Goal: Task Accomplishment & Management: Manage account settings

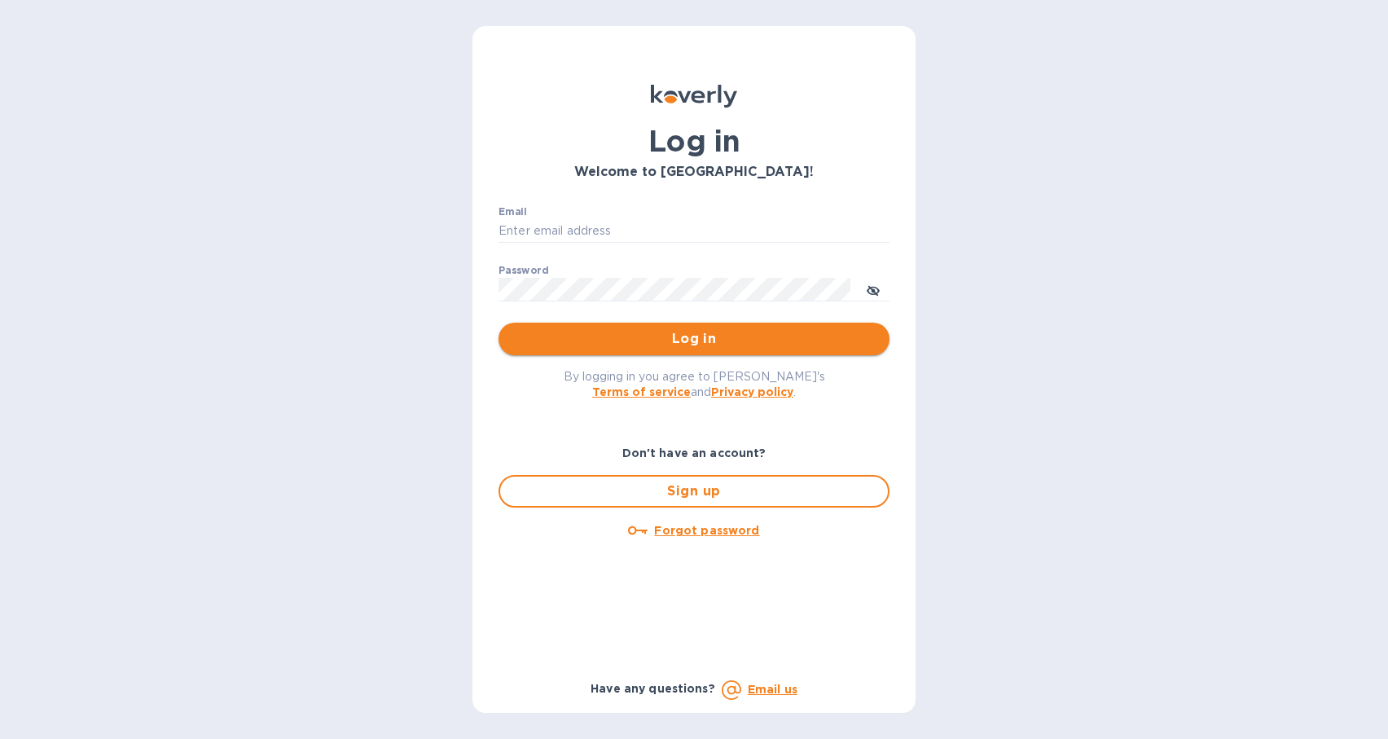
type input "[EMAIL_ADDRESS][DOMAIN_NAME]"
click at [820, 345] on span "Log in" at bounding box center [693, 339] width 365 height 20
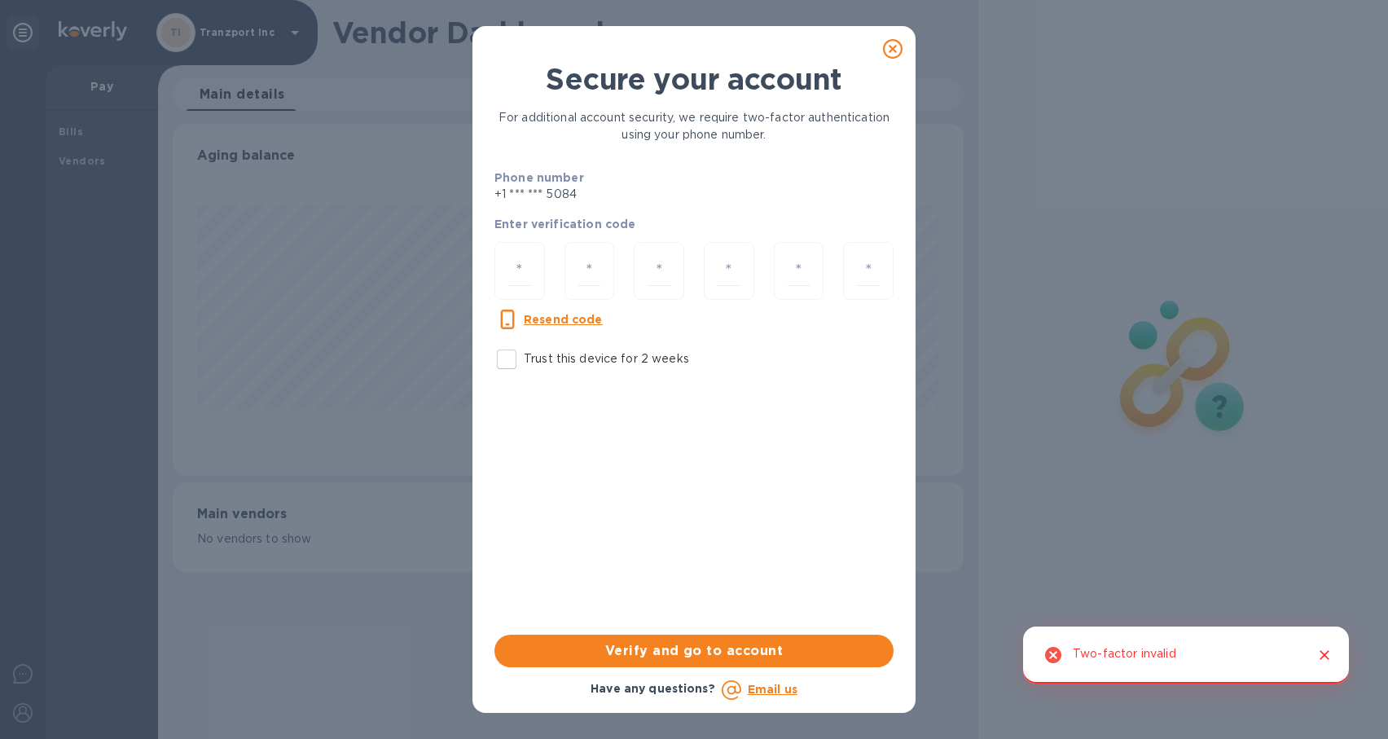
scroll to position [352, 790]
click at [534, 268] on div at bounding box center [519, 271] width 50 height 58
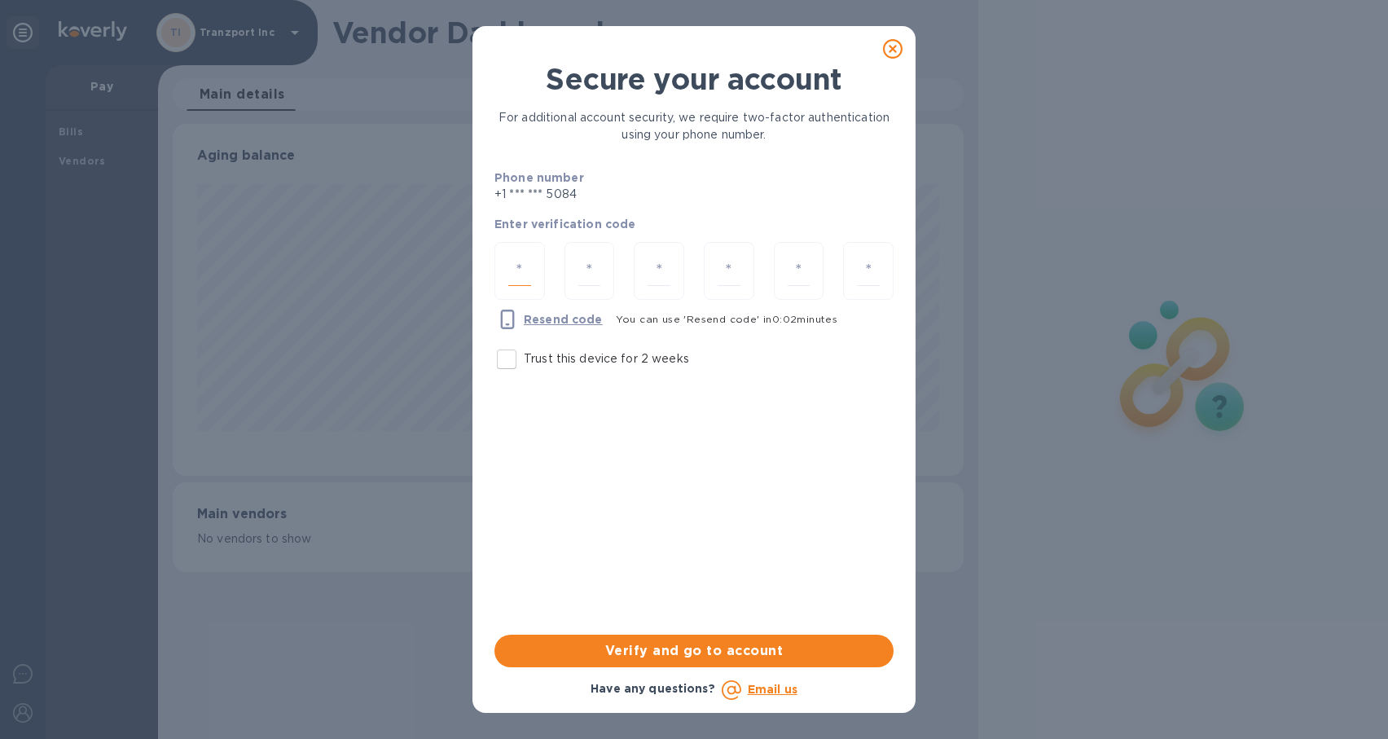
type input "3"
type input "7"
type input "4"
type input "3"
type input "0"
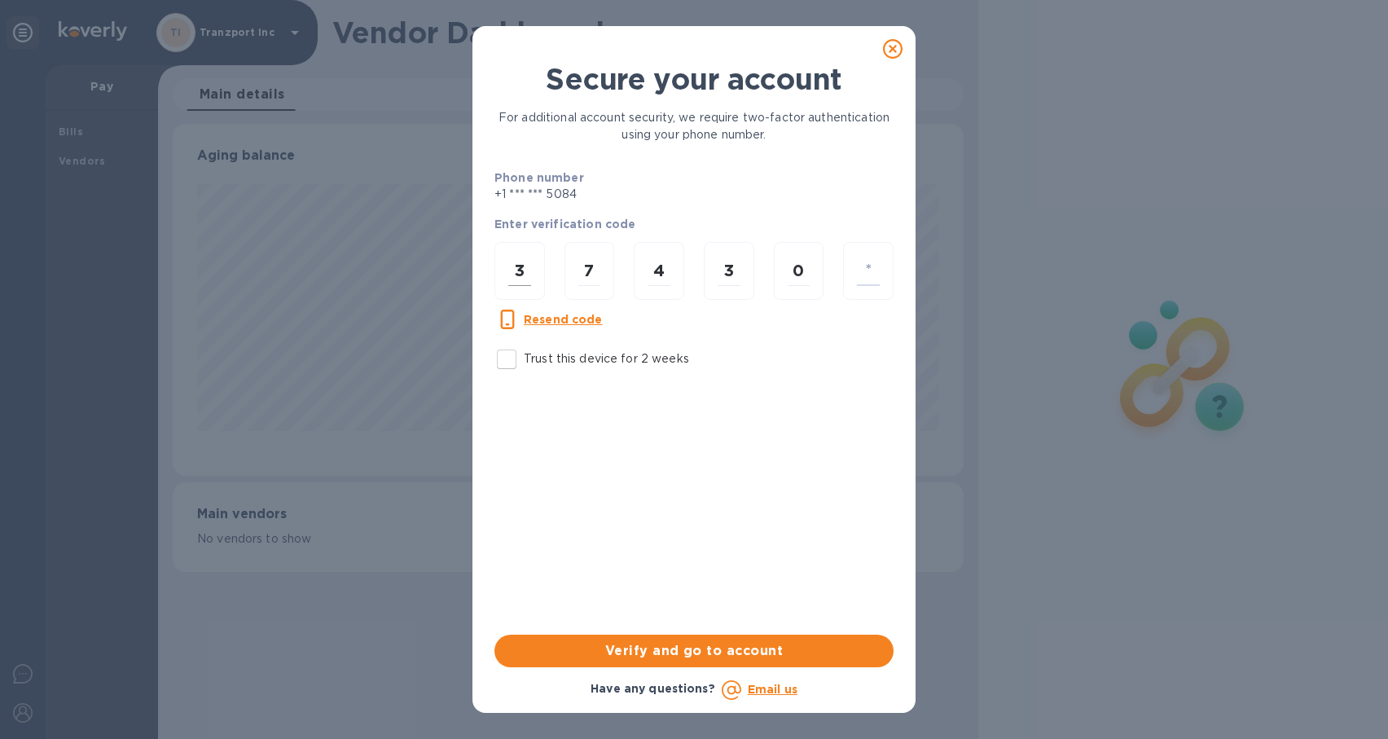
type input "4"
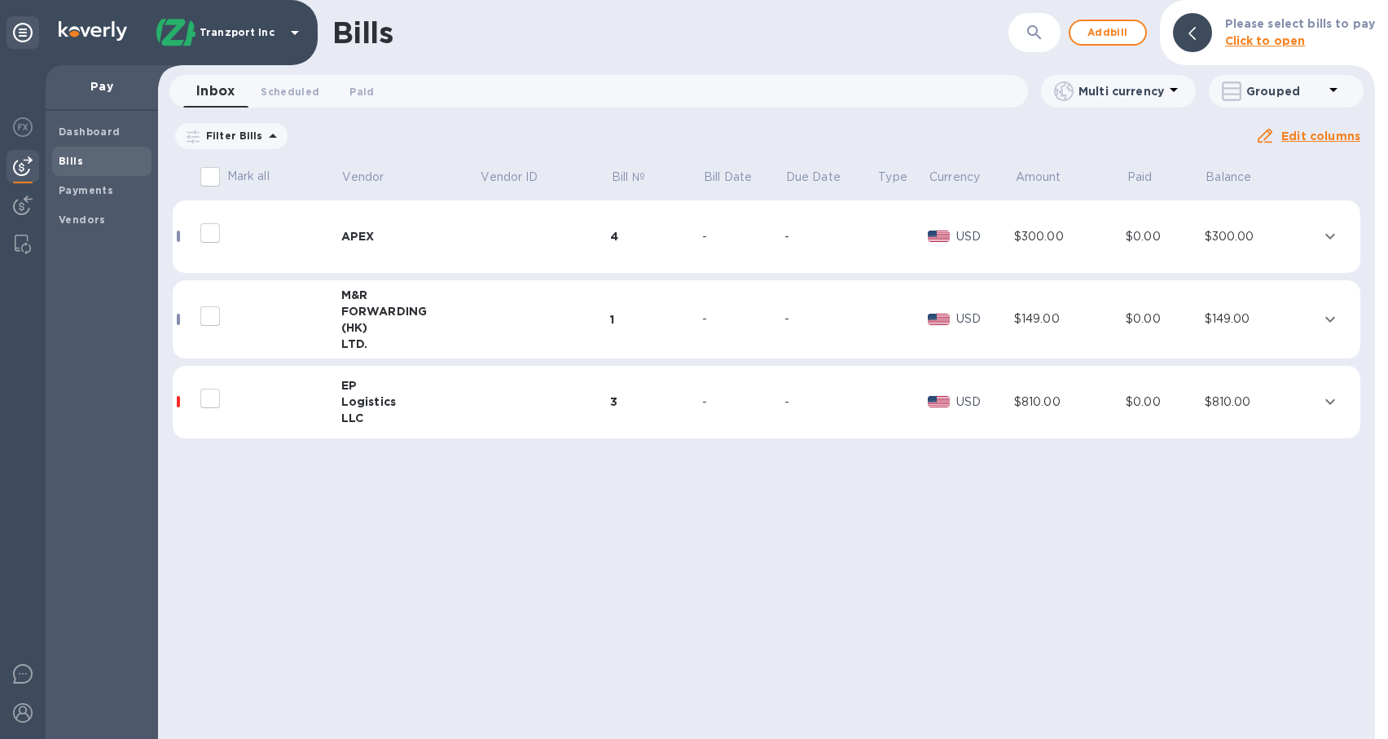
click at [494, 334] on td at bounding box center [545, 319] width 130 height 79
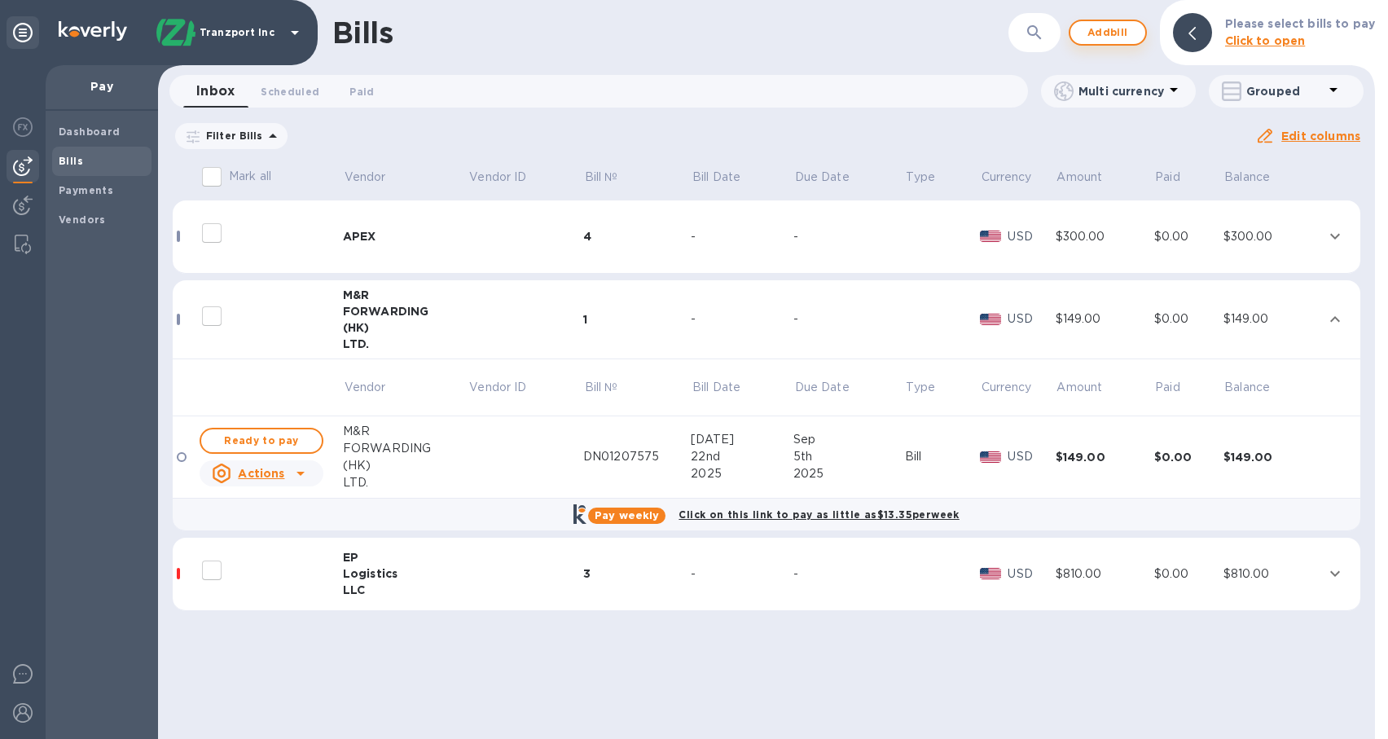
click at [1128, 33] on span "Add bill" at bounding box center [1107, 33] width 49 height 20
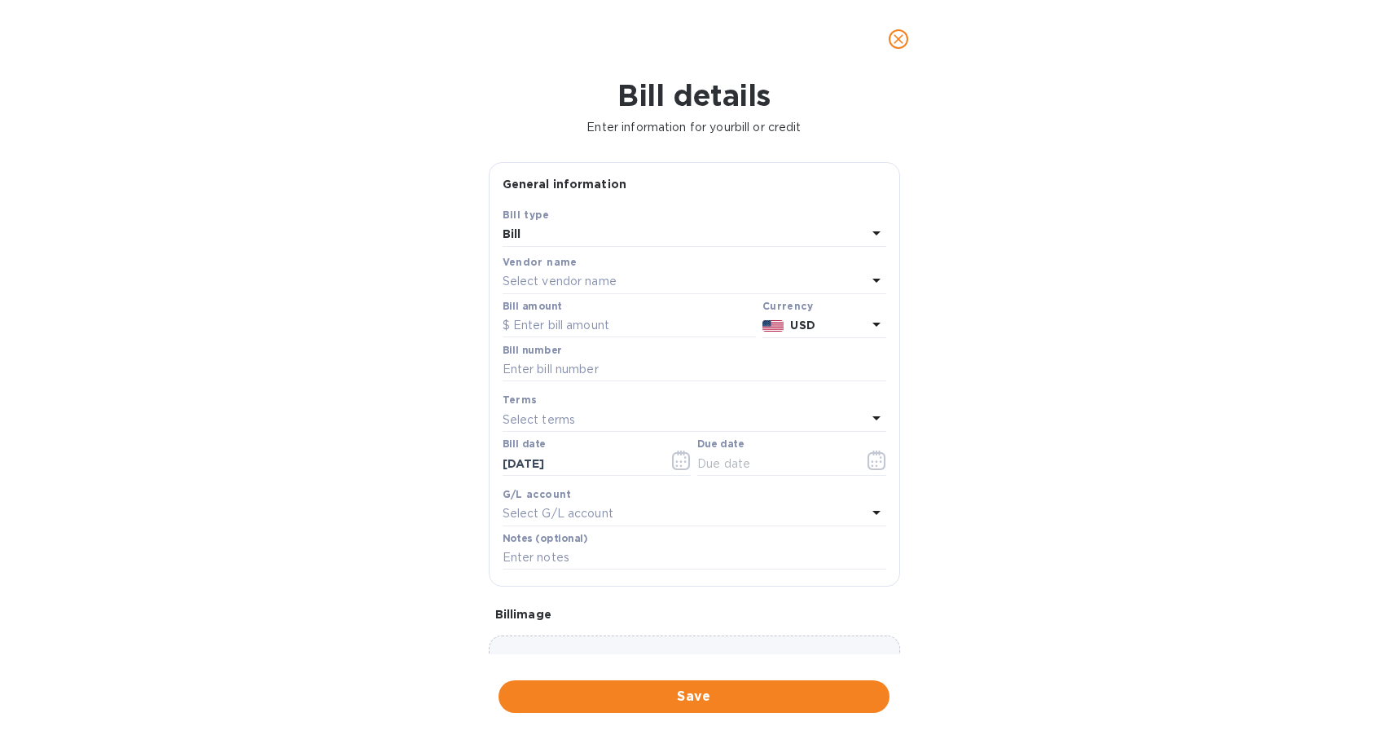
click at [621, 287] on div "Select vendor name" at bounding box center [684, 281] width 364 height 23
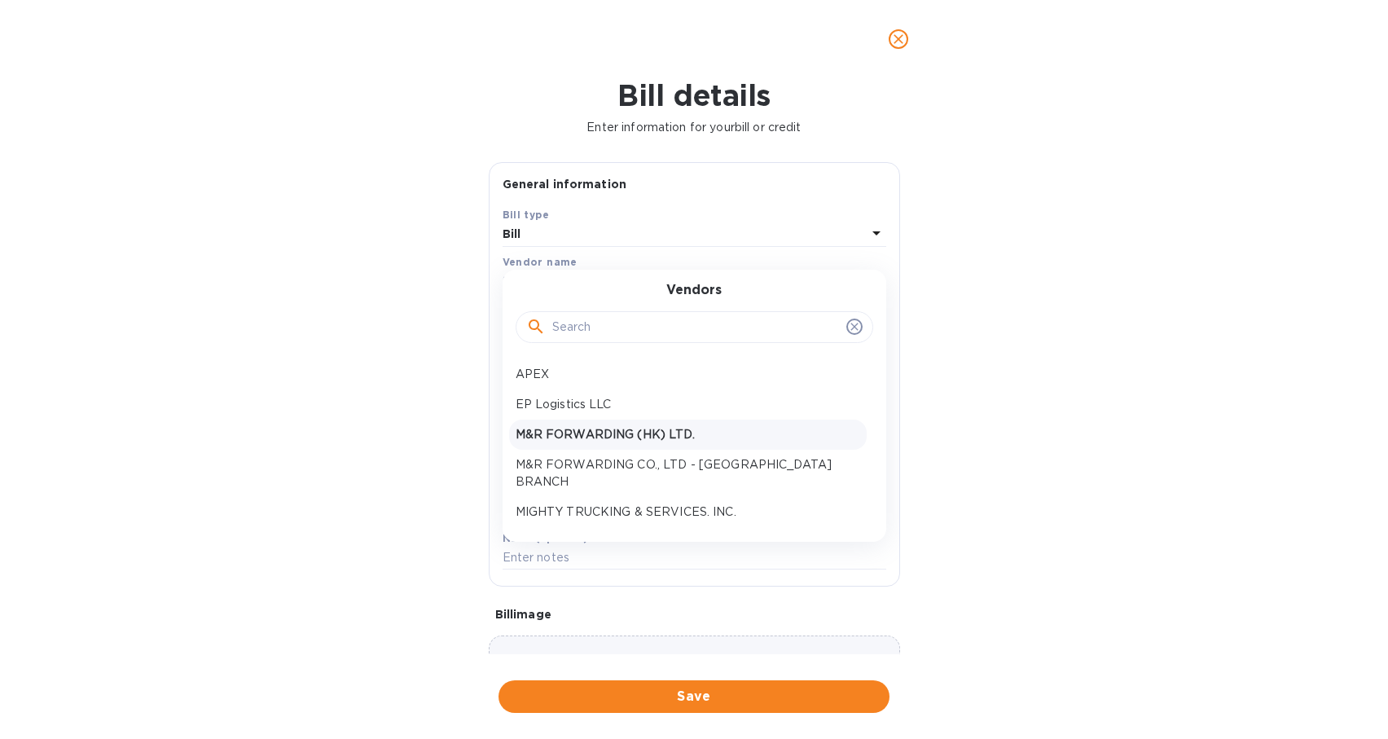
click at [660, 441] on p "M&R FORWARDING (HK) LTD." at bounding box center [688, 434] width 344 height 17
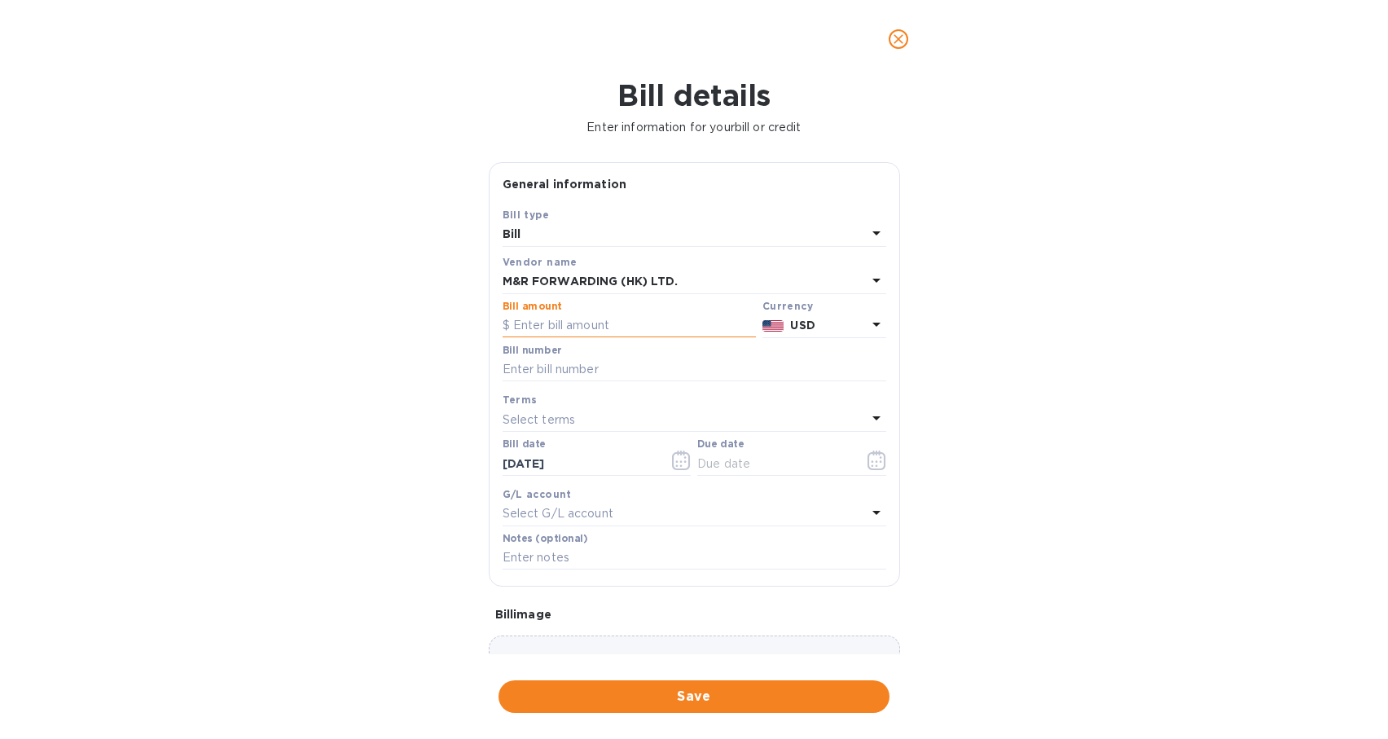
click at [631, 321] on input "text" at bounding box center [628, 326] width 253 height 24
type input "122.75"
click at [642, 374] on input "text" at bounding box center [694, 370] width 384 height 24
click at [614, 377] on input "text" at bounding box center [694, 370] width 384 height 24
paste input "PL00028207"
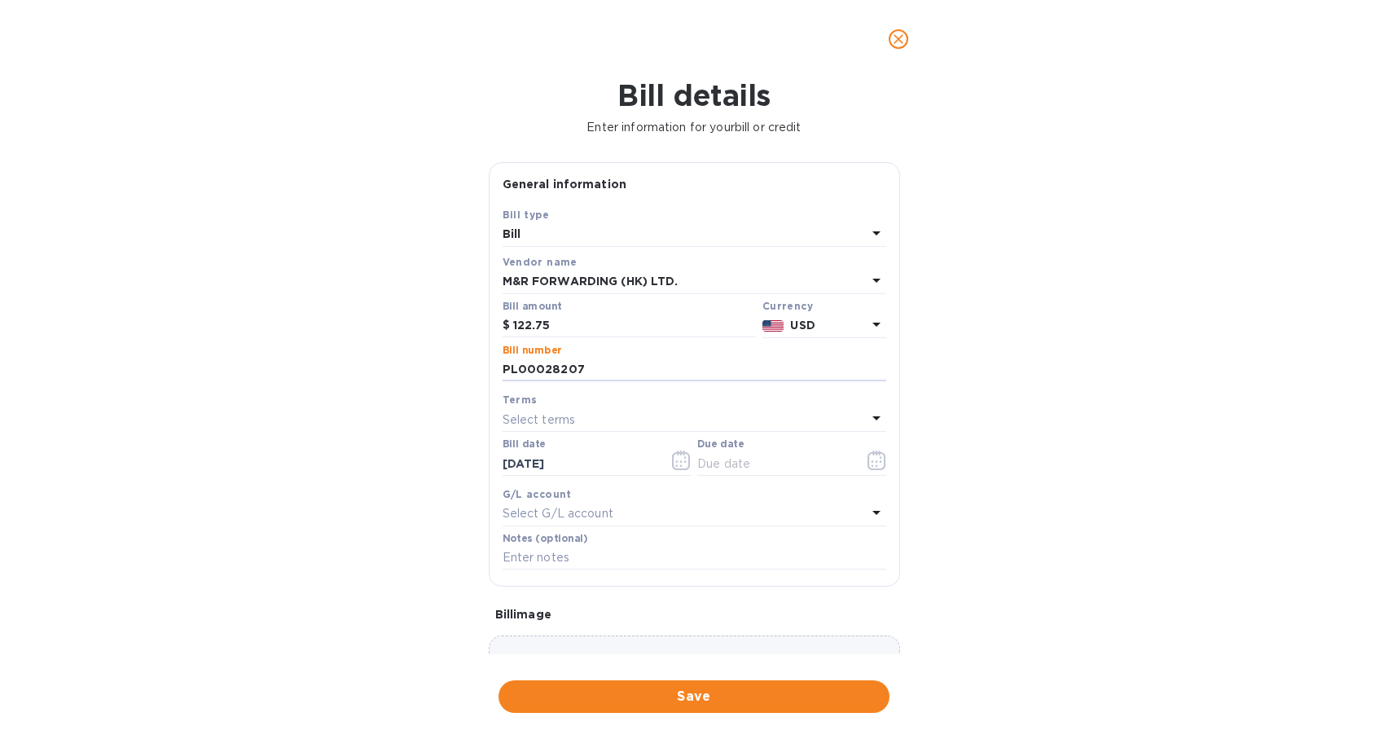
type input "PL00028207"
click at [608, 410] on div "Select terms" at bounding box center [684, 419] width 364 height 23
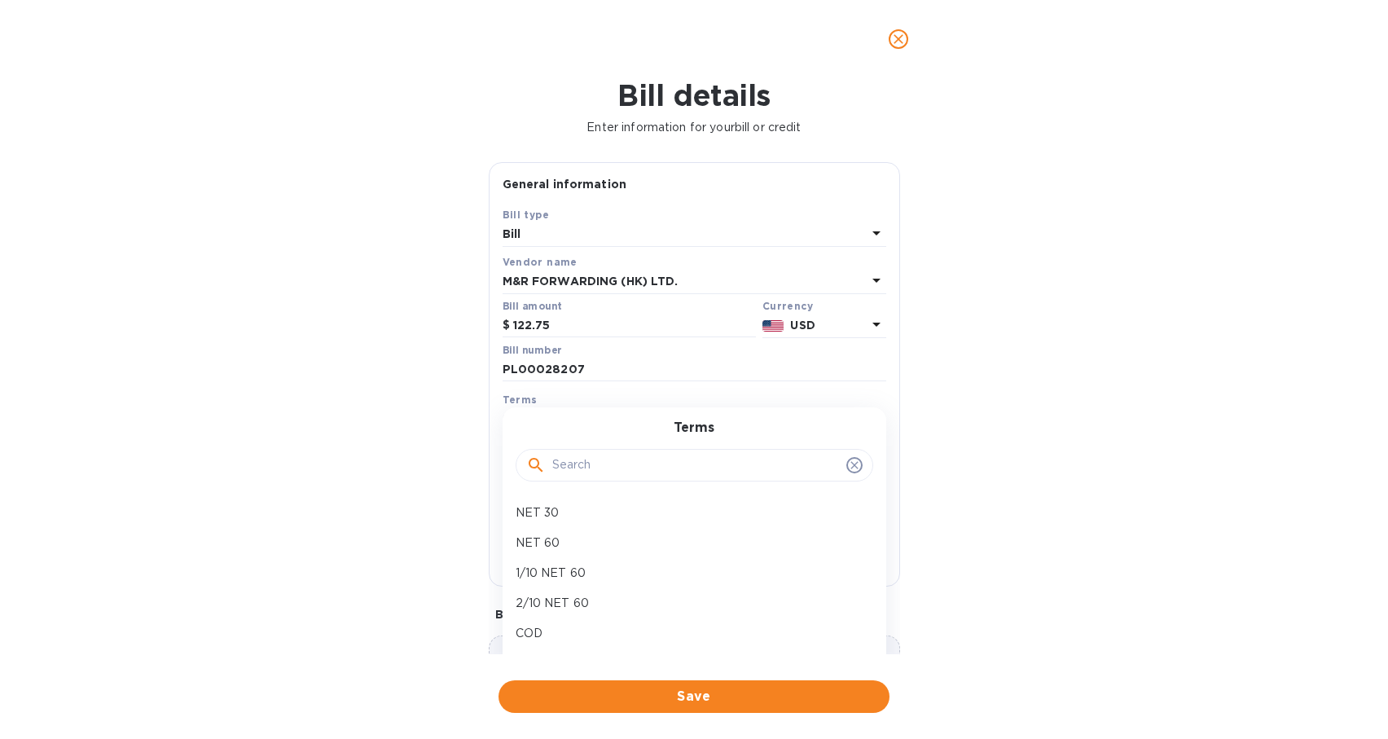
click at [608, 410] on div "Terms NET 30 NET 60 1/10 NET 60 2/10 NET 60 COD Create new" at bounding box center [694, 543] width 384 height 272
click at [998, 470] on div "Bill details Enter information for your bill or credit General information Save…" at bounding box center [694, 408] width 1388 height 660
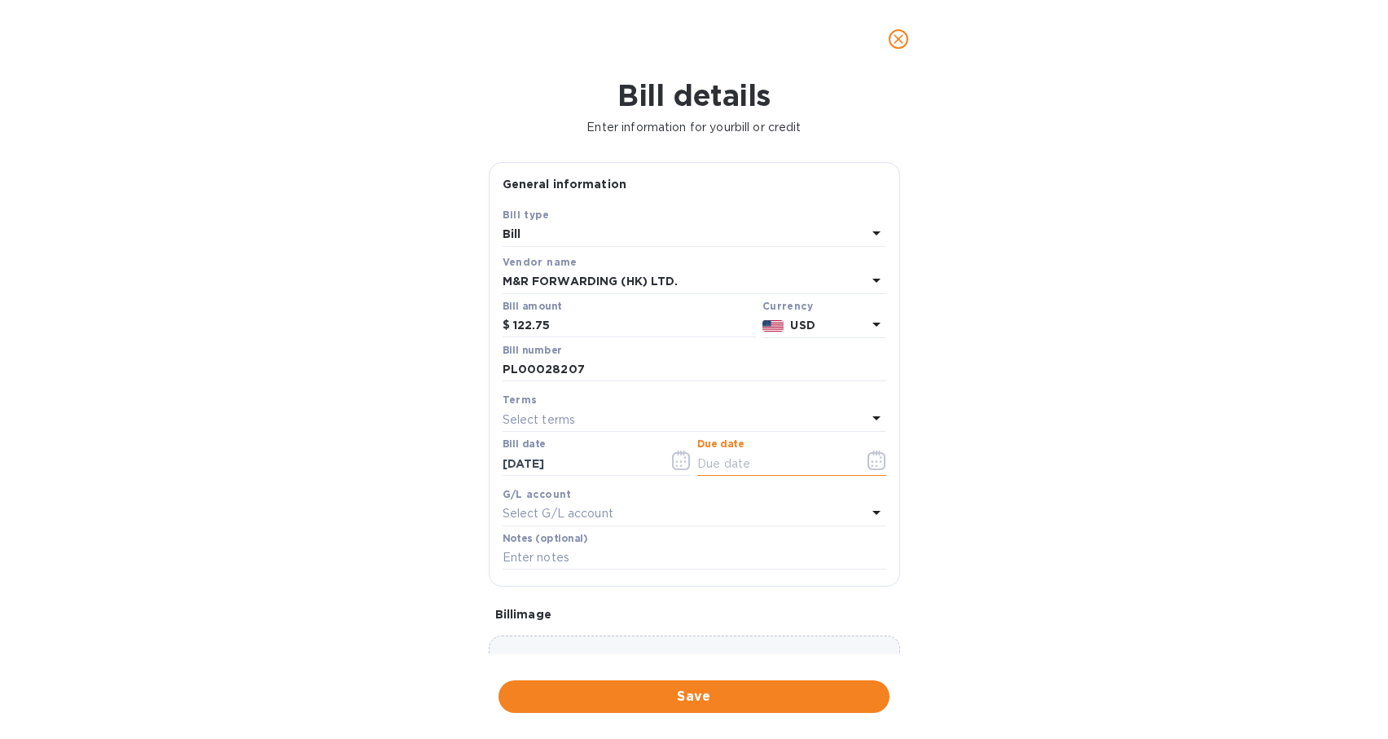
click at [759, 470] on input "text" at bounding box center [774, 463] width 154 height 24
type input "81/32/5___"
click at [714, 500] on div "G/L account" at bounding box center [694, 493] width 384 height 17
click at [712, 520] on div "Select G/L account" at bounding box center [684, 513] width 364 height 23
click at [976, 524] on div "Bill details Enter information for your bill or credit General information Save…" at bounding box center [694, 408] width 1388 height 660
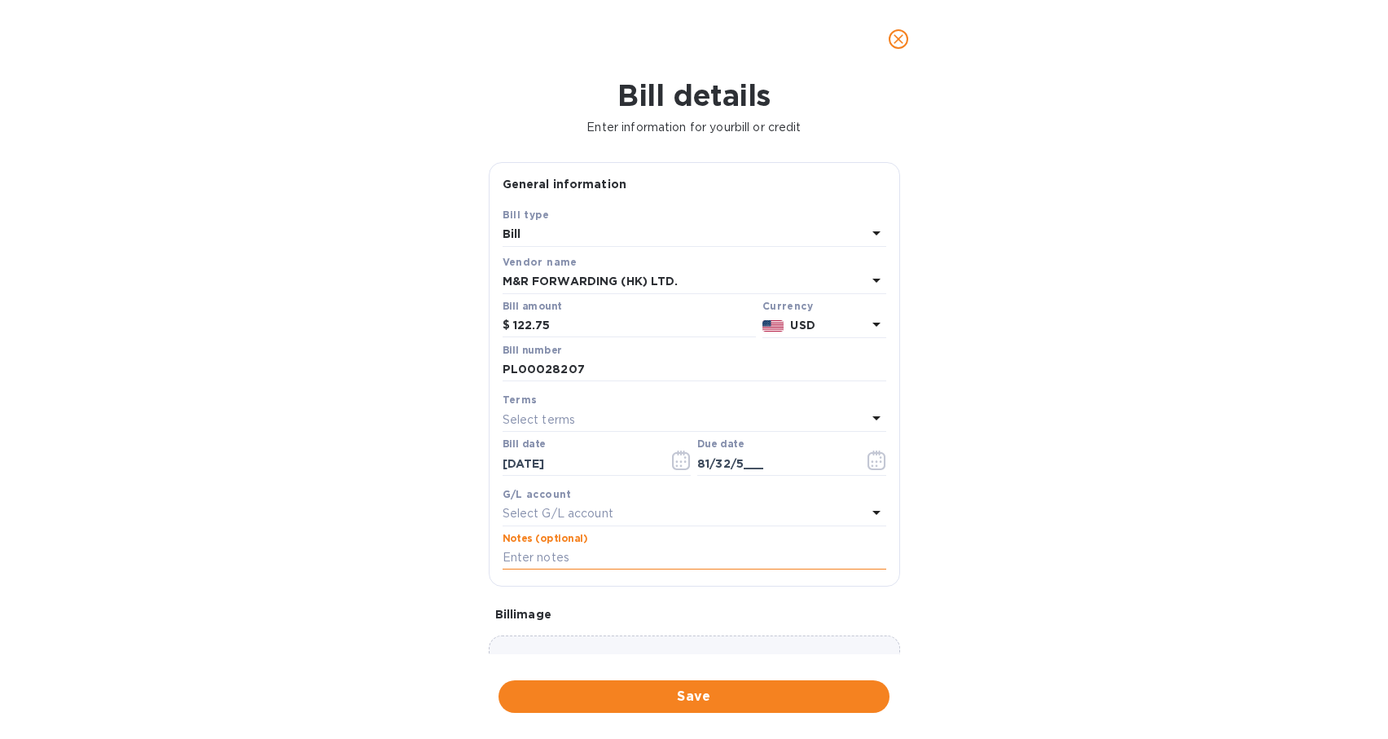
click at [684, 559] on input "text" at bounding box center [694, 558] width 384 height 24
click at [712, 556] on input "text" at bounding box center [694, 558] width 384 height 24
paste input "PL00028207"
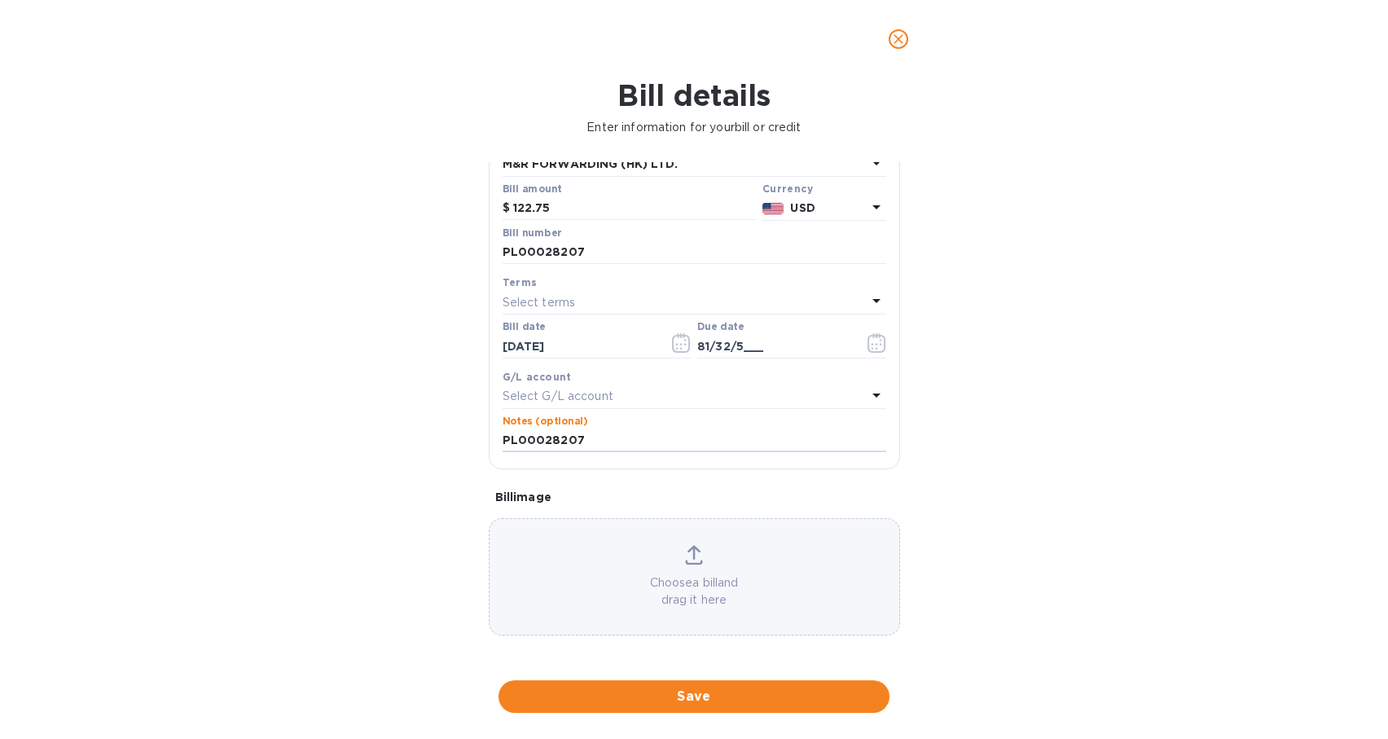
type input "PL00028207"
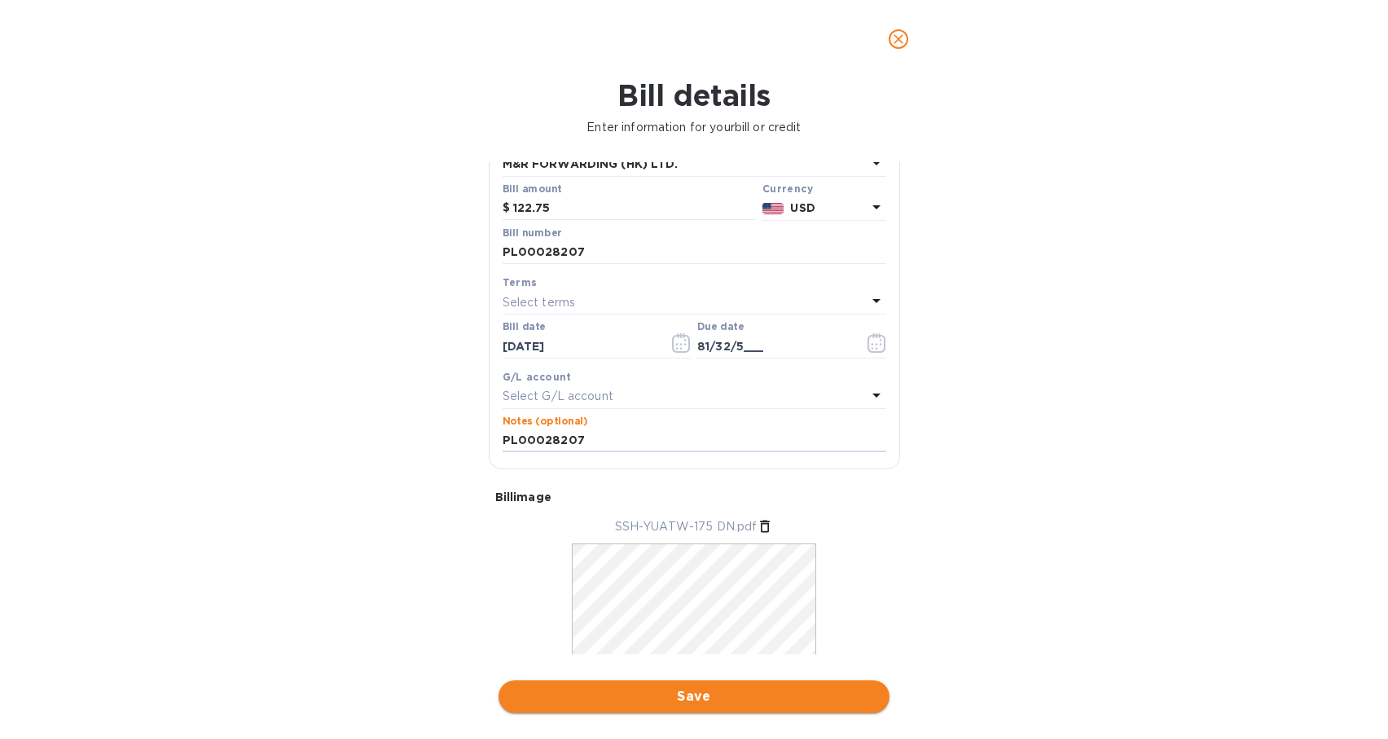
click at [749, 698] on span "Save" at bounding box center [693, 697] width 365 height 20
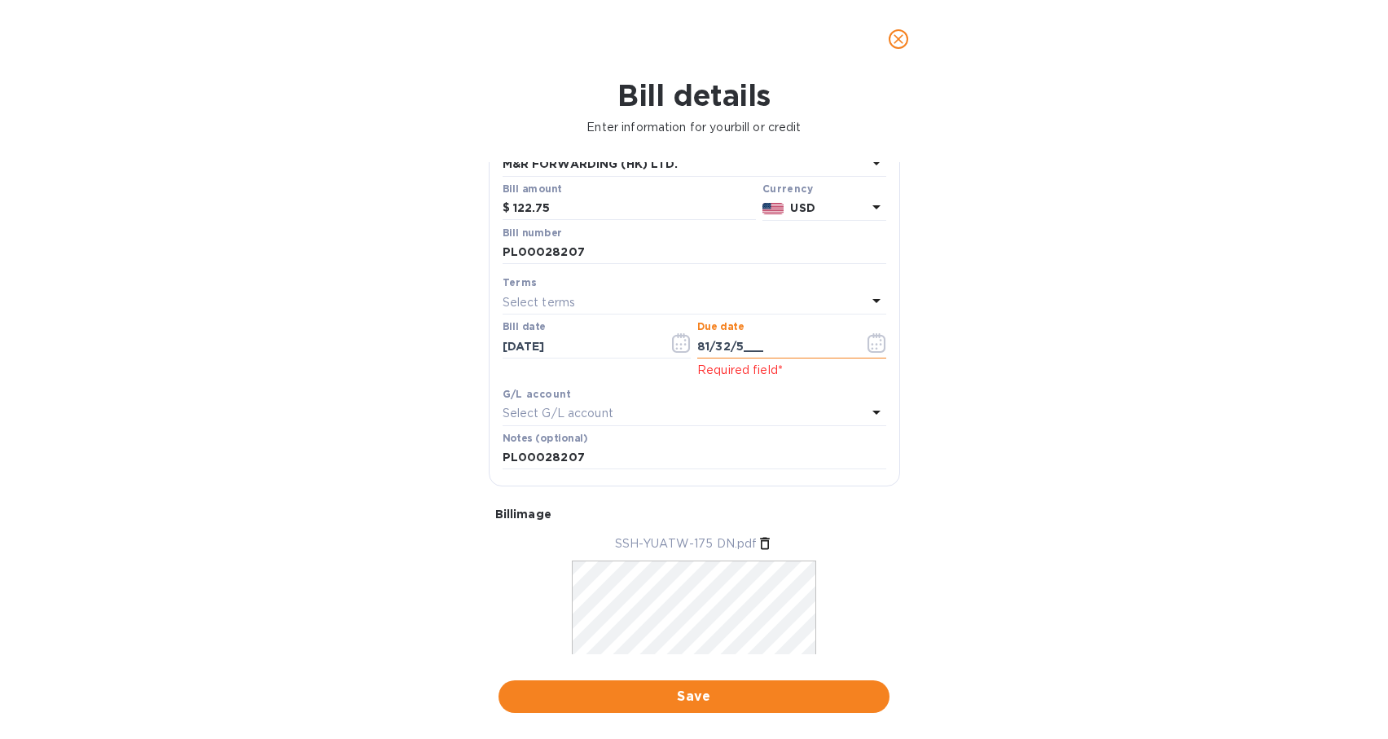
click at [749, 343] on input "81/32/5___" at bounding box center [774, 346] width 154 height 24
drag, startPoint x: 764, startPoint y: 345, endPoint x: 707, endPoint y: 347, distance: 57.0
click at [702, 345] on input "81/32/5___" at bounding box center [774, 346] width 154 height 24
click at [800, 348] on input "81/32/5___" at bounding box center [774, 346] width 154 height 24
click at [795, 346] on input "81/32/5___" at bounding box center [774, 346] width 154 height 24
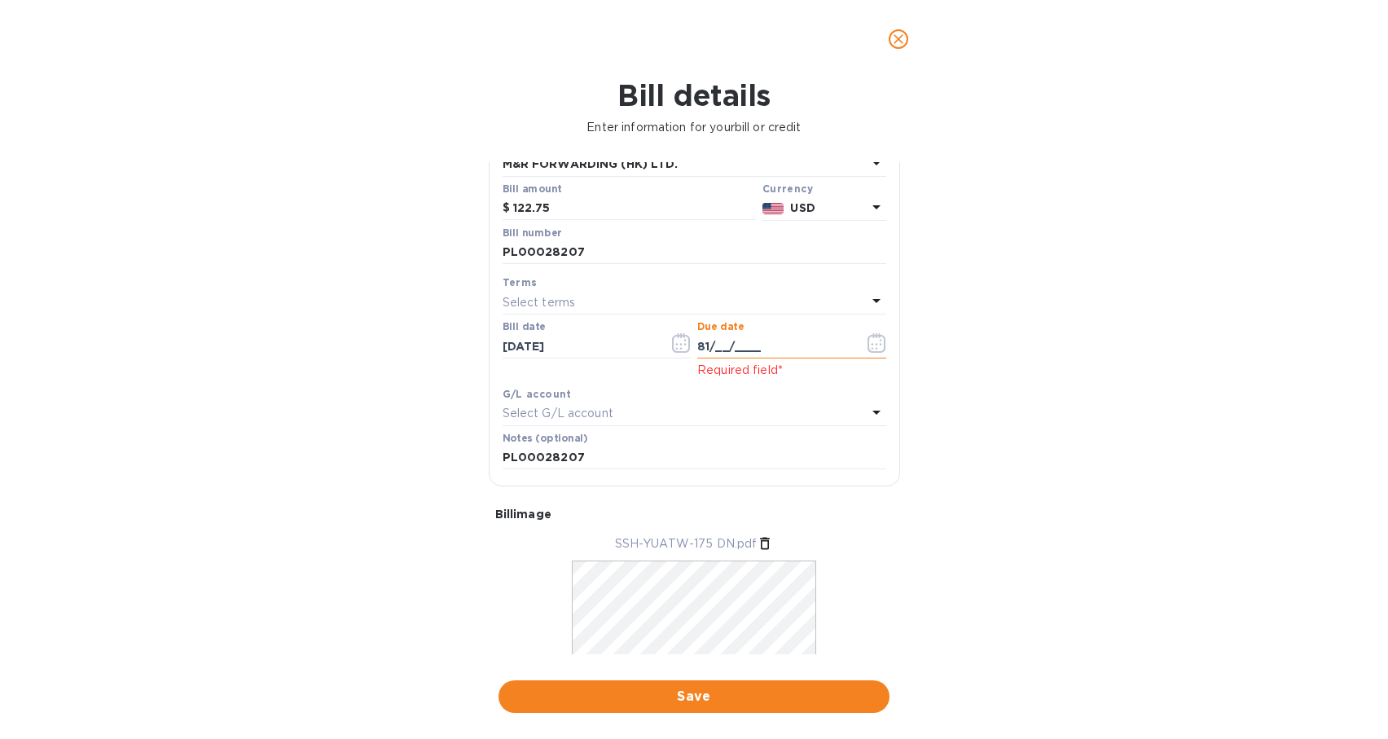
type input "8_/__/____"
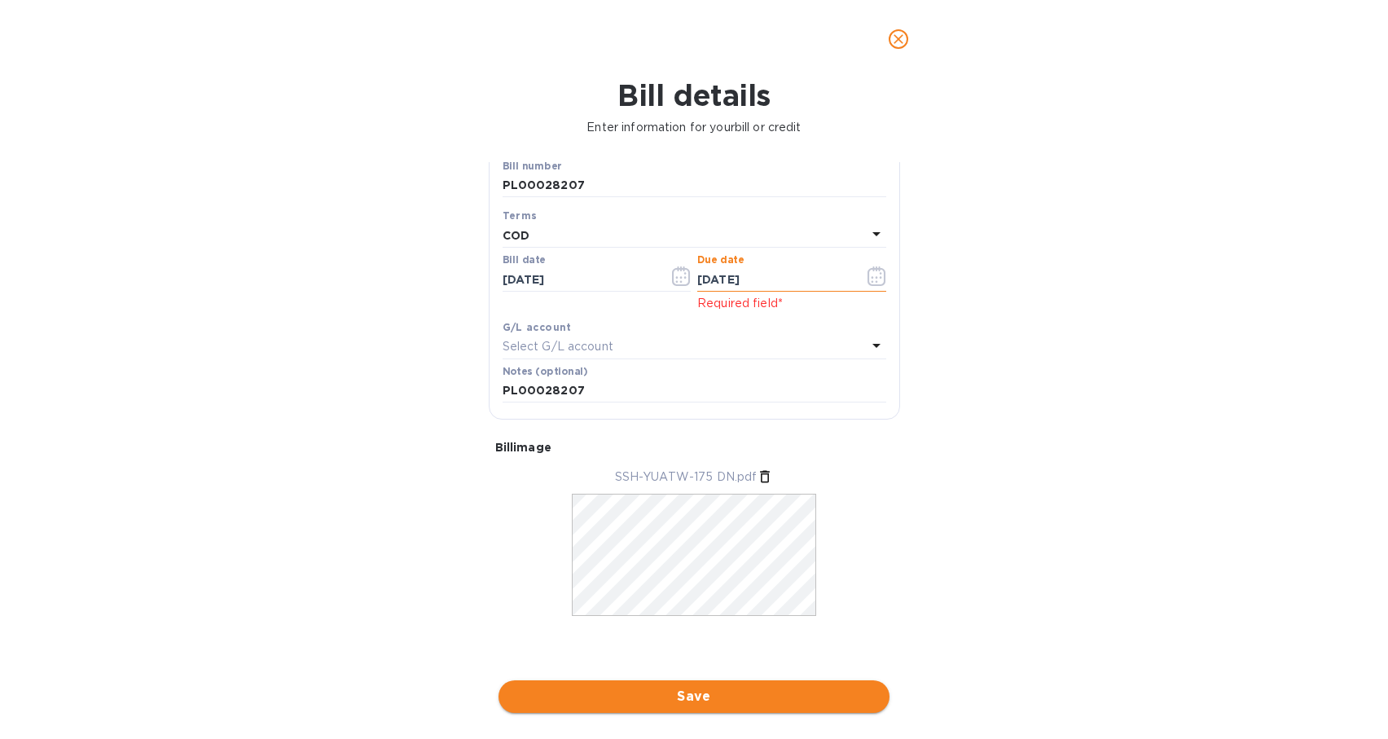
type input "[DATE]"
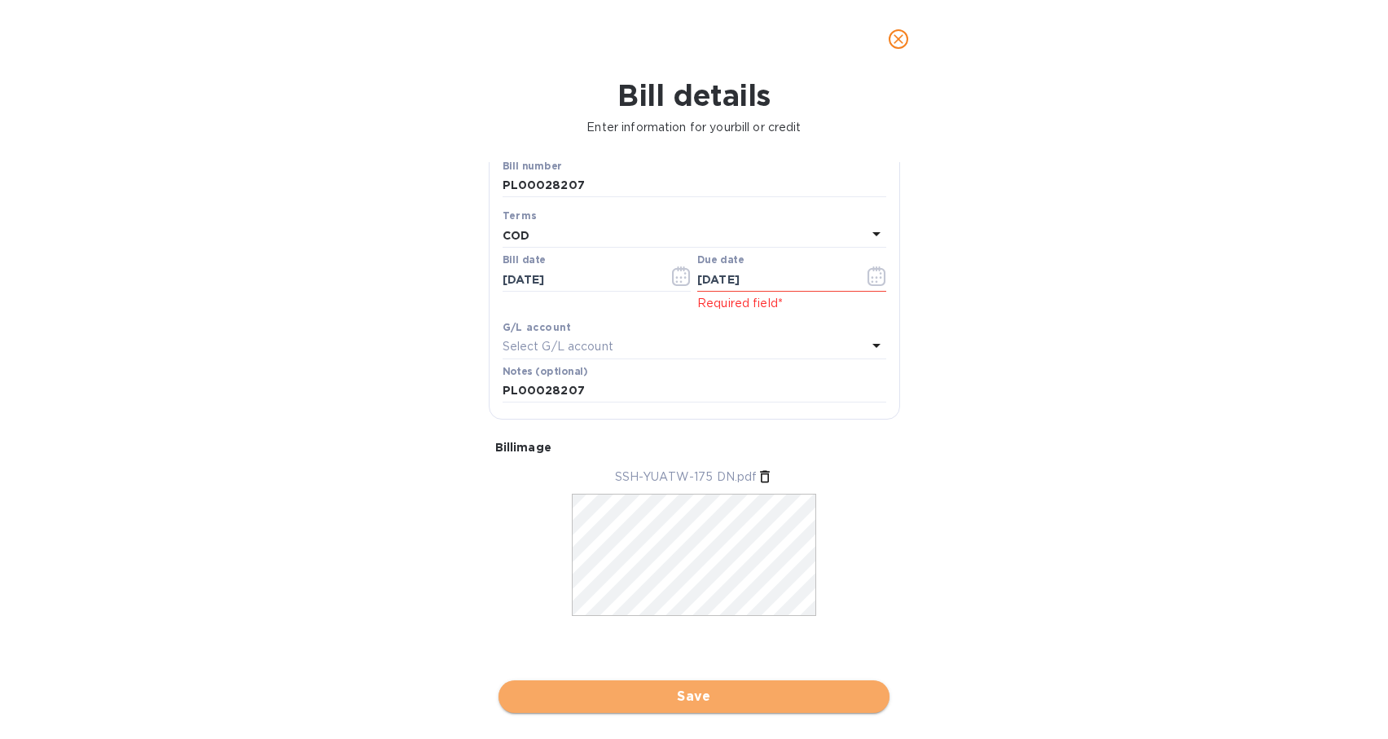
click at [732, 703] on span "Save" at bounding box center [693, 697] width 365 height 20
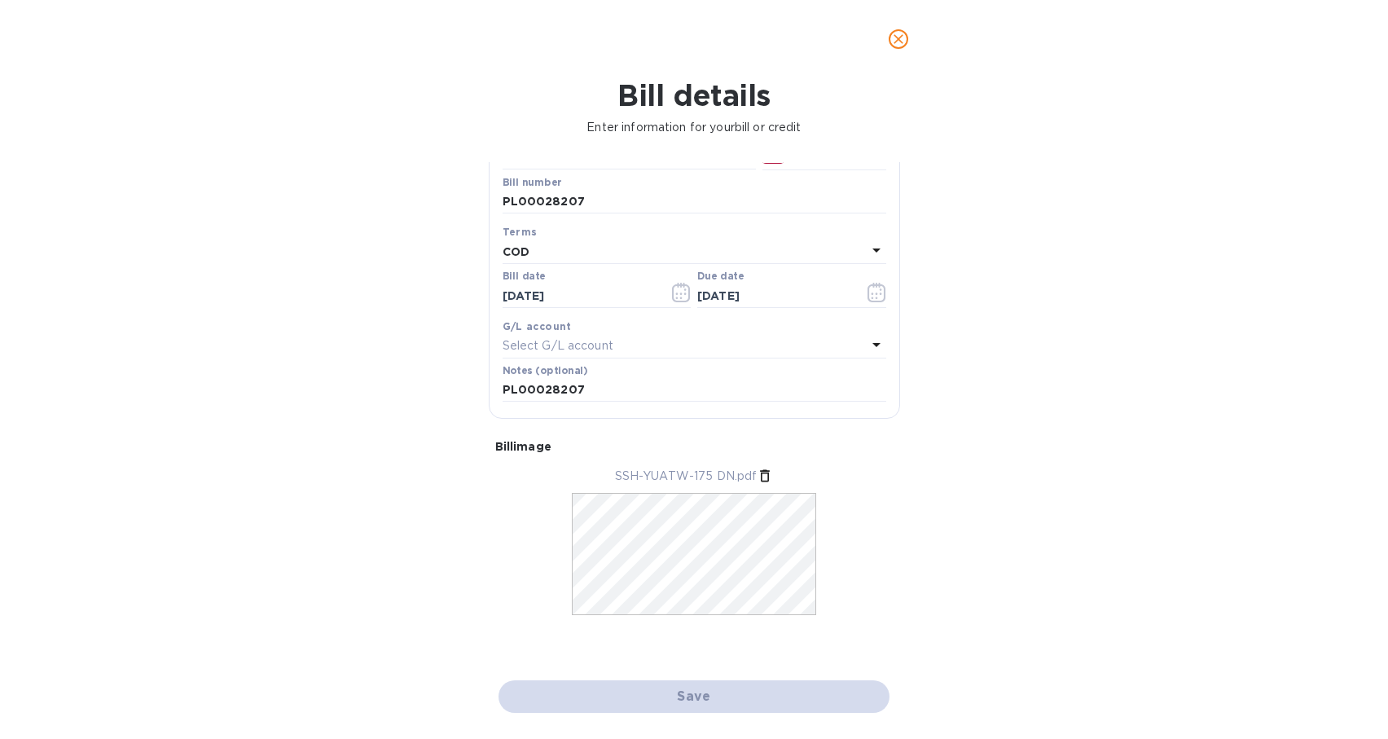
scroll to position [168, 0]
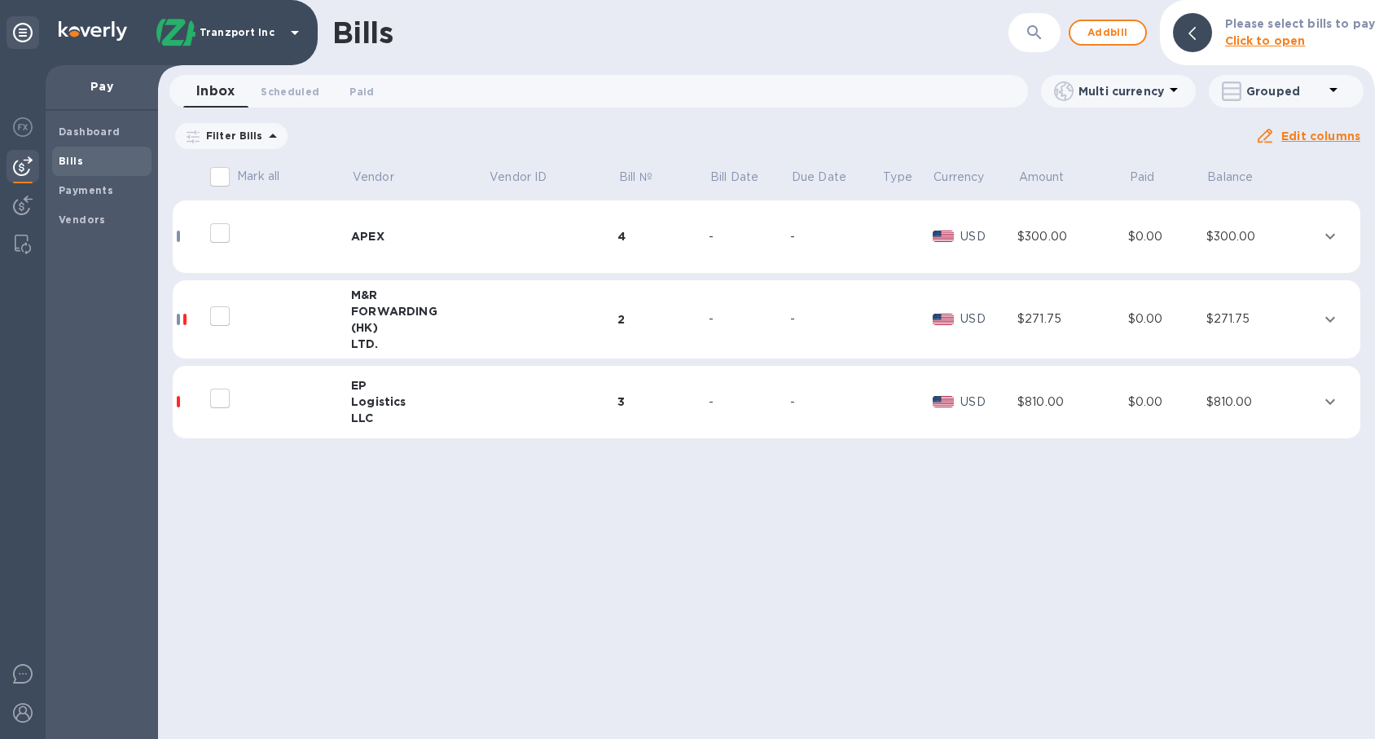
click at [1039, 310] on div "$271.75" at bounding box center [1072, 318] width 111 height 17
click at [1044, 310] on div "$271.75" at bounding box center [1072, 318] width 111 height 17
click at [1115, 35] on span "Add bill" at bounding box center [1107, 33] width 49 height 20
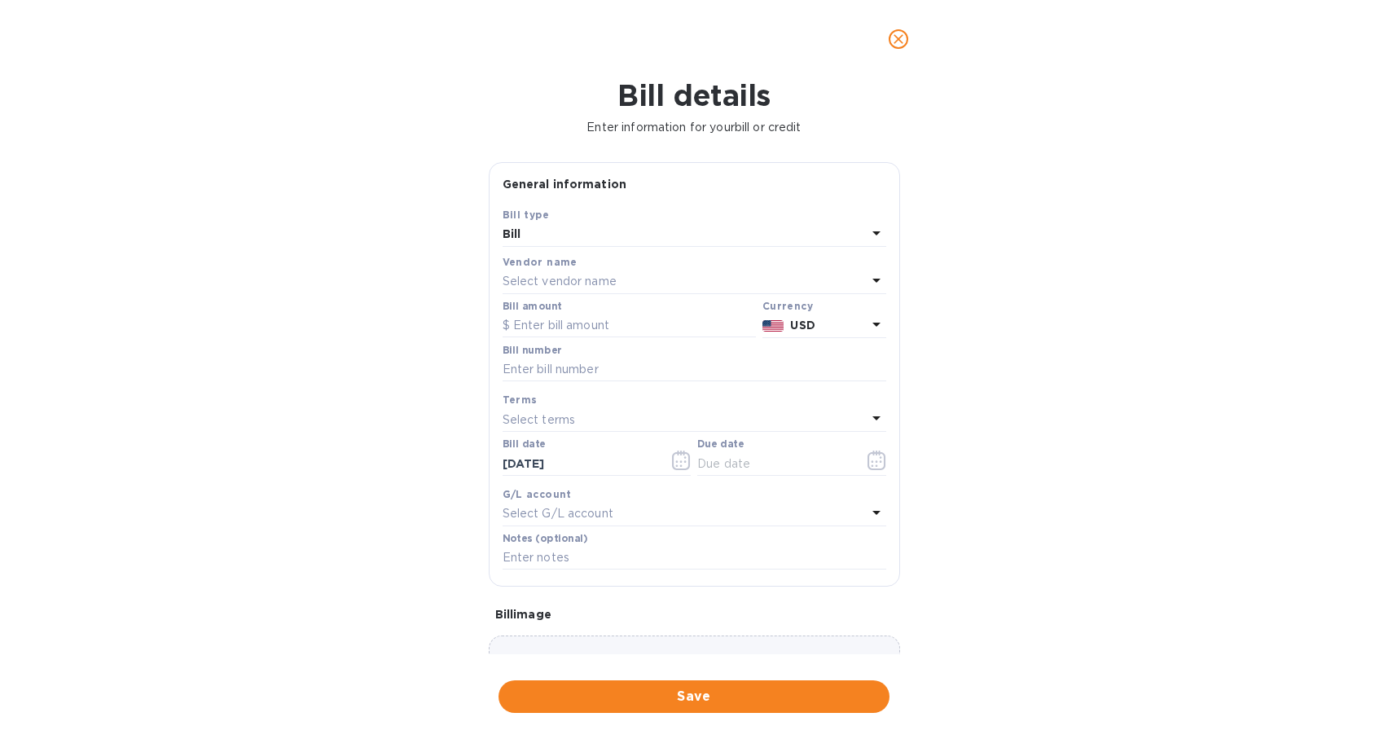
click at [612, 284] on p "Select vendor name" at bounding box center [559, 281] width 114 height 17
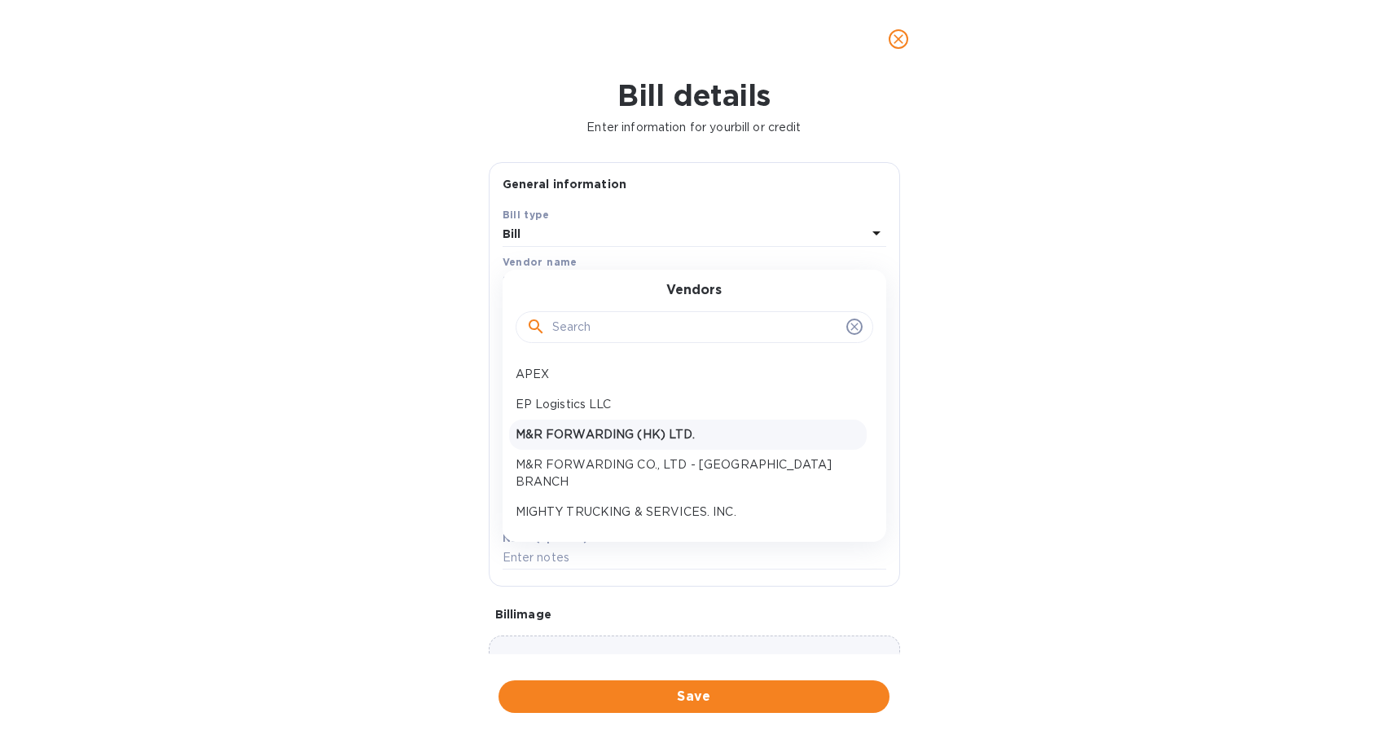
click at [683, 442] on div "M&R FORWARDING (HK) LTD." at bounding box center [688, 434] width 358 height 30
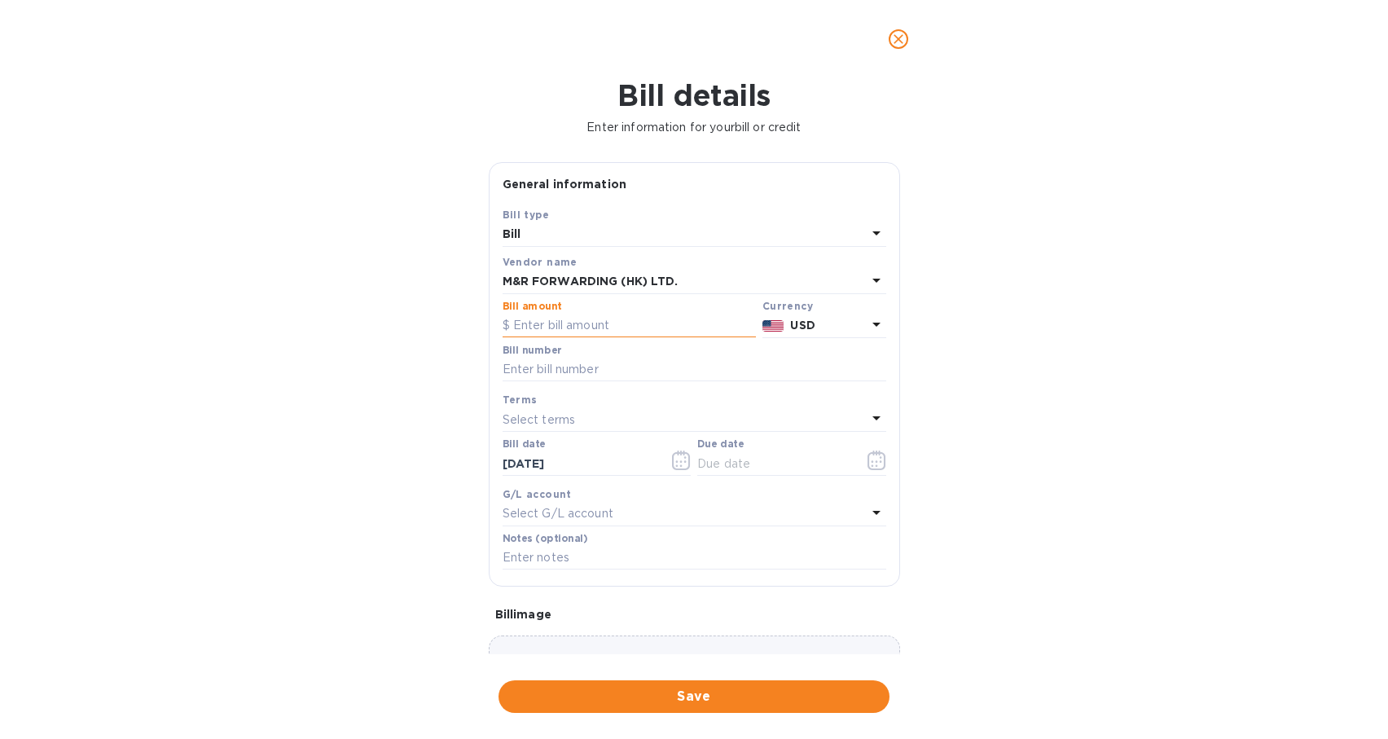
click at [603, 325] on input "text" at bounding box center [628, 326] width 253 height 24
click at [662, 324] on input "text" at bounding box center [628, 326] width 253 height 24
type input "252.00"
click at [697, 365] on input "text" at bounding box center [694, 370] width 384 height 24
paste input "DN01196889"
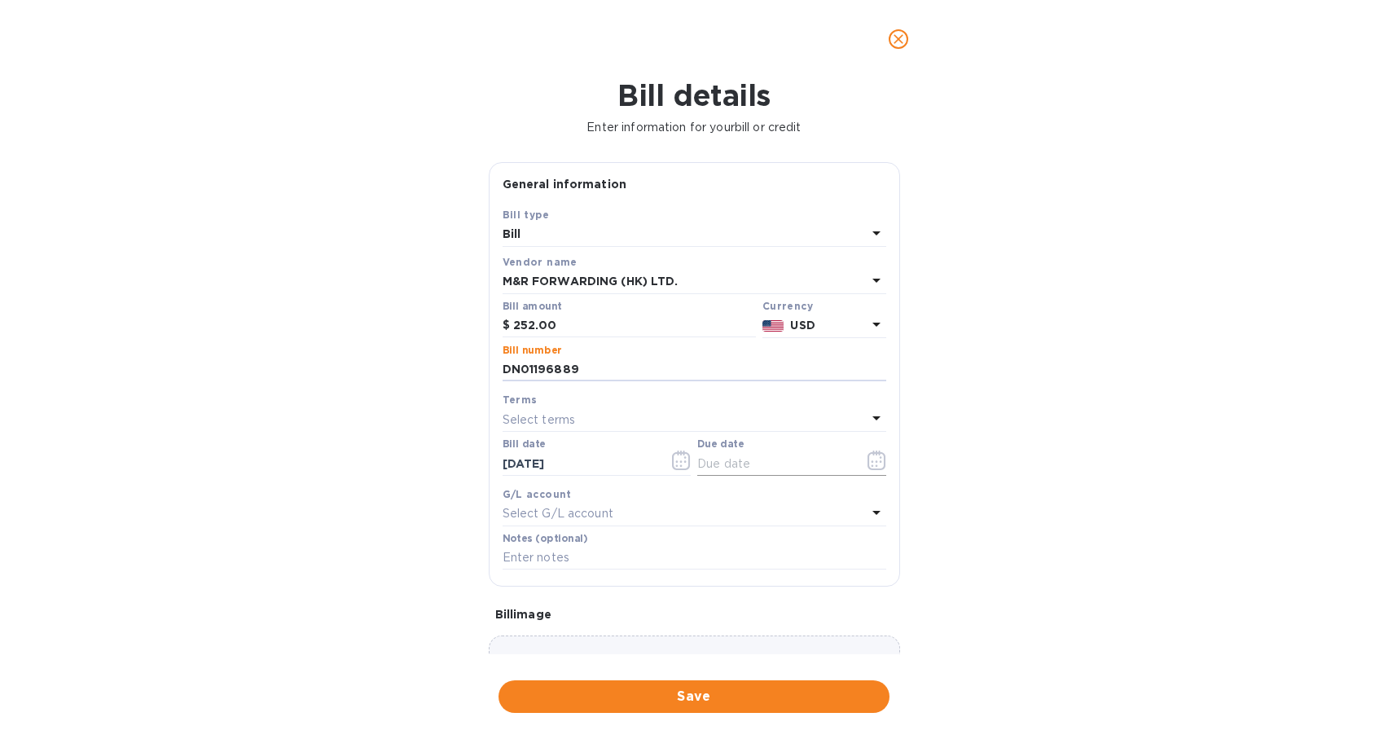
type input "DN01196889"
click at [726, 463] on input "text" at bounding box center [774, 463] width 154 height 24
click at [858, 463] on button "button" at bounding box center [877, 460] width 38 height 39
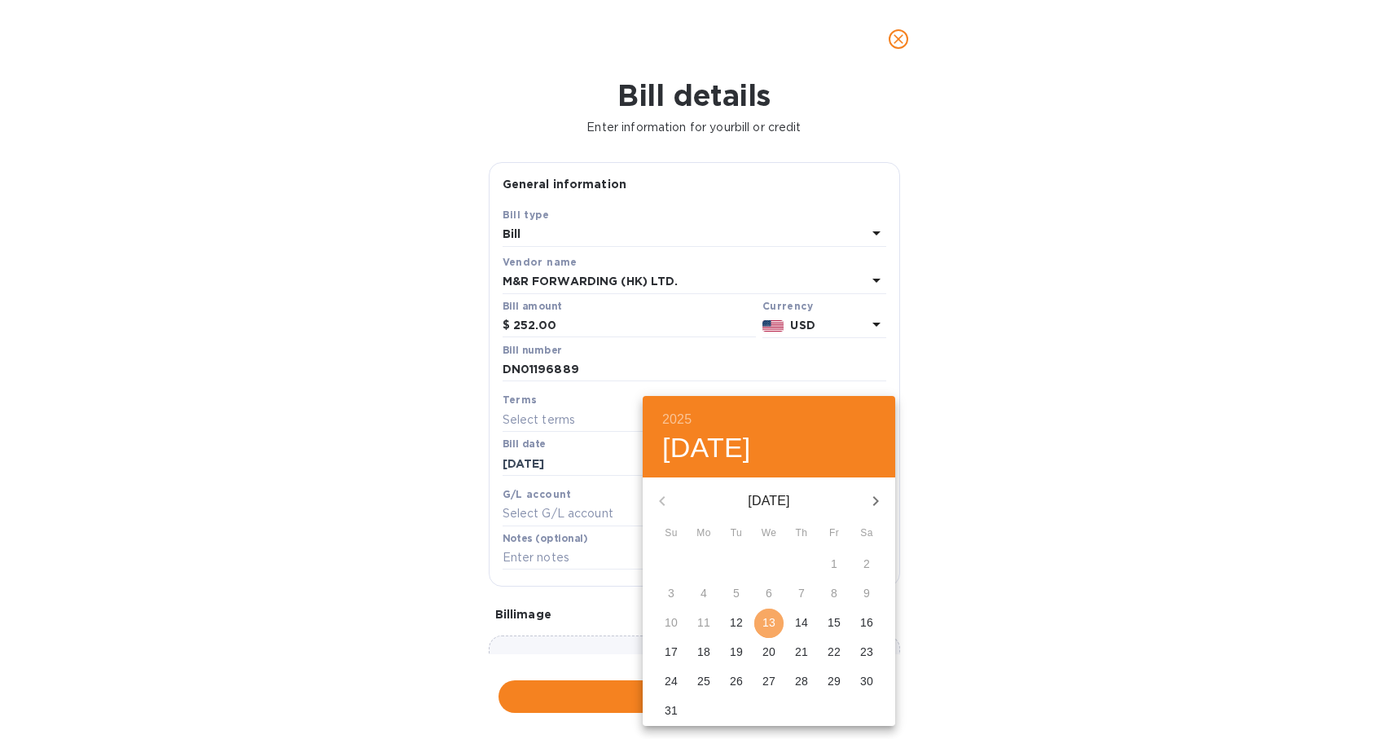
click at [770, 626] on p "13" at bounding box center [768, 622] width 13 height 16
type input "[DATE]"
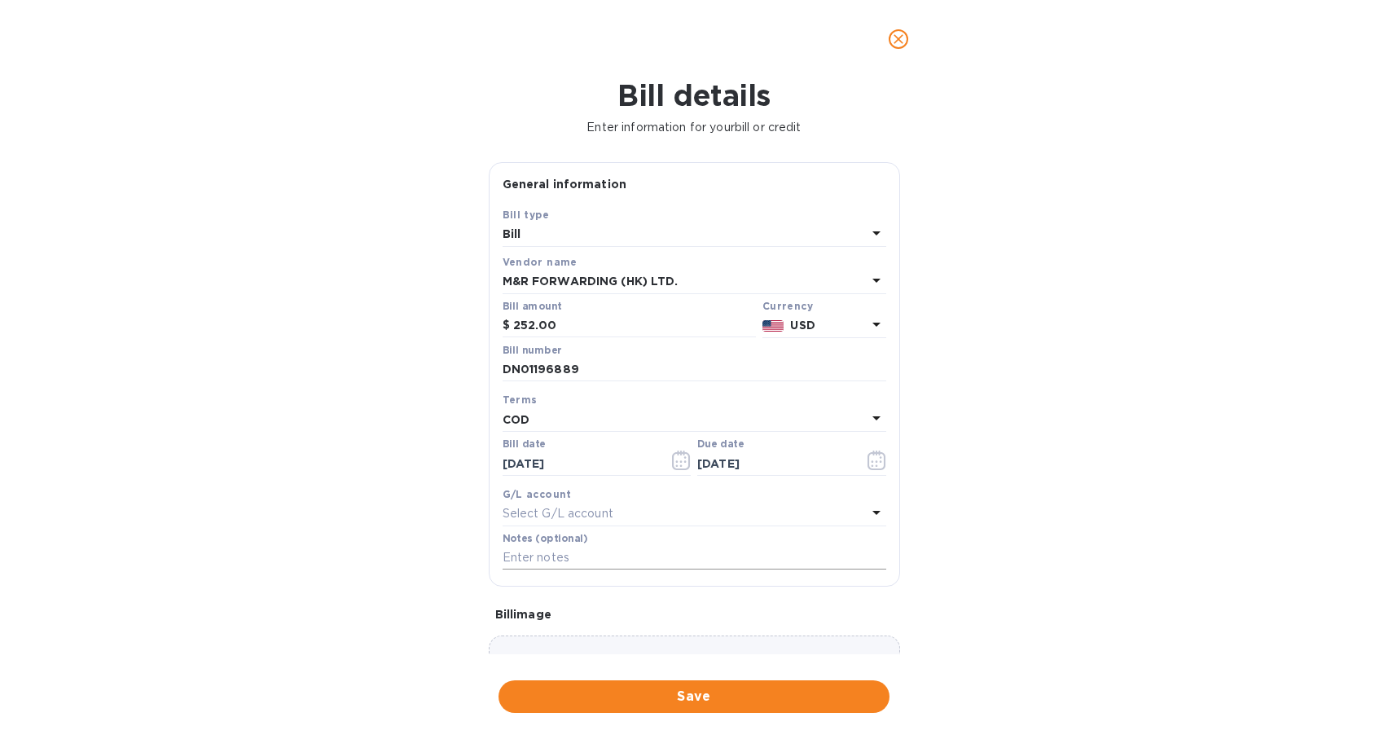
click at [631, 564] on input "text" at bounding box center [694, 558] width 384 height 24
click at [648, 559] on input "text" at bounding box center [694, 558] width 384 height 24
paste input "DN01196889"
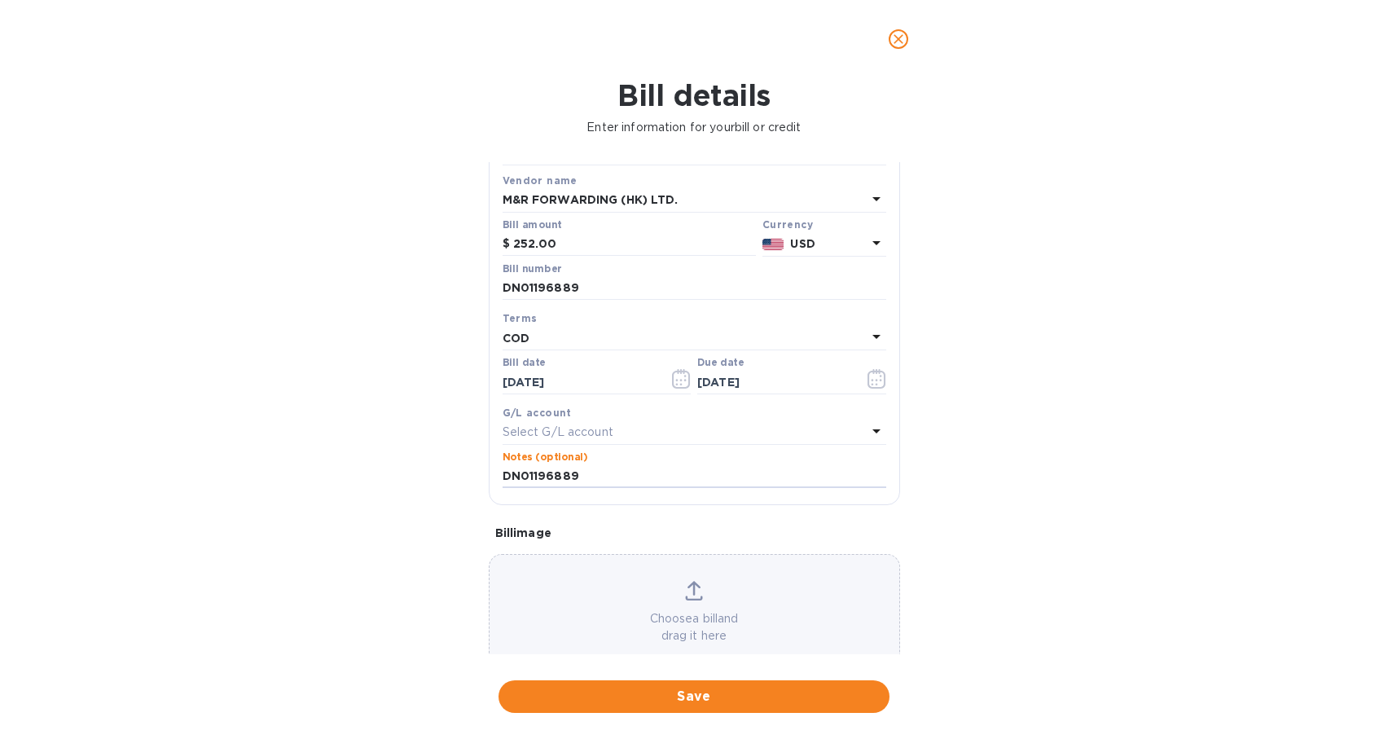
type input "DN01196889"
click at [769, 704] on span "Save" at bounding box center [693, 697] width 365 height 20
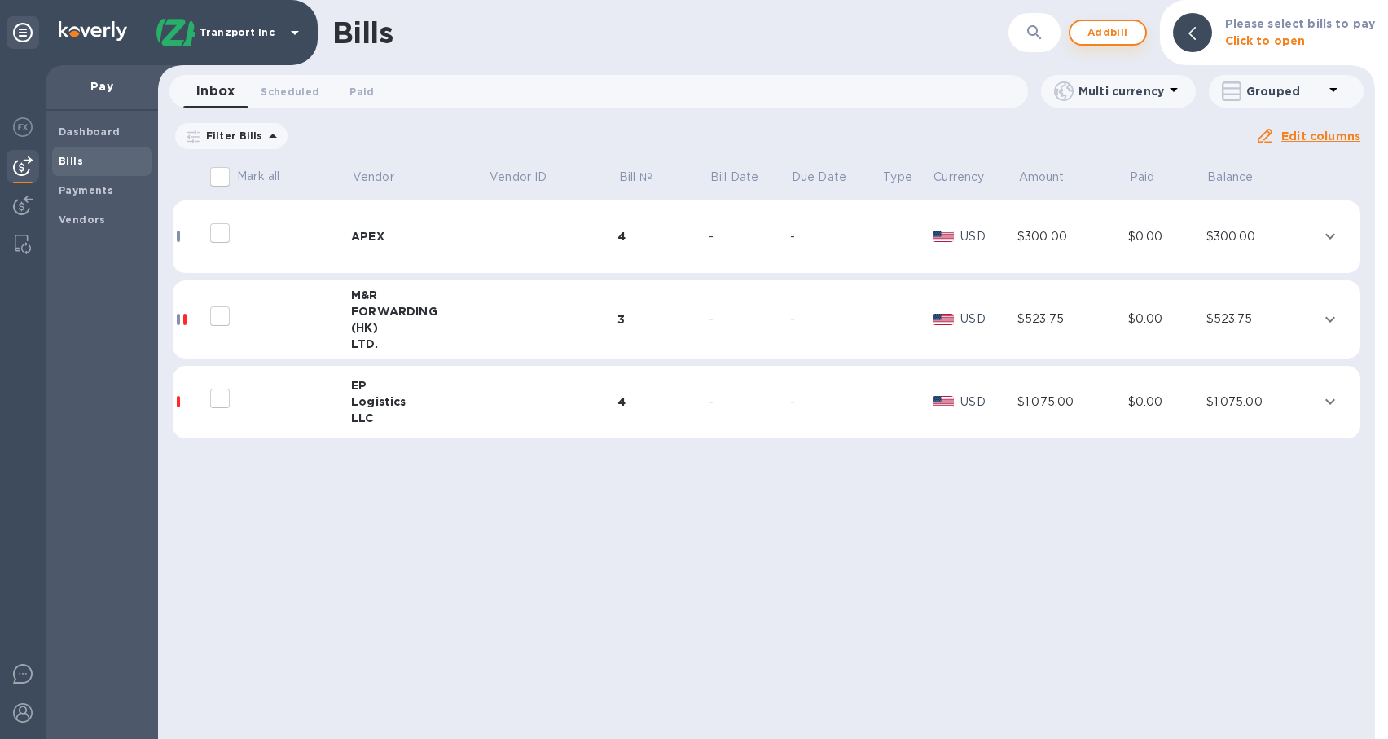
click at [1127, 38] on span "Add bill" at bounding box center [1107, 33] width 49 height 20
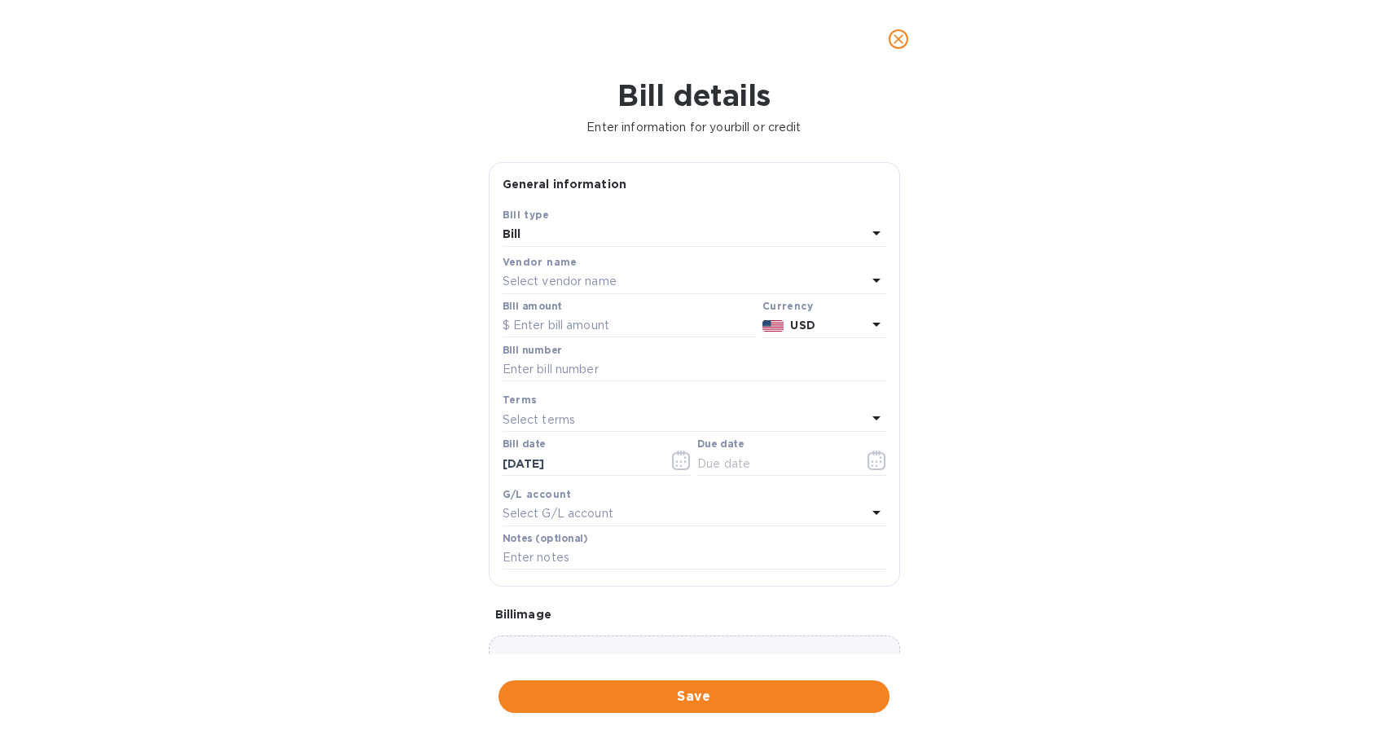
click at [719, 276] on div "Select vendor name" at bounding box center [684, 281] width 364 height 23
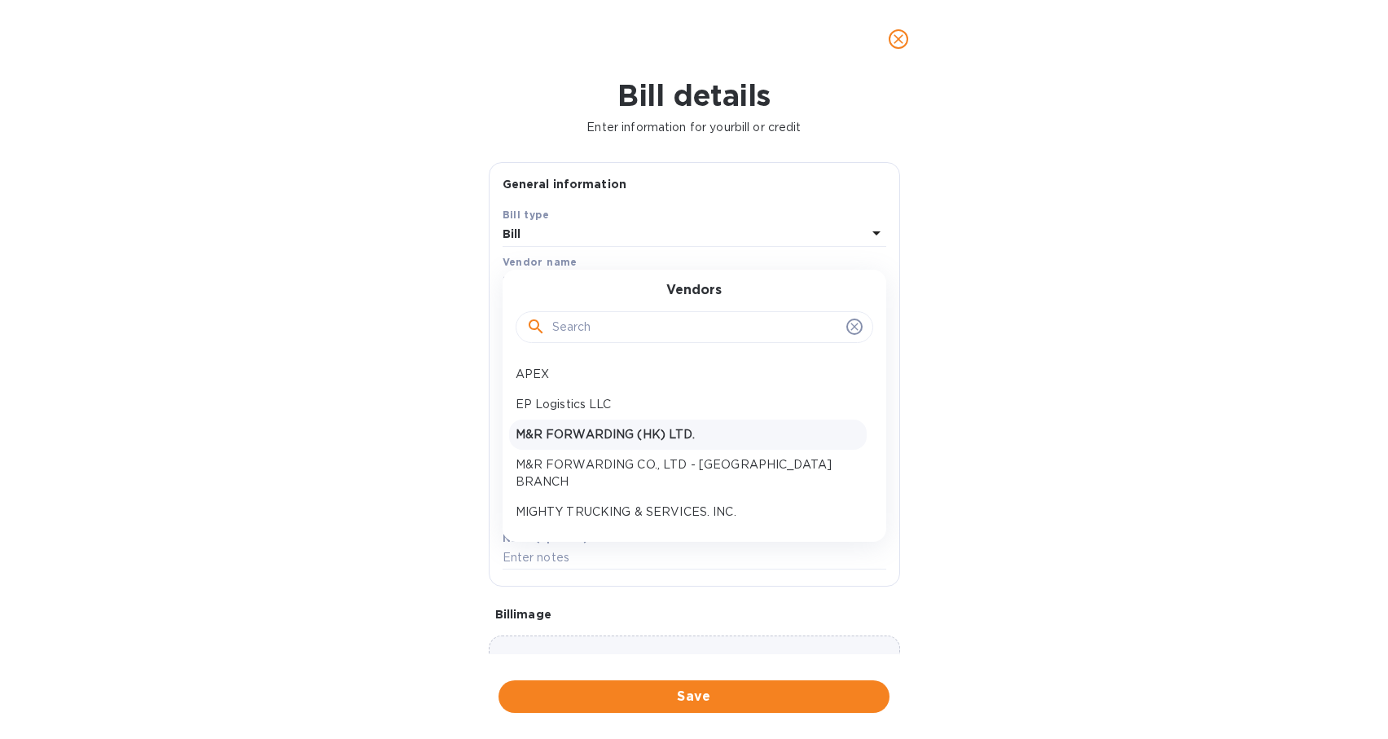
click at [696, 436] on p "M&R FORWARDING (HK) LTD." at bounding box center [688, 434] width 344 height 17
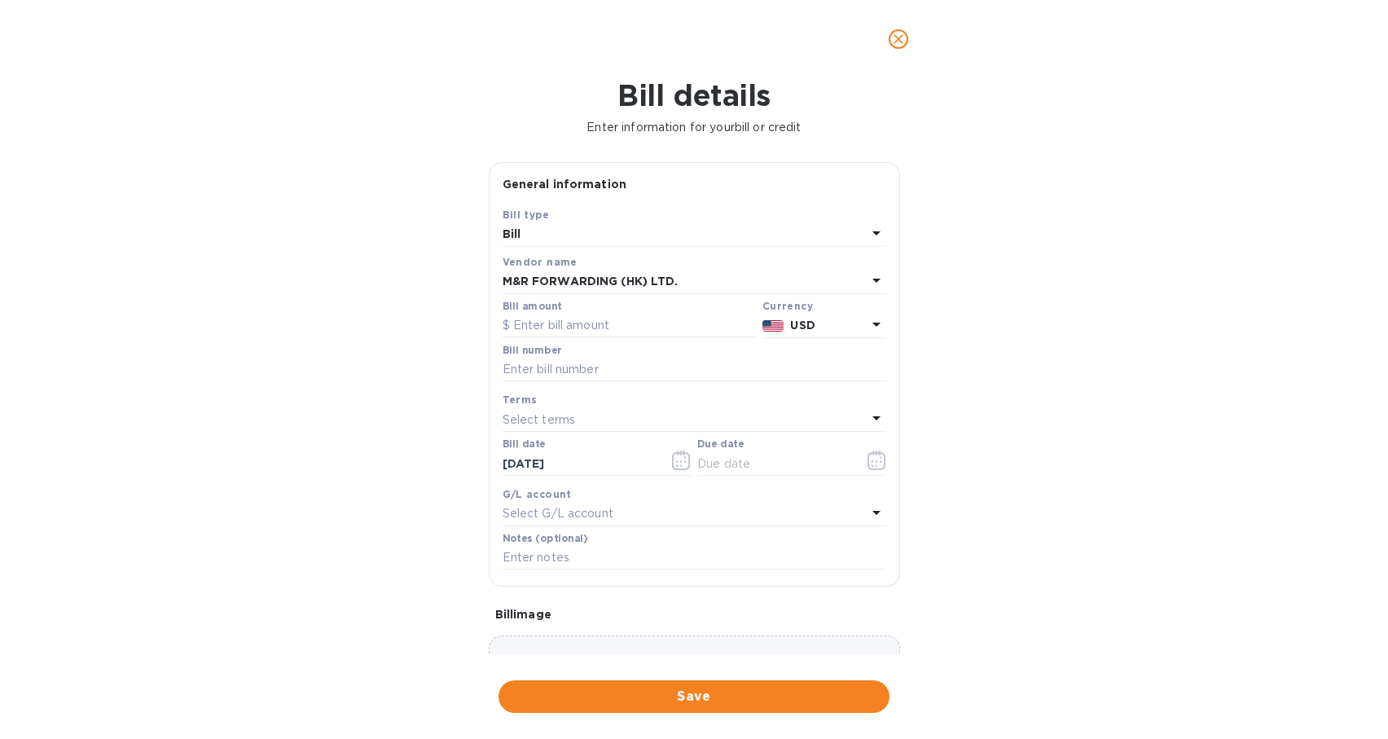
click at [609, 311] on div "Bill amount" at bounding box center [628, 319] width 253 height 37
click at [612, 323] on input "text" at bounding box center [628, 326] width 253 height 24
click at [608, 331] on input "text" at bounding box center [628, 326] width 253 height 24
type input "112.50"
click at [696, 375] on input "text" at bounding box center [694, 370] width 384 height 24
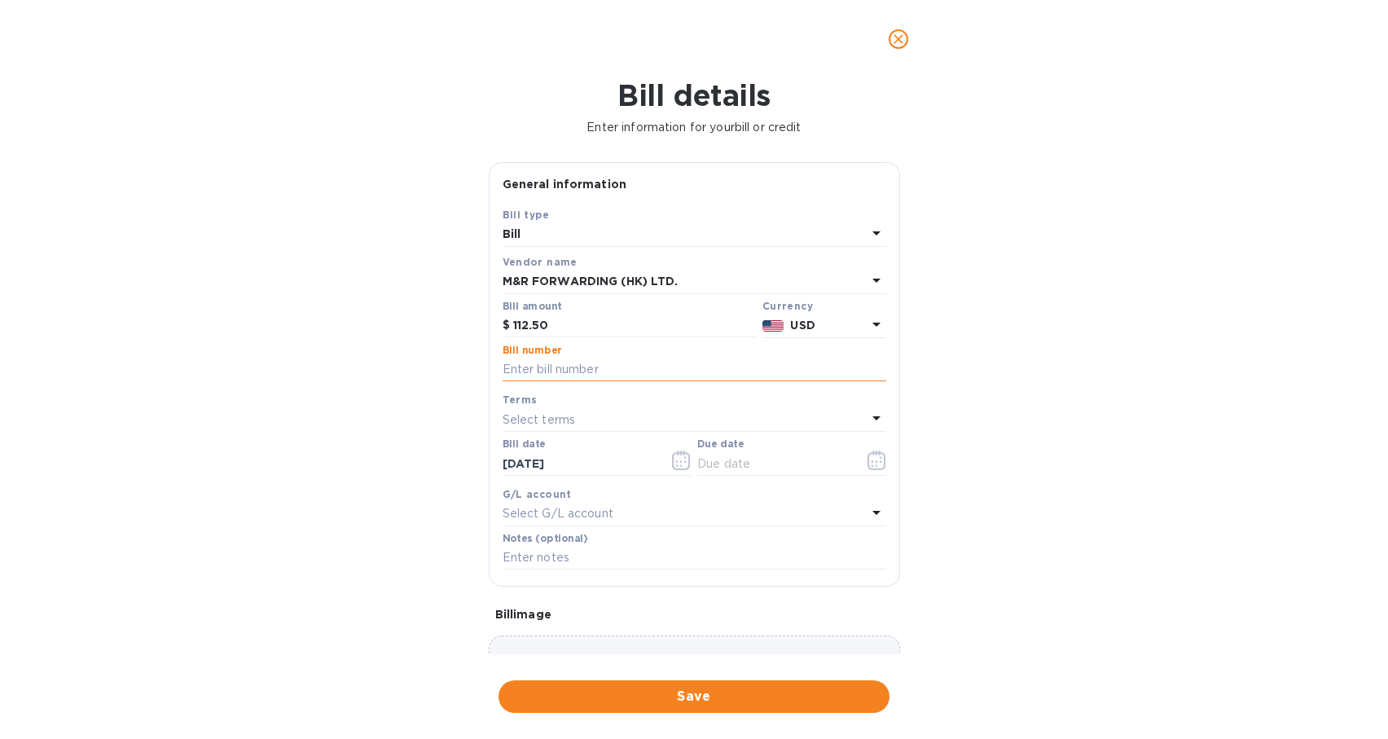
paste input "PL00028284"
type input "PL00028284"
click at [648, 410] on div "Select terms" at bounding box center [684, 419] width 364 height 23
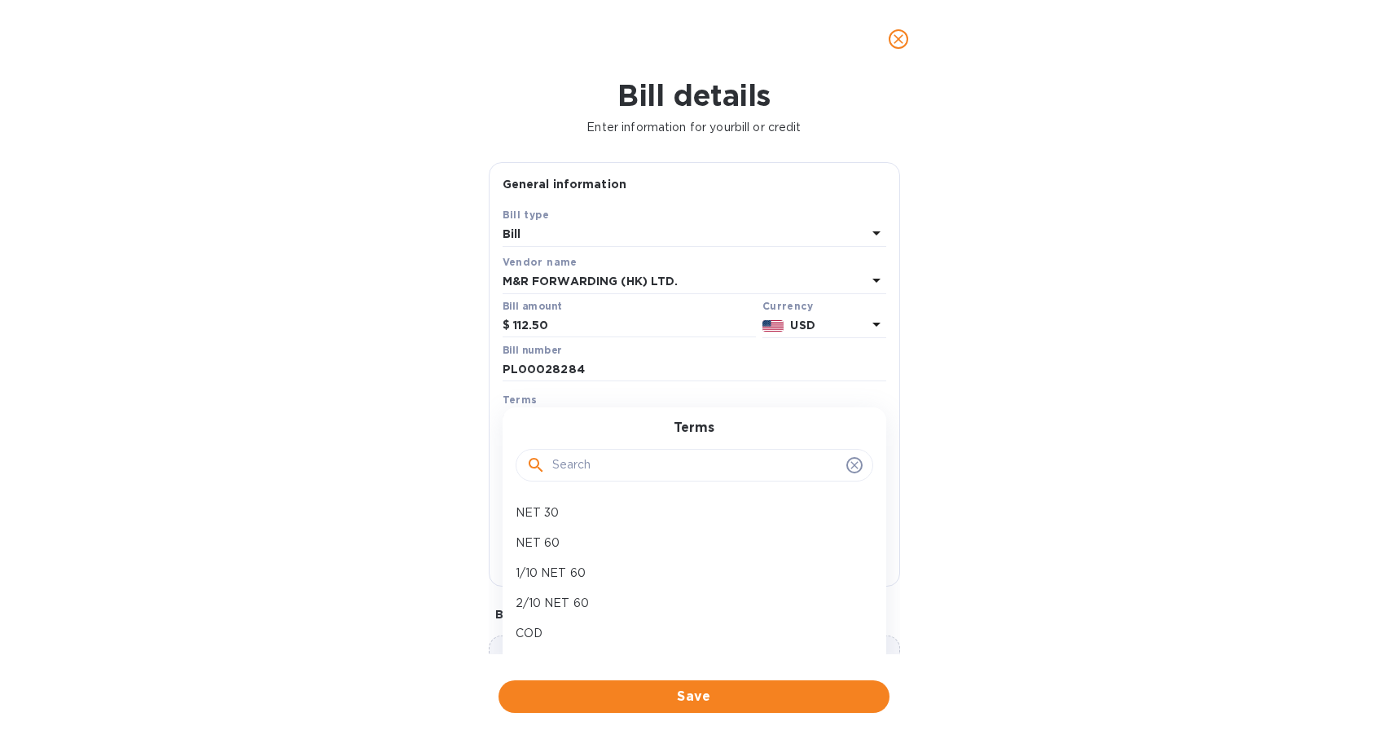
click at [888, 457] on button "button" at bounding box center [877, 460] width 38 height 39
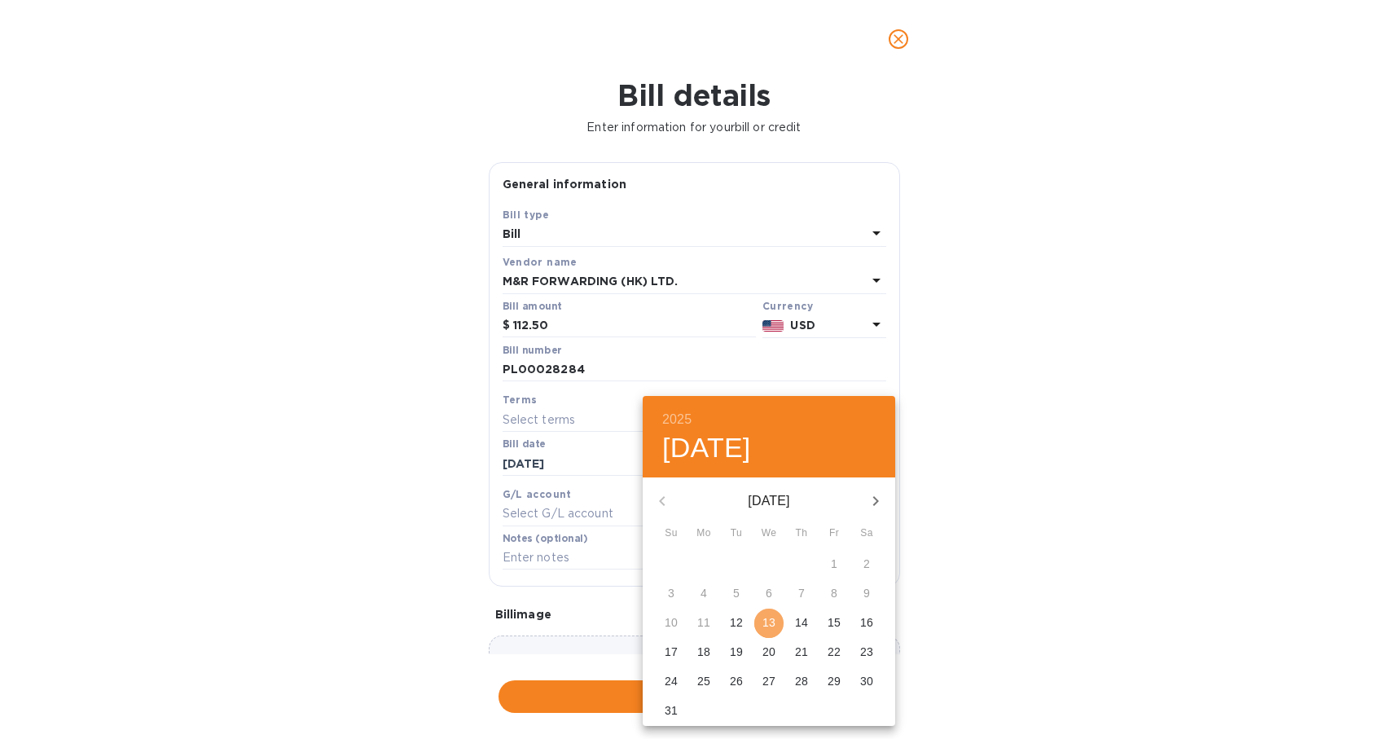
click at [770, 621] on p "13" at bounding box center [768, 622] width 13 height 16
type input "[DATE]"
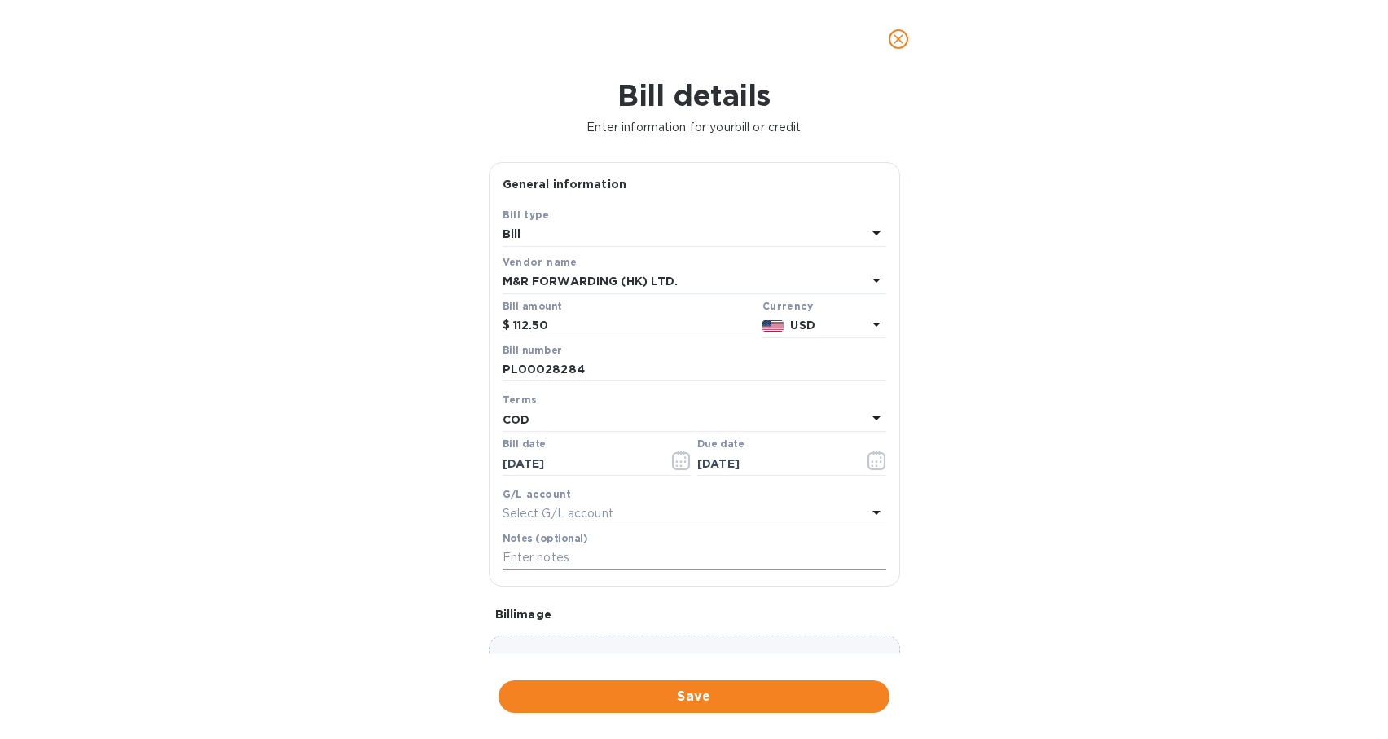
click at [664, 556] on input "text" at bounding box center [694, 558] width 384 height 24
paste input "PL00028284"
type input "PL00028284"
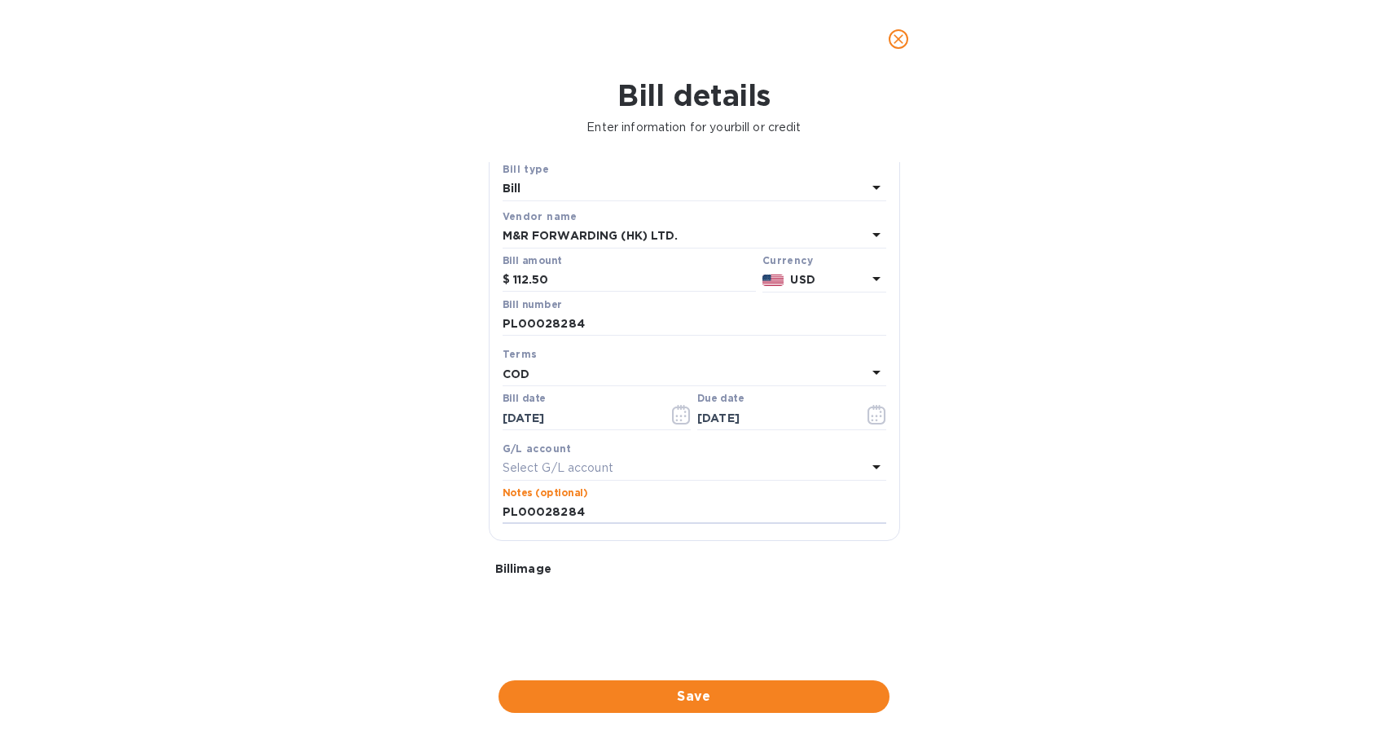
scroll to position [55, 0]
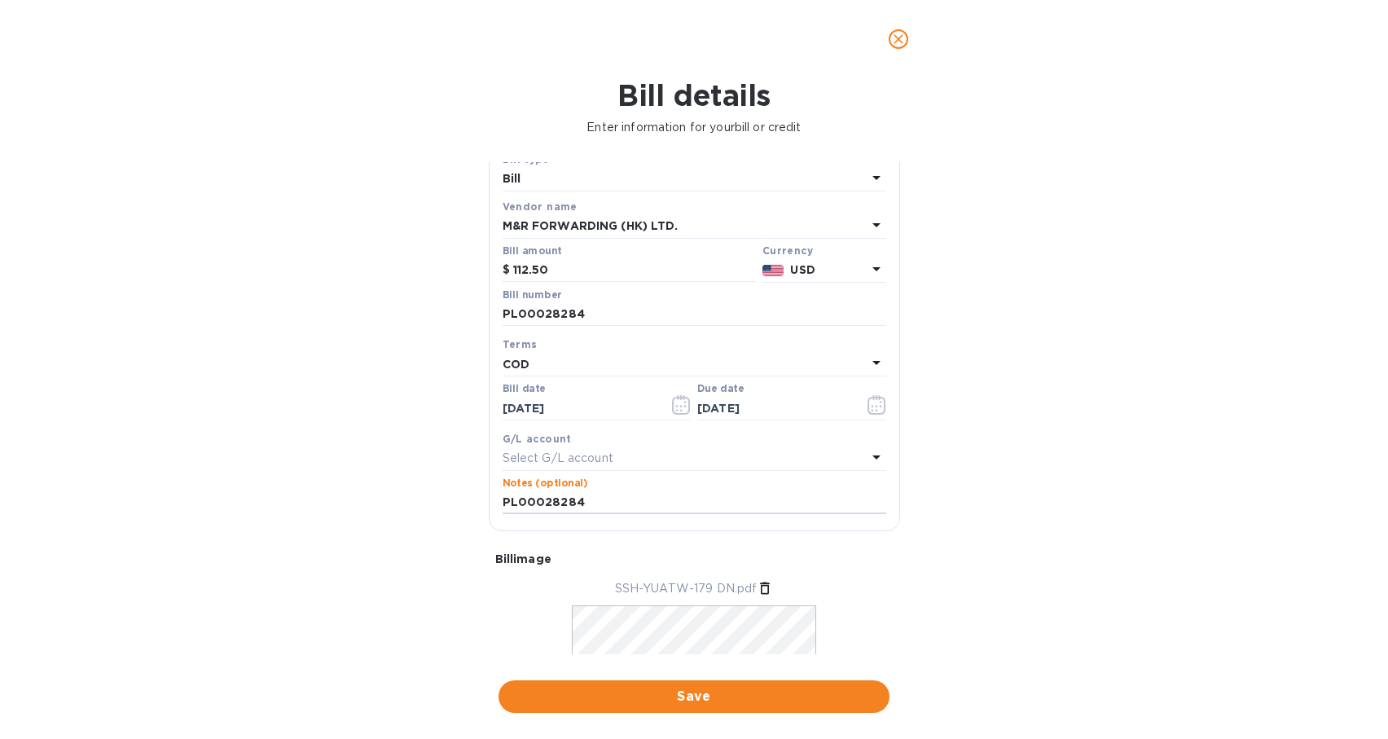
click at [749, 695] on span "Save" at bounding box center [693, 697] width 365 height 20
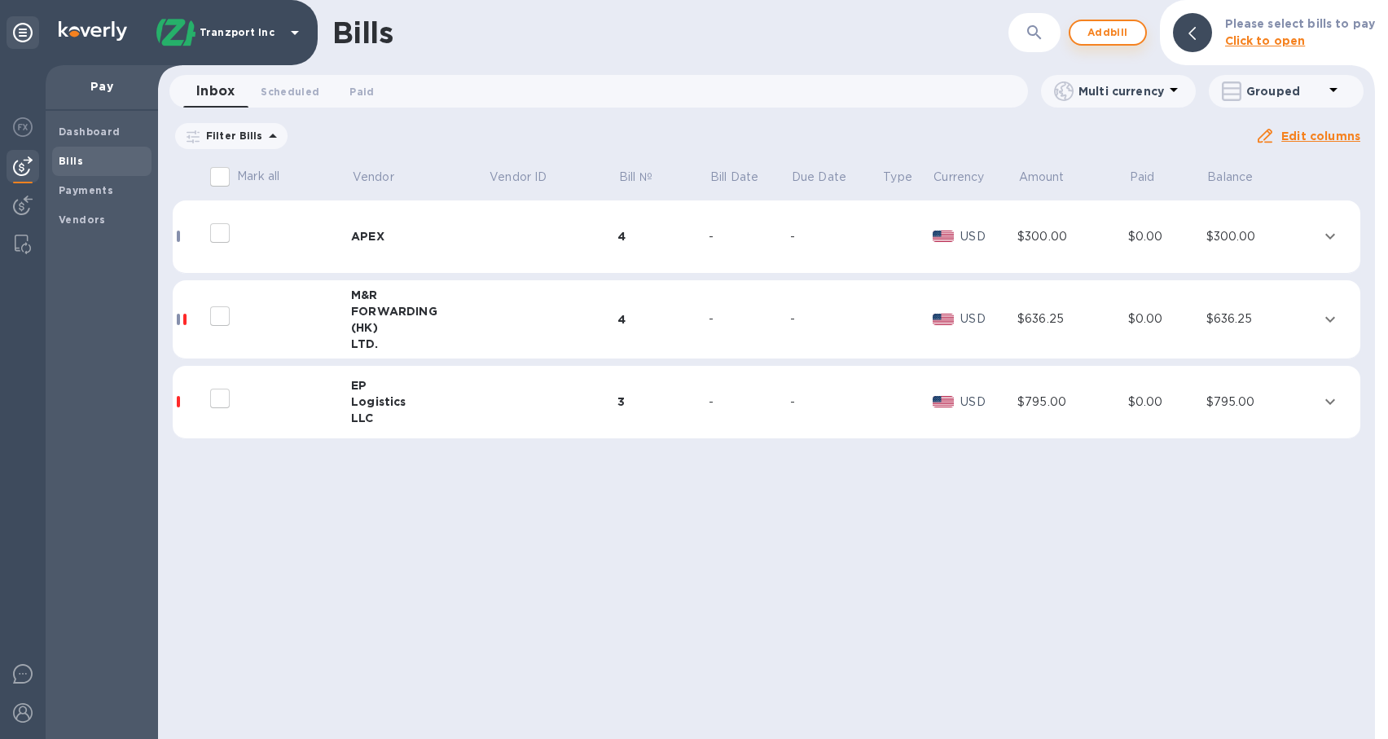
click at [1129, 32] on span "Add bill" at bounding box center [1107, 33] width 49 height 20
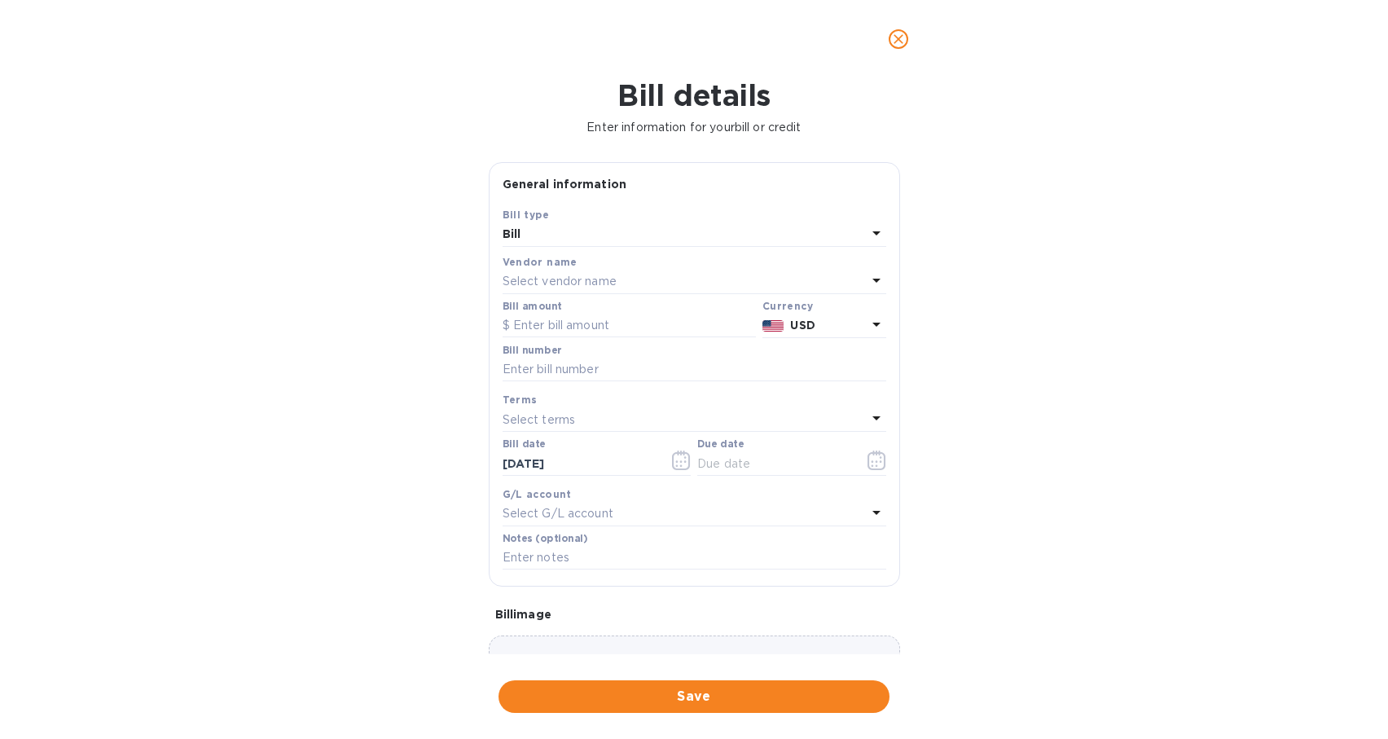
click at [715, 280] on div "Select vendor name" at bounding box center [684, 281] width 364 height 23
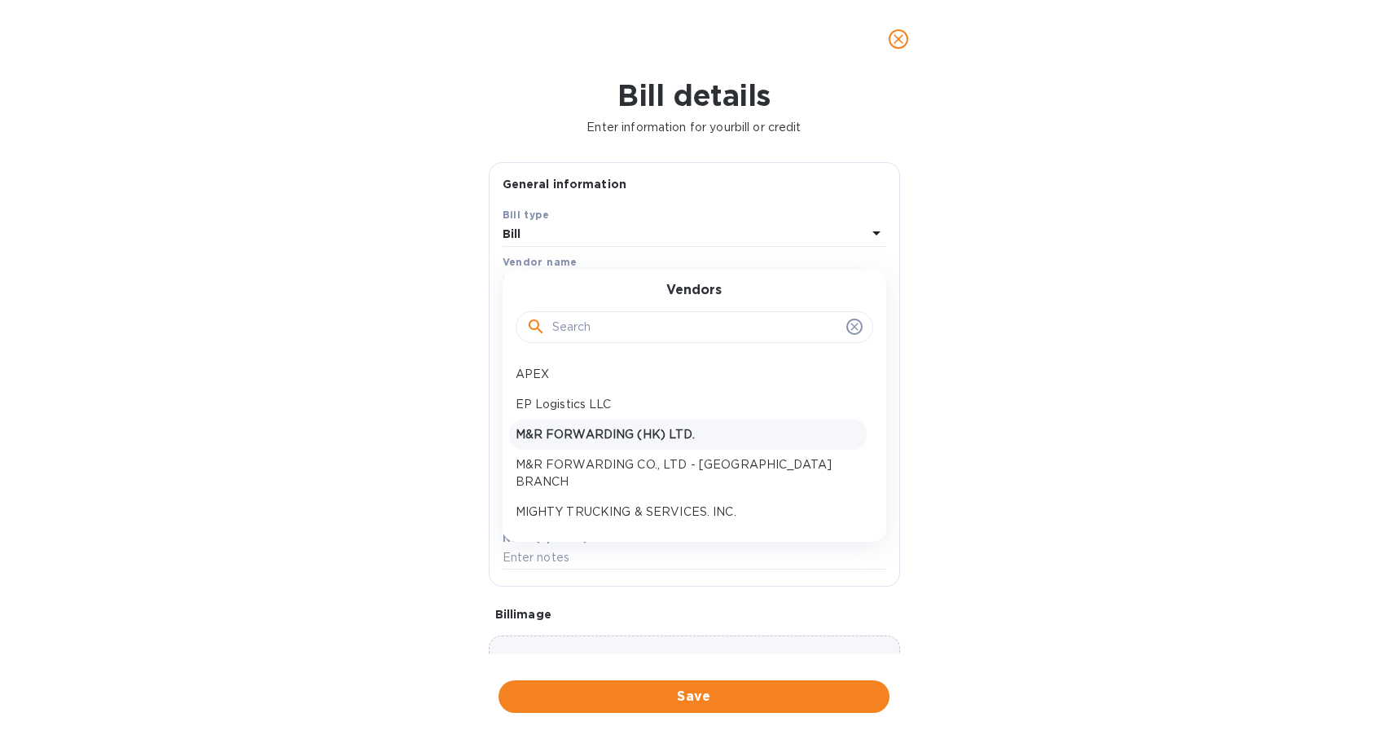
click at [665, 431] on p "M&R FORWARDING (HK) LTD." at bounding box center [688, 434] width 344 height 17
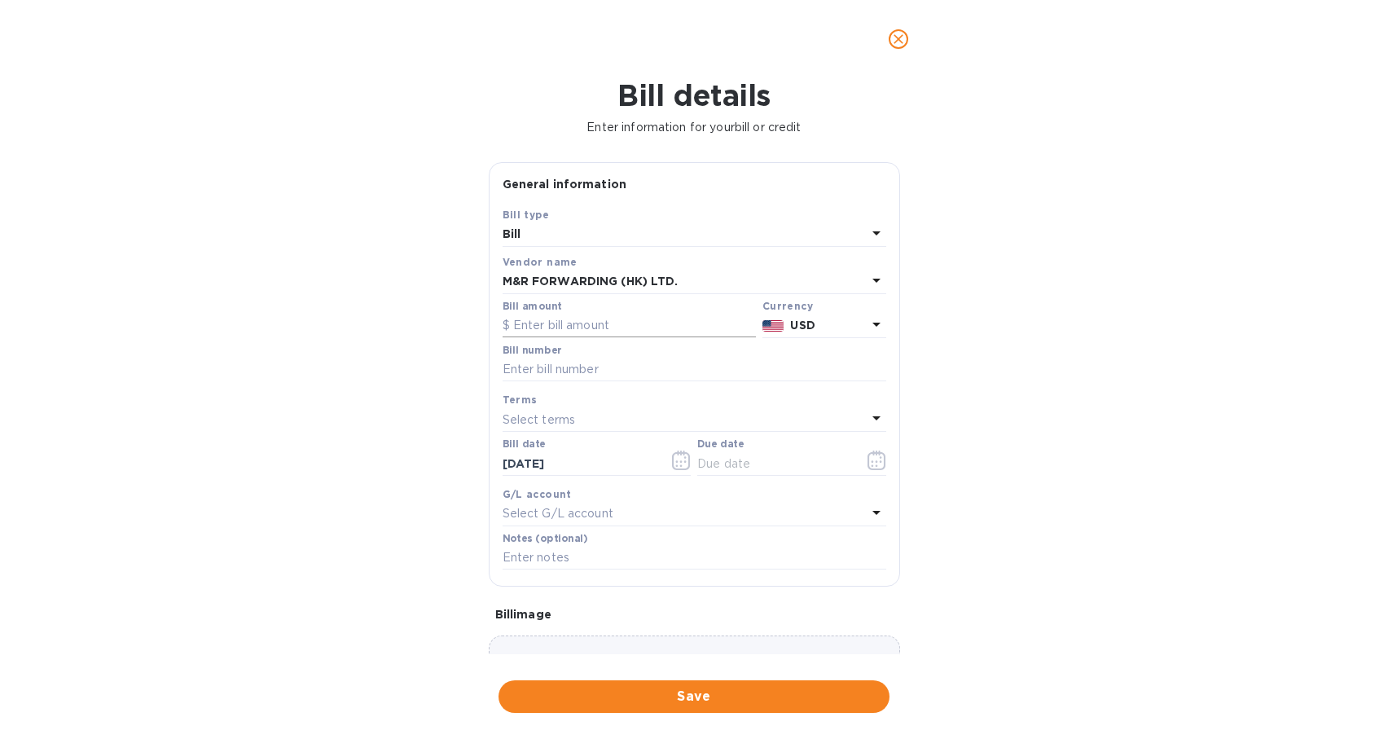
click at [606, 320] on input "text" at bounding box center [628, 326] width 253 height 24
type input "112.50"
click at [630, 362] on input "text" at bounding box center [694, 370] width 384 height 24
paste input "PL00028283"
type input "PL00028283"
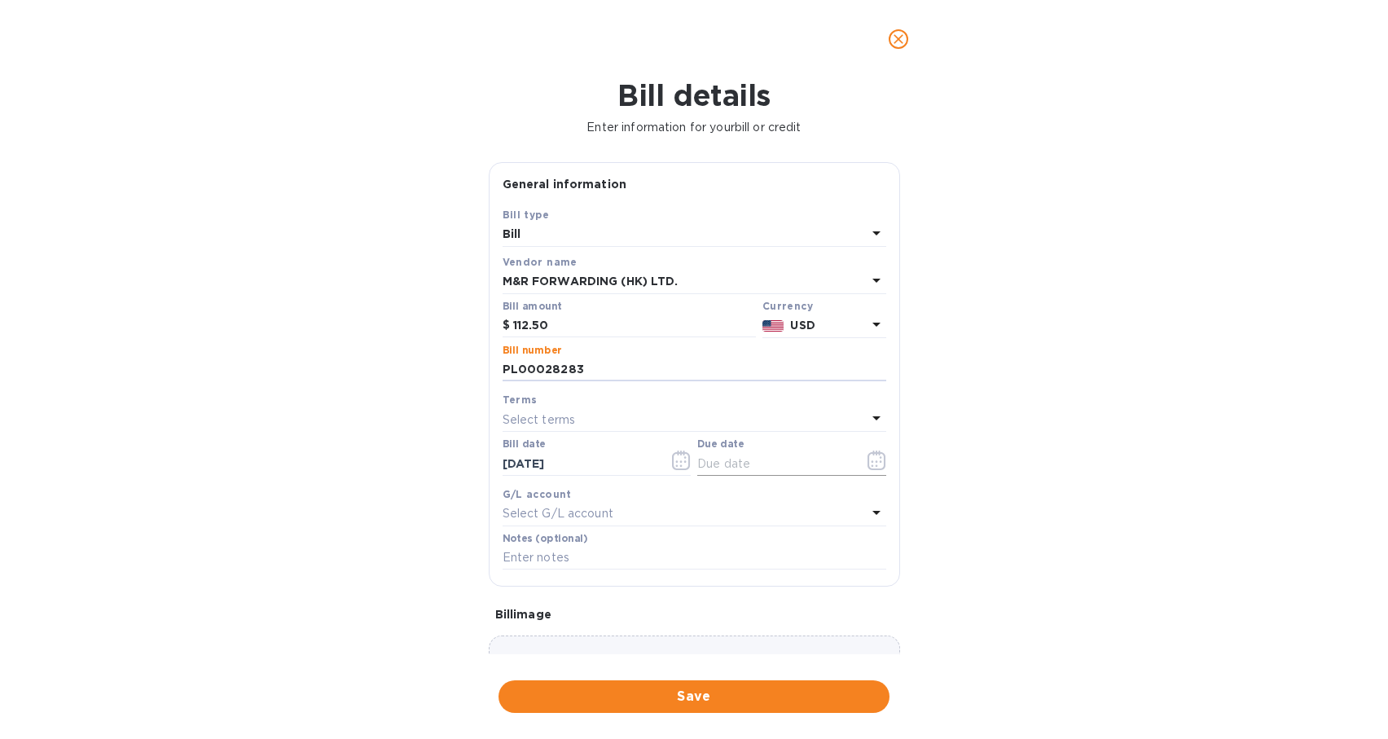
click at [868, 467] on icon "button" at bounding box center [876, 460] width 19 height 20
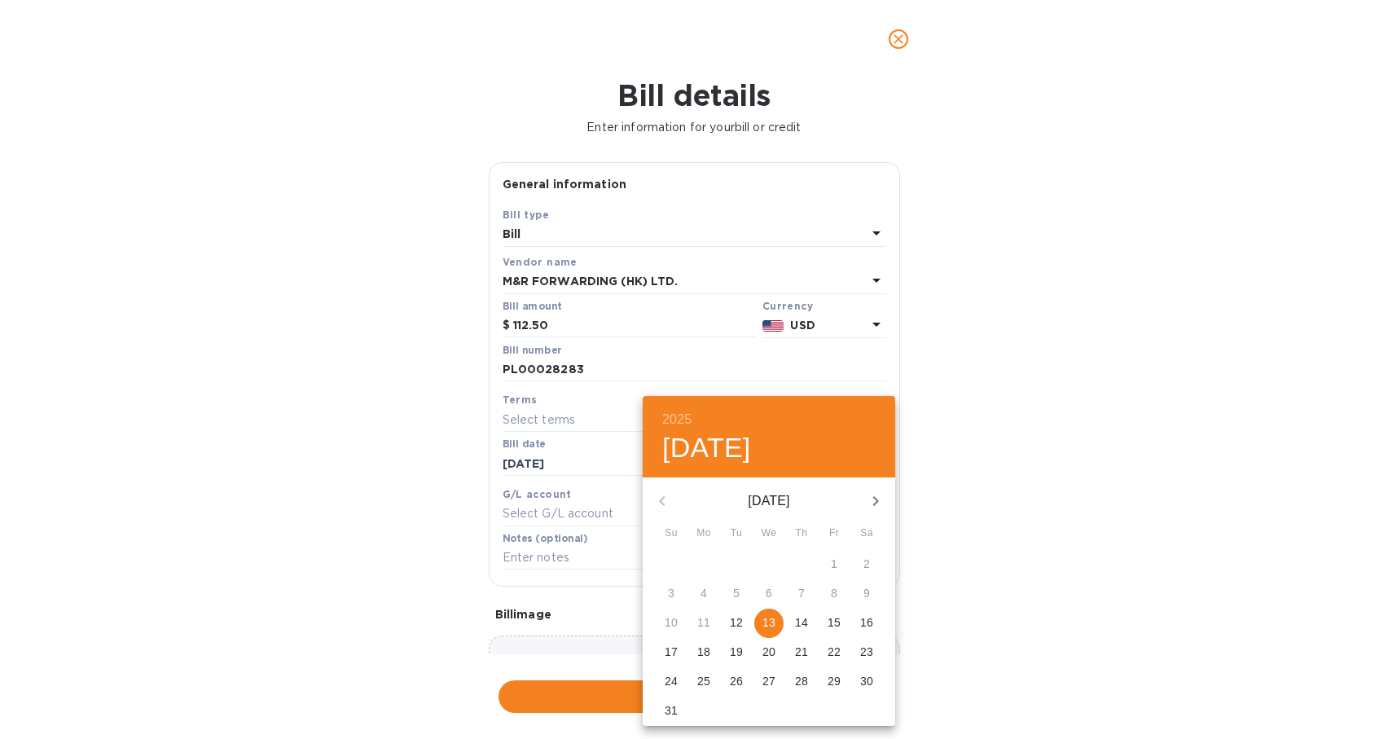
click at [772, 625] on p "13" at bounding box center [768, 622] width 13 height 16
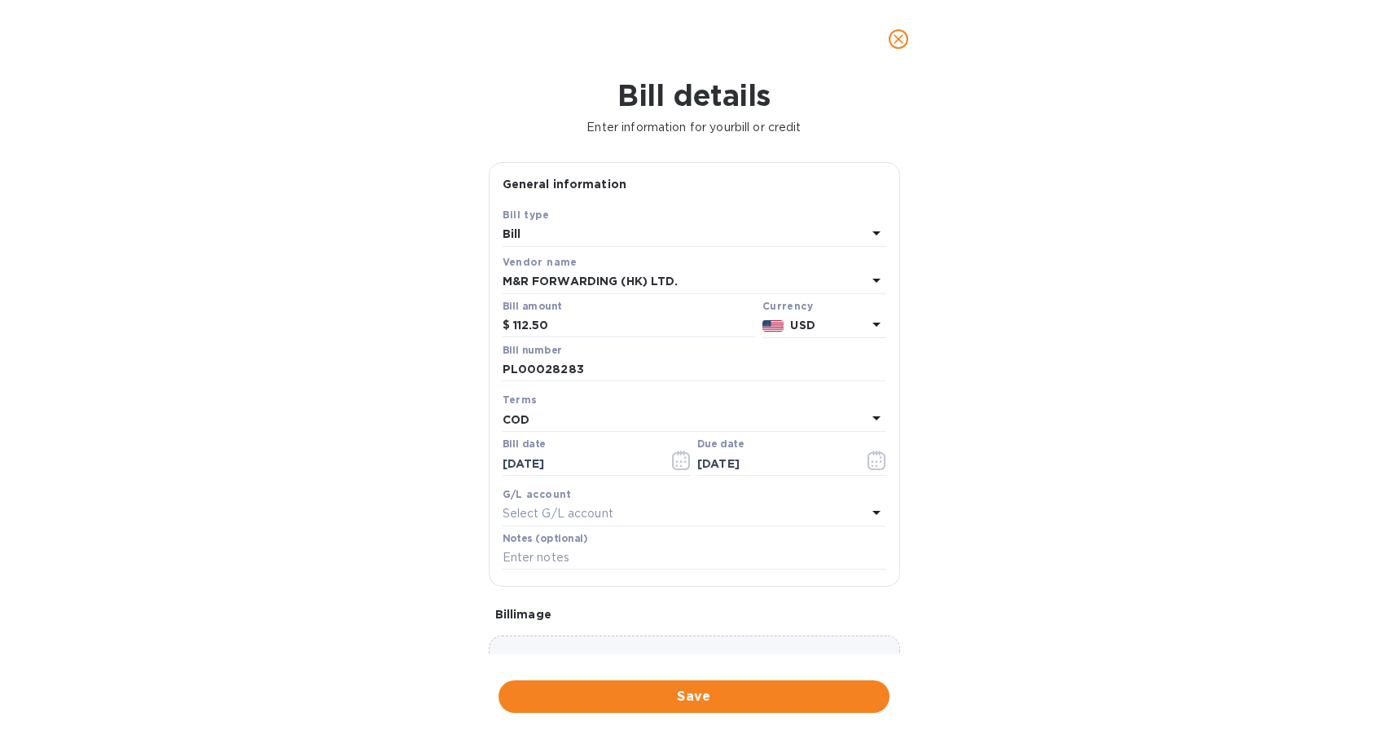
type input "[DATE]"
click at [671, 561] on input "text" at bounding box center [694, 558] width 384 height 24
paste input "PL00028283"
type input "PL00028283"
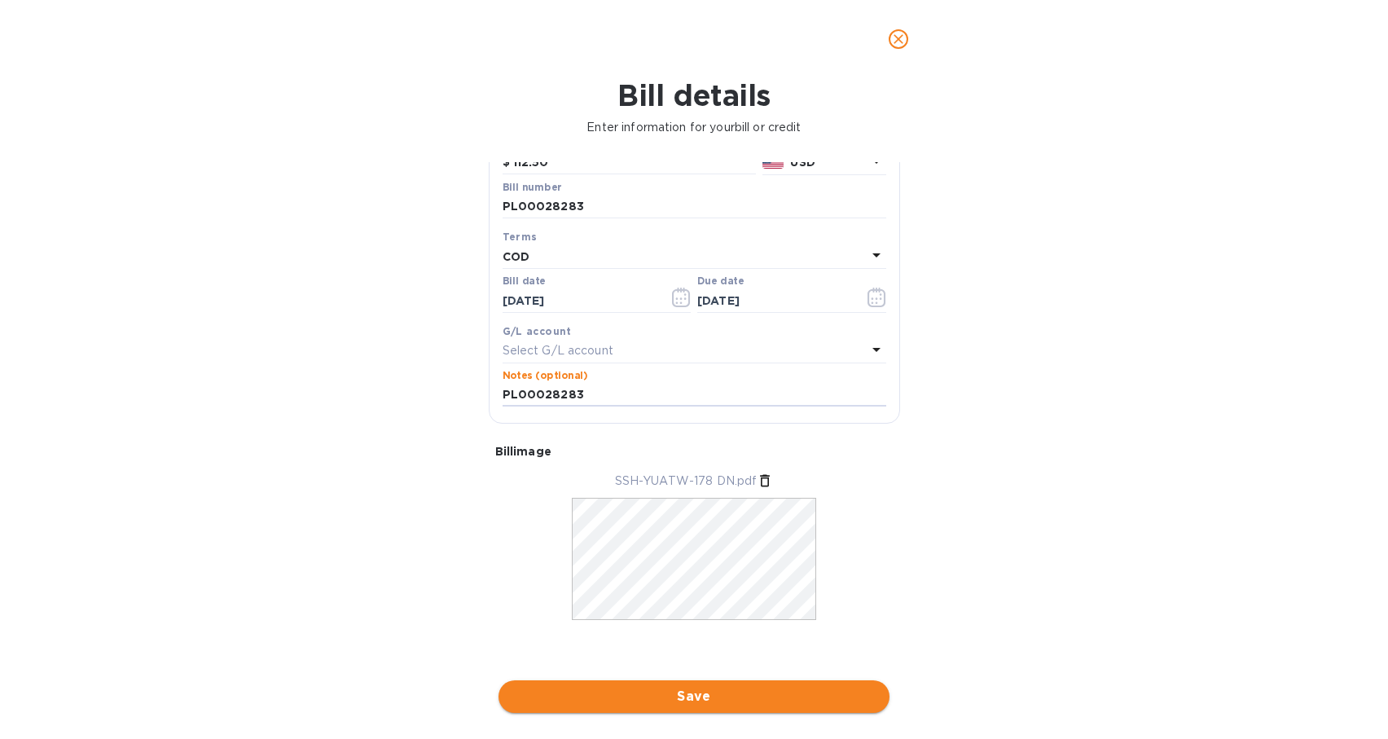
click at [774, 688] on span "Save" at bounding box center [693, 697] width 365 height 20
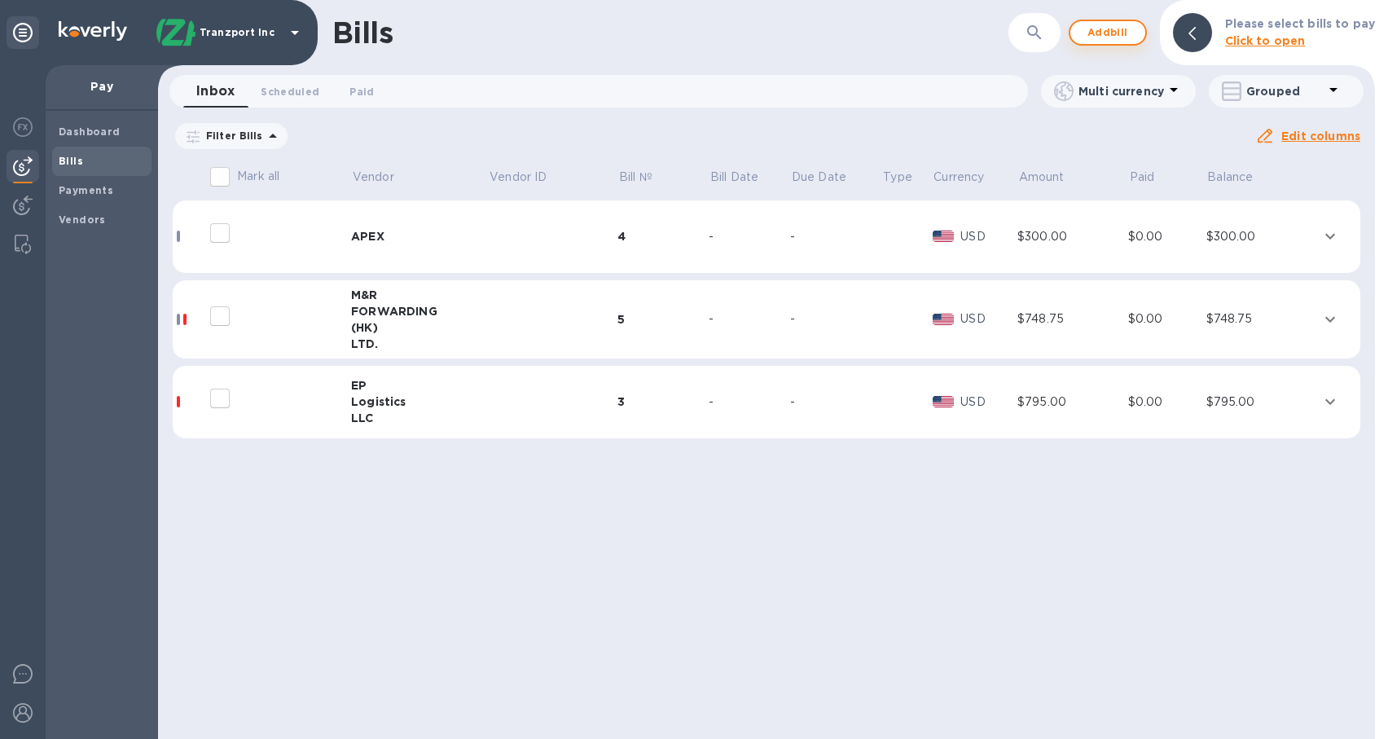
click at [1108, 32] on span "Add bill" at bounding box center [1107, 33] width 49 height 20
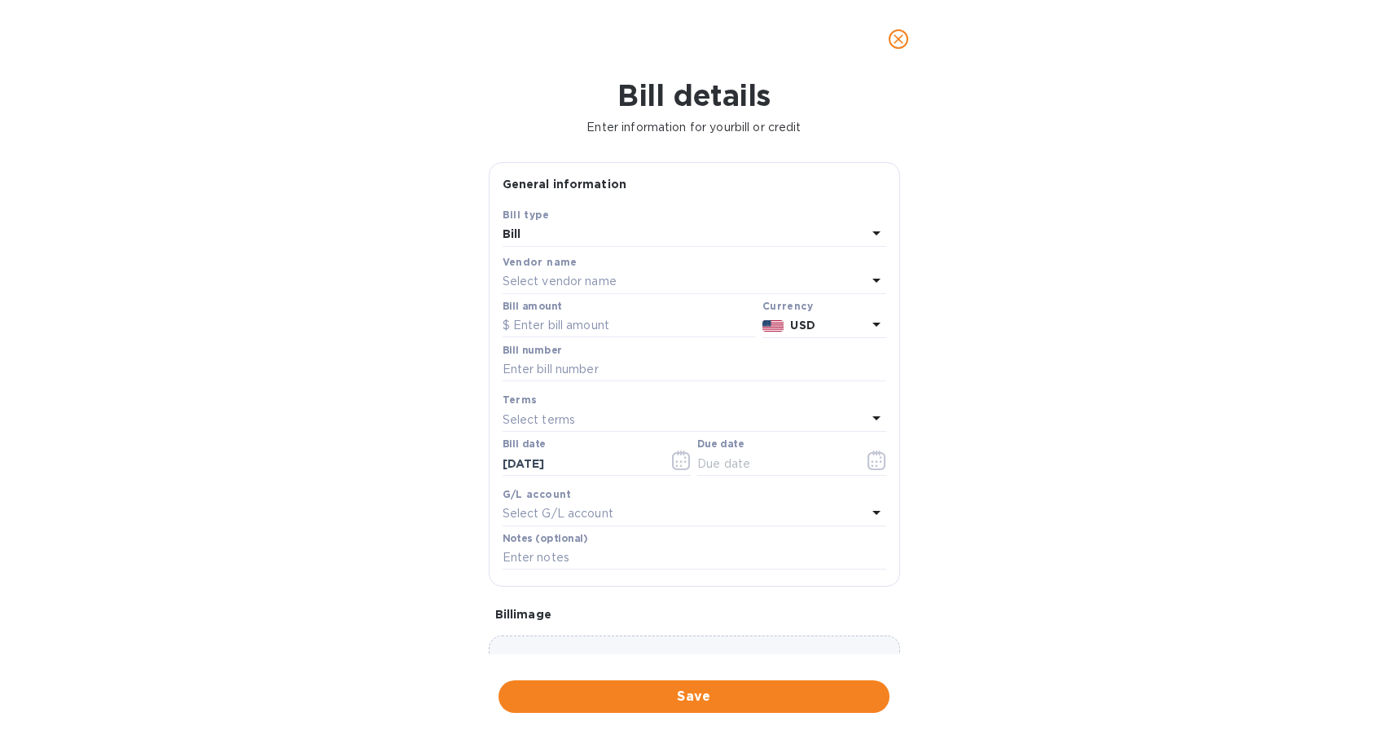
click at [636, 281] on div "Select vendor name" at bounding box center [684, 281] width 364 height 23
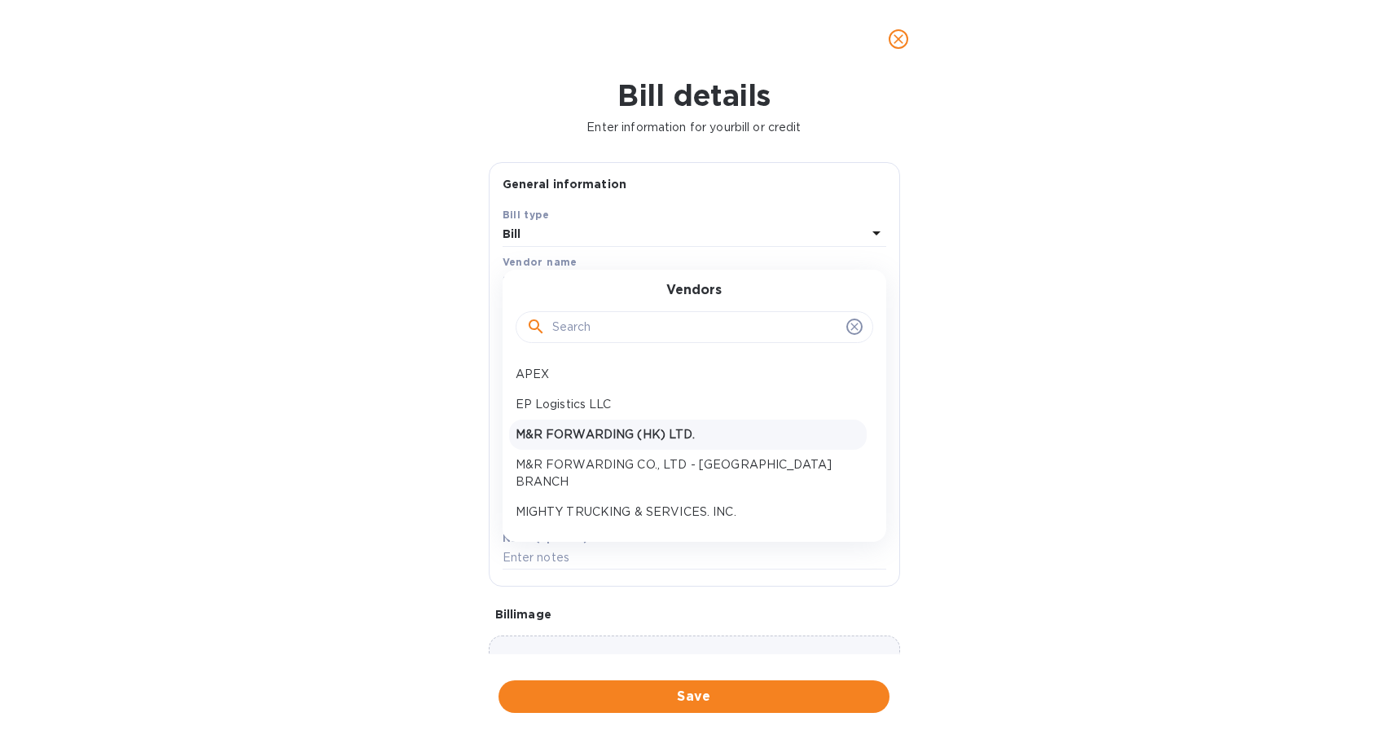
click at [648, 437] on p "M&R FORWARDING (HK) LTD." at bounding box center [688, 434] width 344 height 17
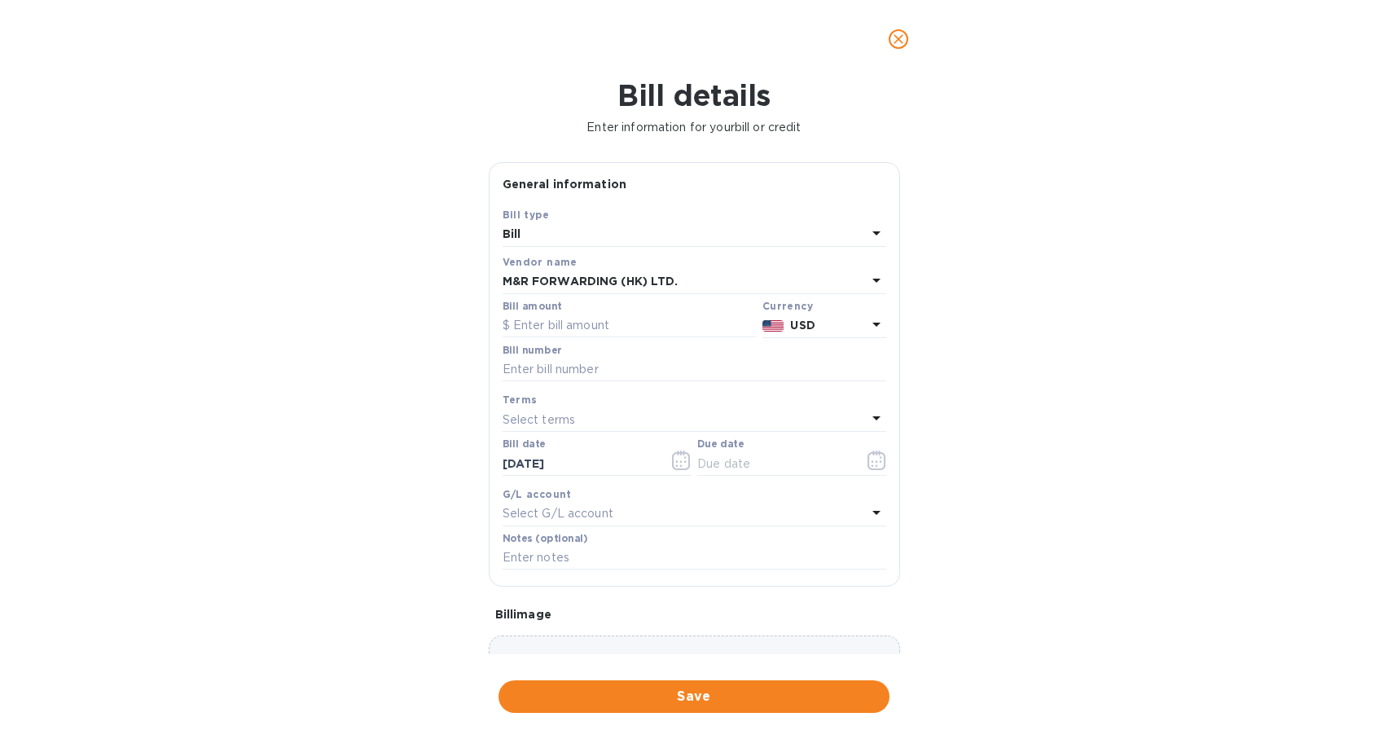
click at [623, 307] on div "Bill amount" at bounding box center [628, 319] width 253 height 37
click at [624, 317] on input "text" at bounding box center [628, 326] width 253 height 24
type input "97.75"
click at [617, 372] on input "text" at bounding box center [694, 370] width 384 height 24
paste input "PL00028309"
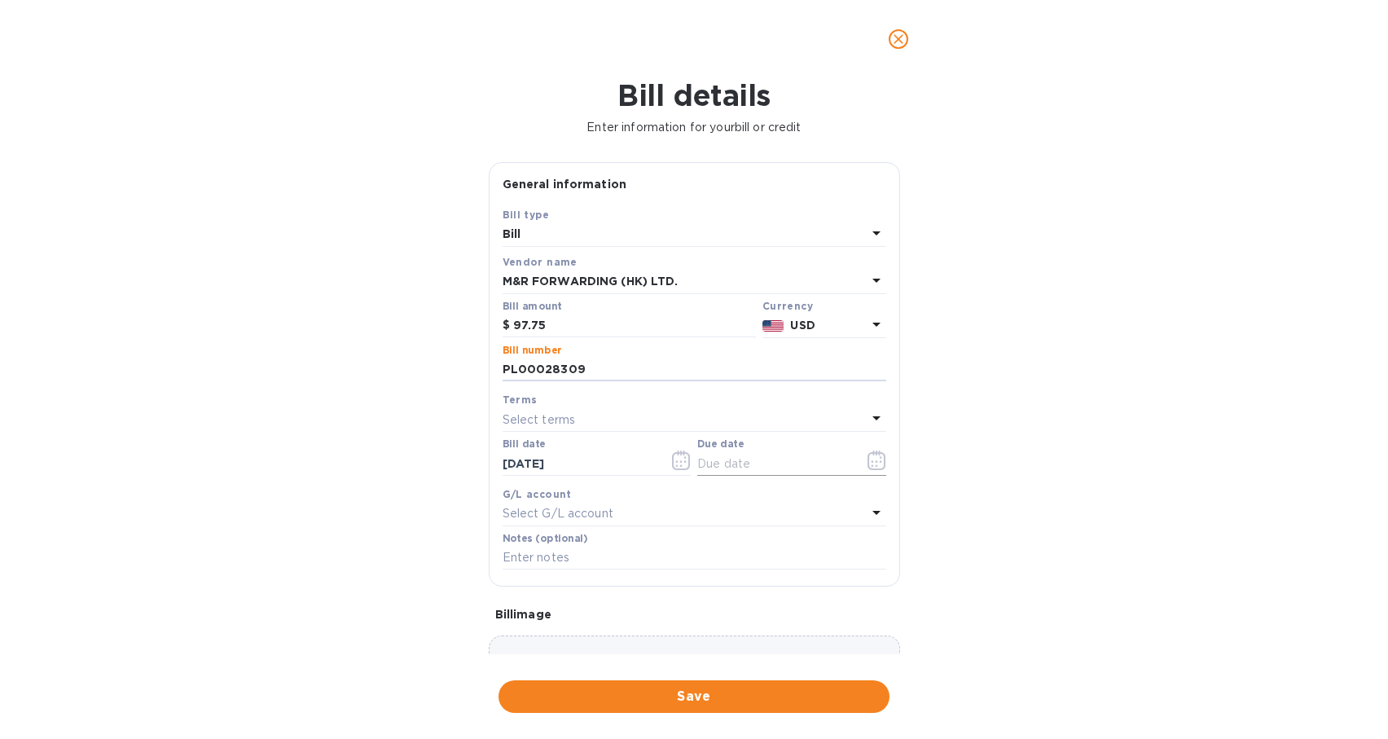
type input "PL00028309"
click at [871, 457] on icon "button" at bounding box center [876, 460] width 19 height 20
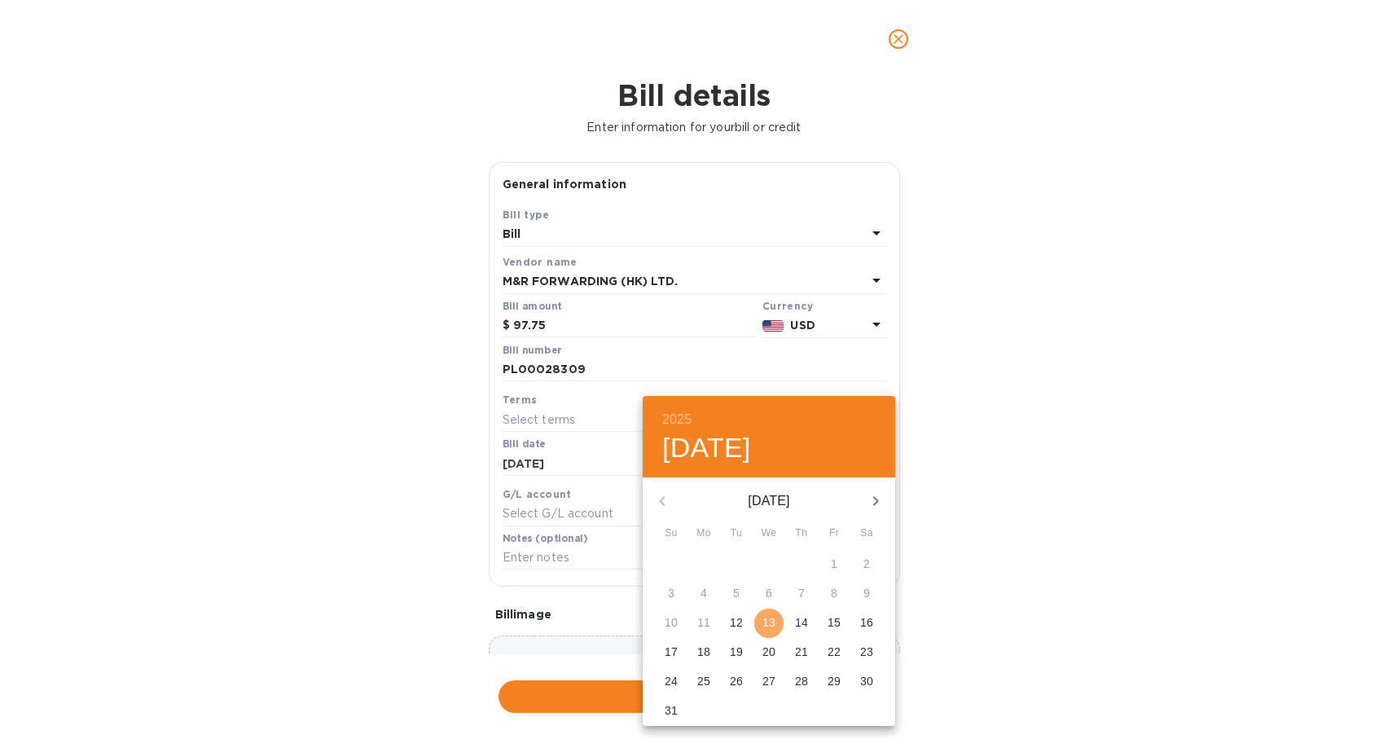
click at [770, 625] on p "13" at bounding box center [768, 622] width 13 height 16
type input "[DATE]"
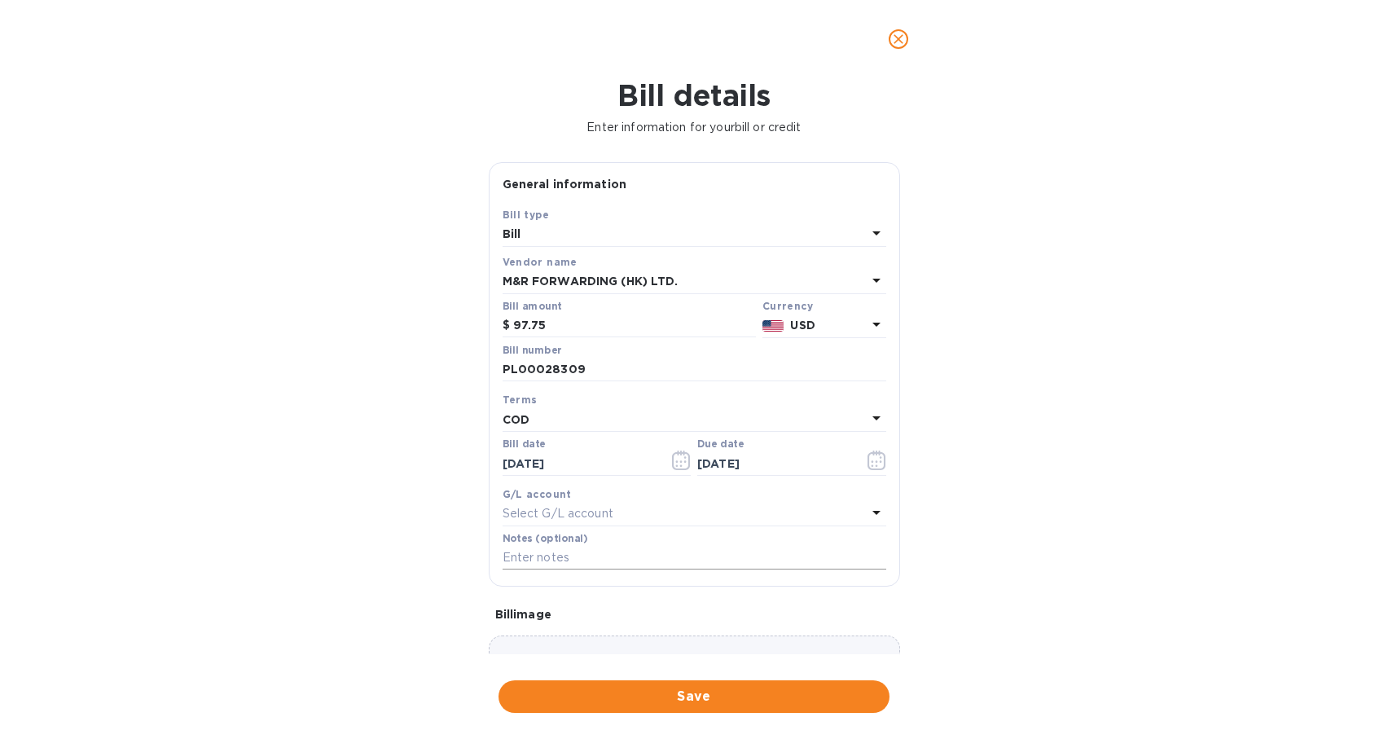
click at [643, 559] on input "text" at bounding box center [694, 558] width 384 height 24
paste input "PL00028309"
type input "PL00028309"
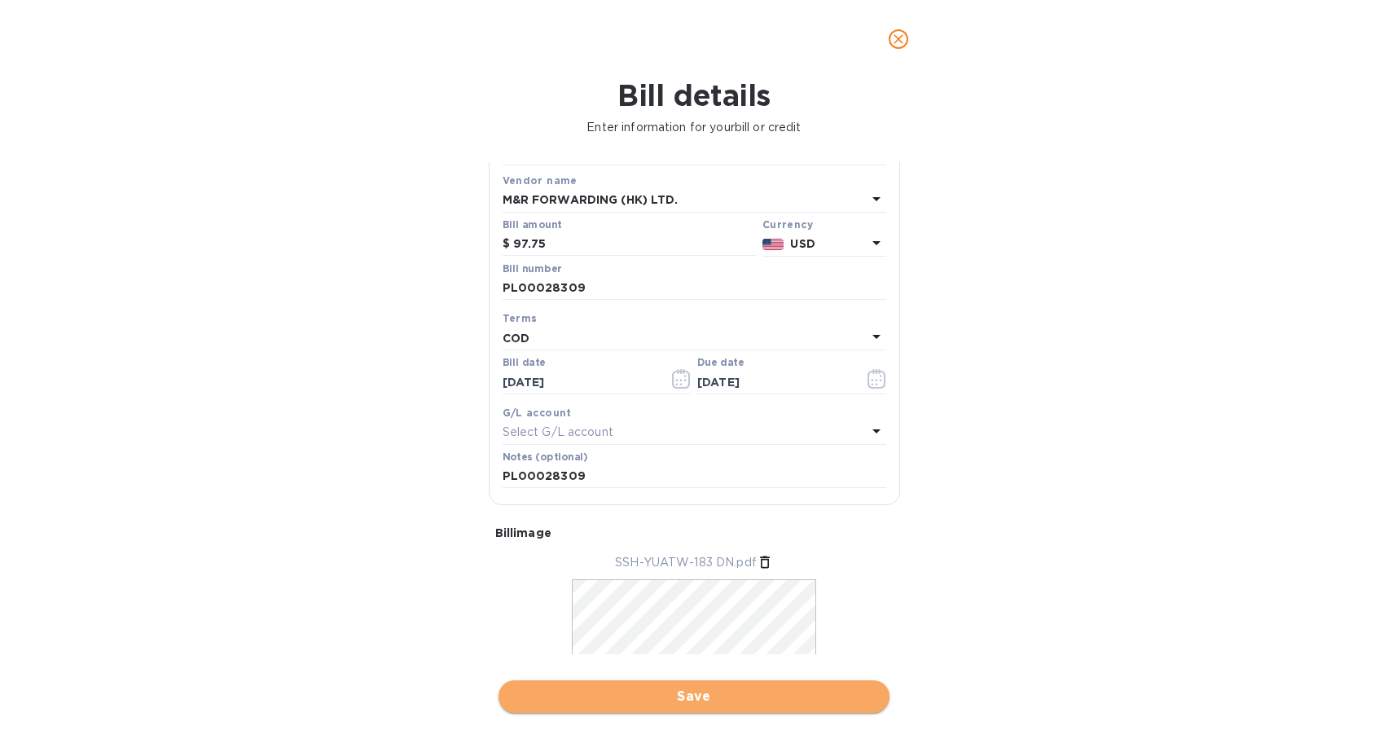
click at [723, 687] on span "Save" at bounding box center [693, 697] width 365 height 20
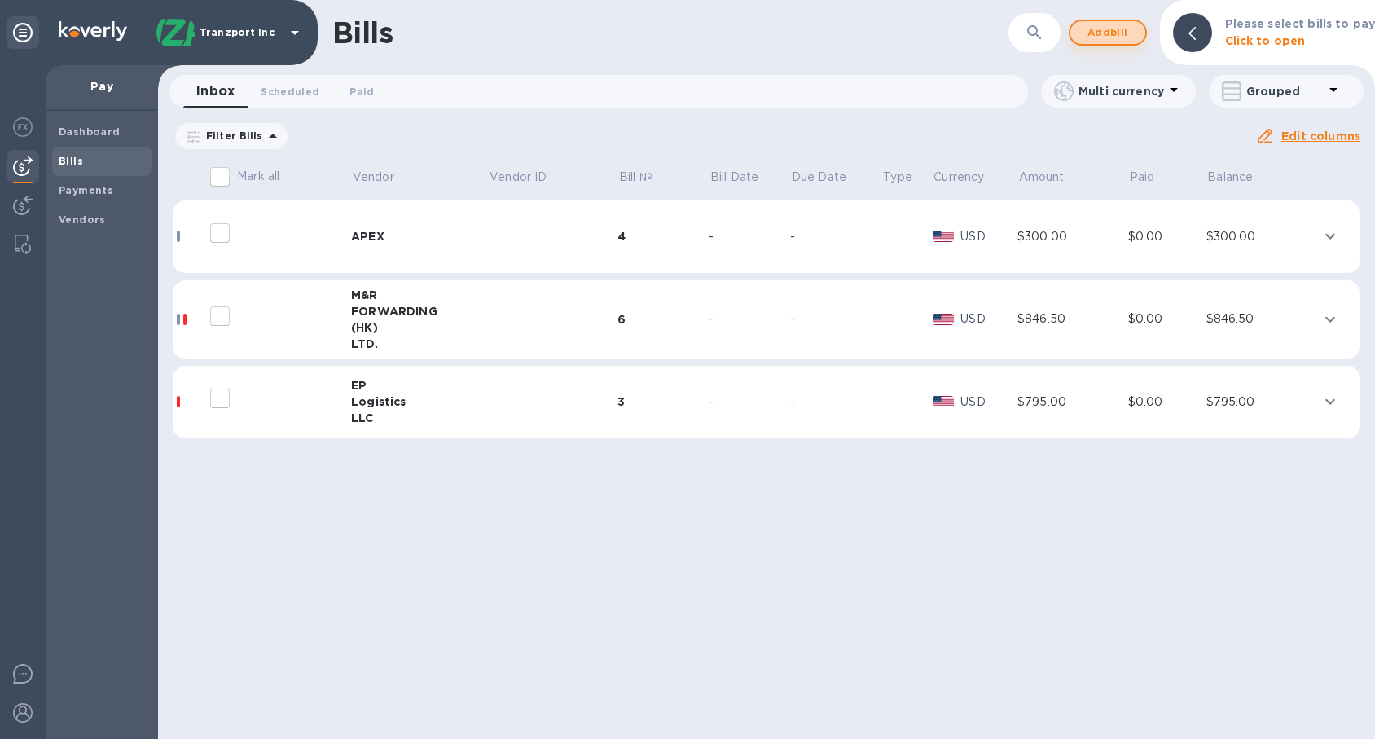
click at [1108, 38] on span "Add bill" at bounding box center [1107, 33] width 49 height 20
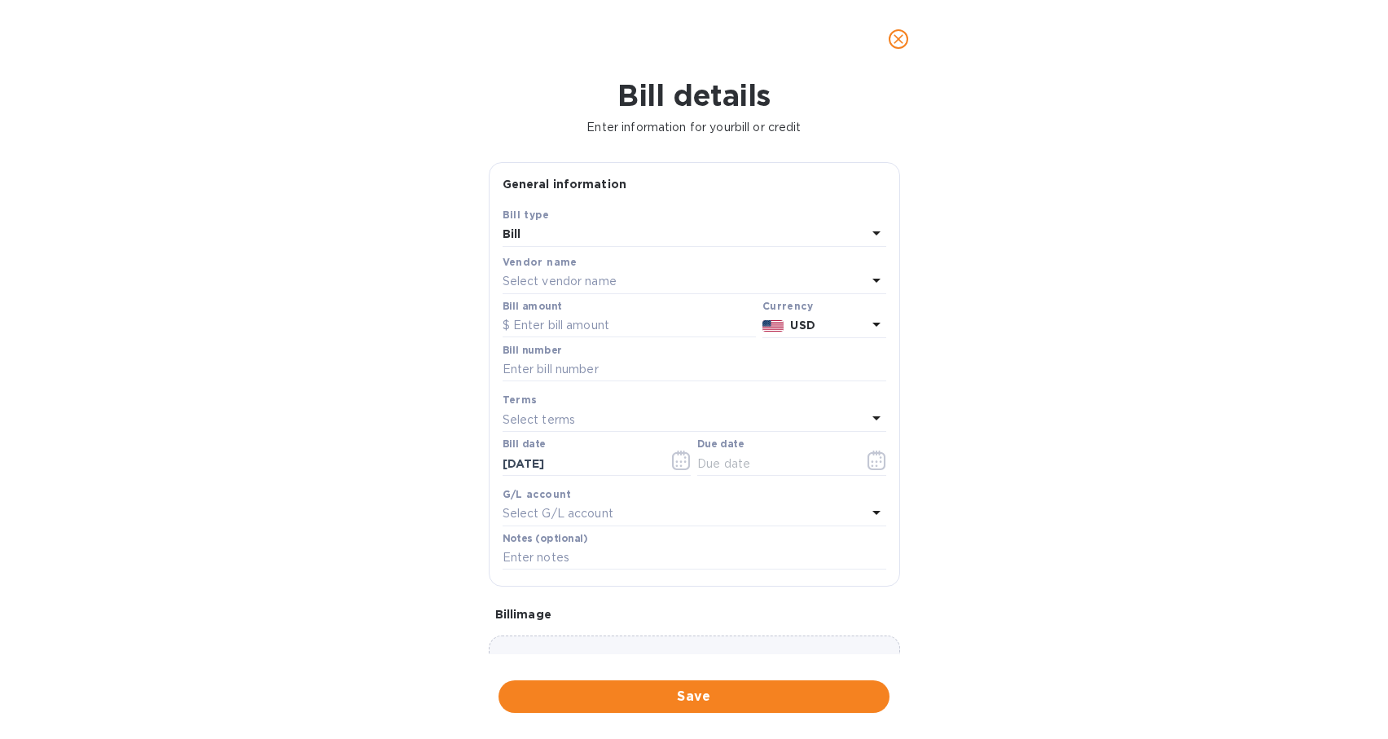
click at [626, 305] on div "Bill amount" at bounding box center [628, 319] width 253 height 37
click at [634, 287] on div "Select vendor name" at bounding box center [684, 281] width 364 height 23
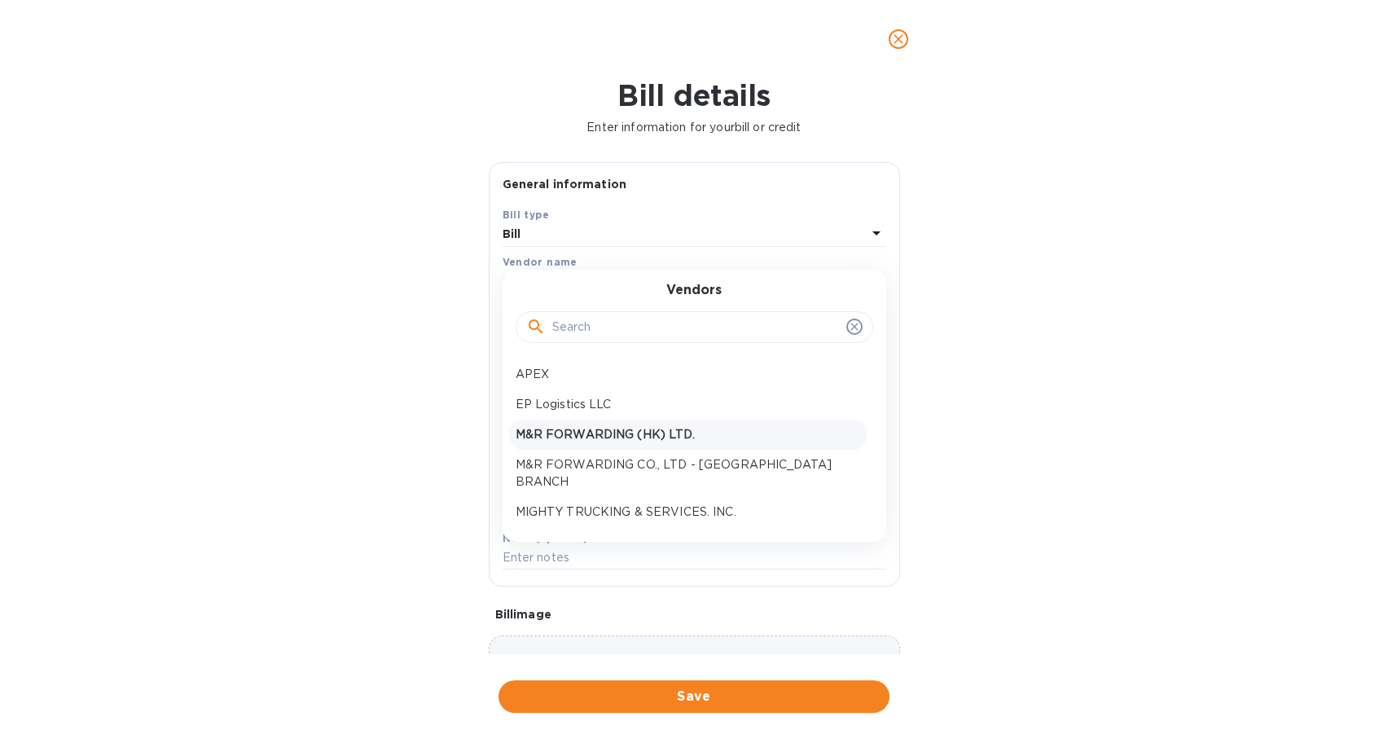
click at [660, 436] on p "M&R FORWARDING (HK) LTD." at bounding box center [688, 434] width 344 height 17
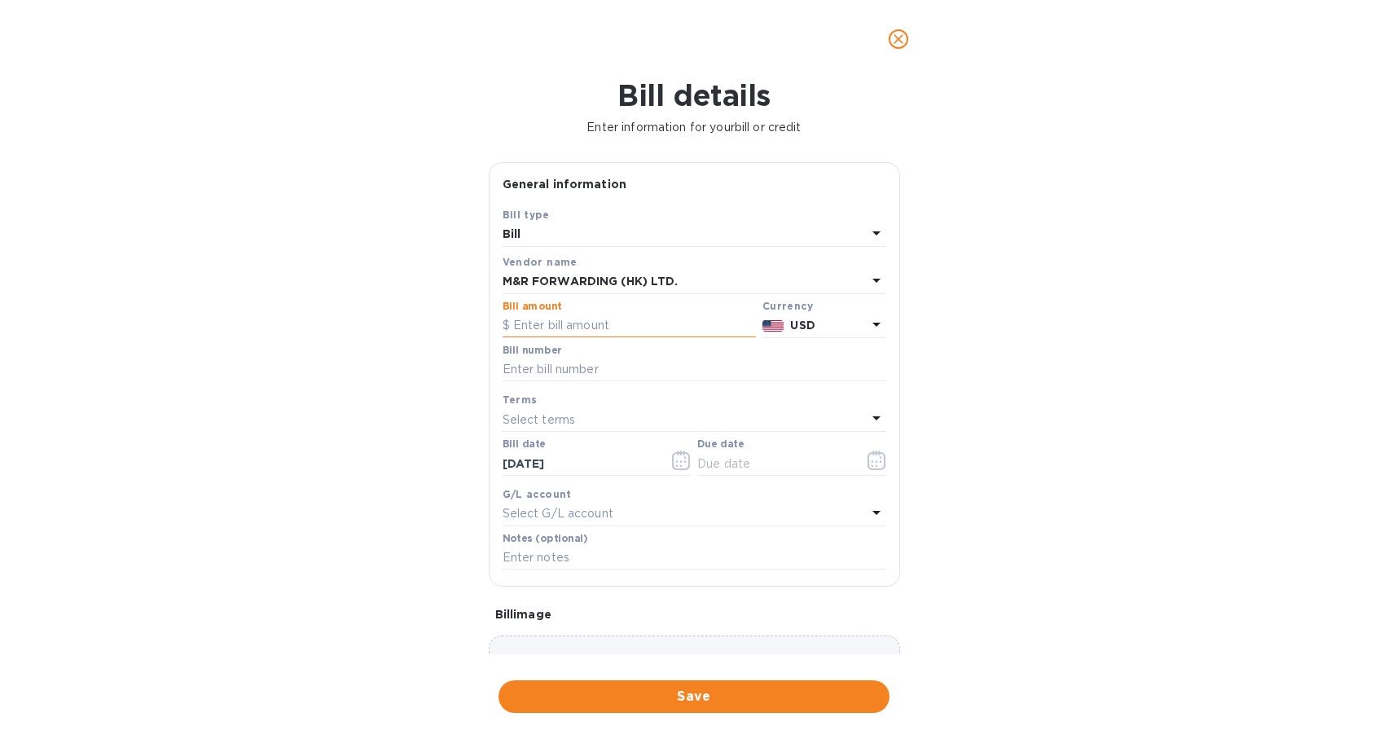
click at [572, 324] on input "text" at bounding box center [628, 326] width 253 height 24
type input "97.75"
click at [574, 372] on input "text" at bounding box center [694, 370] width 384 height 24
paste input "PL00028308"
type input "PL00028308"
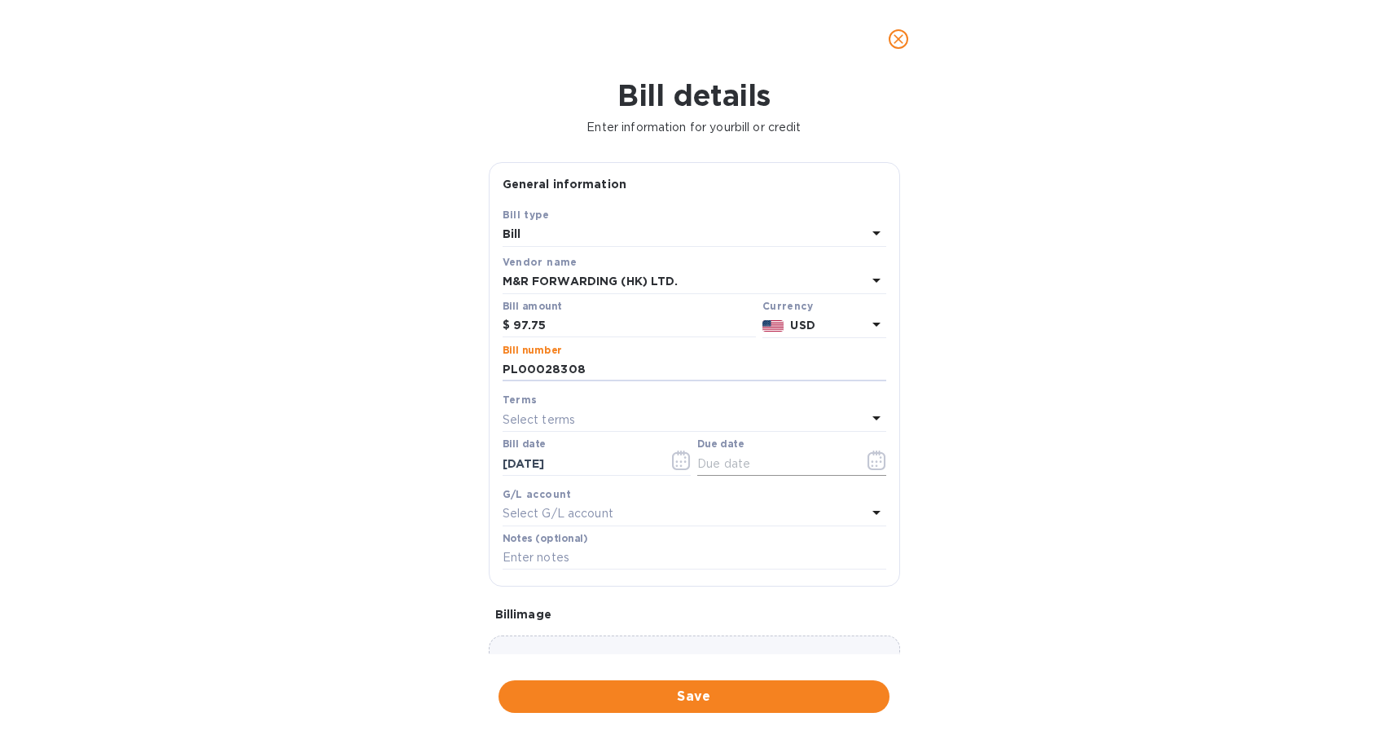
click at [874, 467] on icon "button" at bounding box center [876, 460] width 19 height 20
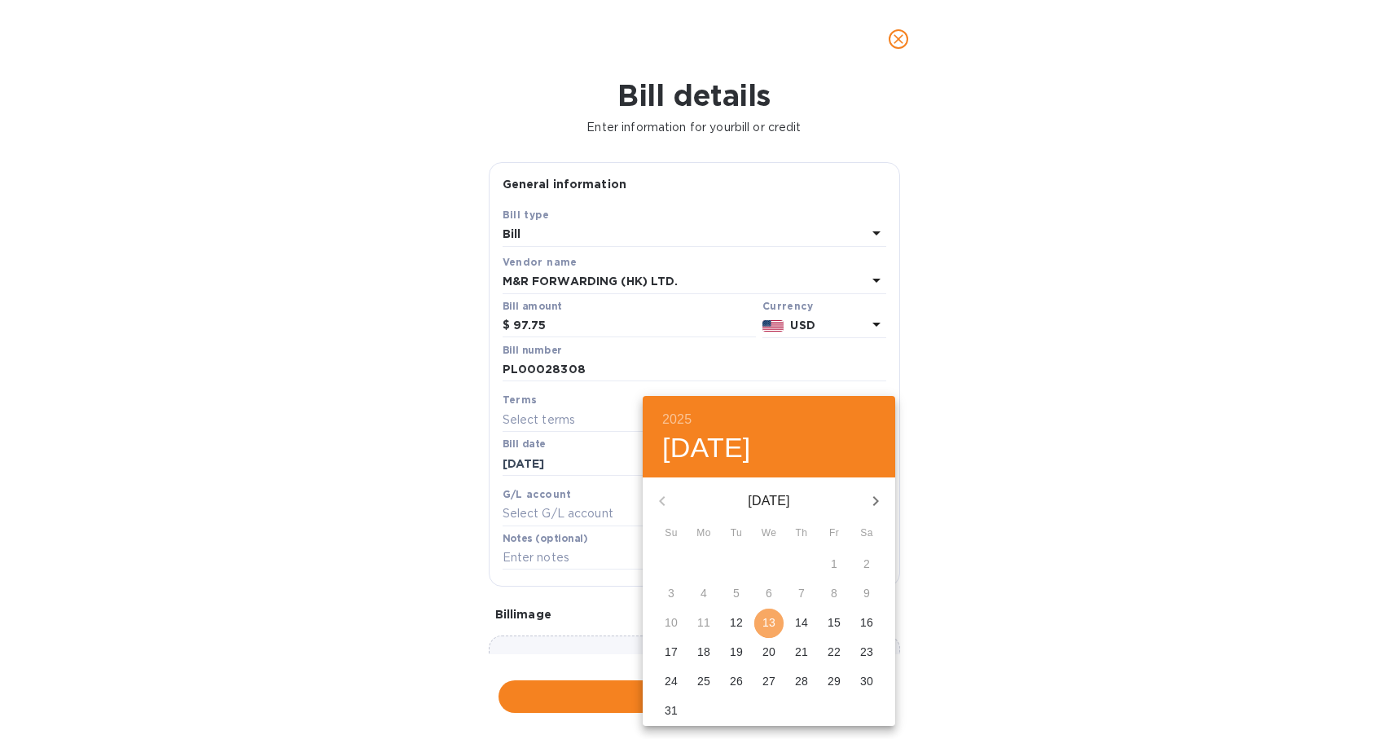
click at [770, 623] on p "13" at bounding box center [768, 622] width 13 height 16
type input "[DATE]"
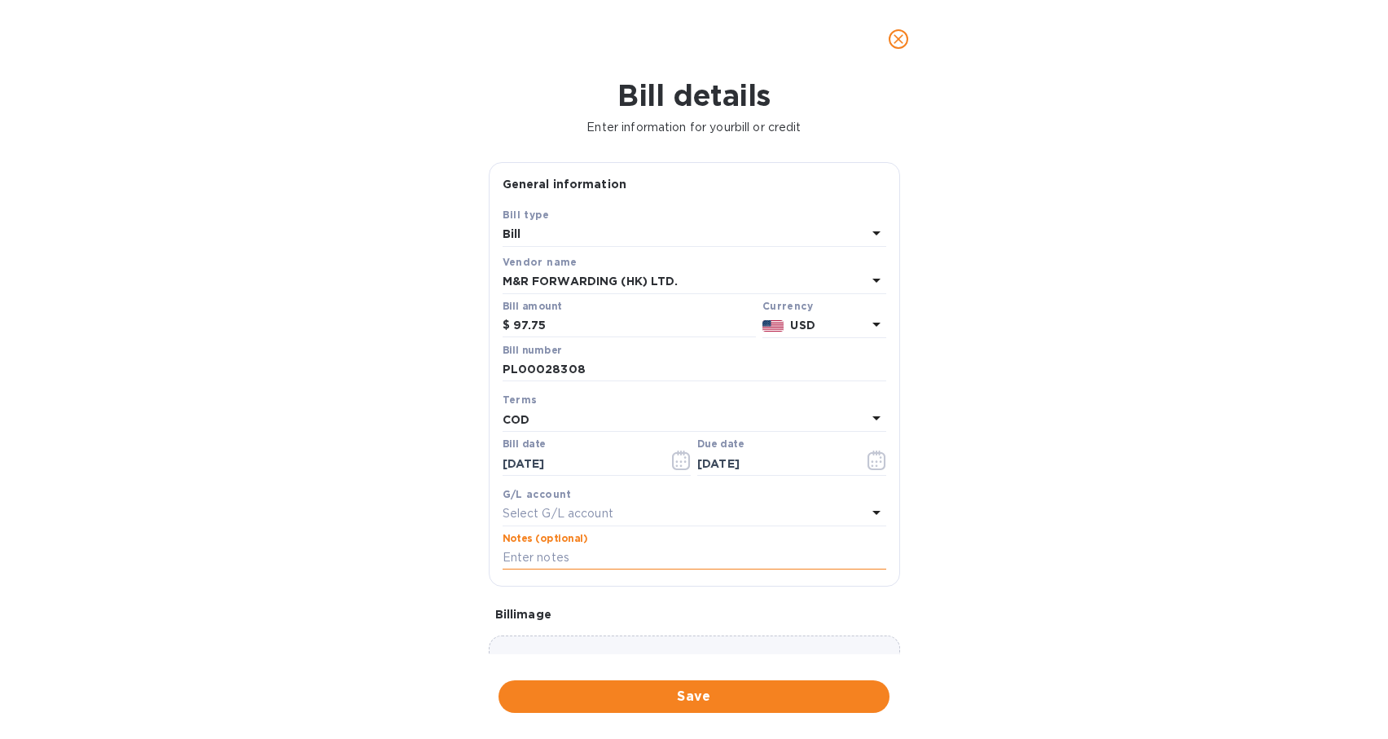
click at [647, 558] on input "text" at bounding box center [694, 558] width 384 height 24
paste input "PL00028308"
type input "PL00028308"
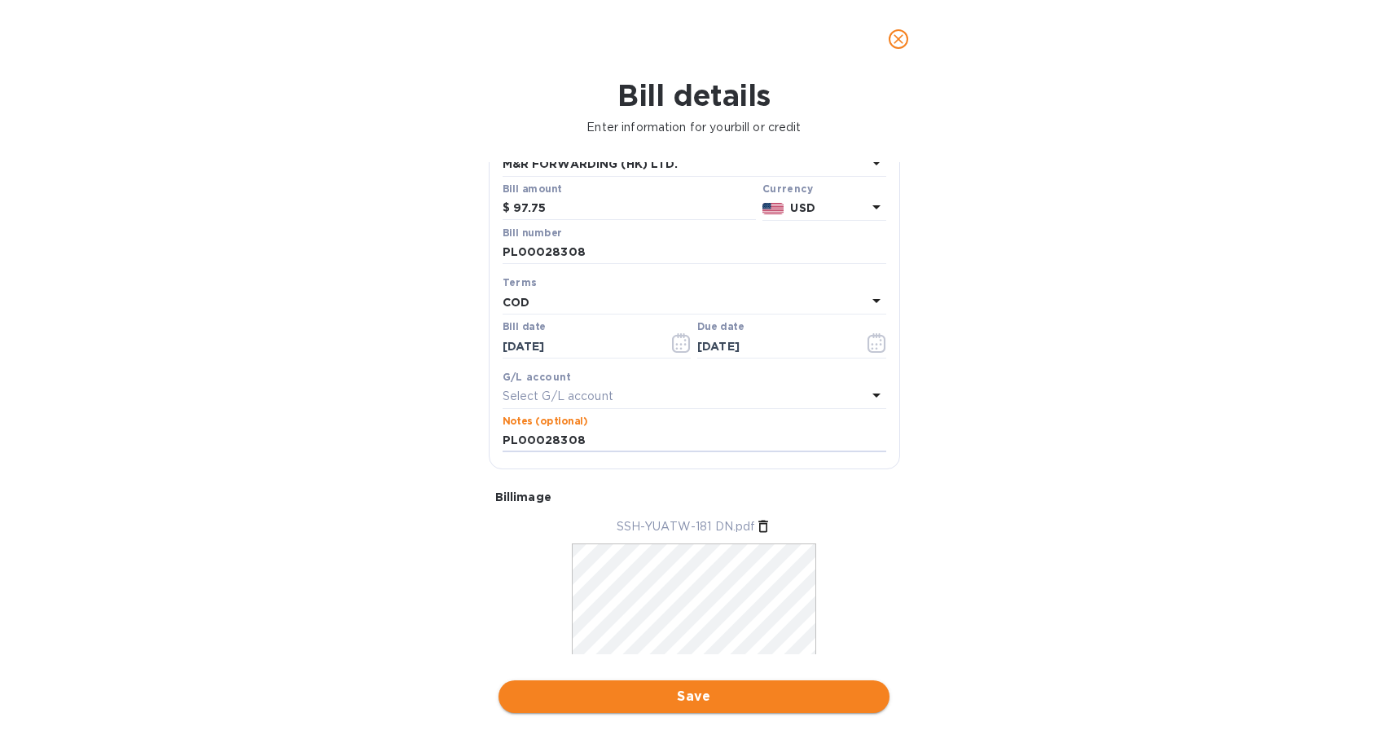
click at [790, 703] on span "Save" at bounding box center [693, 697] width 365 height 20
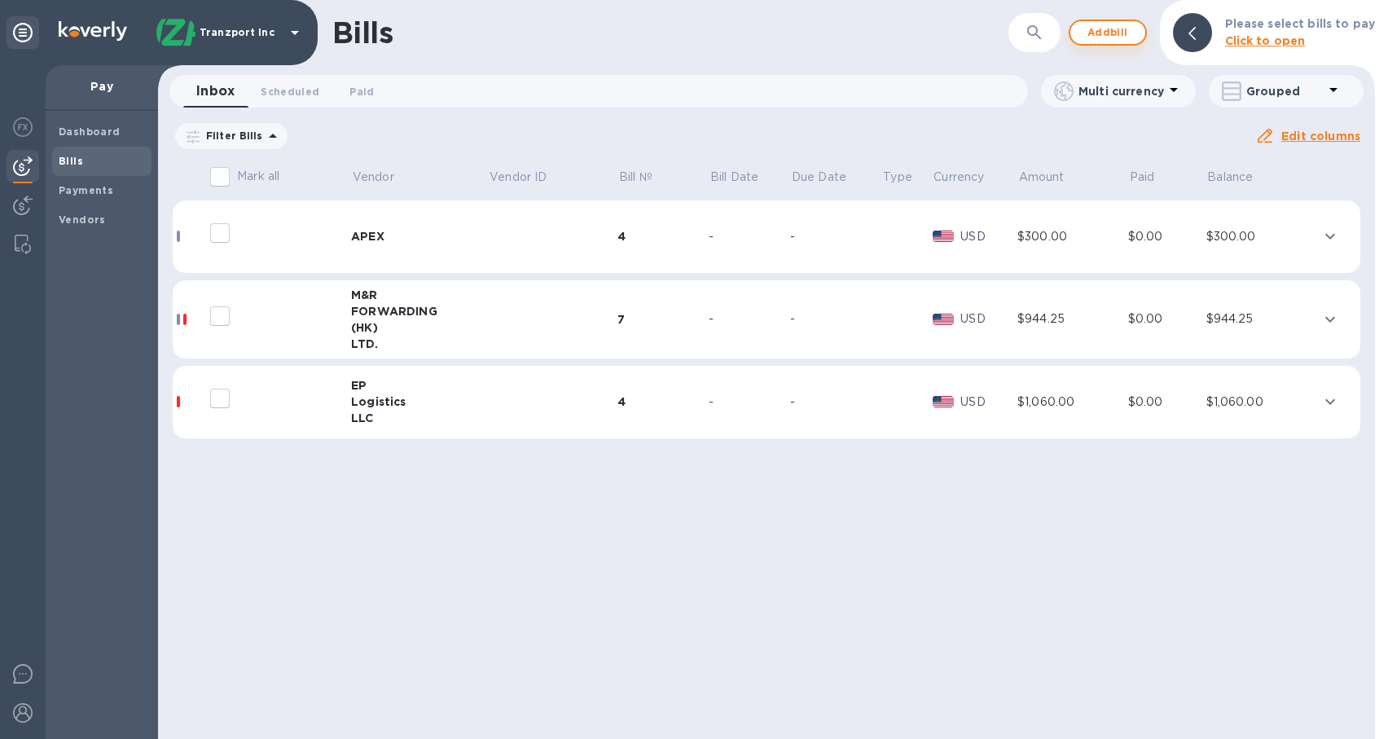
click at [1126, 43] on button "Add bill" at bounding box center [1108, 33] width 78 height 26
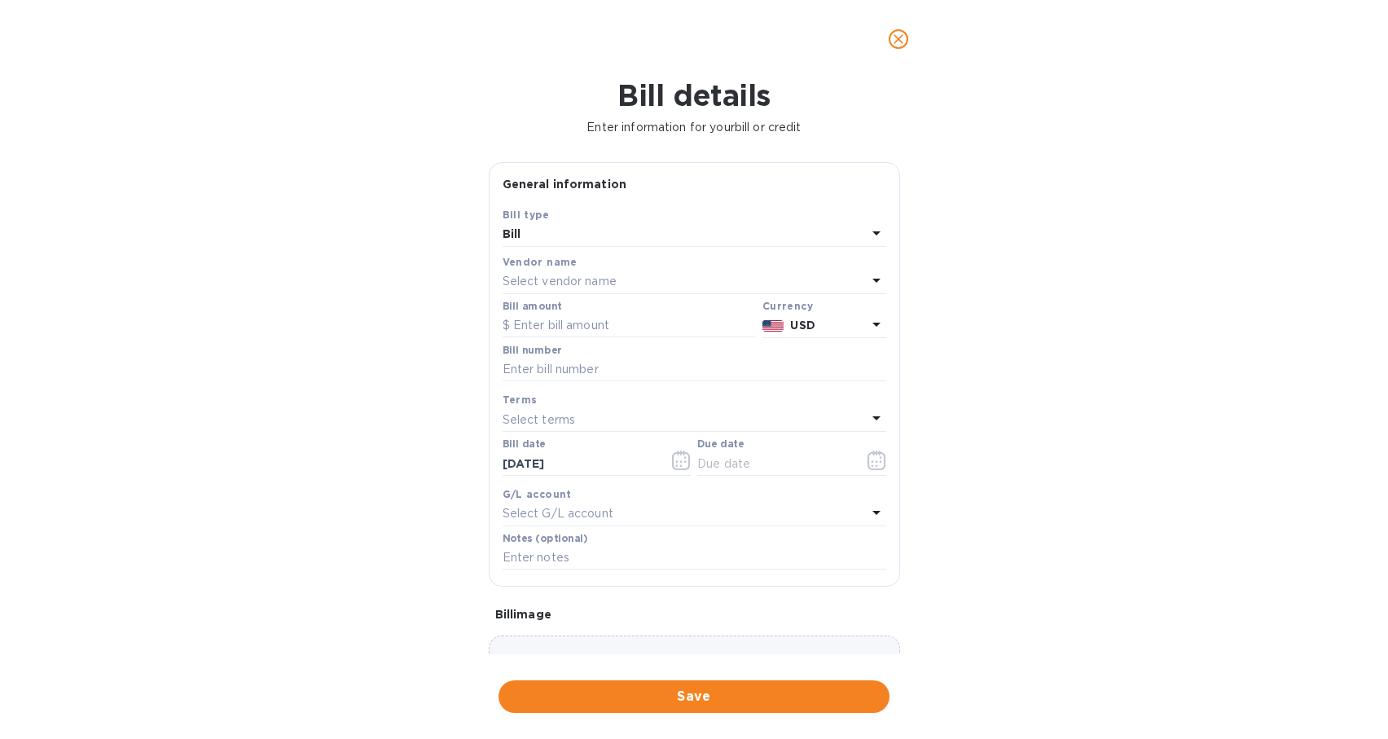
click at [686, 283] on div "Select vendor name" at bounding box center [684, 281] width 364 height 23
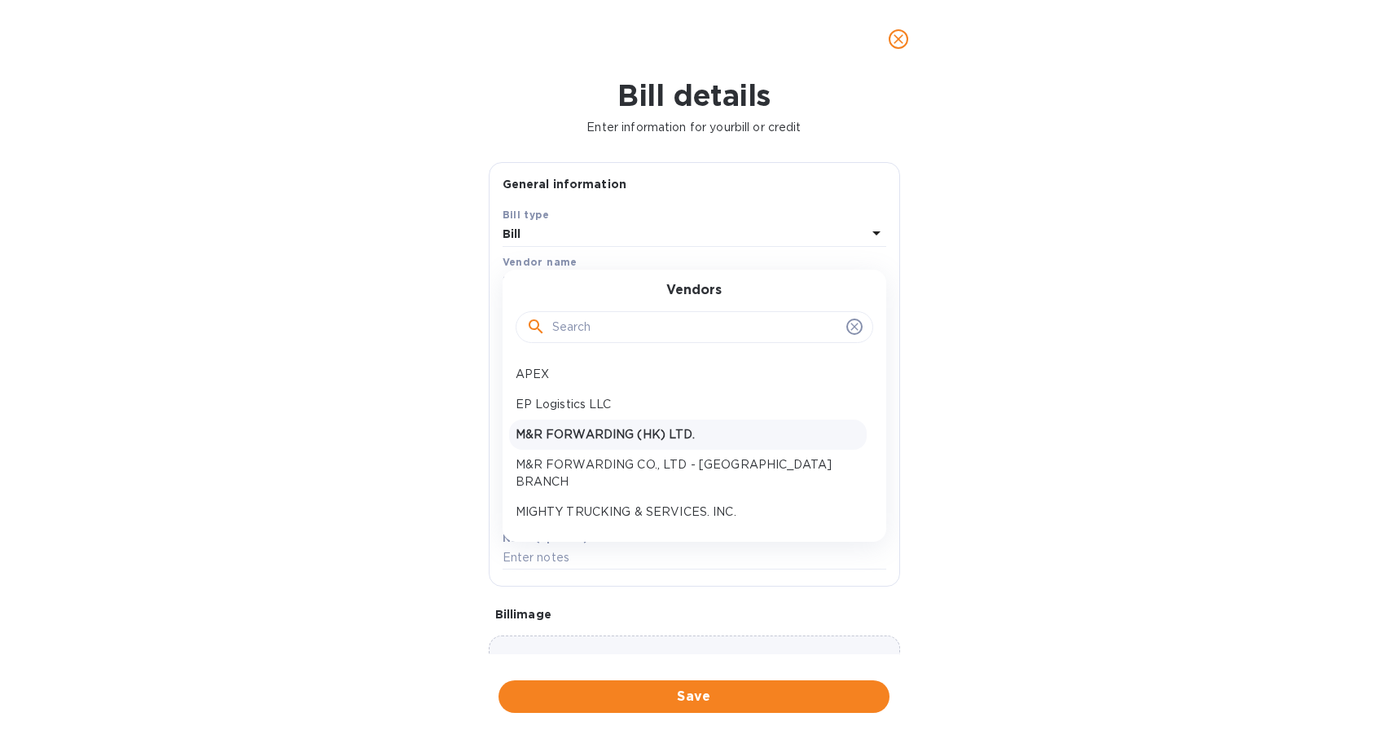
click at [672, 431] on p "M&R FORWARDING (HK) LTD." at bounding box center [688, 434] width 344 height 17
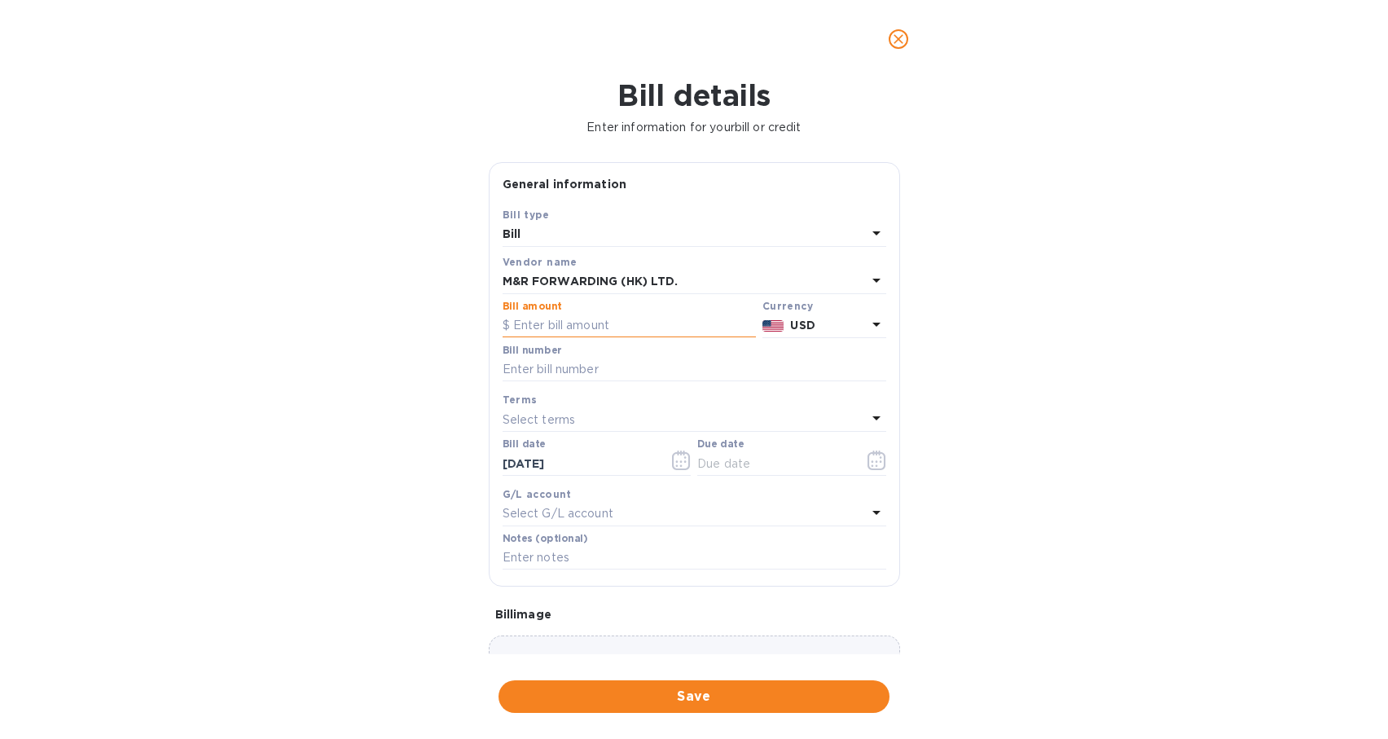
click at [591, 327] on input "text" at bounding box center [628, 326] width 253 height 24
type input "97.75"
click at [609, 363] on input "text" at bounding box center [694, 370] width 384 height 24
paste input "PL00028310"
type input "PL00028310"
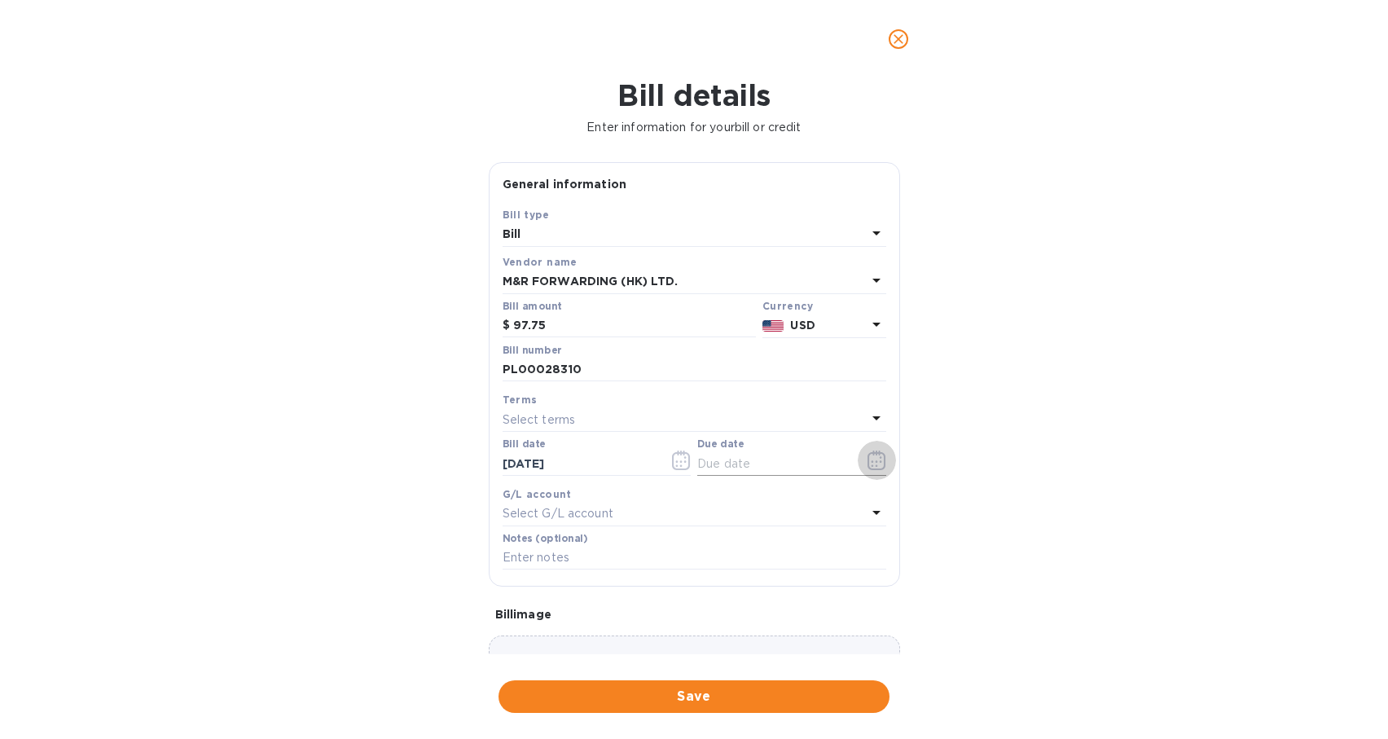
click at [876, 465] on icon "button" at bounding box center [876, 460] width 19 height 20
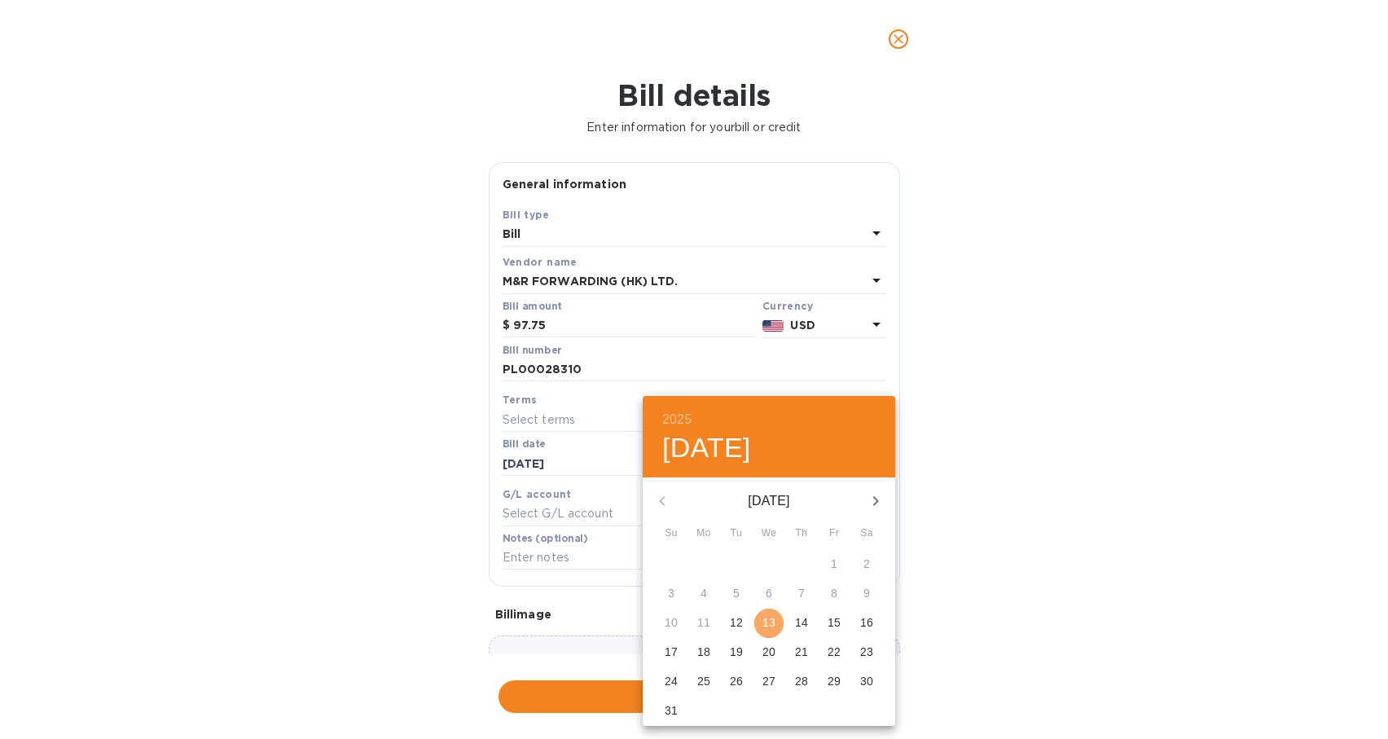
click at [769, 620] on p "13" at bounding box center [768, 622] width 13 height 16
type input "[DATE]"
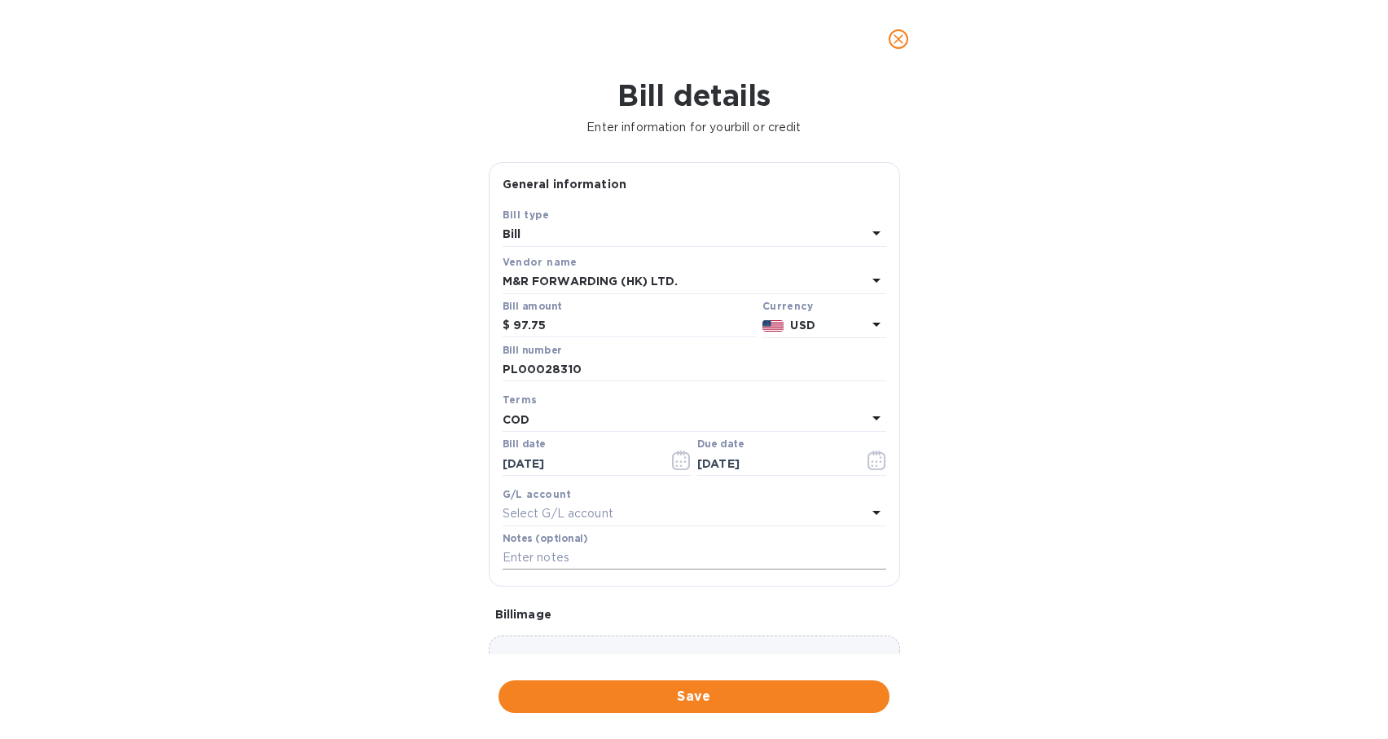
click at [634, 562] on input "text" at bounding box center [694, 558] width 384 height 24
paste input "PL00028310"
type input "PL00028310"
click at [786, 694] on span "Save" at bounding box center [693, 697] width 365 height 20
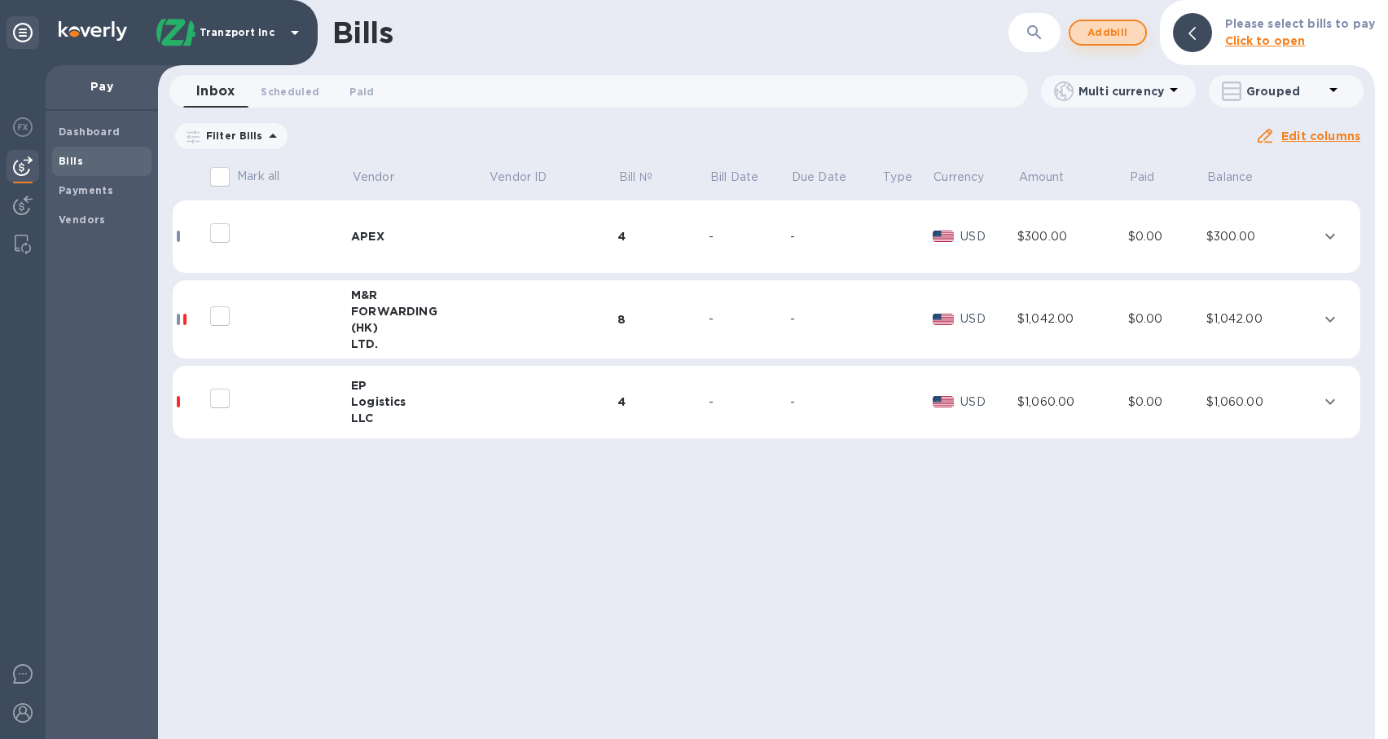
click at [1132, 27] on span "Add bill" at bounding box center [1107, 33] width 49 height 20
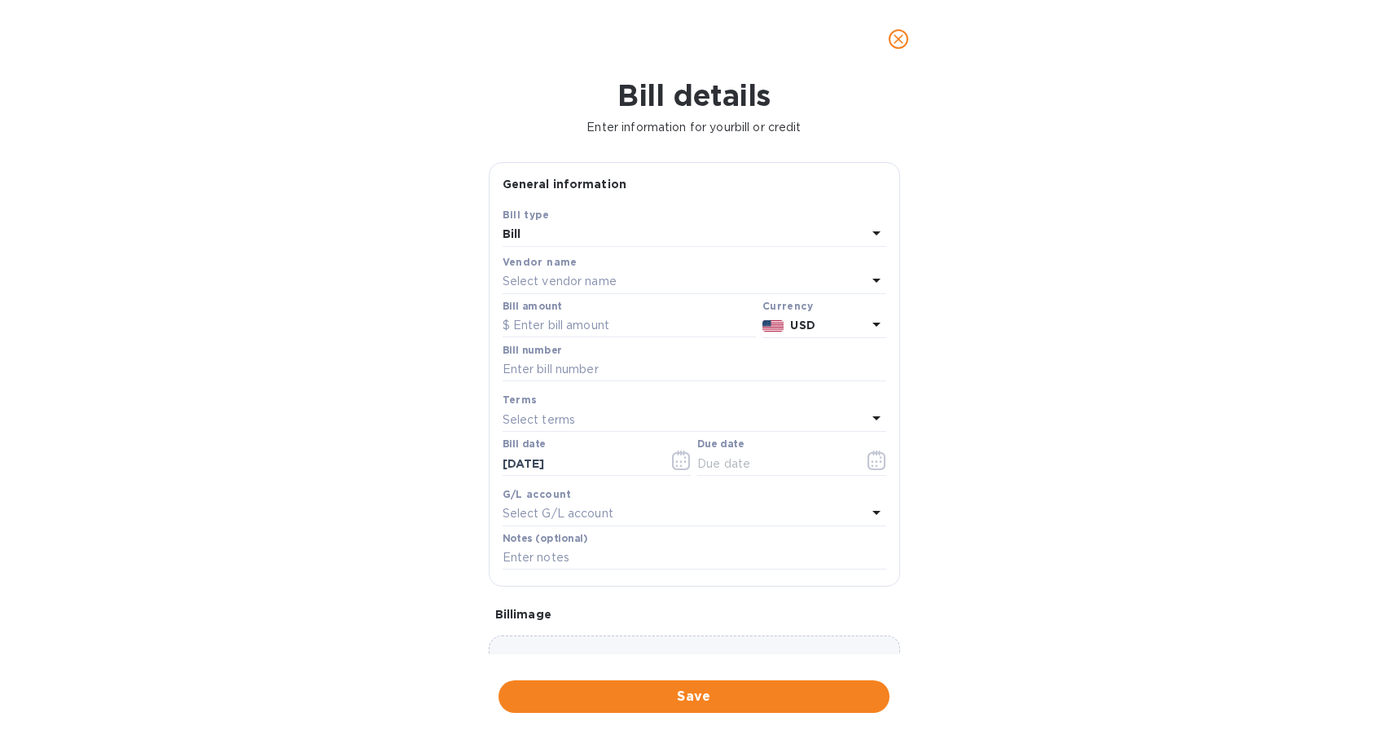
click at [640, 271] on div "Select vendor name" at bounding box center [684, 281] width 364 height 23
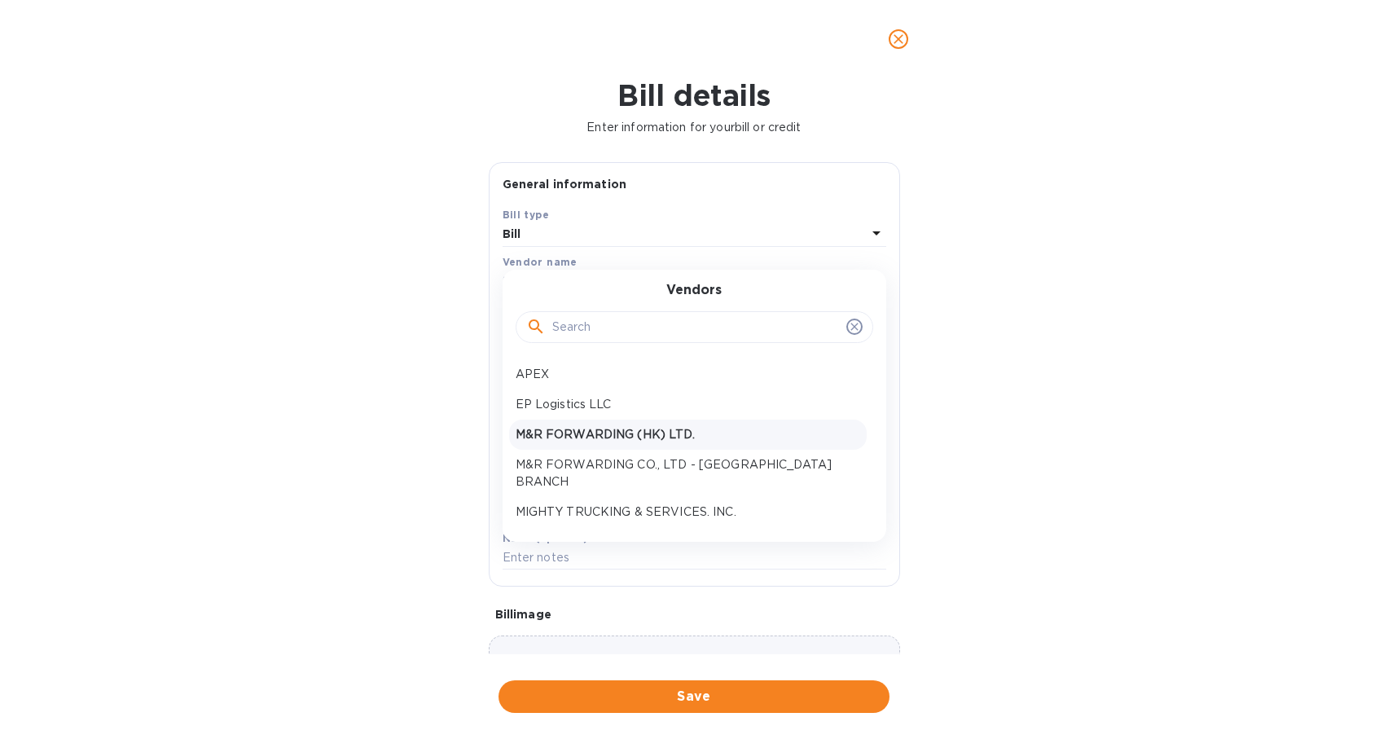
click at [646, 426] on p "M&R FORWARDING (HK) LTD." at bounding box center [688, 434] width 344 height 17
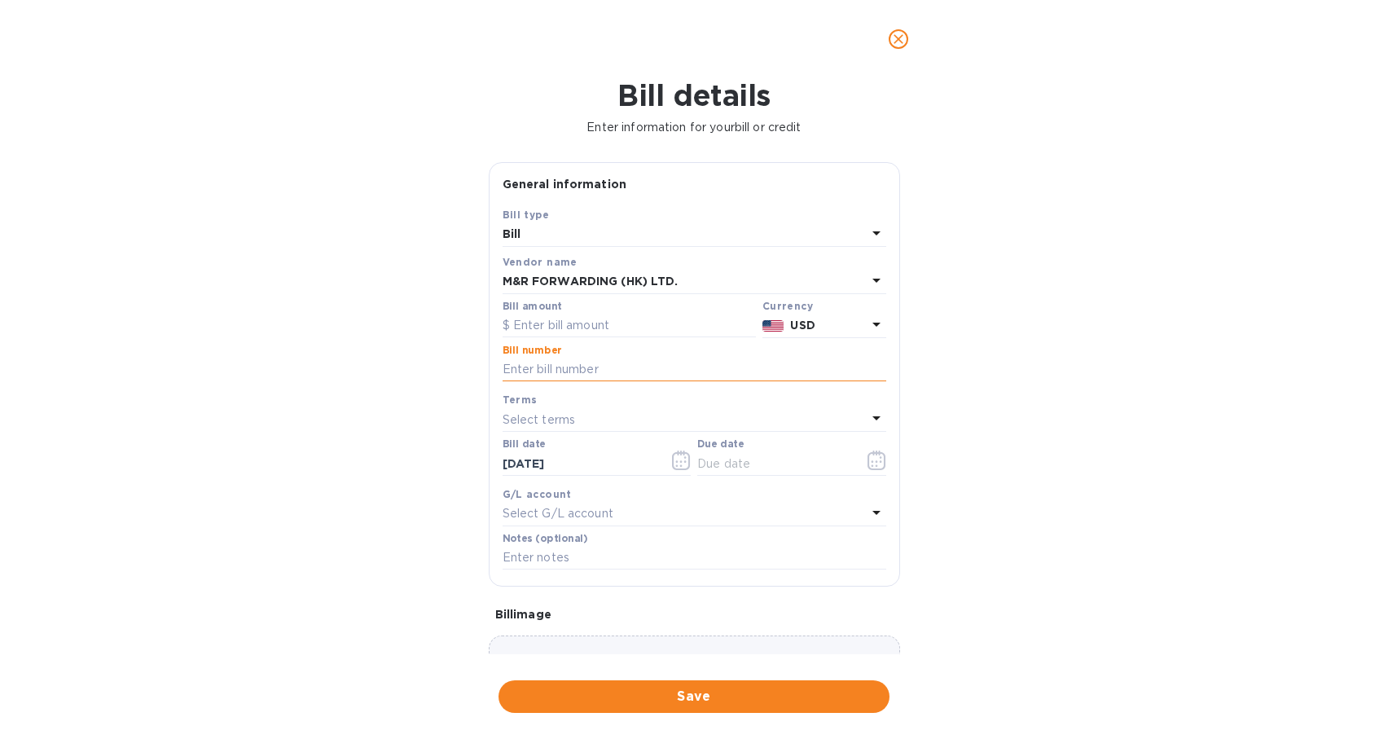
click at [636, 370] on input "text" at bounding box center [694, 370] width 384 height 24
click at [637, 327] on input "text" at bounding box center [628, 326] width 253 height 24
type input "97.75"
click at [596, 376] on input "text" at bounding box center [694, 370] width 384 height 24
paste input "PL00028307"
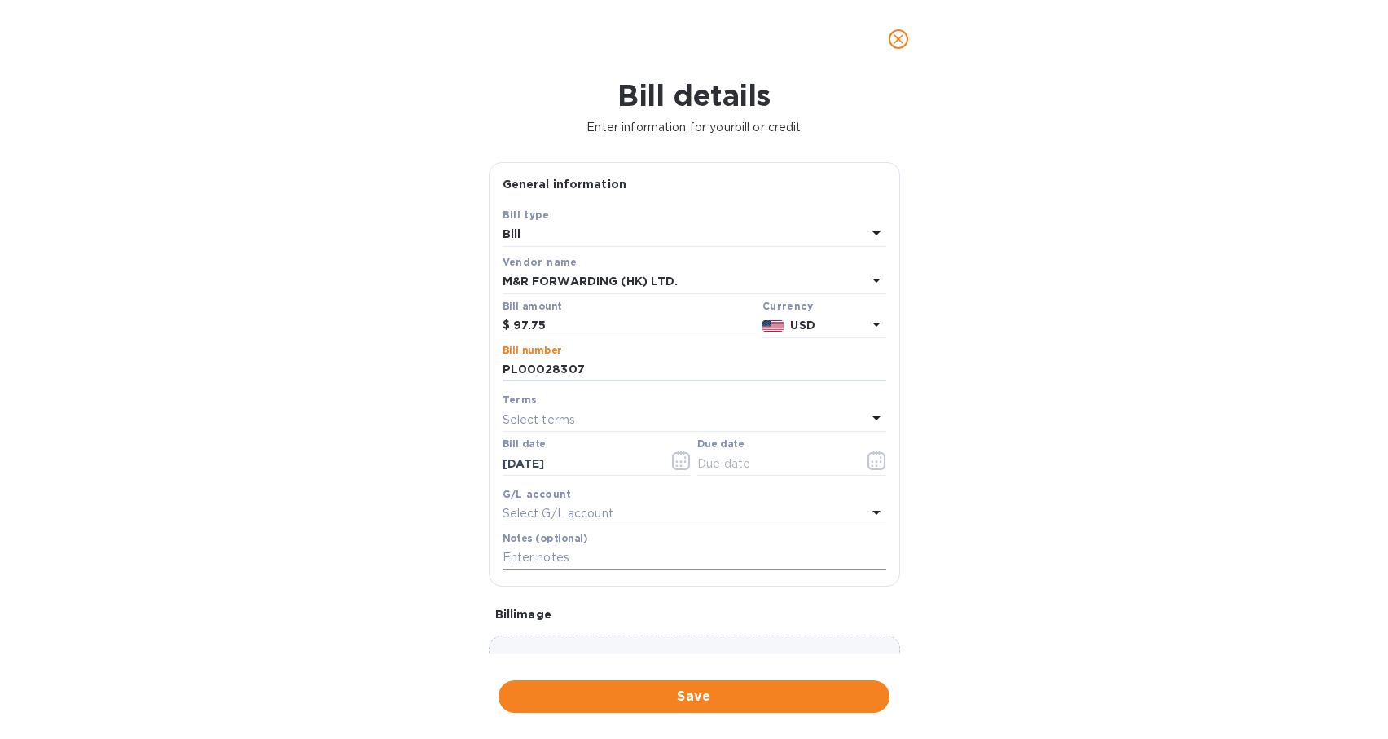
type input "PL00028307"
click at [597, 560] on input "text" at bounding box center [694, 558] width 384 height 24
paste input "PL00028307"
type input "PL00028307"
click at [867, 463] on icon "button" at bounding box center [876, 460] width 19 height 20
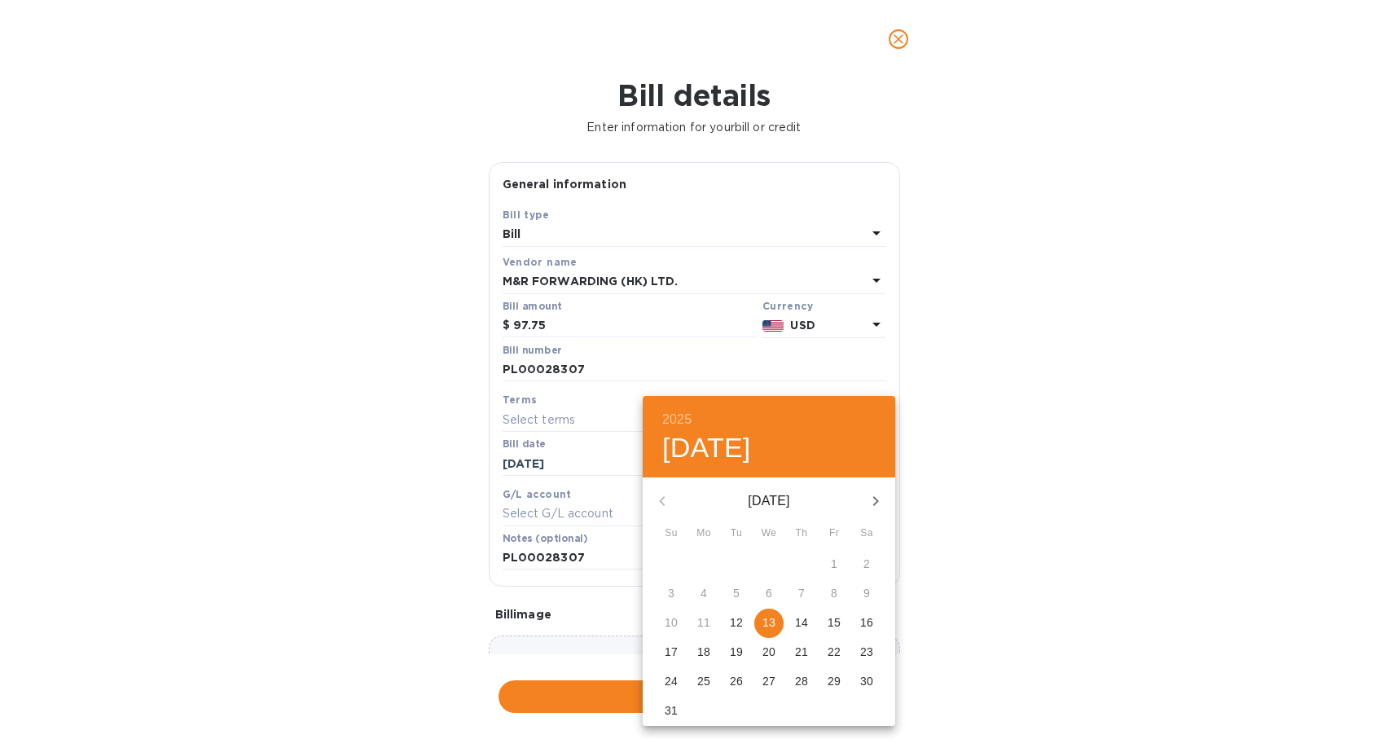
click at [770, 620] on p "13" at bounding box center [768, 622] width 13 height 16
type input "[DATE]"
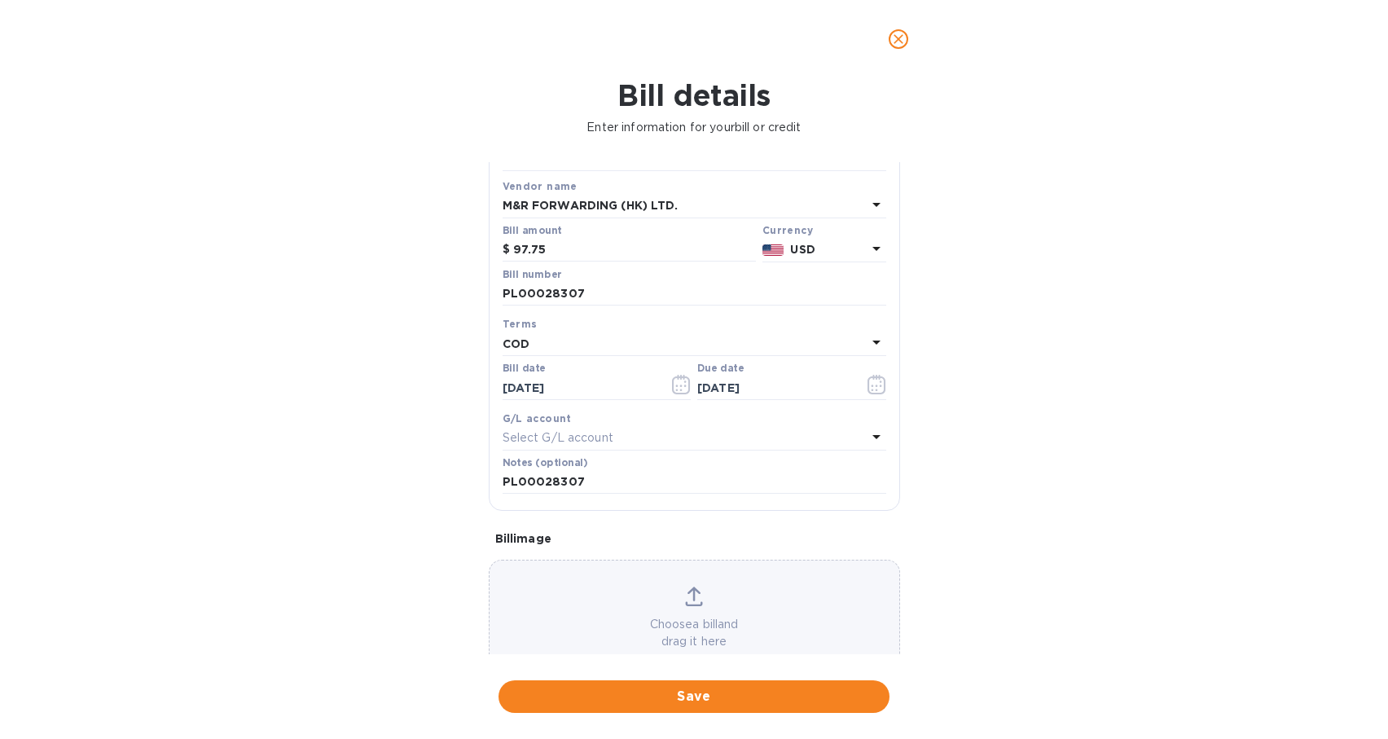
scroll to position [86, 0]
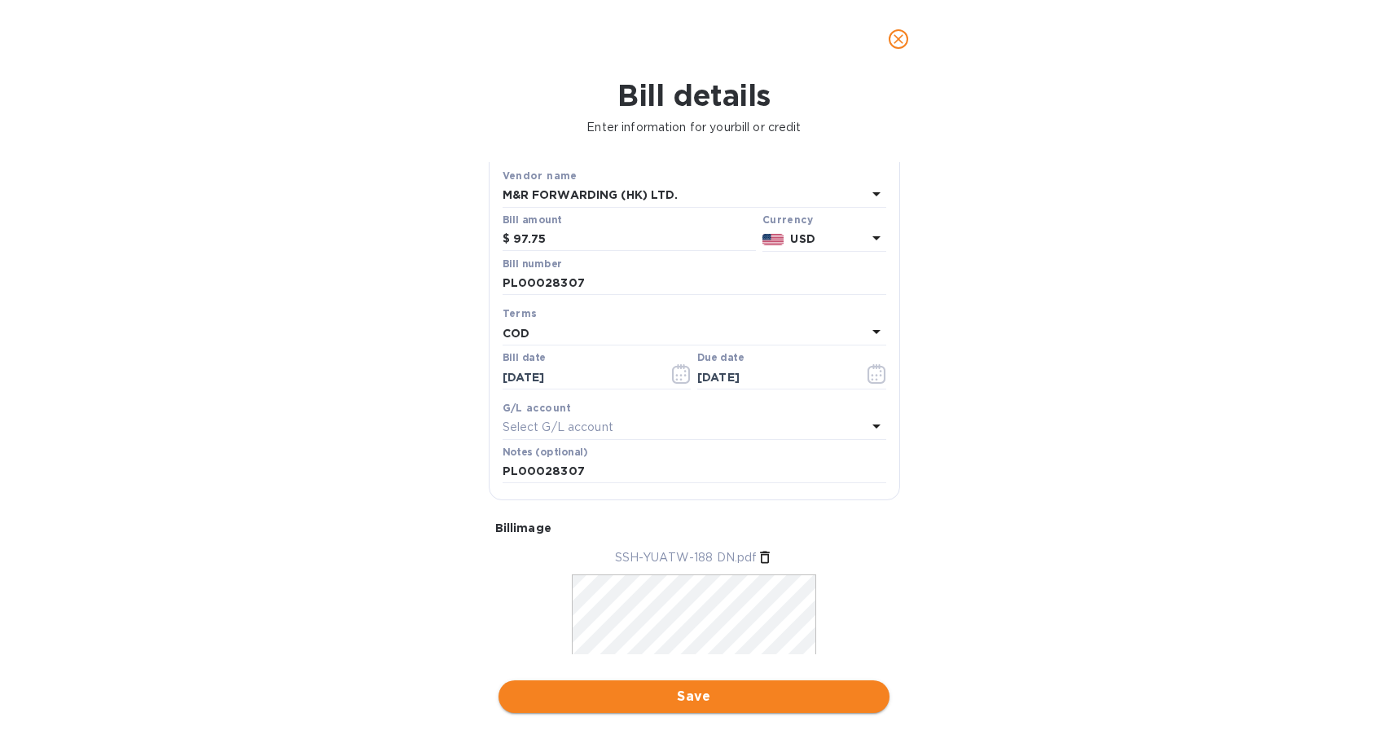
click at [722, 698] on span "Save" at bounding box center [693, 697] width 365 height 20
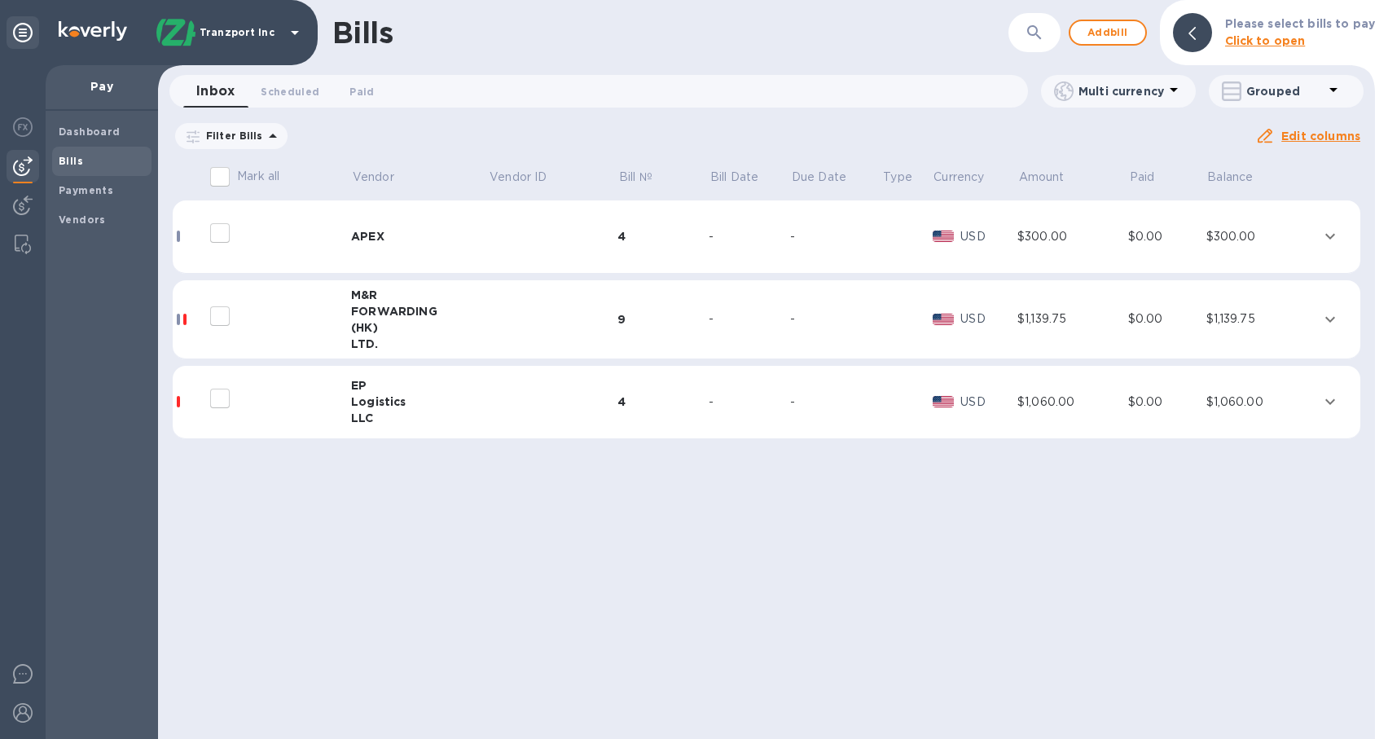
click at [475, 329] on div "(HK)" at bounding box center [419, 327] width 137 height 16
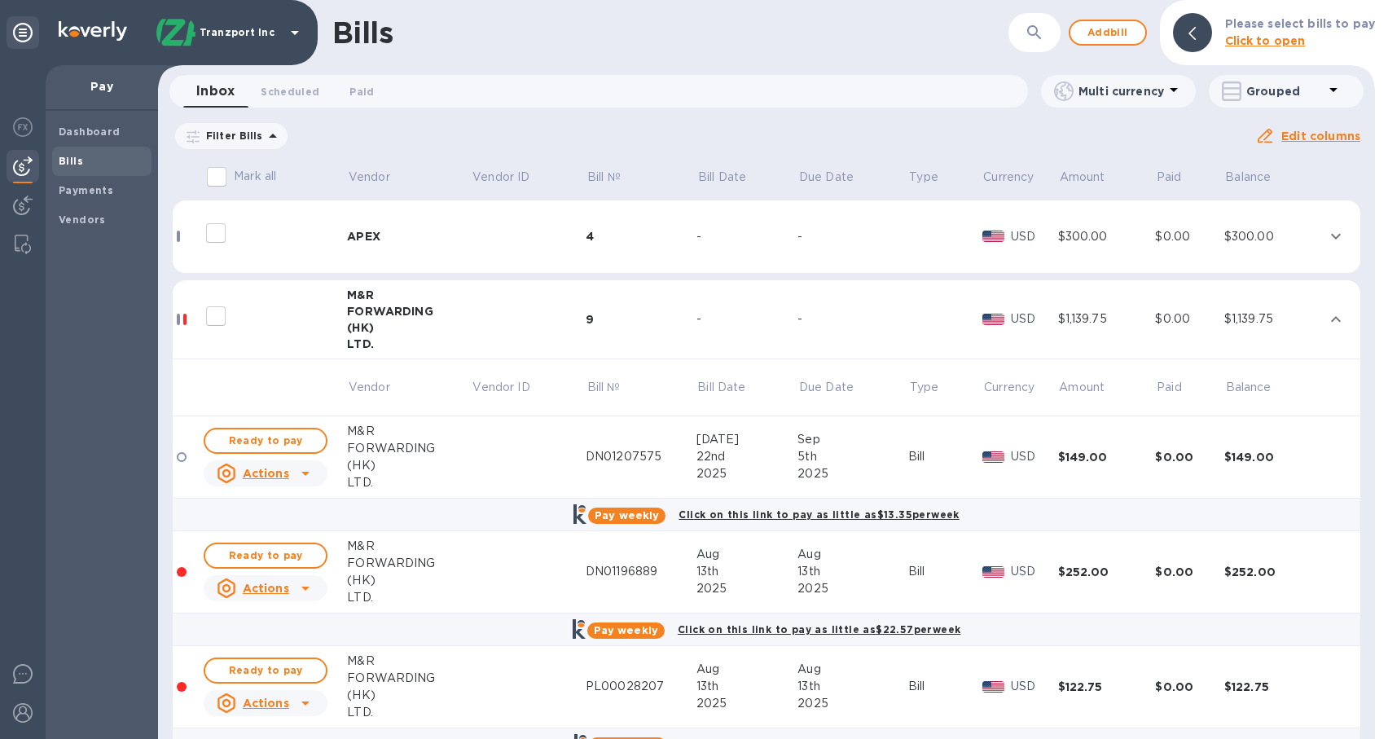
click at [475, 329] on td at bounding box center [529, 319] width 114 height 79
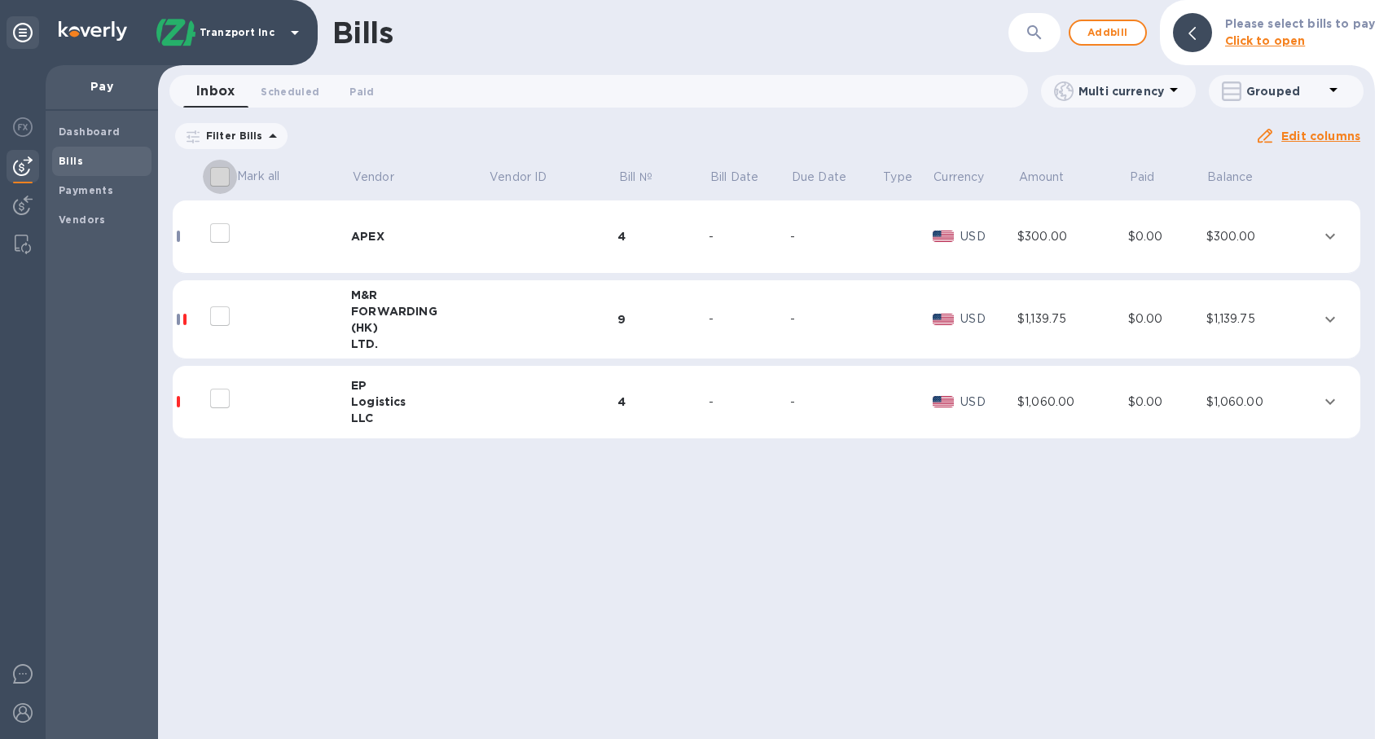
click at [221, 173] on input "Mark all" at bounding box center [220, 177] width 34 height 34
checkbox input "true"
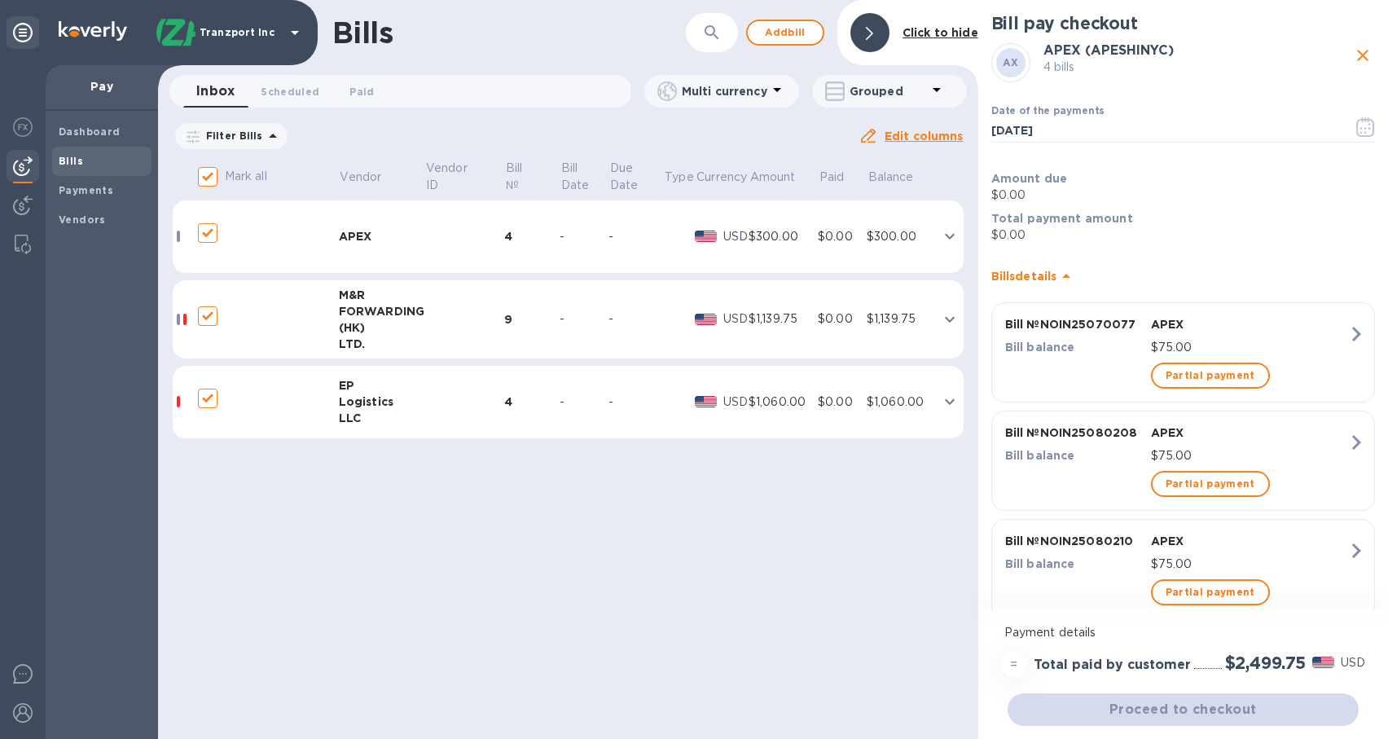
click at [207, 234] on input "decorative checkbox" at bounding box center [208, 233] width 34 height 34
checkbox input "true"
checkbox input "false"
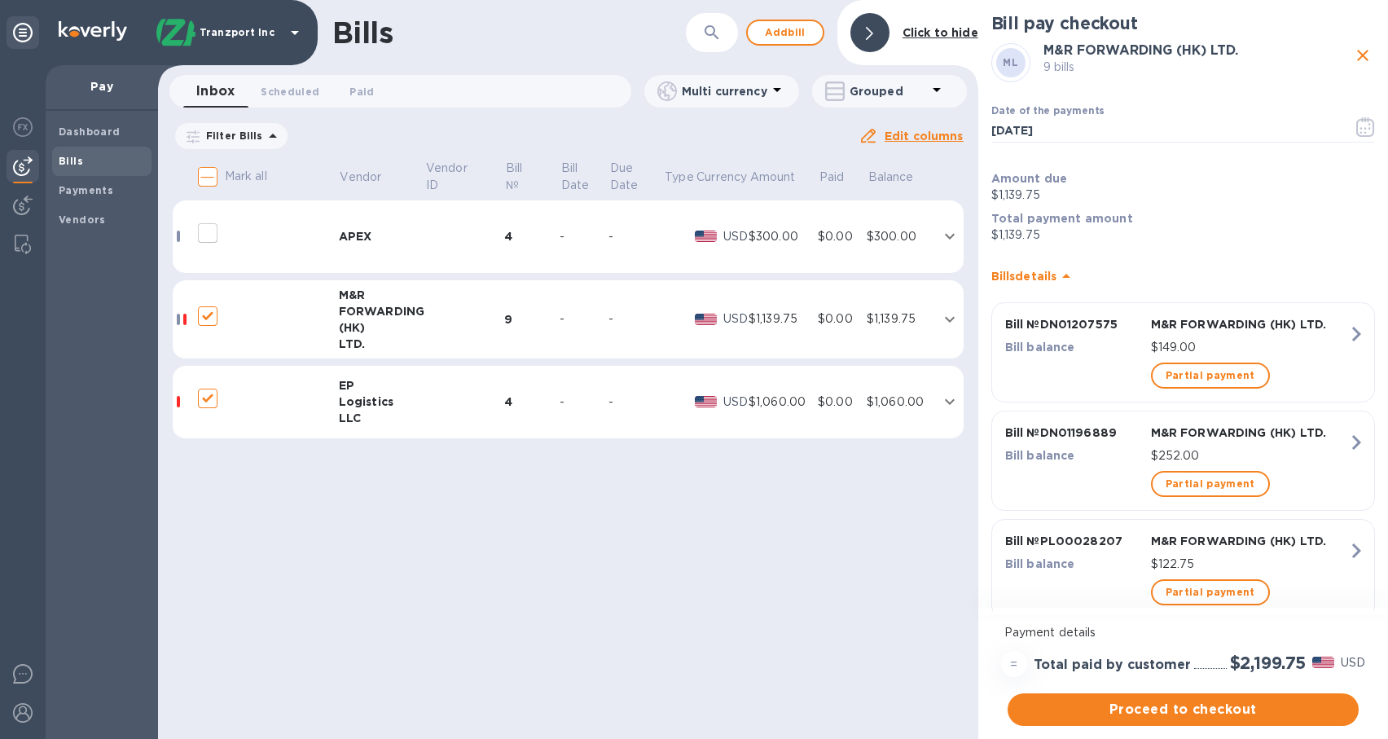
click at [208, 398] on input "decorative checkbox" at bounding box center [208, 398] width 34 height 34
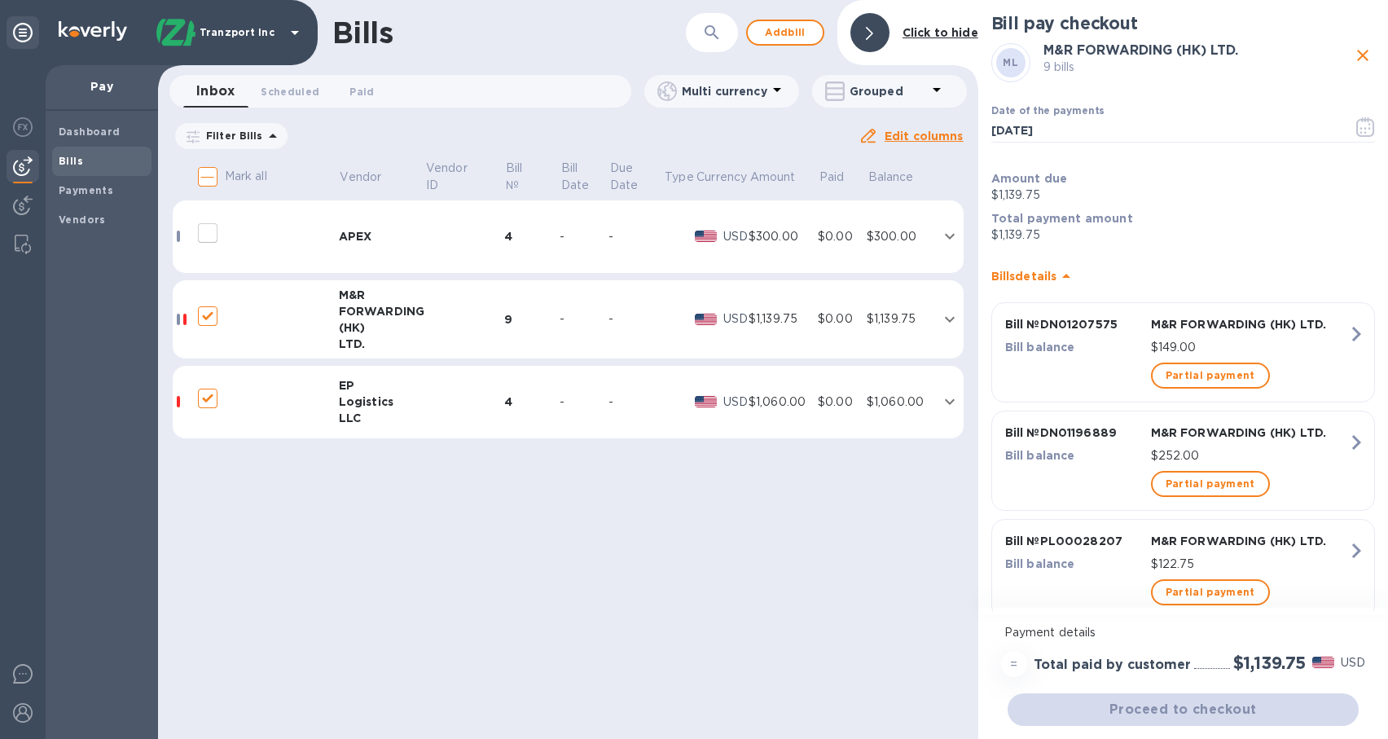
checkbox input "false"
click at [308, 338] on div at bounding box center [257, 339] width 130 height 7
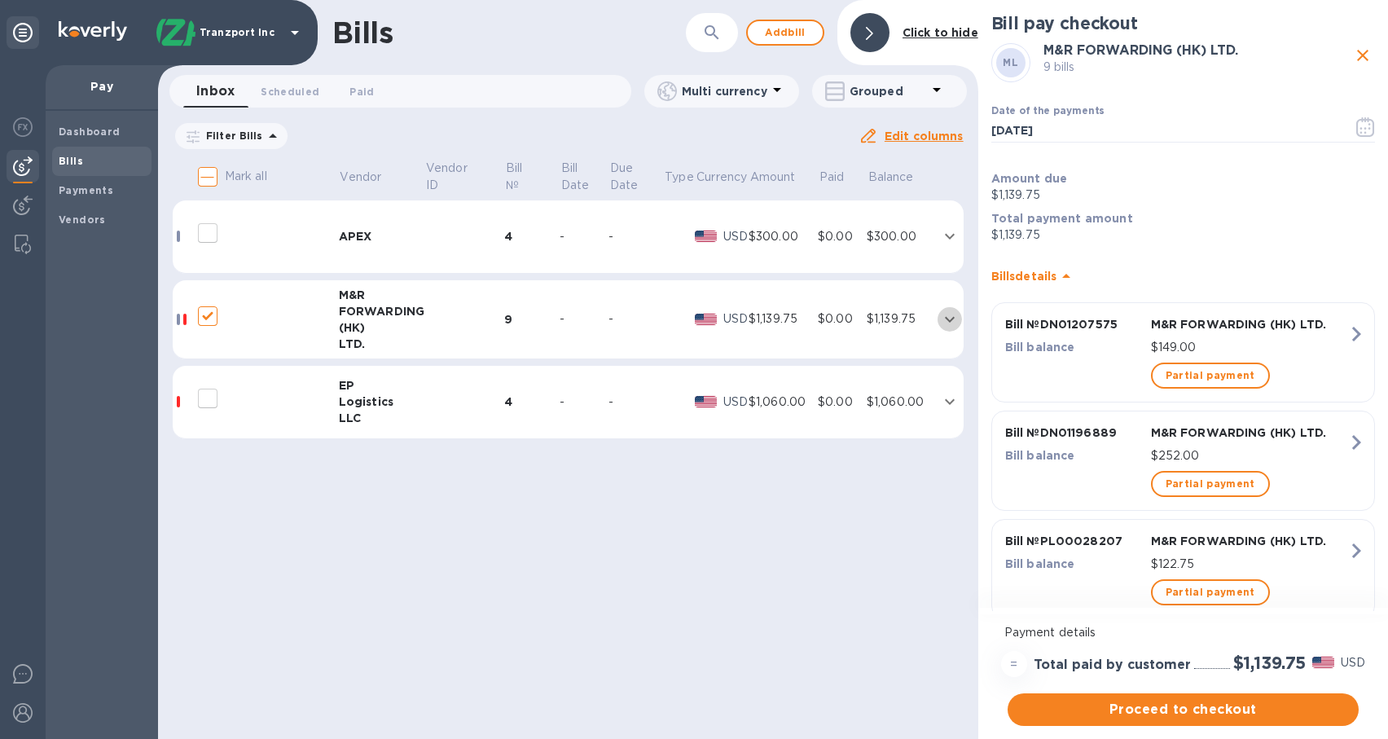
click at [951, 318] on icon "expand row" at bounding box center [950, 319] width 10 height 6
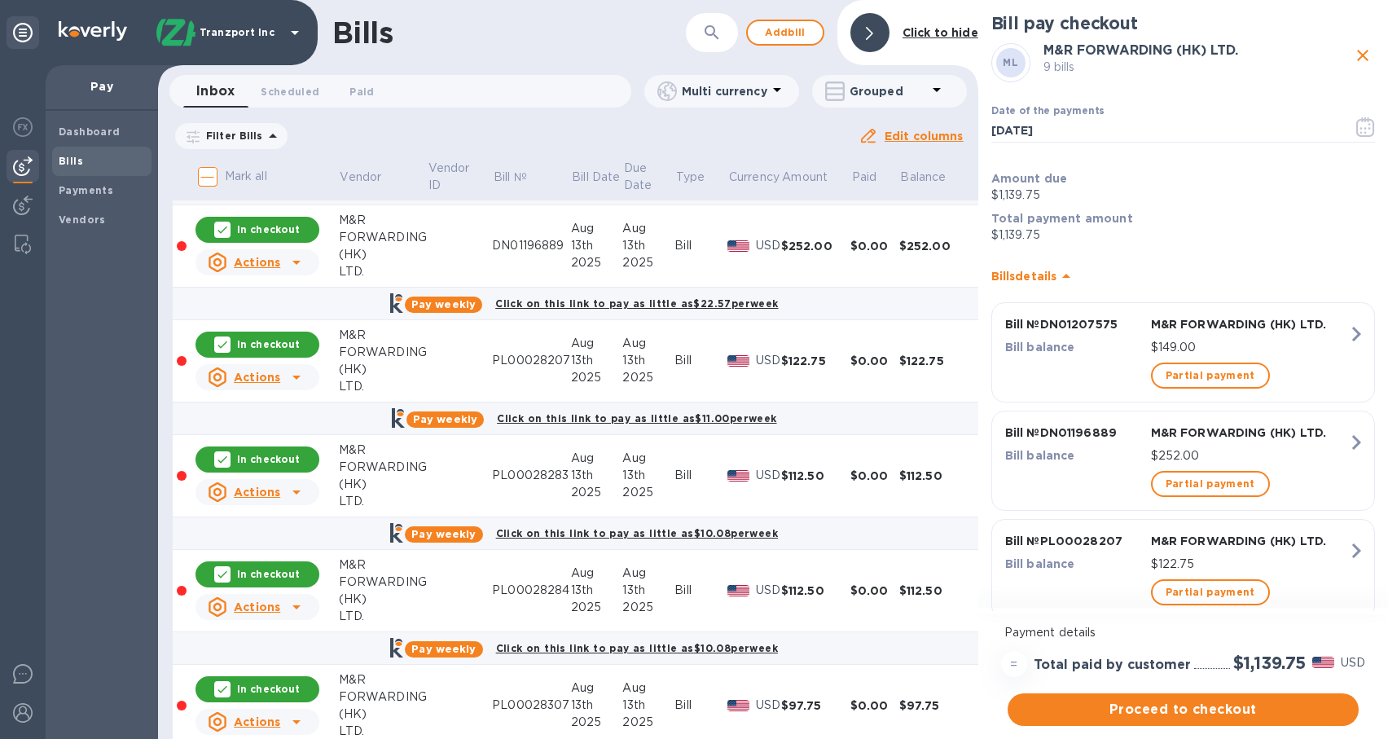
scroll to position [81, 0]
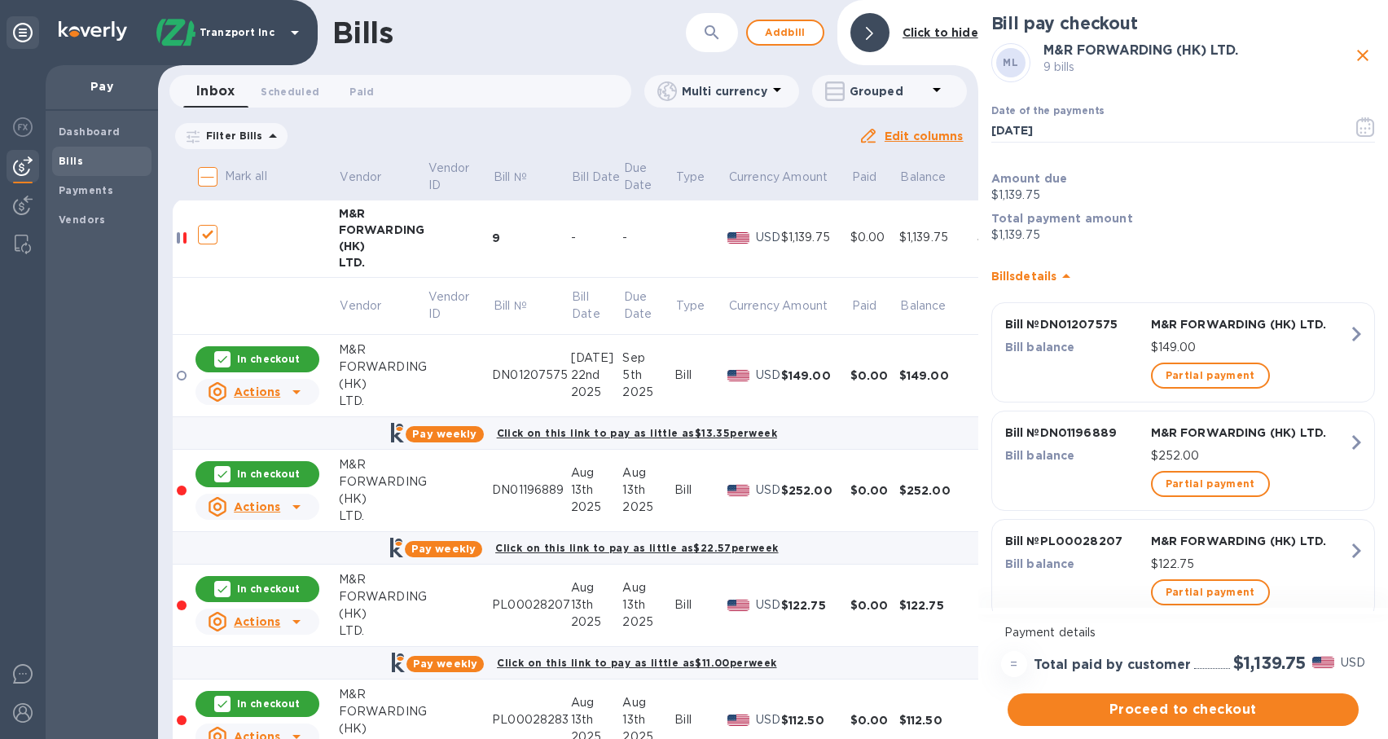
click at [221, 358] on icon at bounding box center [222, 359] width 13 height 13
checkbox input "false"
click at [79, 542] on div "Dashboard Bills Payments Vendors" at bounding box center [102, 425] width 112 height 628
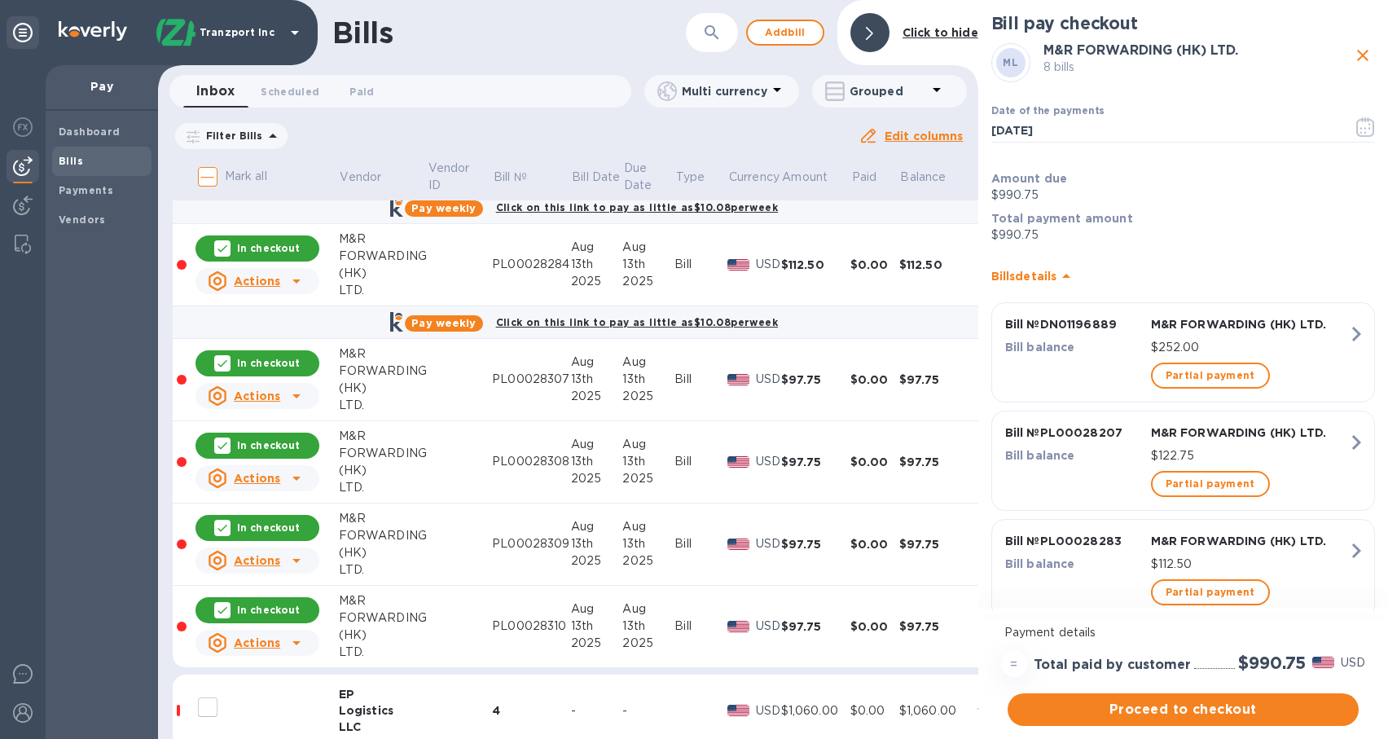
scroll to position [691, 0]
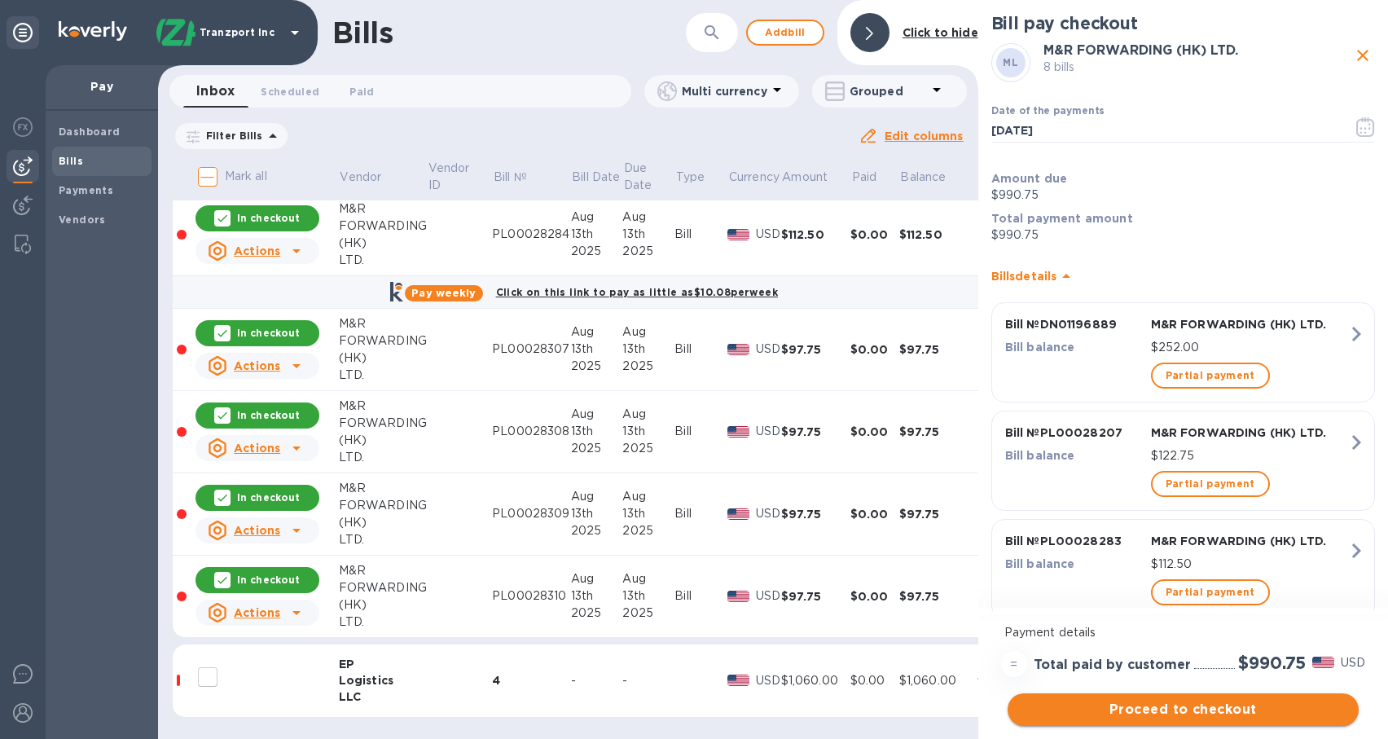
click at [1095, 716] on span "Proceed to checkout" at bounding box center [1182, 710] width 325 height 20
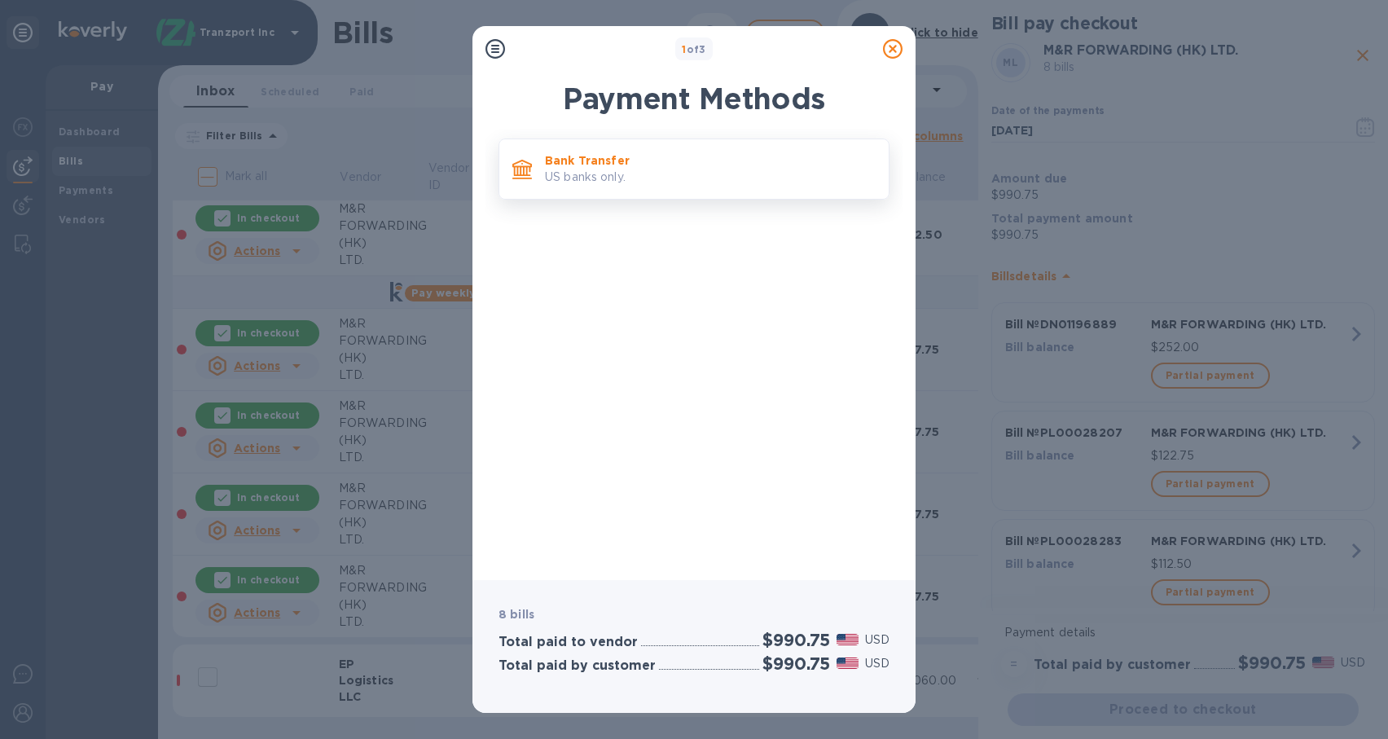
click at [586, 187] on div "Bank Transfer US banks only." at bounding box center [710, 169] width 344 height 46
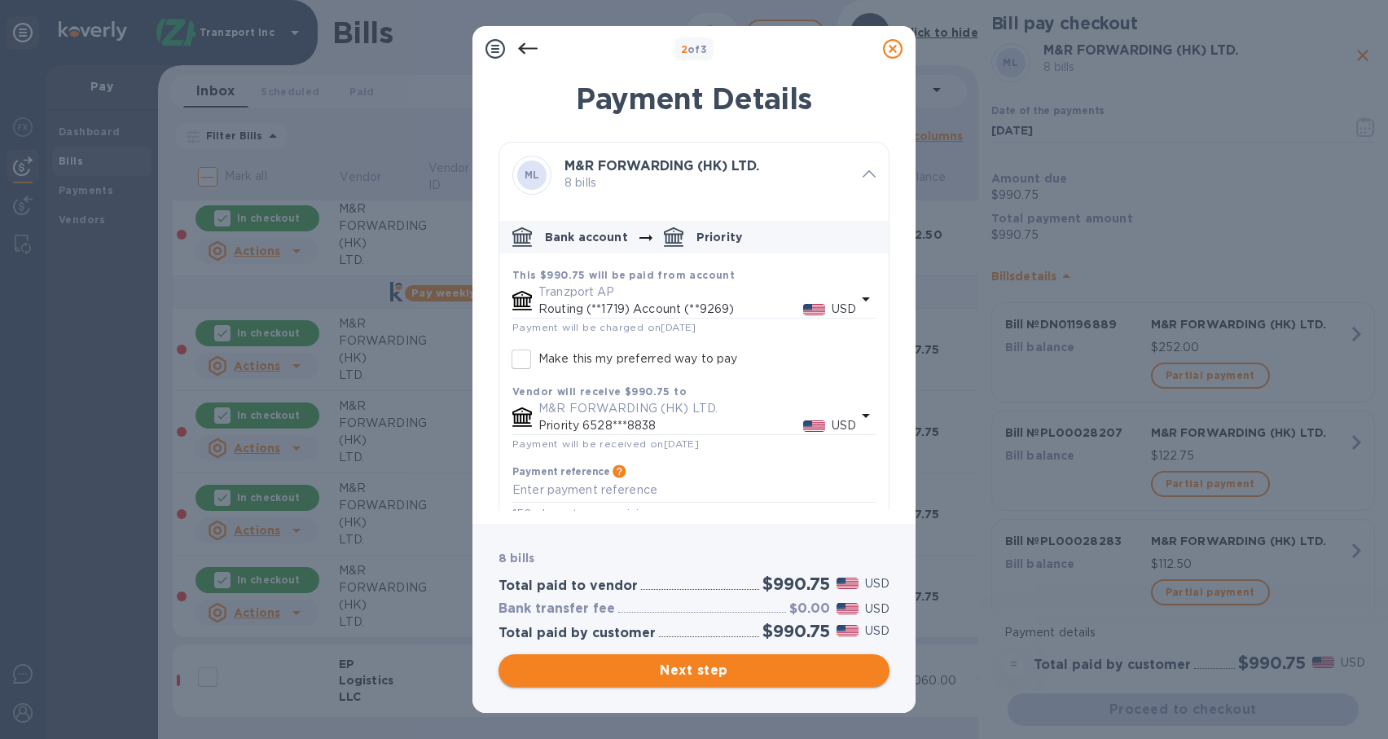
click at [676, 661] on span "Next step" at bounding box center [693, 670] width 365 height 20
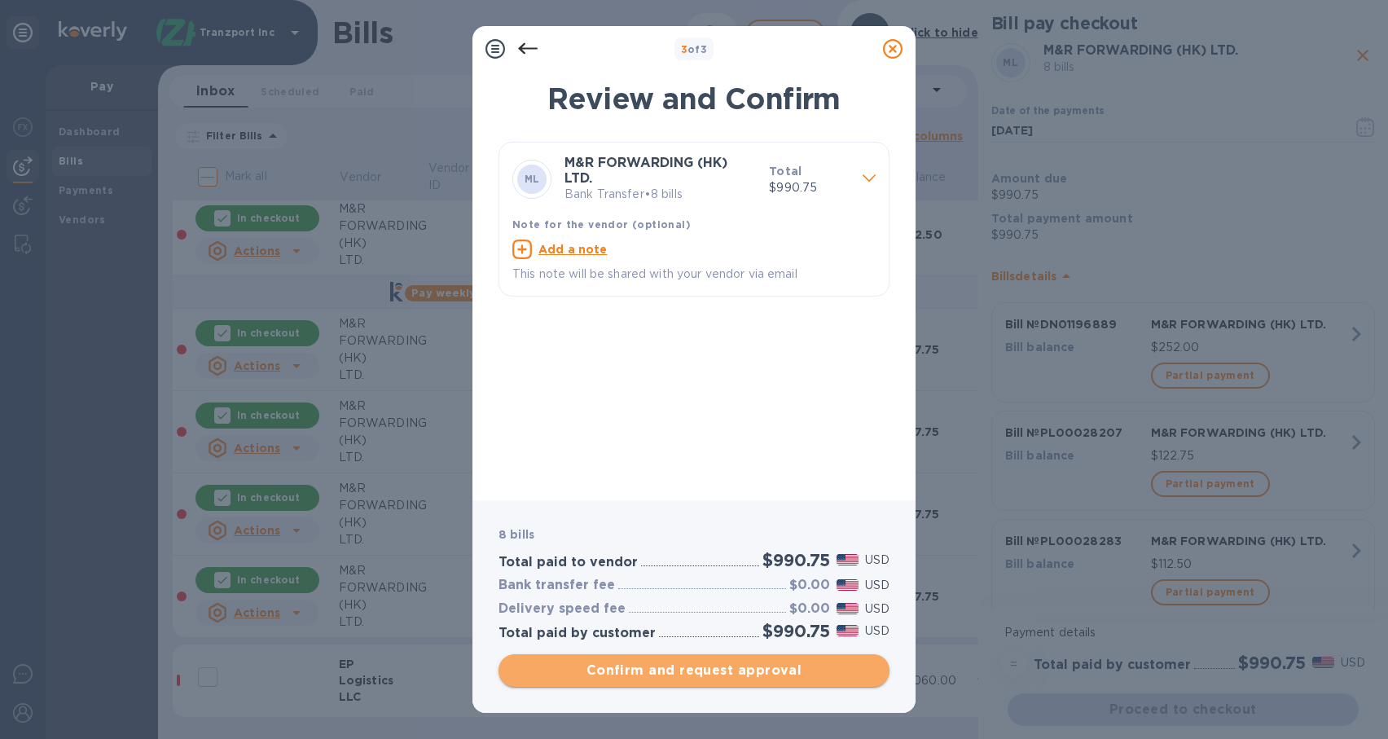
click at [676, 662] on span "Confirm and request approval" at bounding box center [693, 670] width 365 height 20
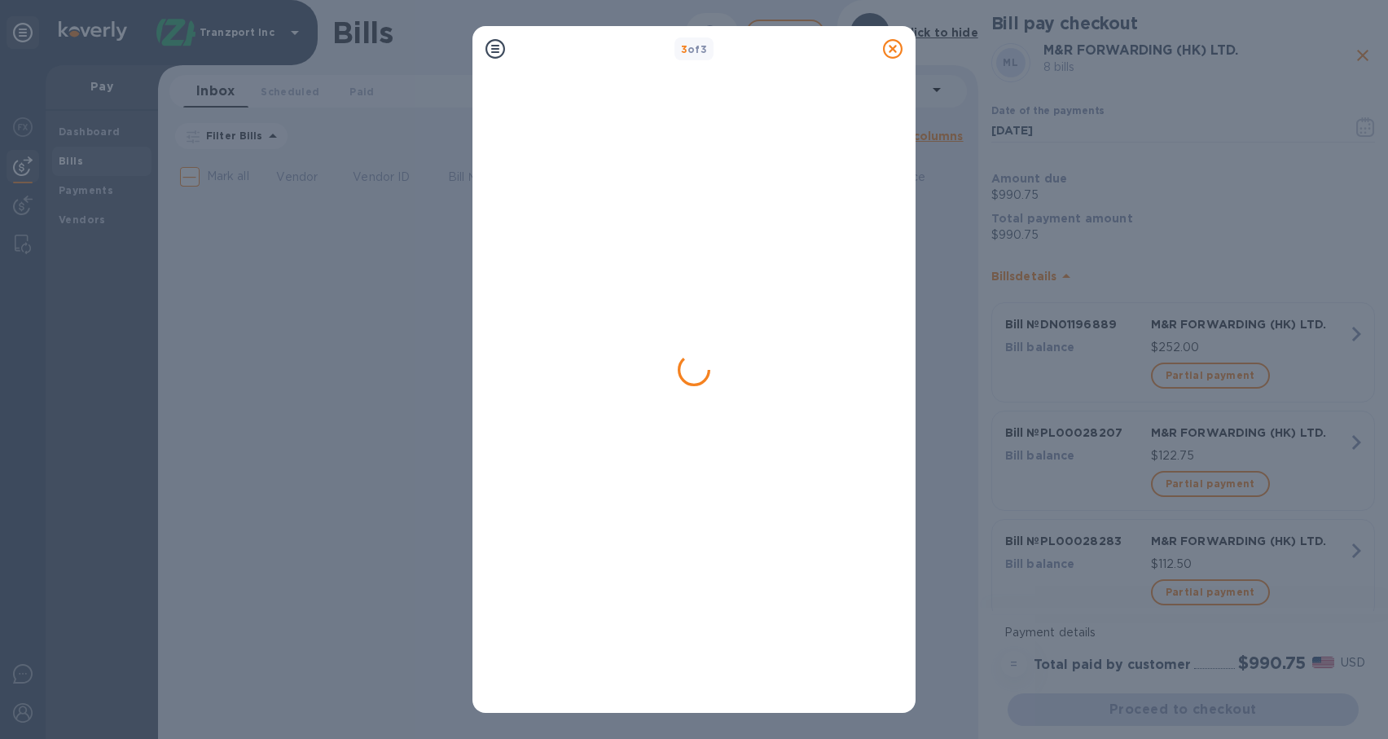
scroll to position [0, 0]
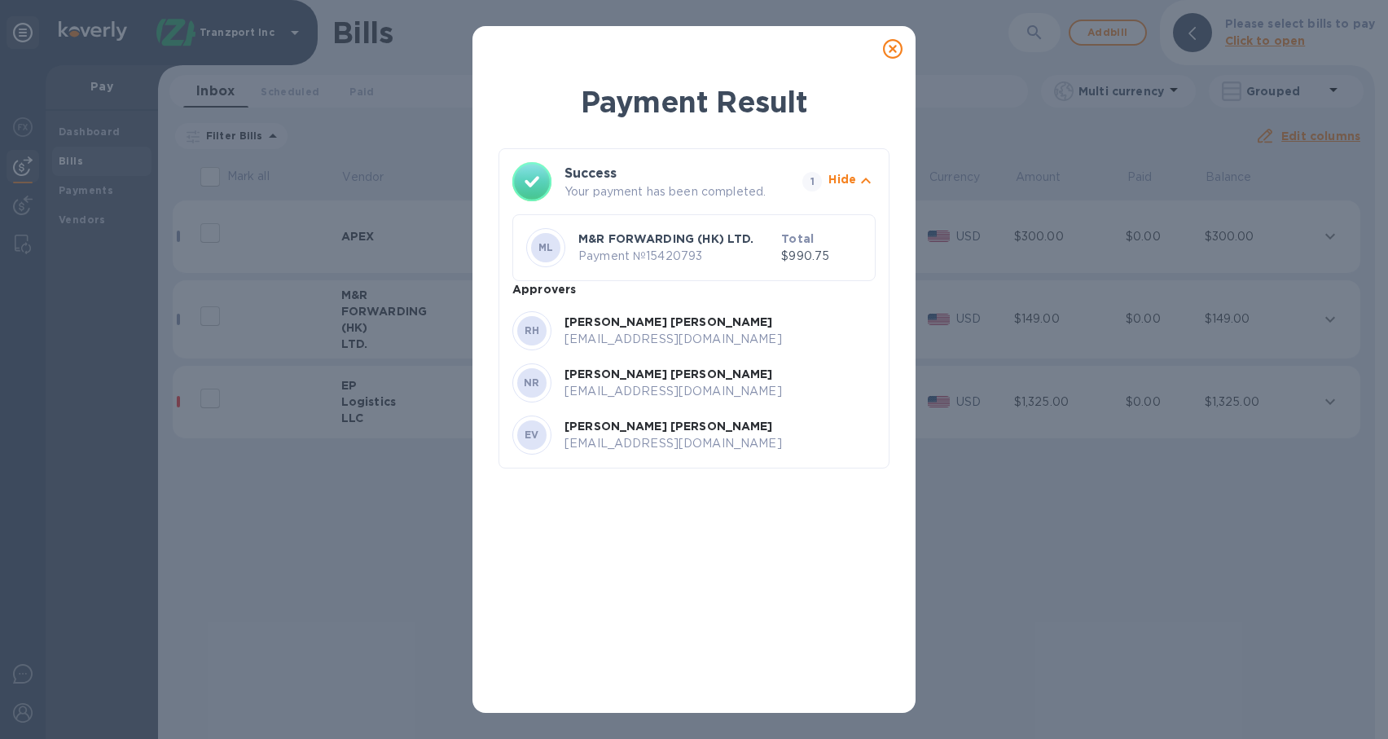
click at [837, 708] on div "Payment Result Success Your payment has been completed. 1 Hide ML M&R FORWARDIN…" at bounding box center [693, 387] width 443 height 651
click at [316, 554] on div "Payment Result Success Your payment has been completed. 1 Hide ML M&R FORWARDIN…" at bounding box center [694, 369] width 1388 height 739
click at [1255, 493] on div "Payment Result Success Your payment has been completed. 1 Hide ML M&R FORWARDIN…" at bounding box center [694, 369] width 1388 height 739
click at [893, 51] on icon at bounding box center [893, 49] width 20 height 20
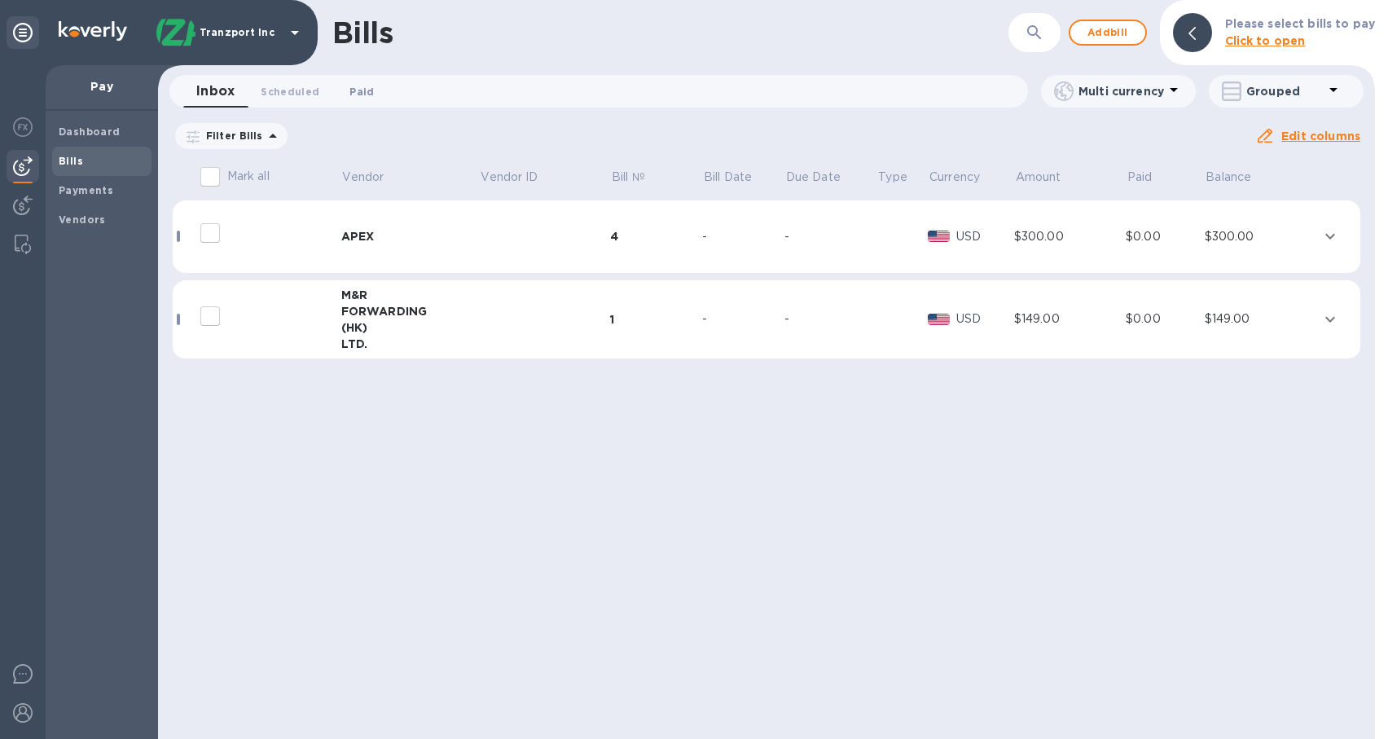
click at [332, 92] on button "Paid 0" at bounding box center [361, 91] width 59 height 33
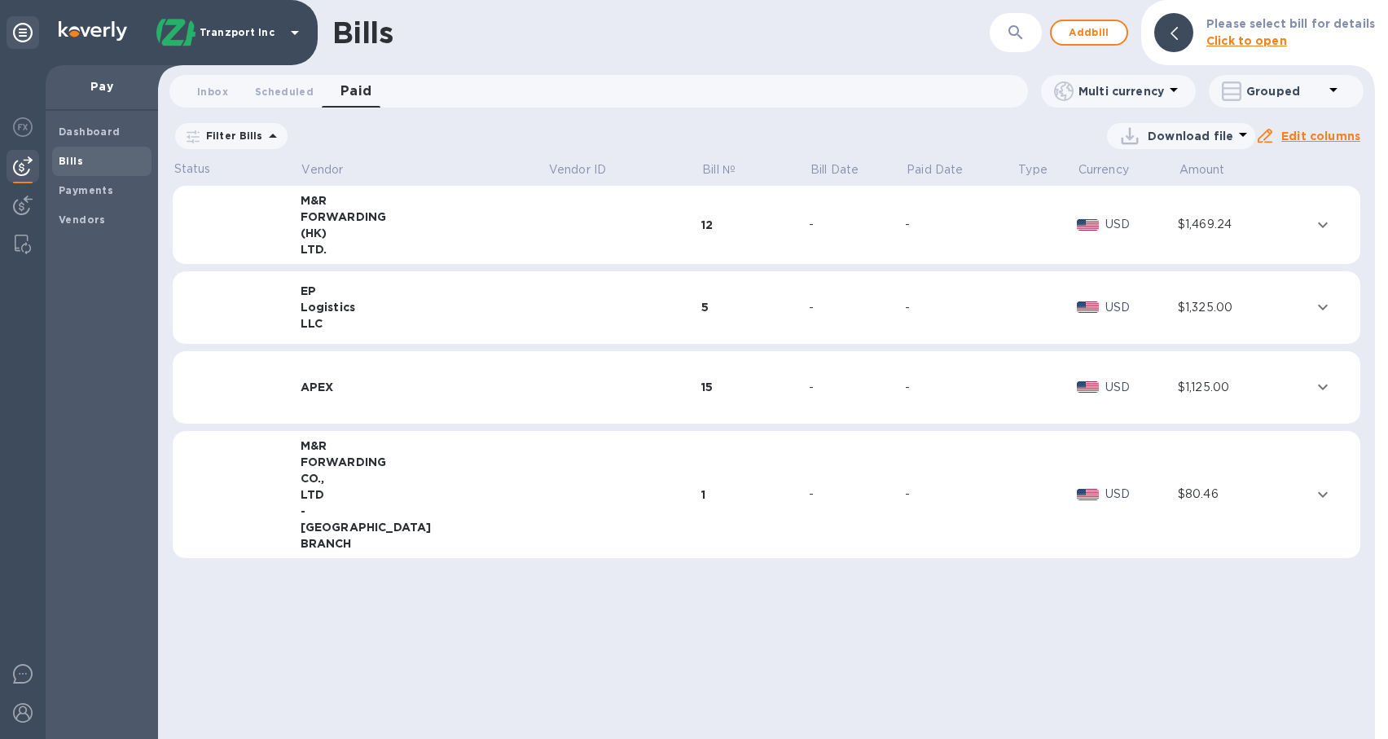
click at [547, 230] on td at bounding box center [623, 225] width 153 height 79
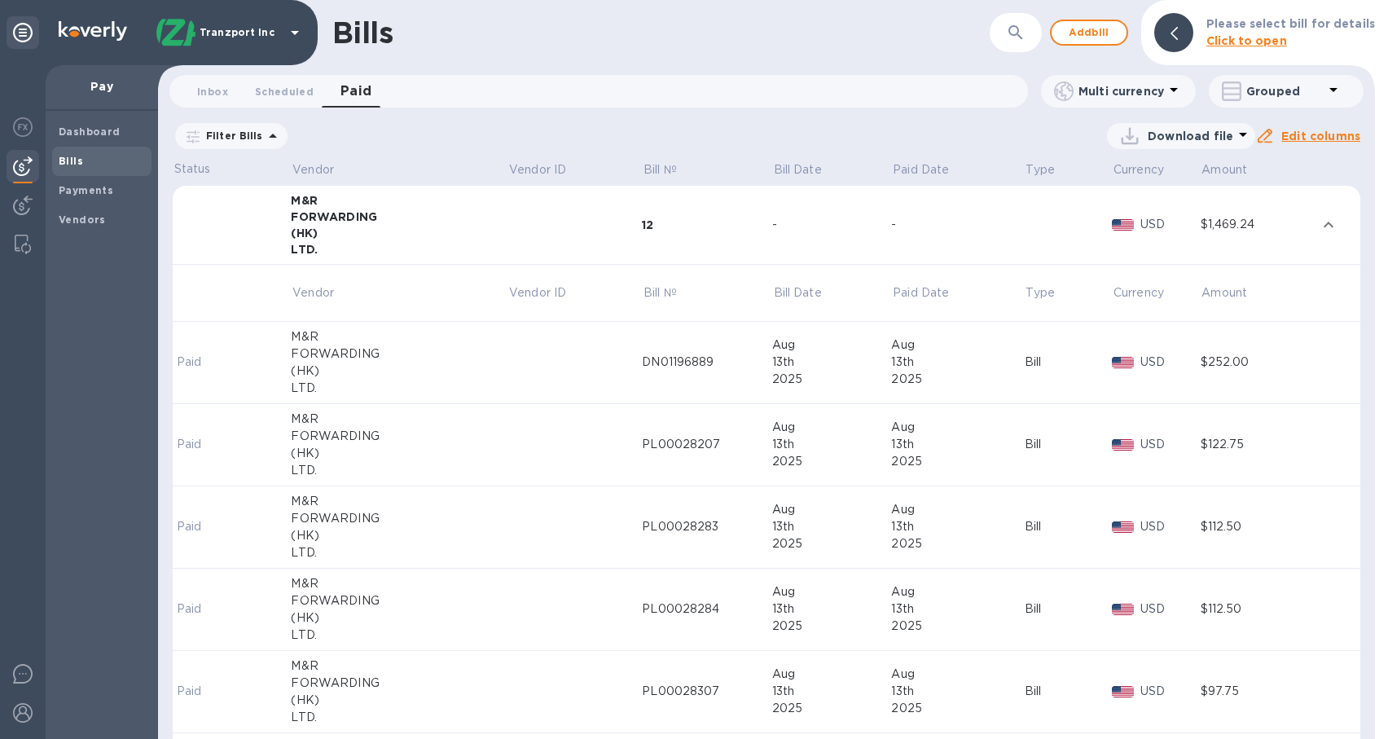
click at [994, 145] on div "Download file" at bounding box center [773, 136] width 966 height 26
click at [1239, 133] on icon at bounding box center [1243, 135] width 8 height 4
click at [1187, 169] on li "XLSX file" at bounding box center [1184, 175] width 111 height 46
click at [300, 93] on span "Scheduled 0" at bounding box center [284, 91] width 59 height 17
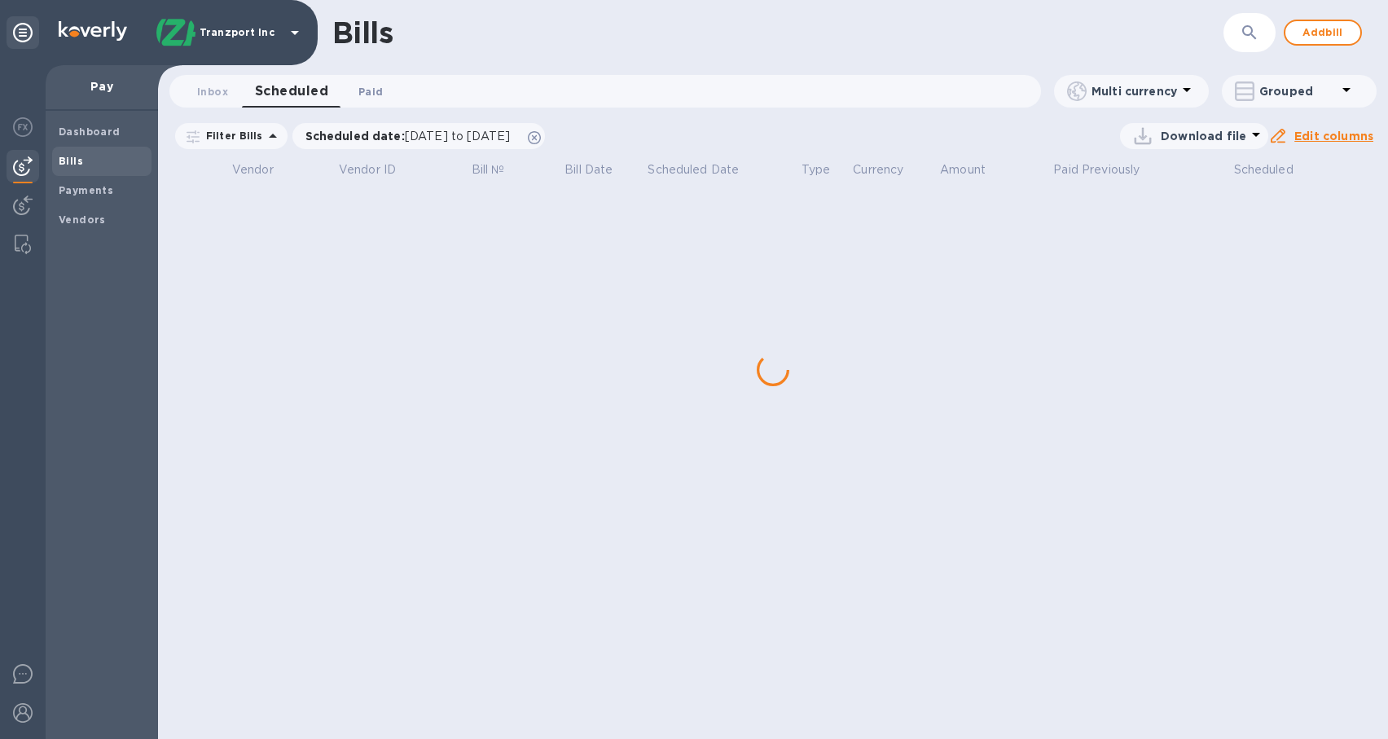
click at [358, 89] on span "Paid 0" at bounding box center [370, 91] width 33 height 17
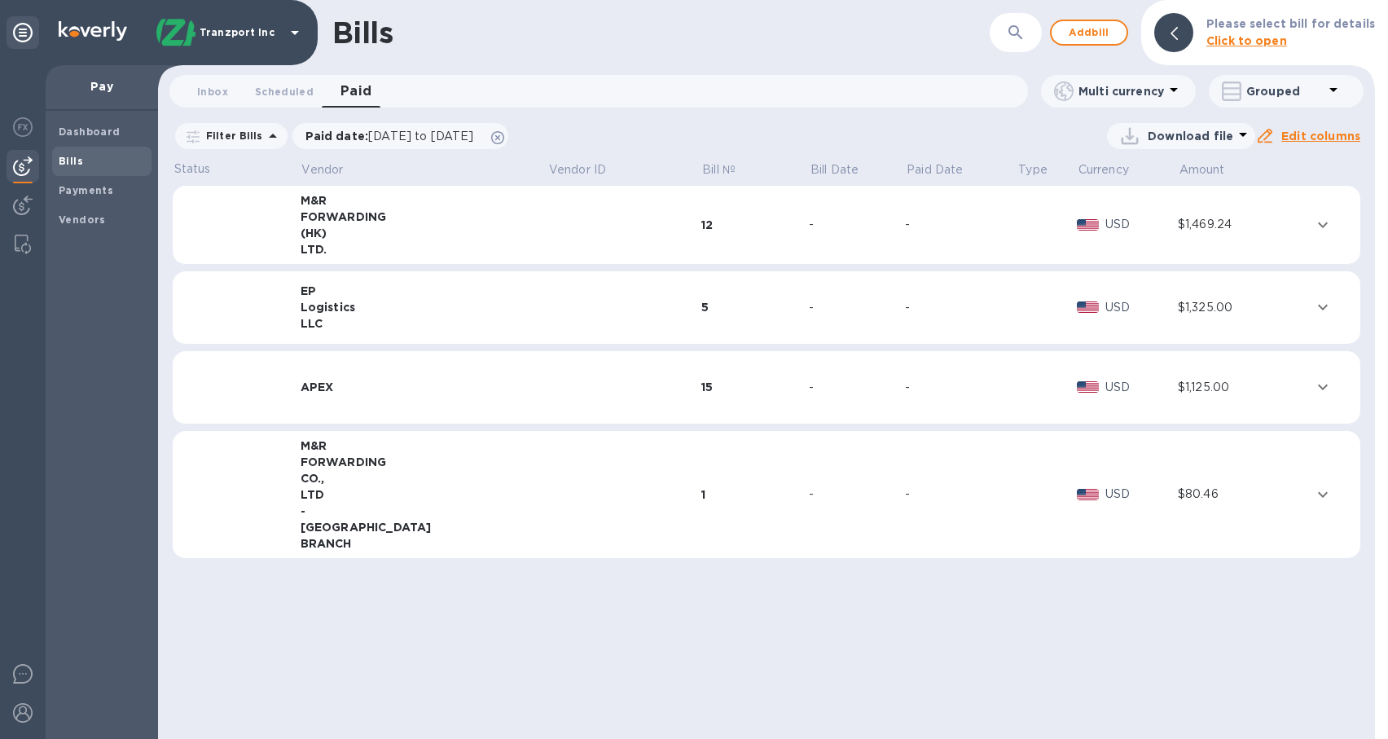
click at [404, 315] on div "LLC" at bounding box center [425, 323] width 248 height 16
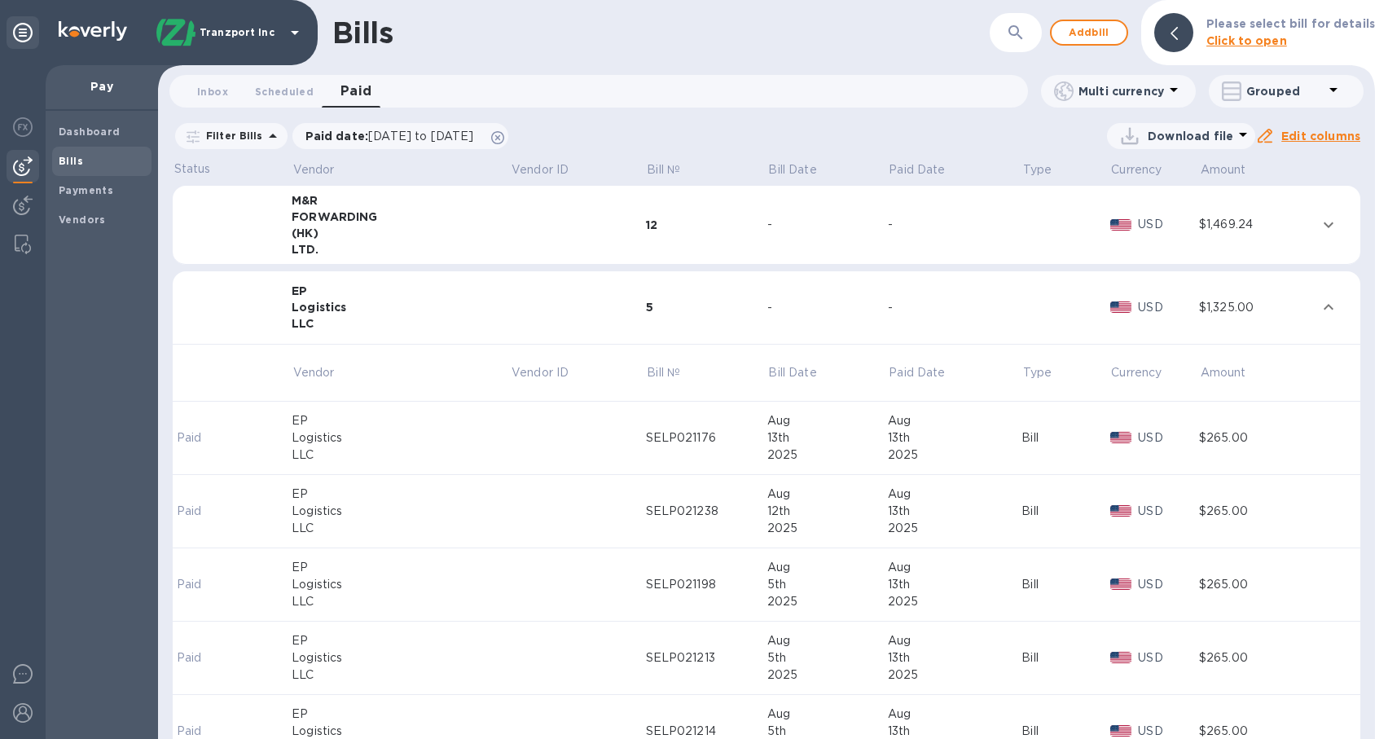
click at [1243, 136] on icon at bounding box center [1243, 135] width 20 height 20
click at [1192, 226] on li "PDF file" at bounding box center [1184, 221] width 111 height 46
click at [528, 318] on td at bounding box center [577, 307] width 135 height 73
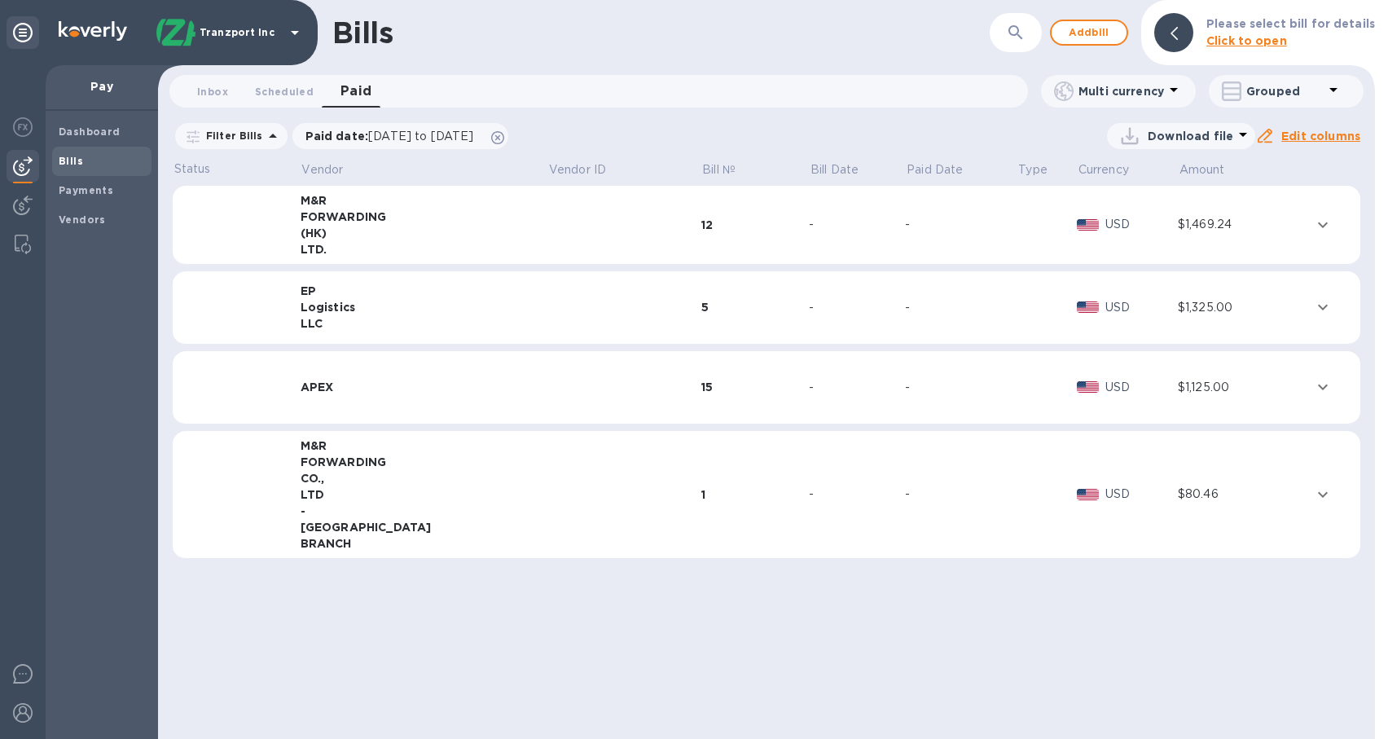
click at [547, 318] on td at bounding box center [623, 307] width 153 height 73
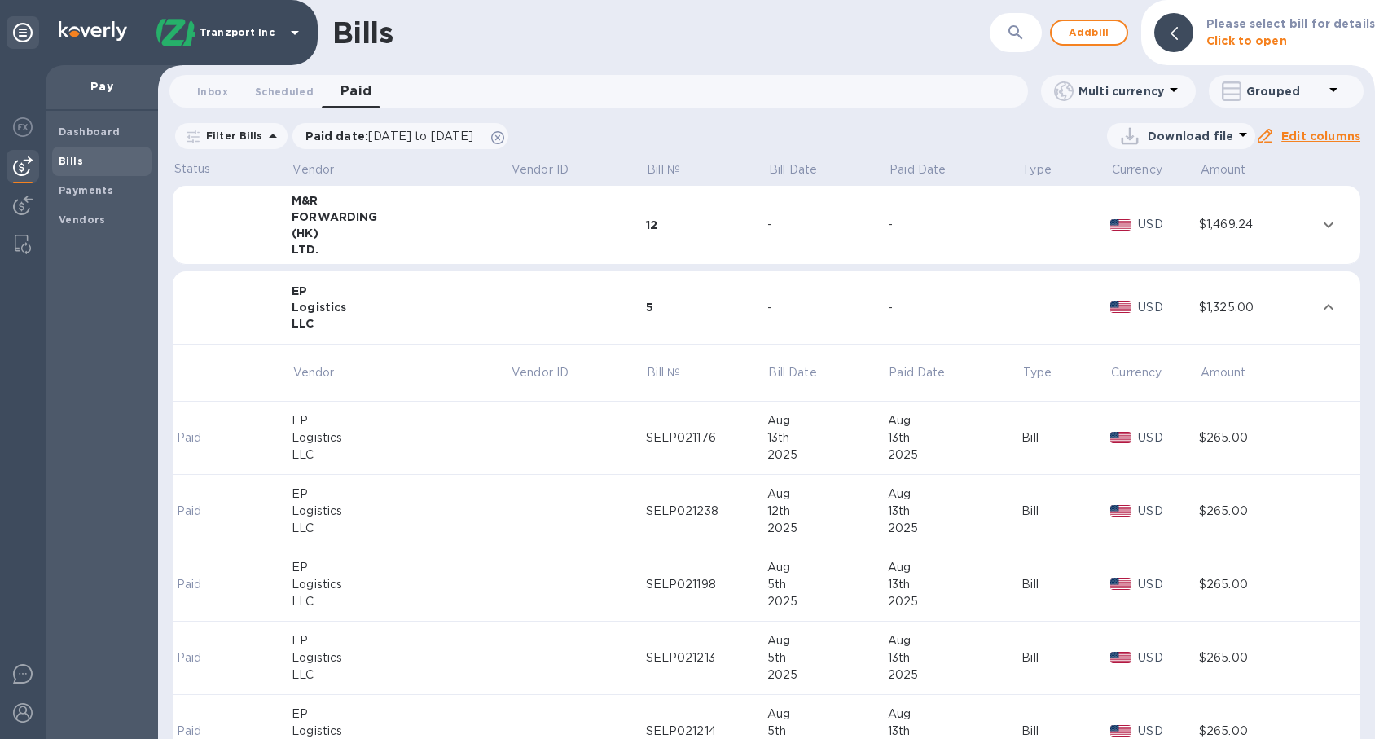
click at [1333, 133] on u "Edit columns" at bounding box center [1320, 135] width 79 height 13
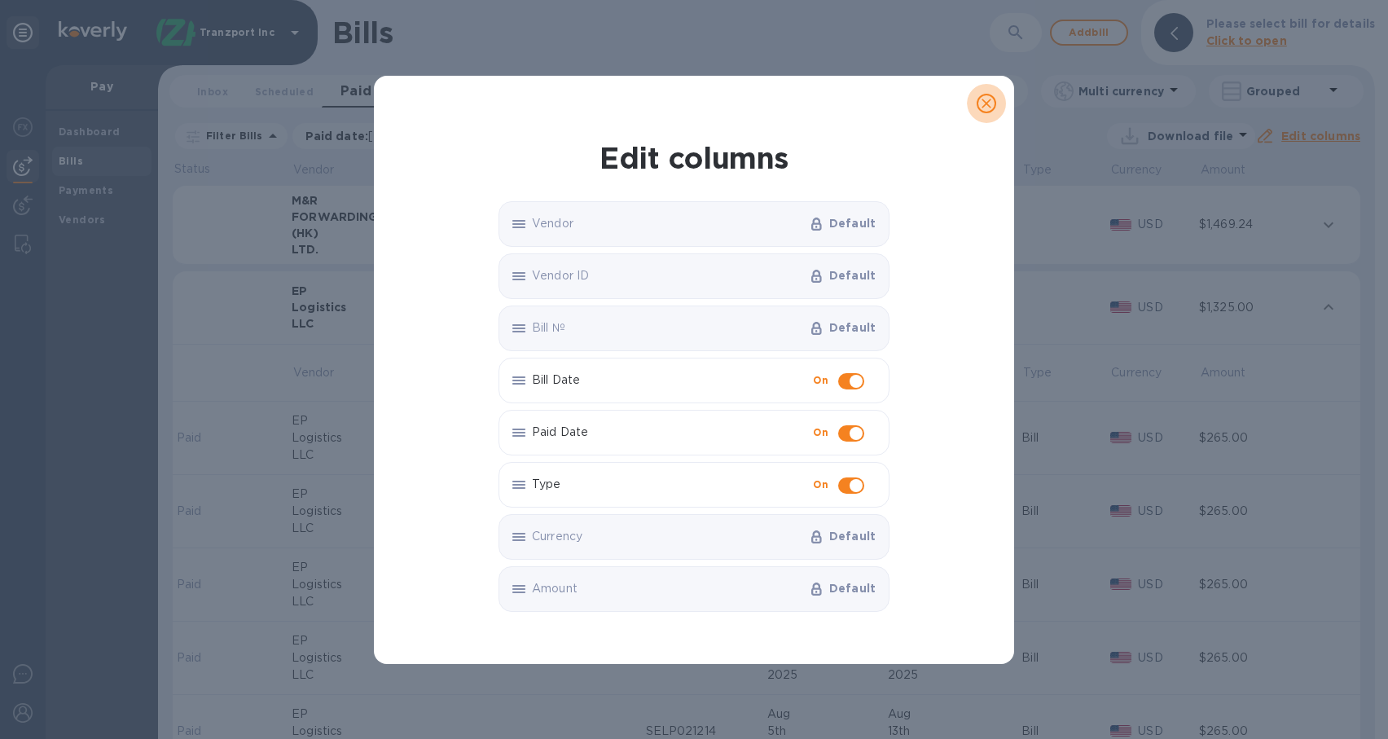
click at [990, 100] on icon "close" at bounding box center [986, 103] width 16 height 16
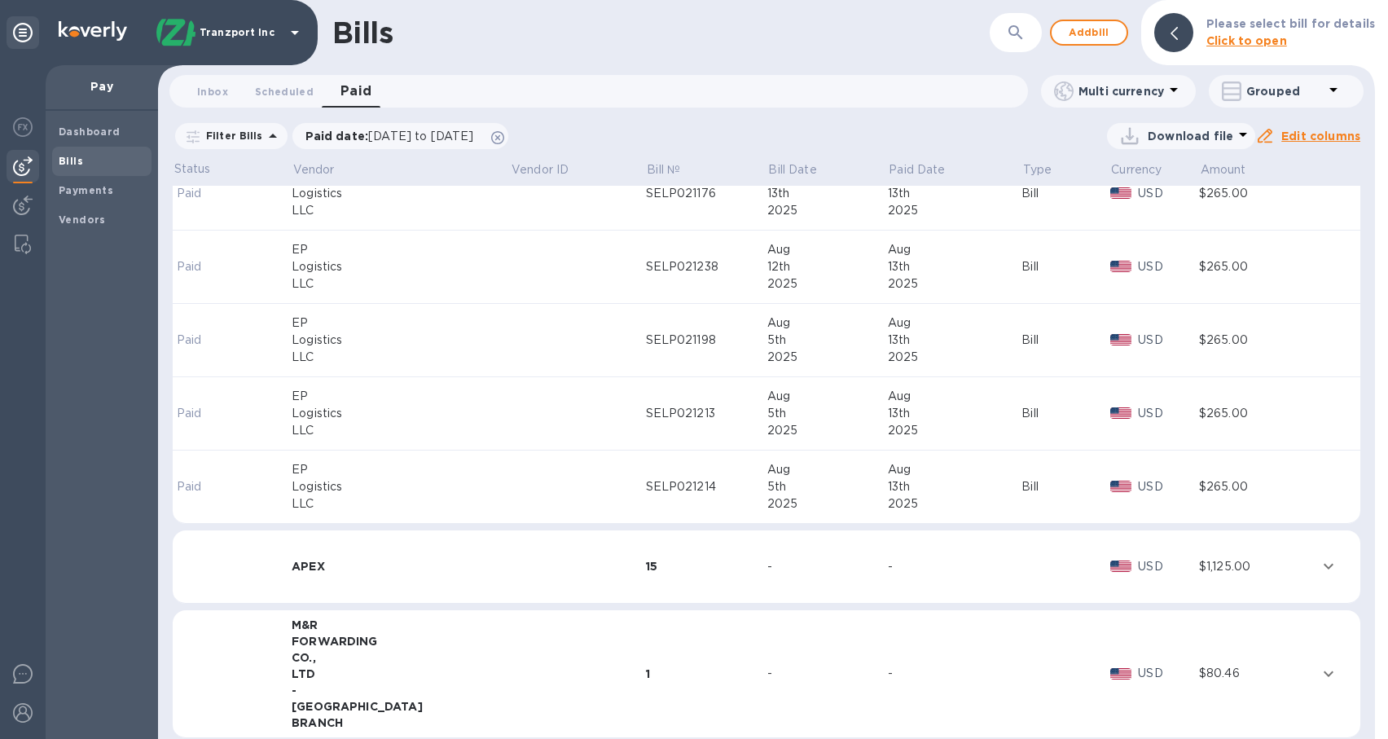
scroll to position [264, 0]
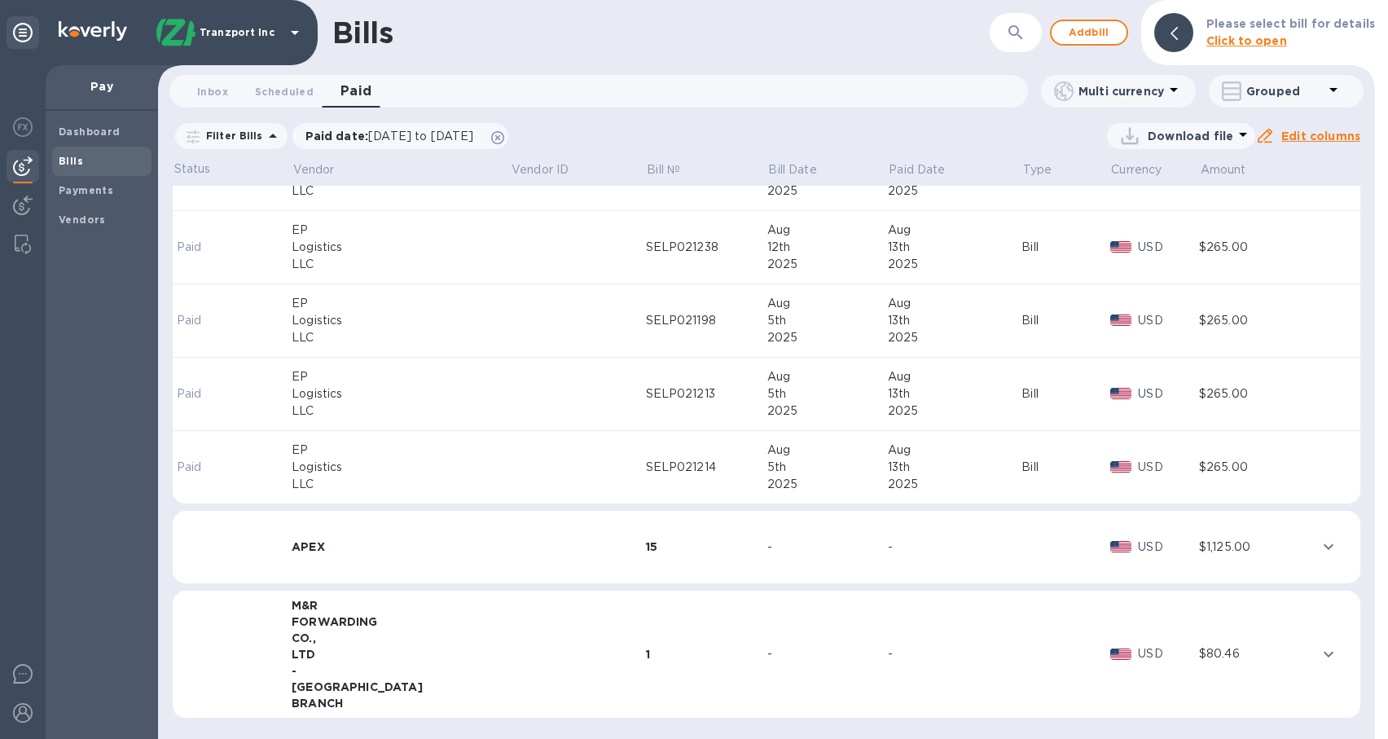
click at [1341, 98] on icon at bounding box center [1333, 90] width 20 height 20
click at [1297, 129] on li "Separate all bills" at bounding box center [1279, 134] width 140 height 52
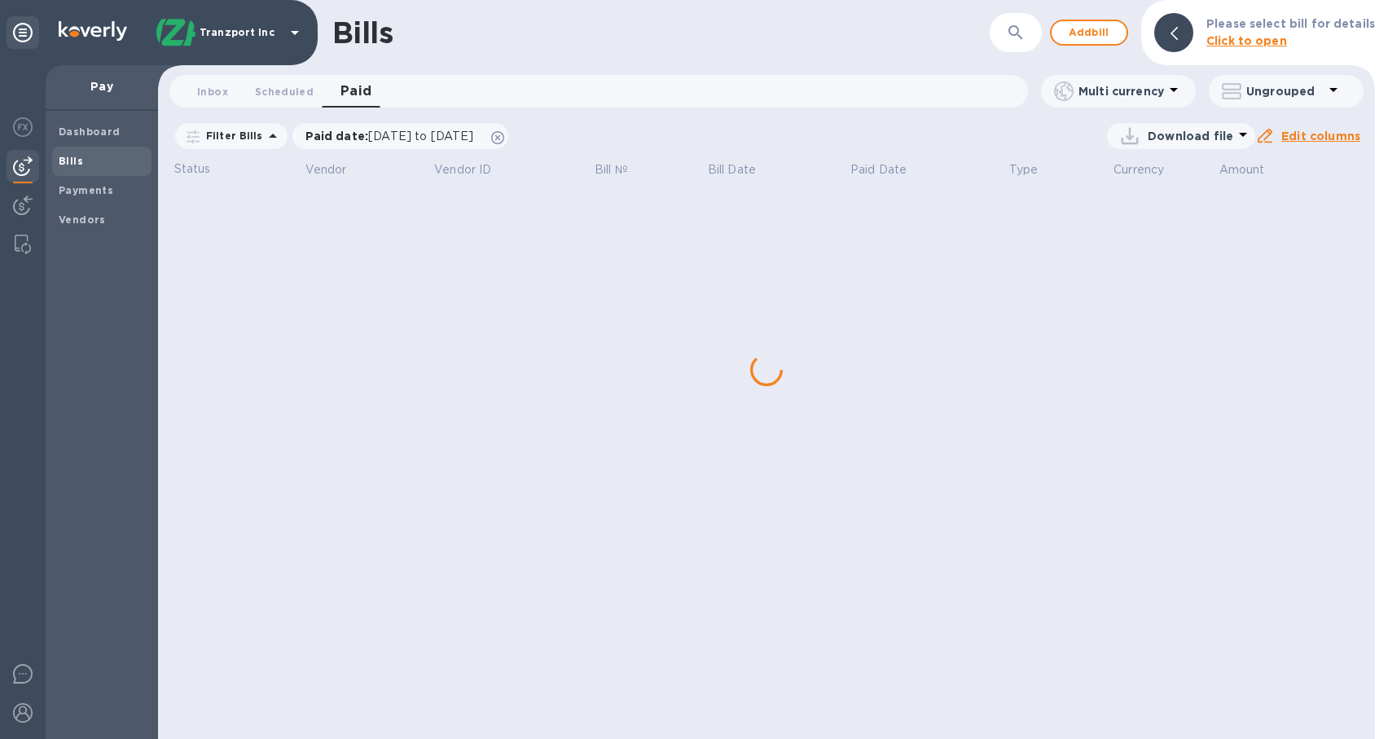
scroll to position [0, 0]
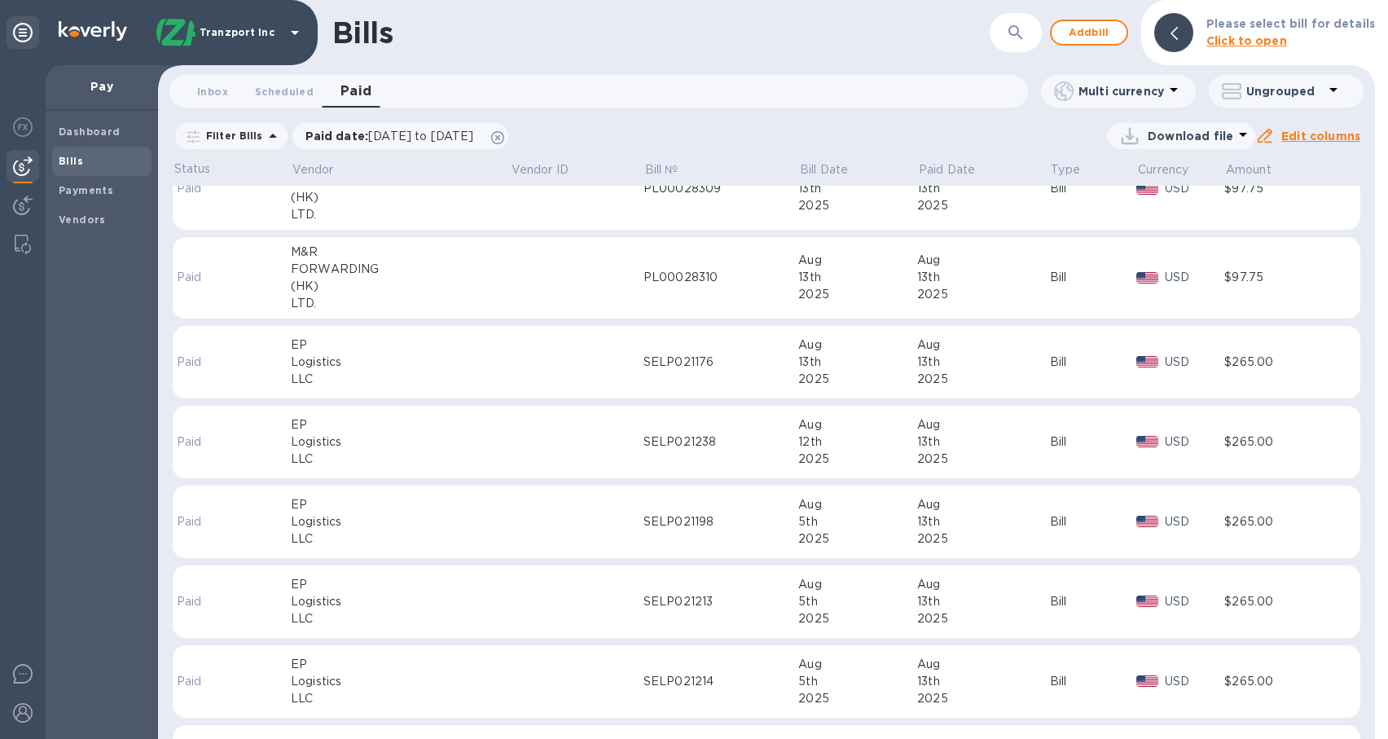
click at [510, 444] on td at bounding box center [577, 442] width 134 height 73
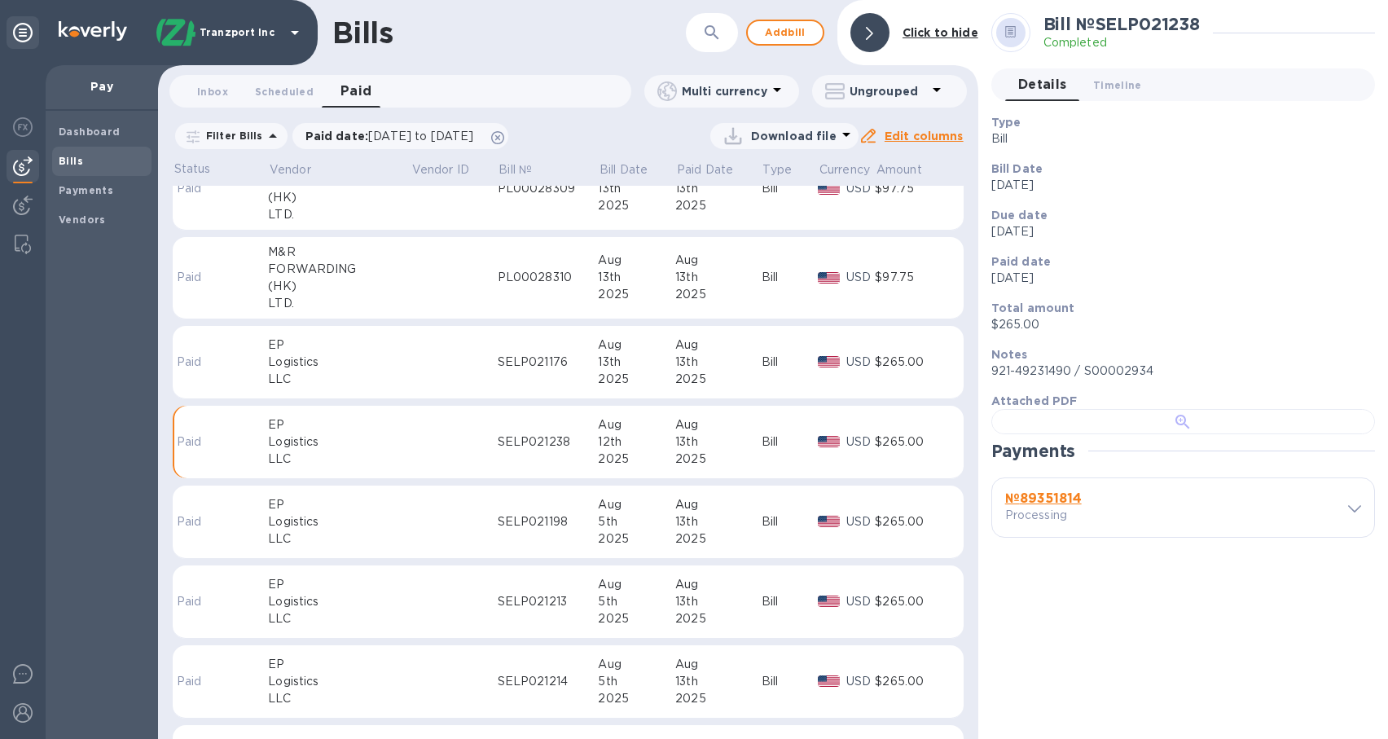
scroll to position [12, 0]
click at [1111, 77] on span "Timeline 0" at bounding box center [1117, 85] width 49 height 17
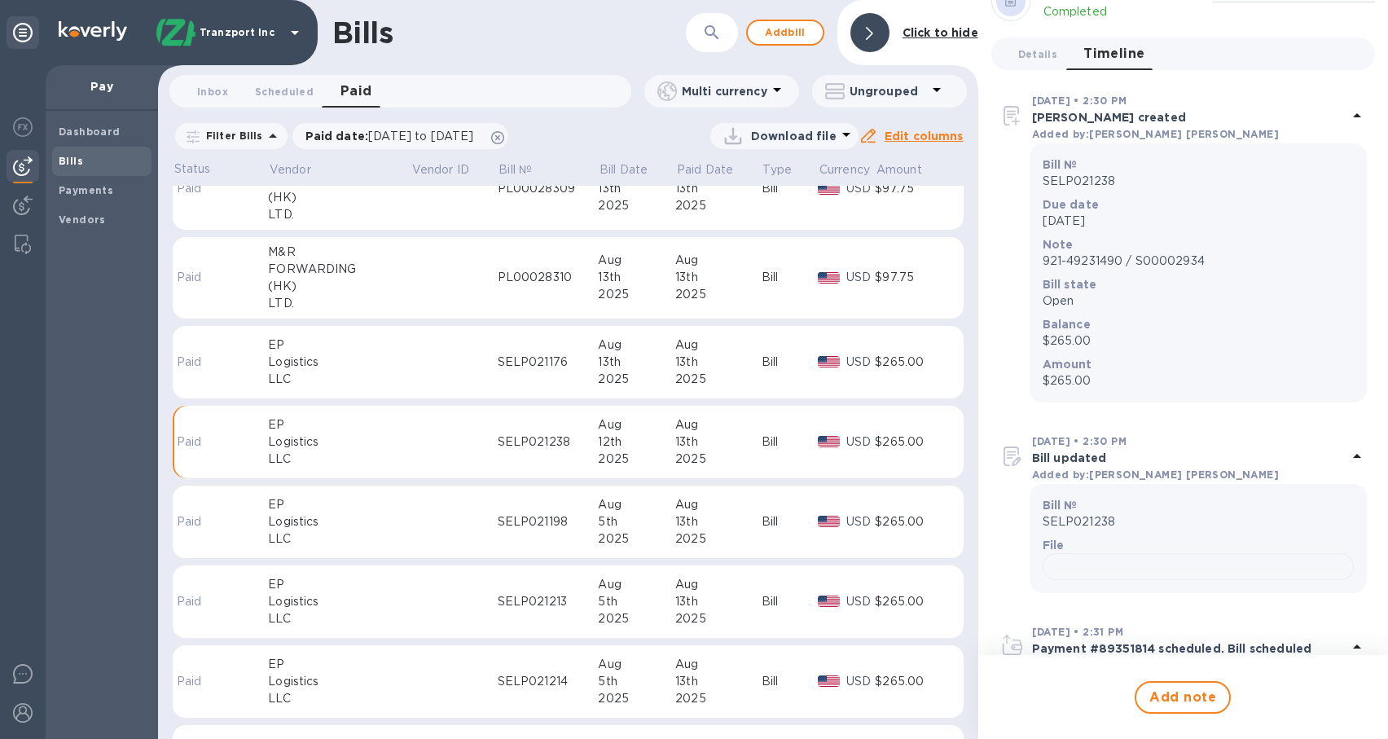
scroll to position [0, 0]
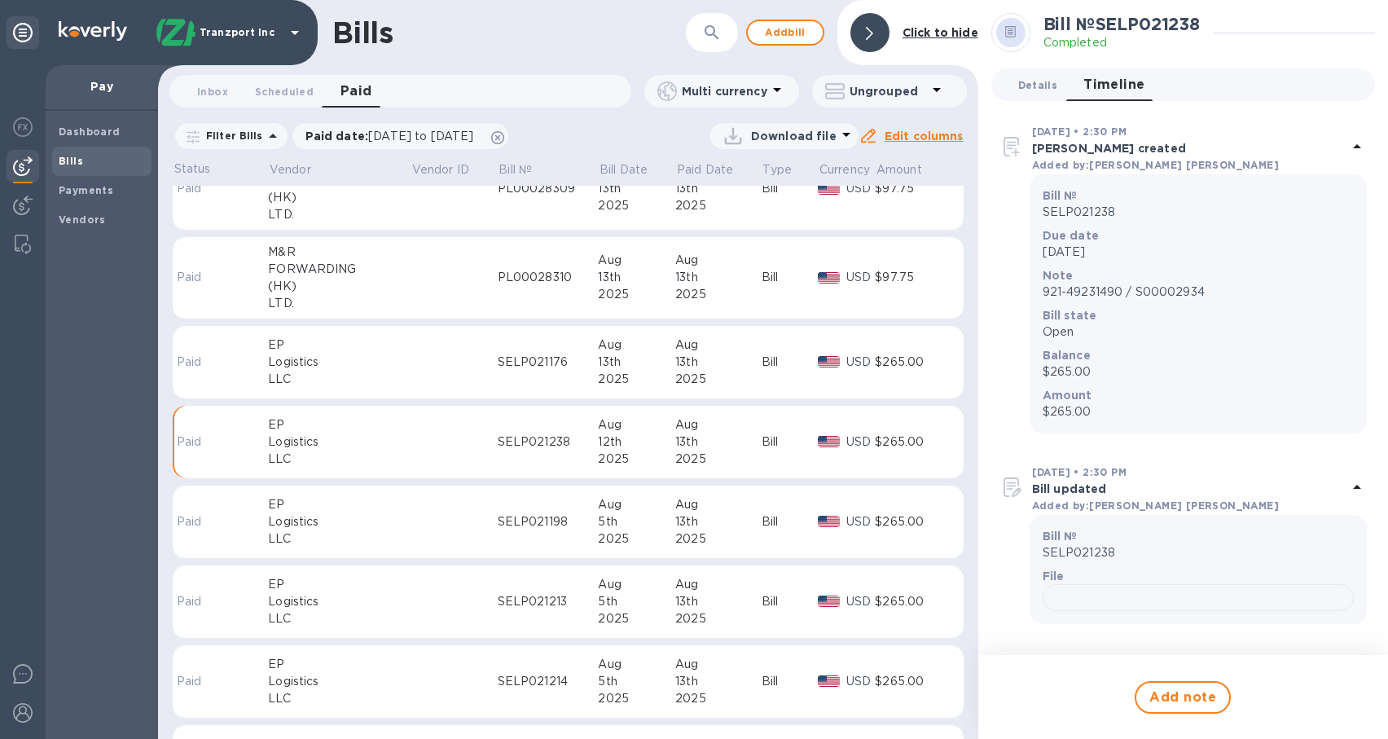
click at [1044, 87] on span "Details 0" at bounding box center [1037, 85] width 39 height 17
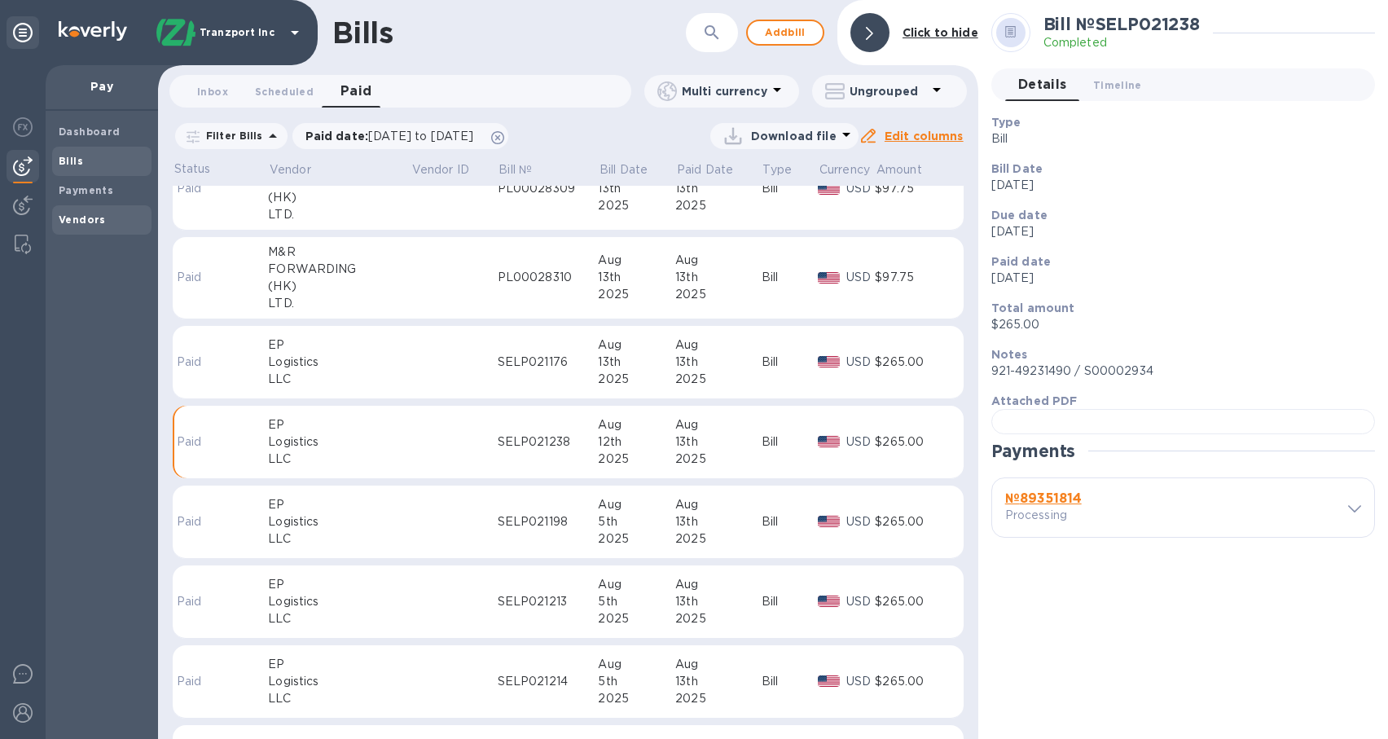
click at [86, 213] on span "Vendors" at bounding box center [82, 220] width 47 height 16
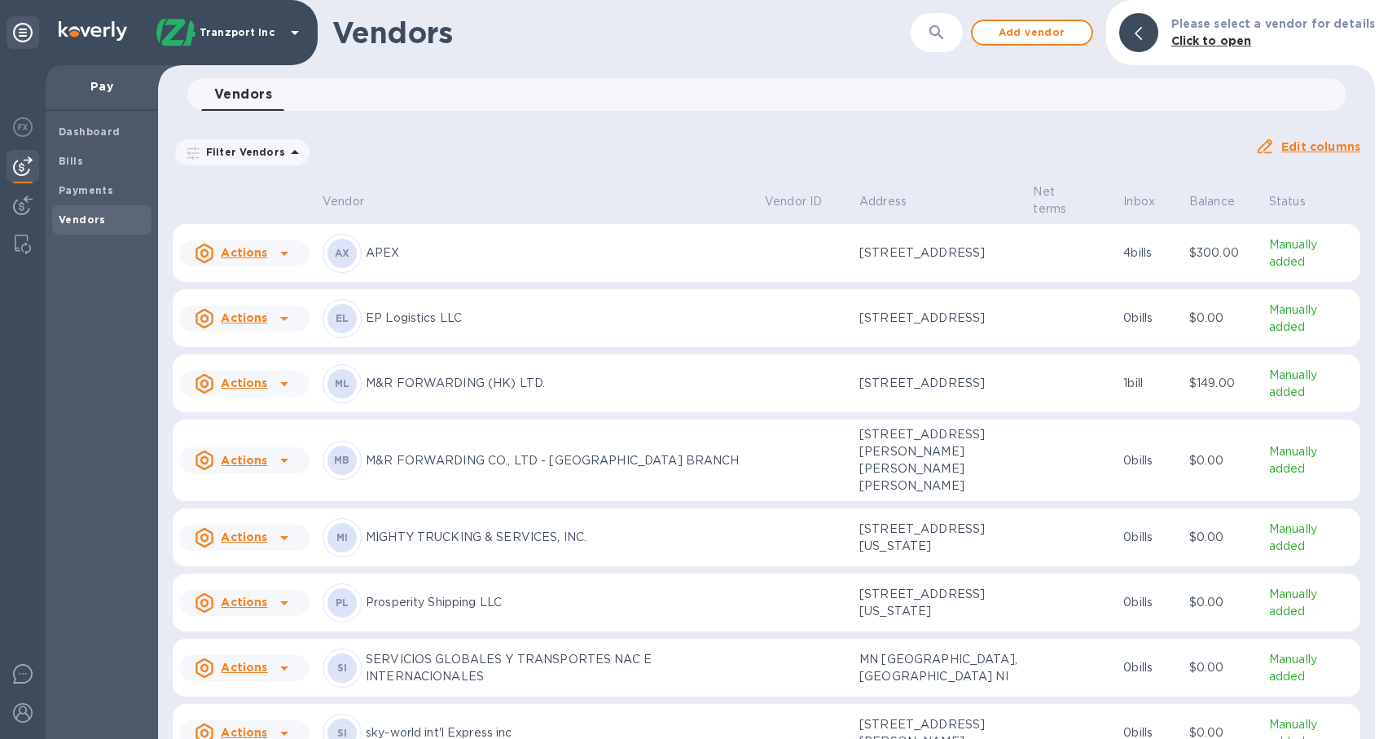
click at [465, 333] on div "EL EP Logistics LLC" at bounding box center [537, 318] width 429 height 39
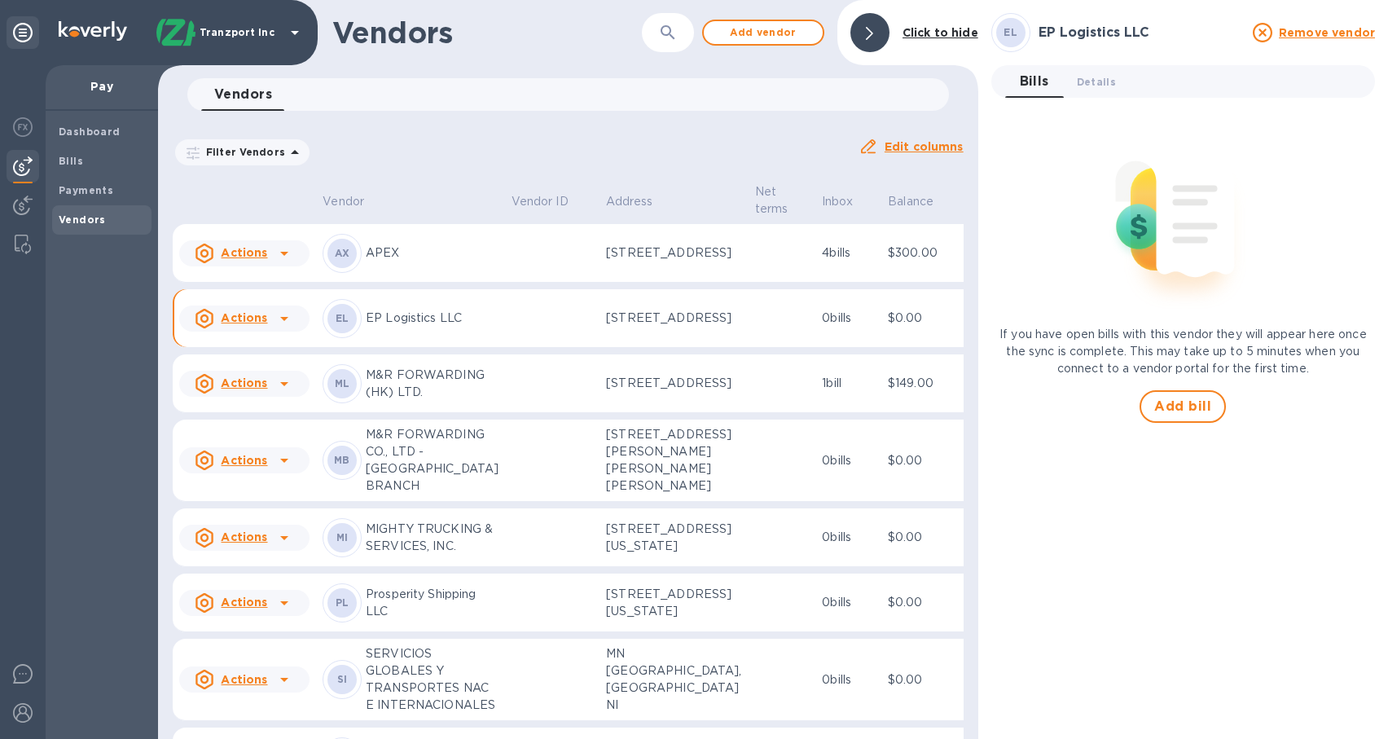
click at [815, 348] on td "0 bills" at bounding box center [848, 318] width 66 height 59
click at [1098, 80] on span "Details 0" at bounding box center [1096, 81] width 39 height 17
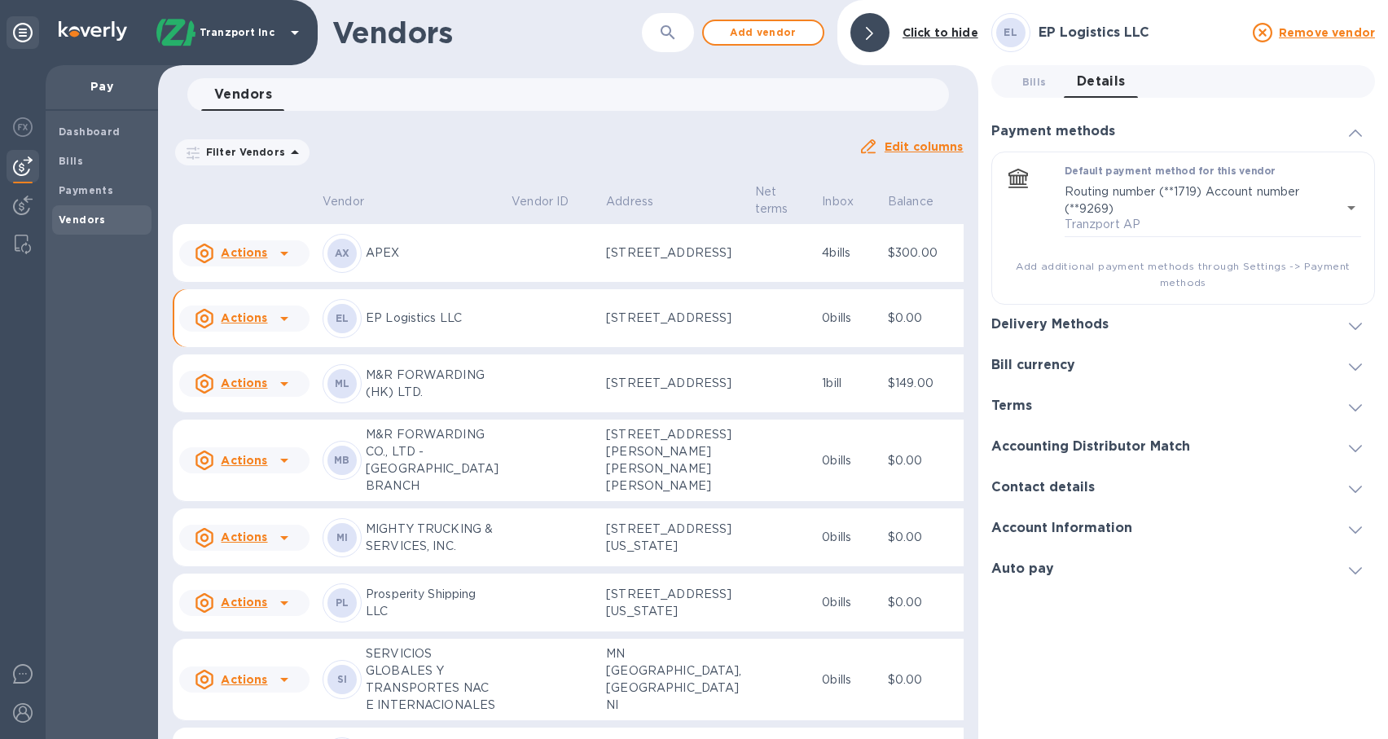
click at [1158, 491] on div "Contact details" at bounding box center [1183, 487] width 384 height 41
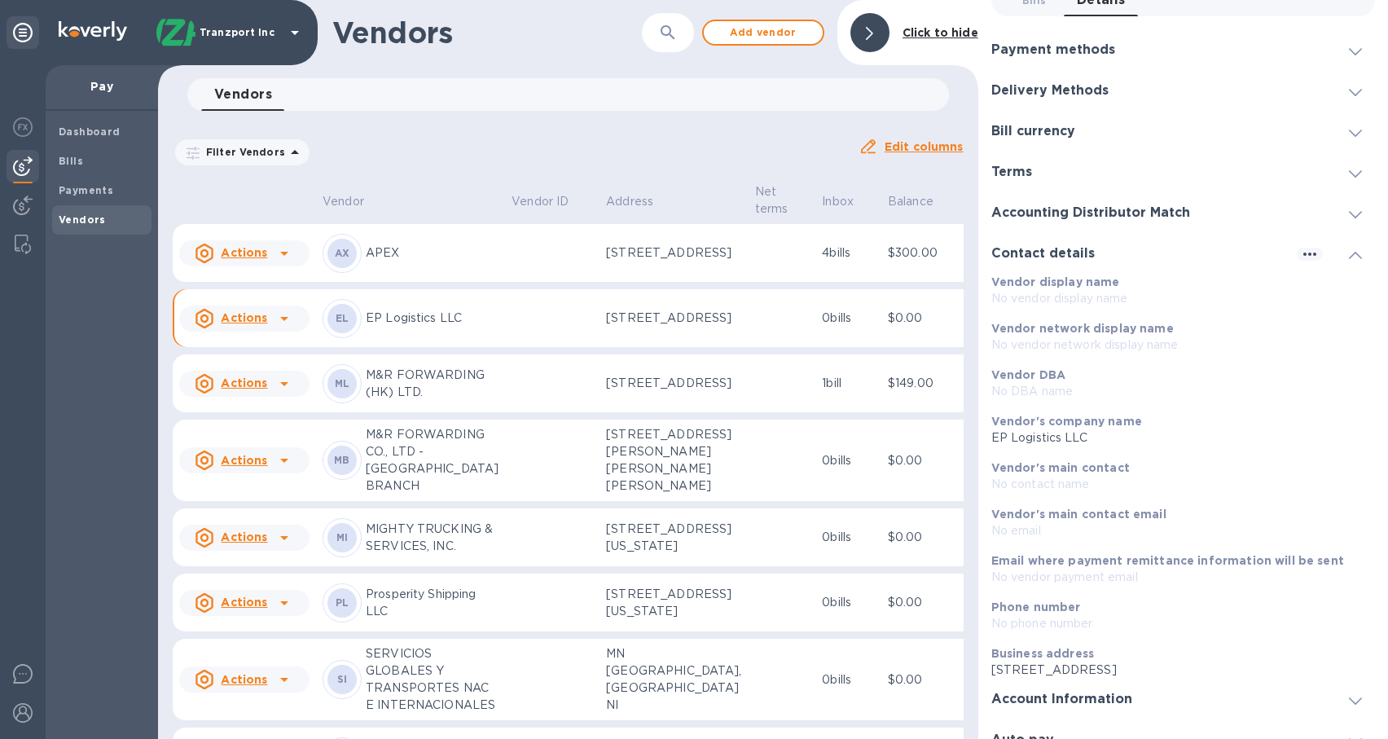
scroll to position [103, 0]
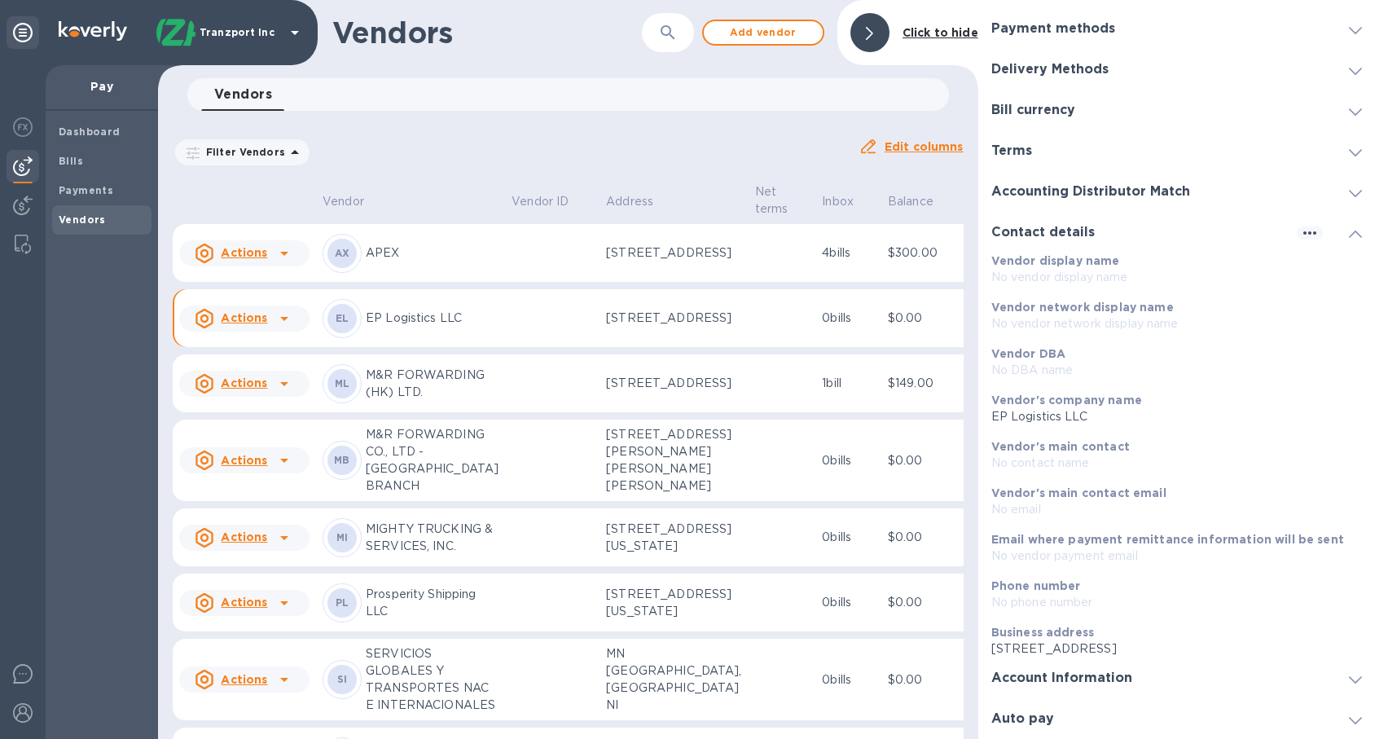
click at [1354, 233] on icon at bounding box center [1355, 233] width 13 height 7
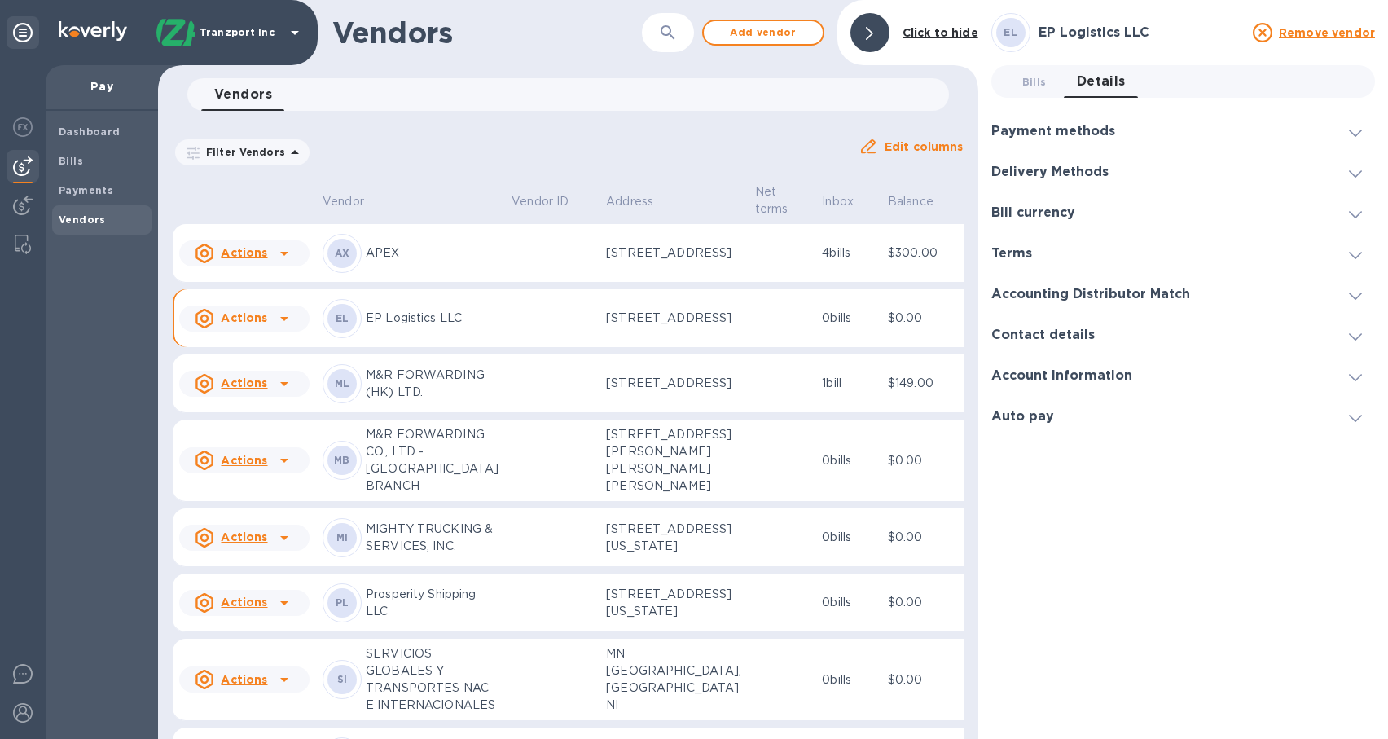
click at [1358, 294] on icon at bounding box center [1355, 295] width 13 height 7
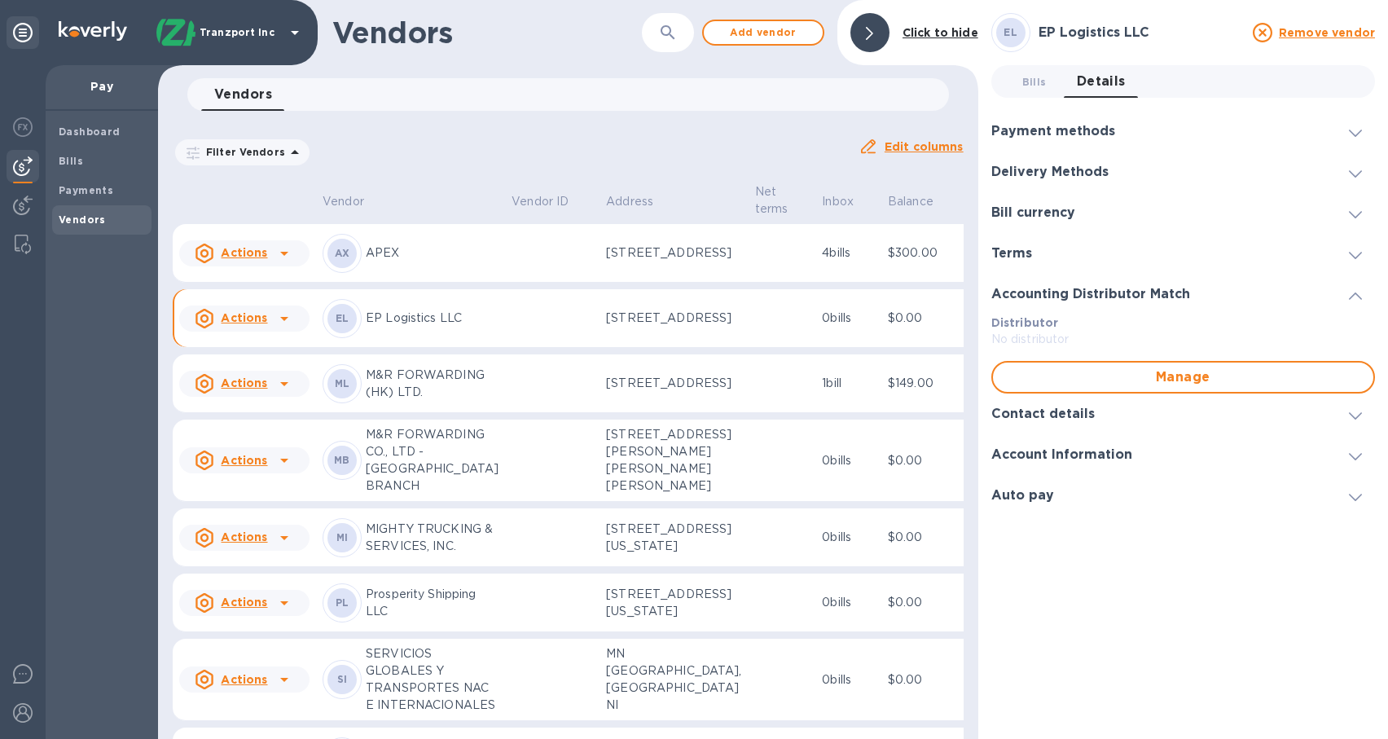
click at [1358, 294] on icon at bounding box center [1355, 295] width 13 height 7
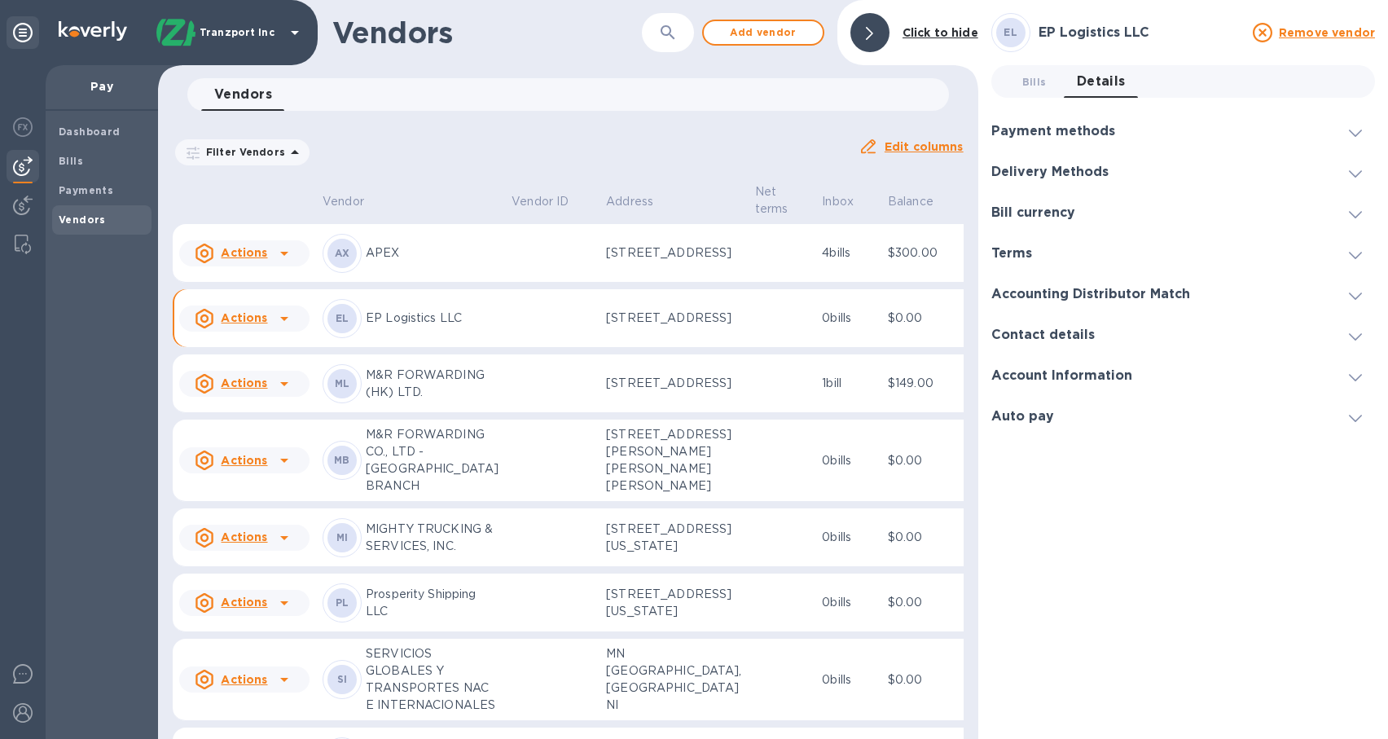
click at [1354, 134] on icon at bounding box center [1355, 132] width 13 height 7
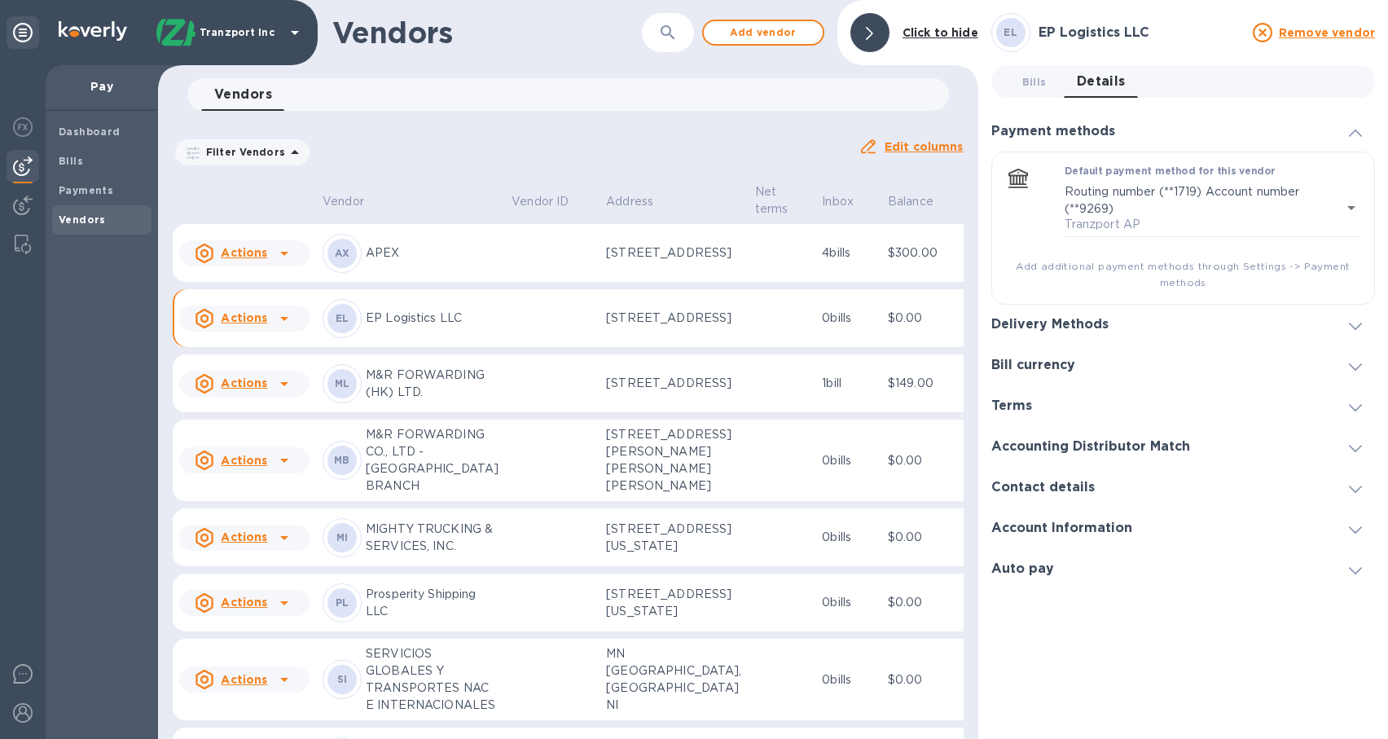
click at [1354, 134] on icon at bounding box center [1355, 132] width 13 height 7
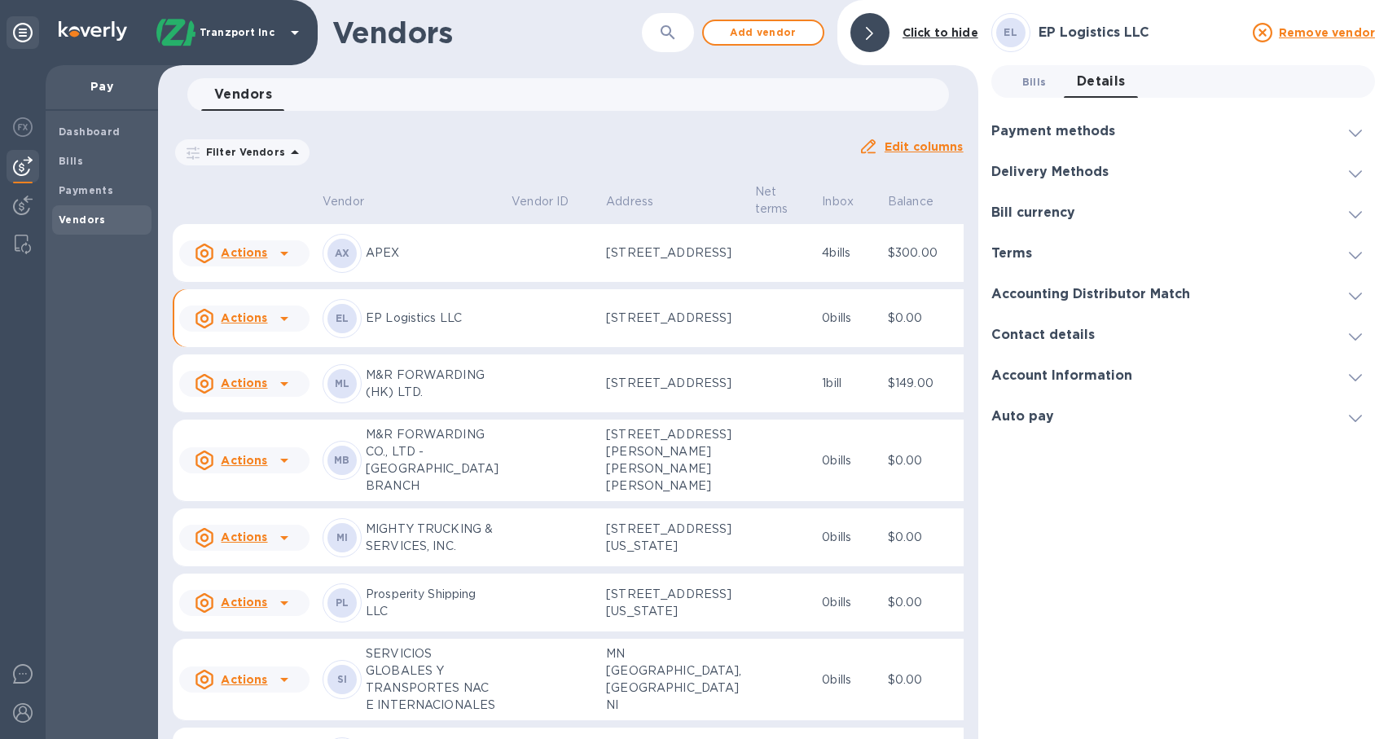
click at [1034, 87] on span "Bills 0" at bounding box center [1034, 81] width 24 height 17
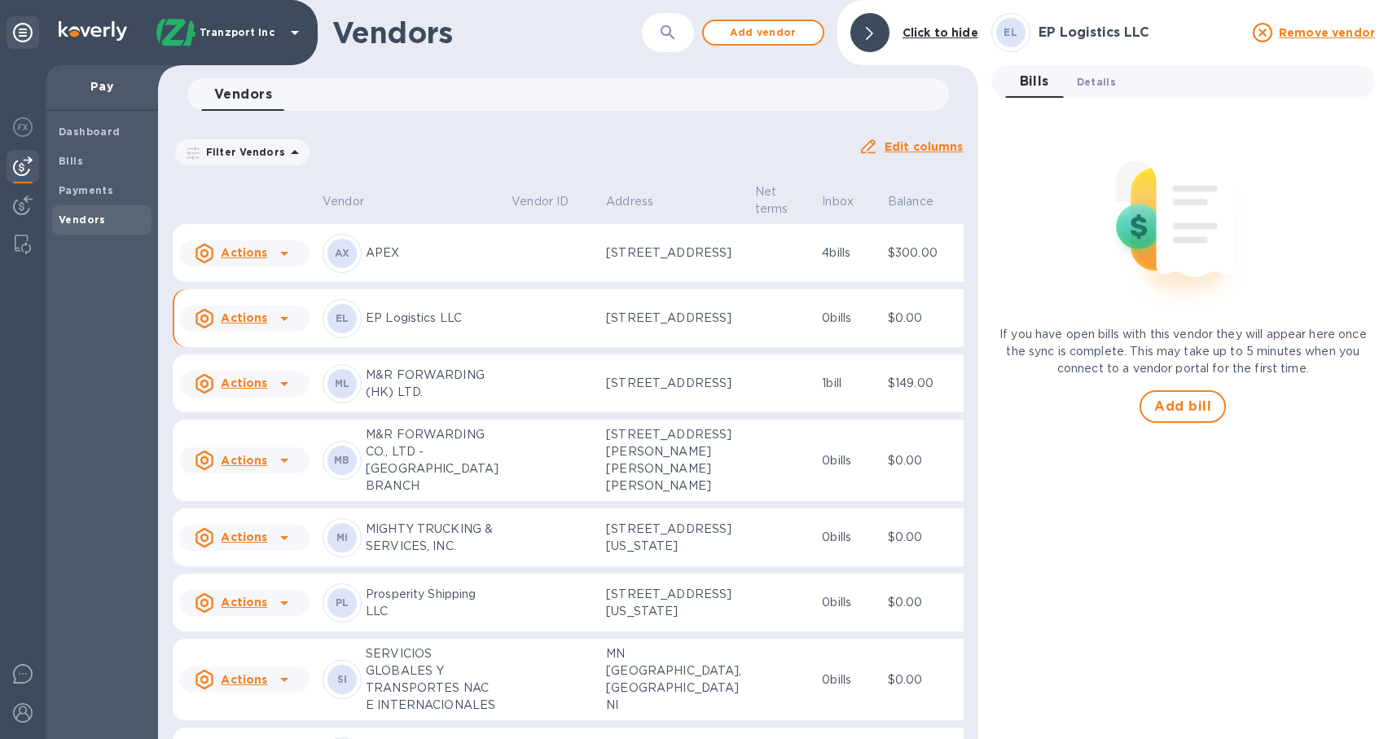
click at [1104, 86] on span "Details 0" at bounding box center [1096, 81] width 39 height 17
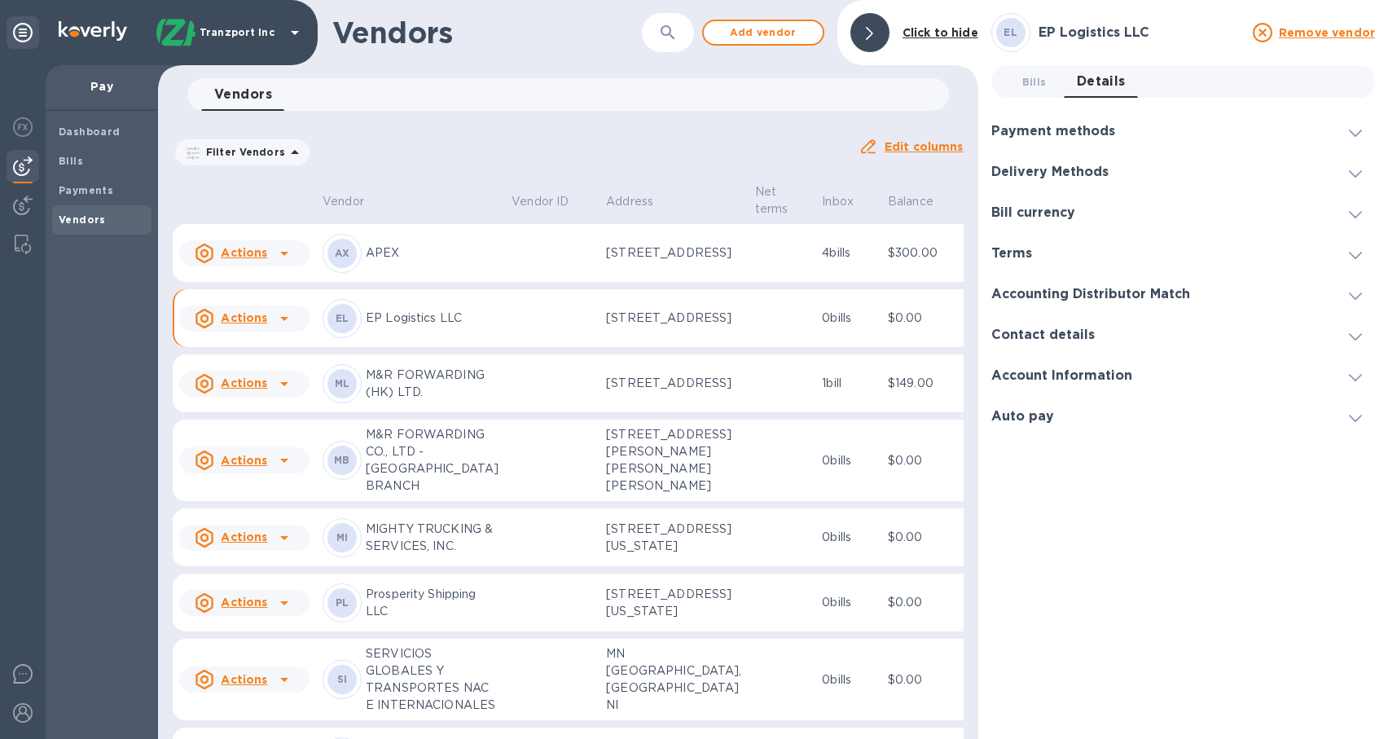
click at [650, 156] on div "Filter Vendors Auto pay: All" at bounding box center [509, 152] width 673 height 31
click at [924, 20] on div "Click to hide" at bounding box center [940, 33] width 89 height 30
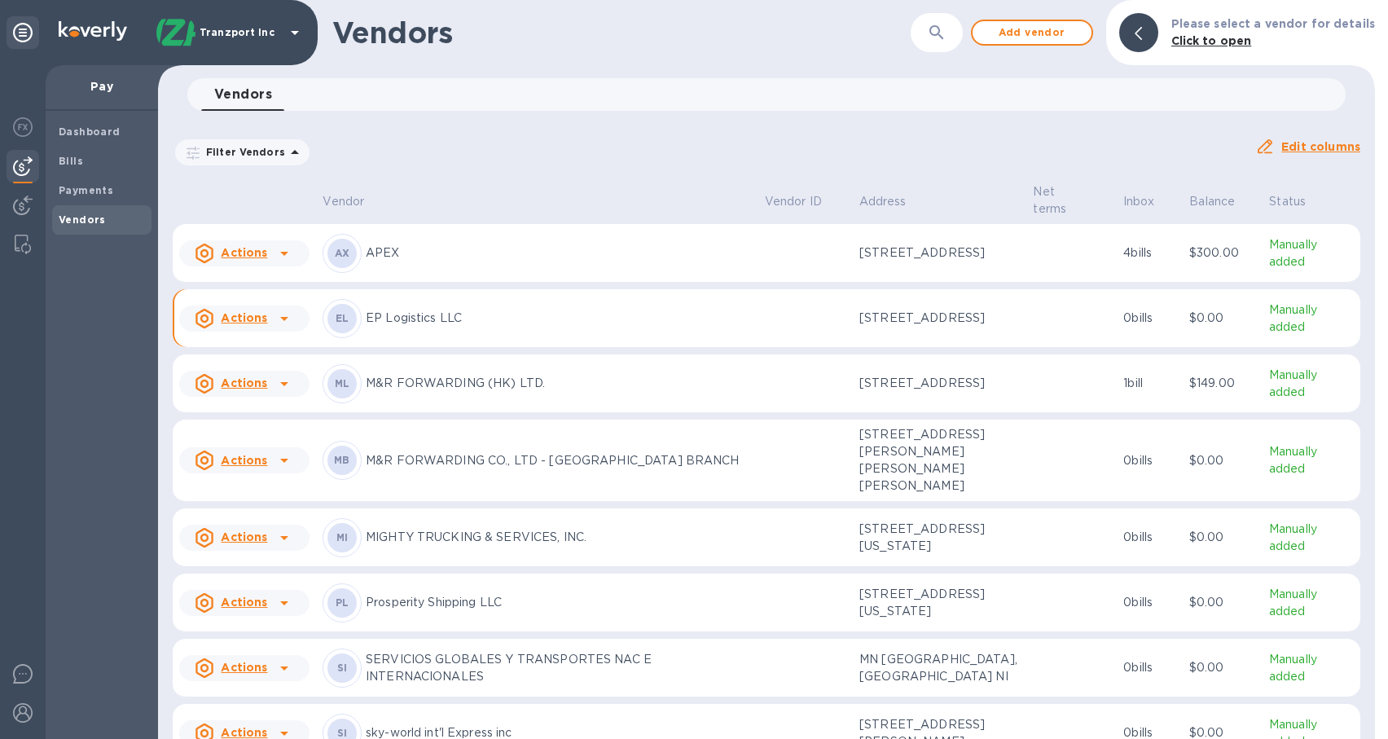
click at [287, 328] on icon at bounding box center [284, 319] width 20 height 20
click at [255, 321] on div at bounding box center [694, 369] width 1388 height 739
click at [448, 314] on div "EL EP Logistics LLC" at bounding box center [537, 318] width 429 height 39
click at [425, 325] on p "EP Logistics LLC" at bounding box center [559, 317] width 386 height 17
click at [521, 322] on p "EP Logistics LLC" at bounding box center [559, 317] width 386 height 17
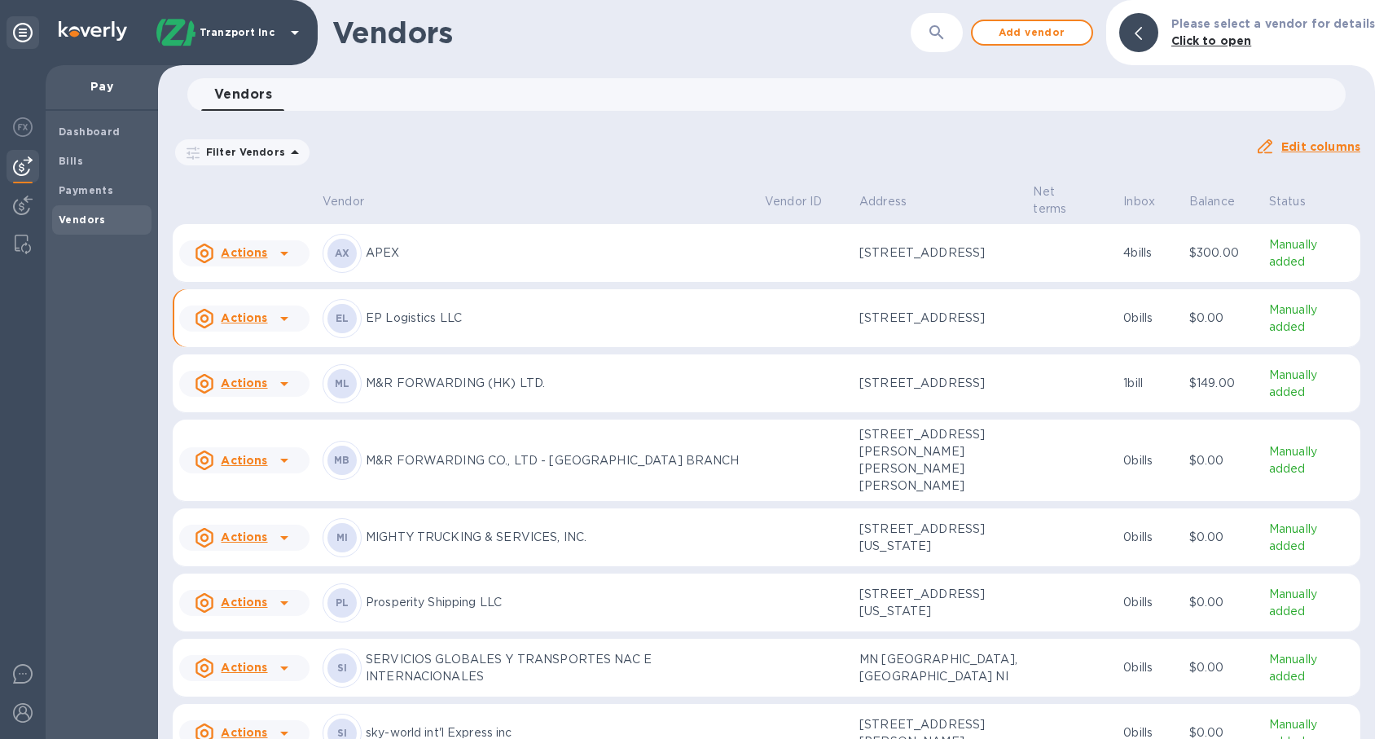
click at [278, 318] on icon at bounding box center [284, 319] width 20 height 20
click at [350, 327] on div at bounding box center [694, 369] width 1388 height 739
click at [1207, 314] on td "$0.00" at bounding box center [1223, 318] width 80 height 59
click at [1306, 327] on p "Manually added" at bounding box center [1311, 318] width 85 height 34
click at [1233, 42] on b "Click to open" at bounding box center [1211, 40] width 81 height 13
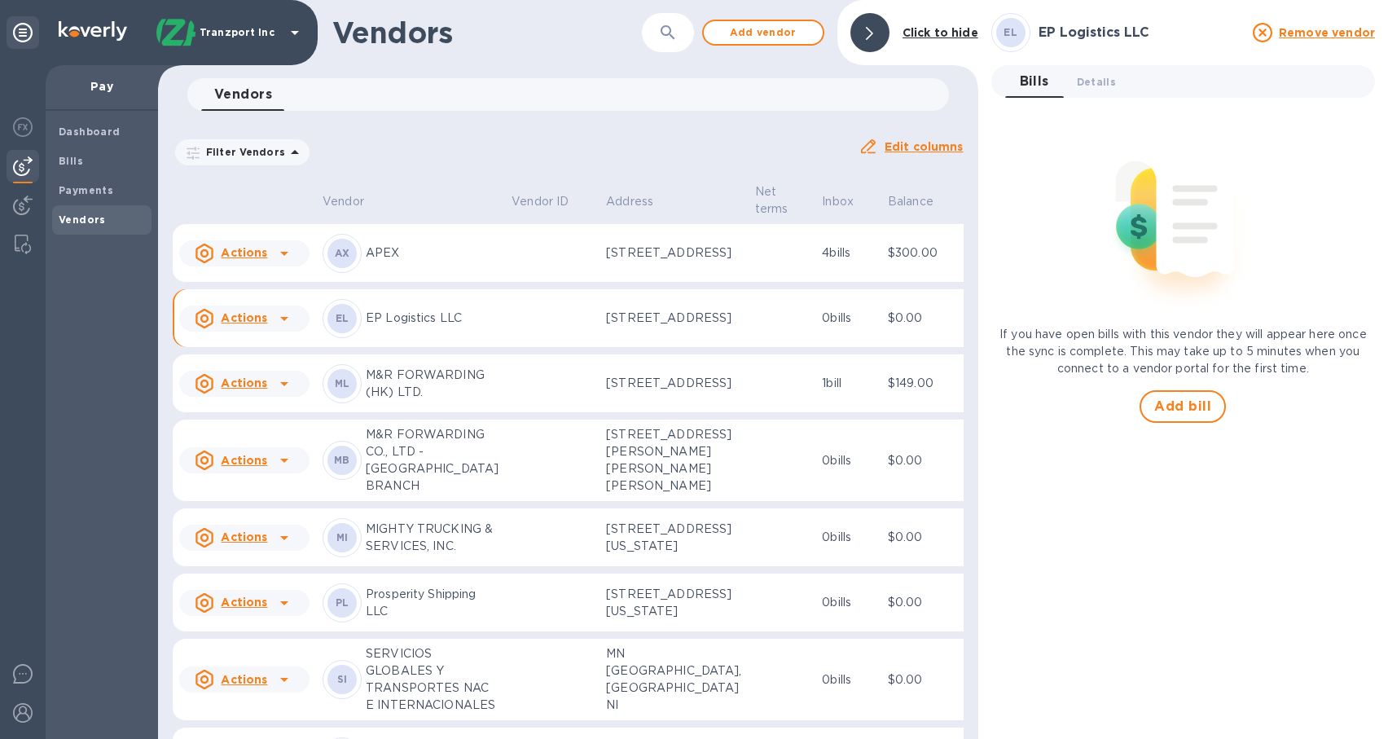
click at [622, 327] on p "[STREET_ADDRESS]" at bounding box center [673, 317] width 135 height 17
click at [451, 327] on p "EP Logistics LLC" at bounding box center [432, 317] width 133 height 17
click at [922, 33] on b "Click to hide" at bounding box center [940, 32] width 76 height 13
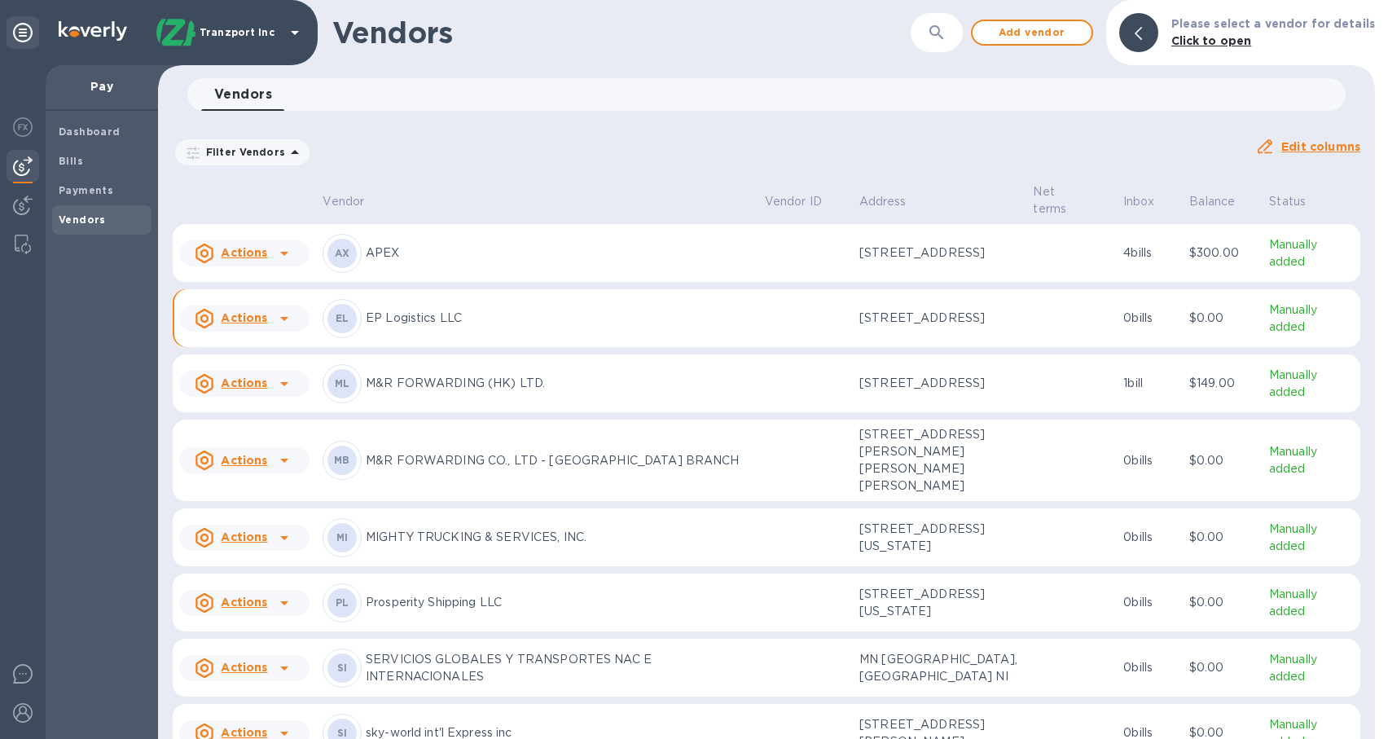
click at [1210, 43] on b "Click to open" at bounding box center [1211, 40] width 81 height 13
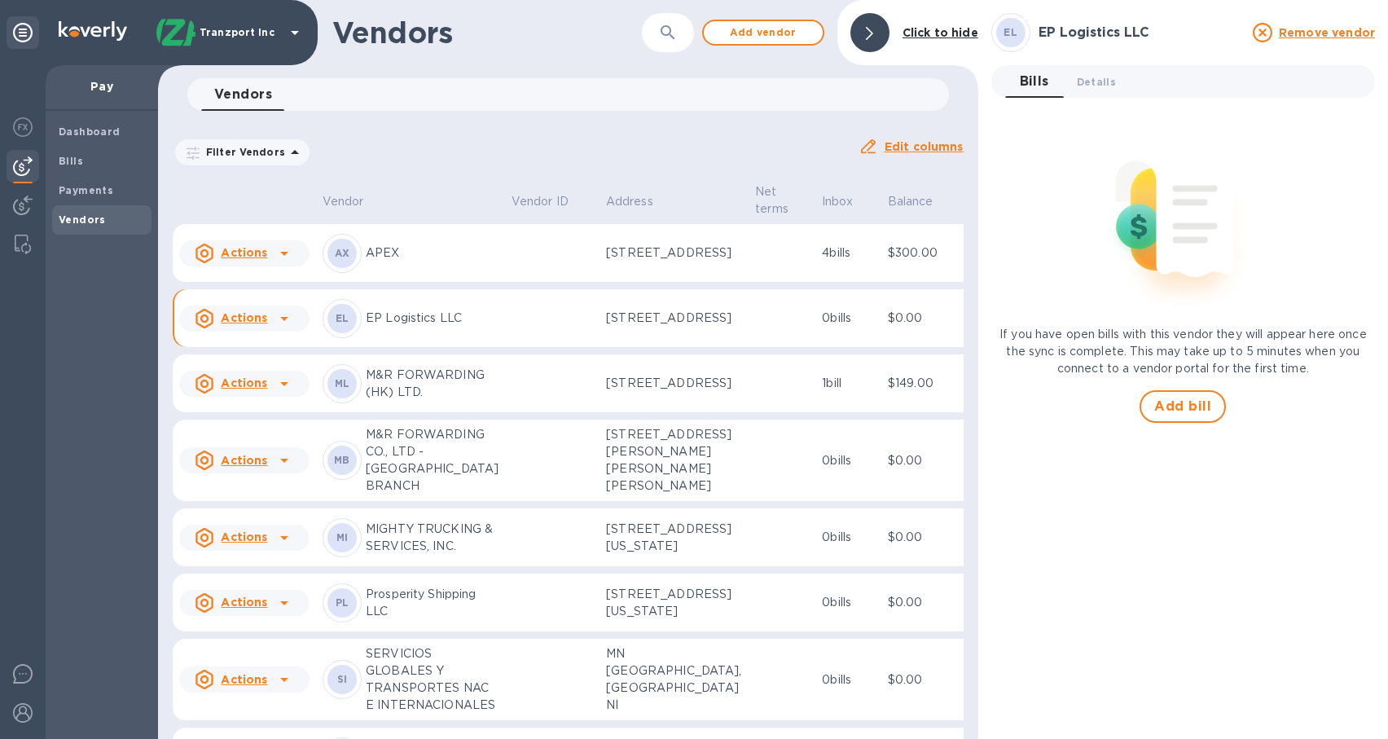
click at [946, 38] on b "Click to hide" at bounding box center [940, 32] width 76 height 13
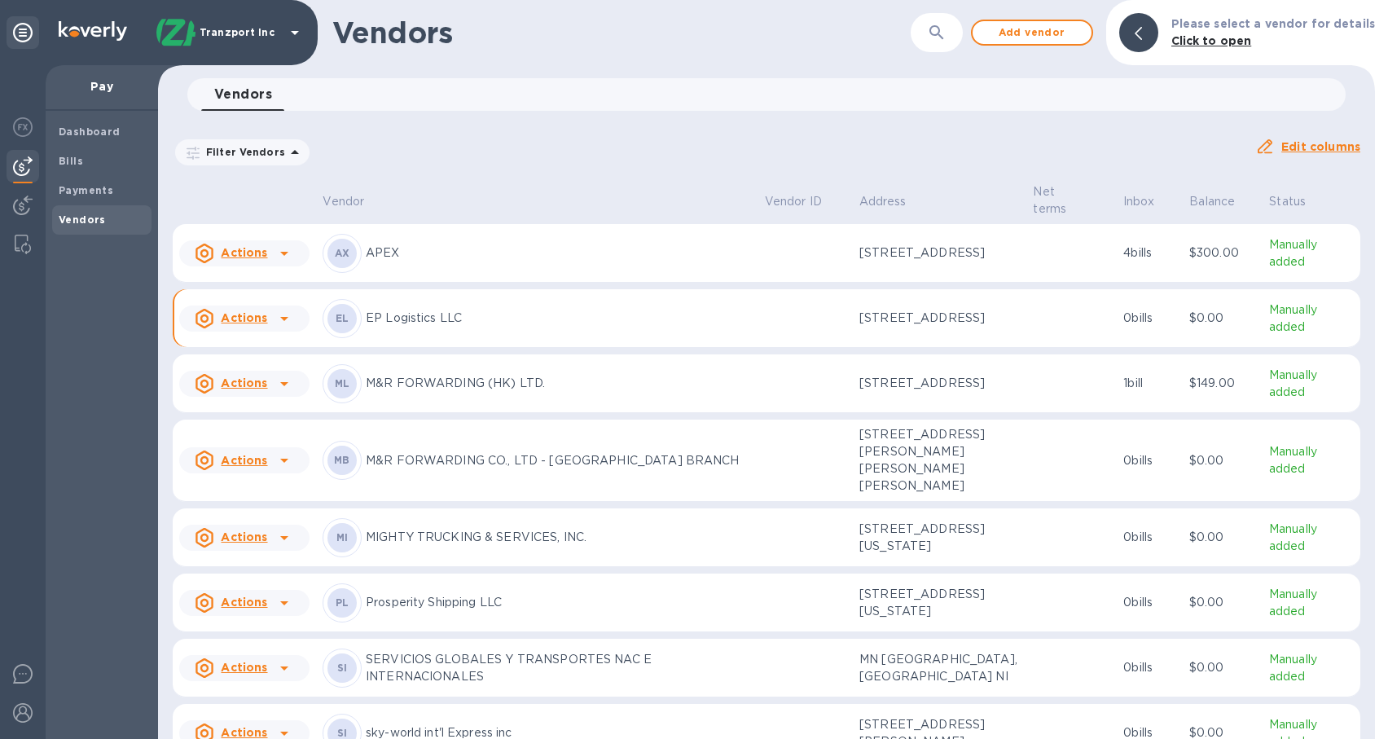
click at [1209, 45] on b "Click to open" at bounding box center [1211, 40] width 81 height 13
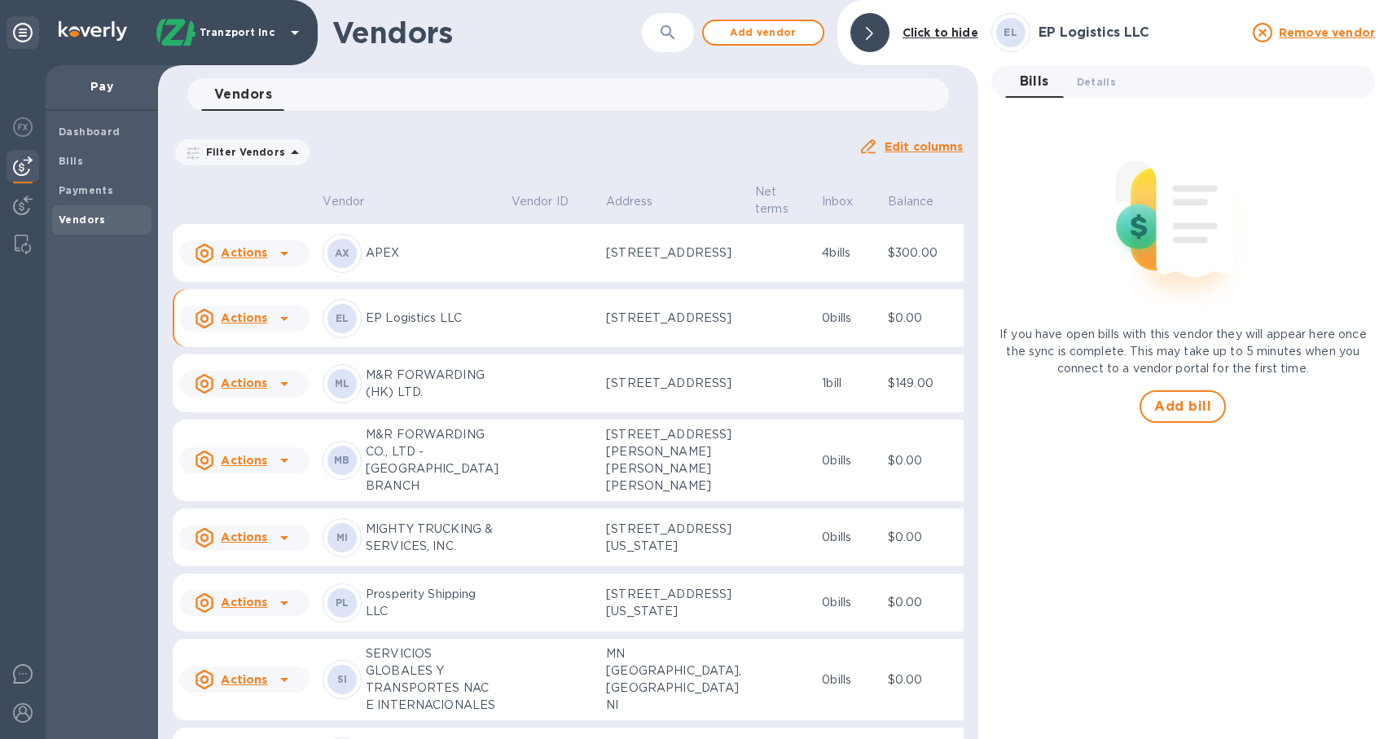
click at [931, 35] on b "Click to hide" at bounding box center [940, 32] width 76 height 13
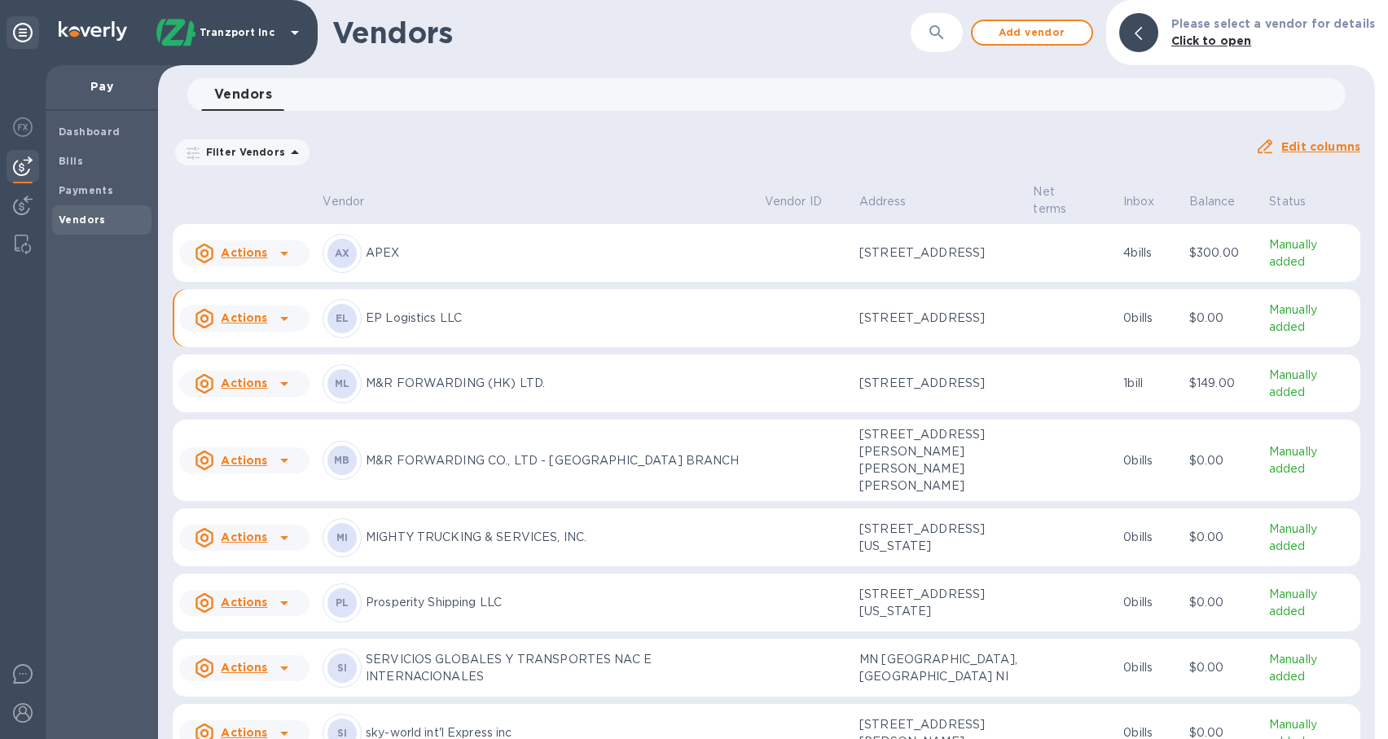
click at [247, 324] on u "Actions" at bounding box center [244, 317] width 46 height 13
click at [498, 328] on div at bounding box center [694, 369] width 1388 height 739
click at [1142, 38] on icon at bounding box center [1137, 33] width 7 height 13
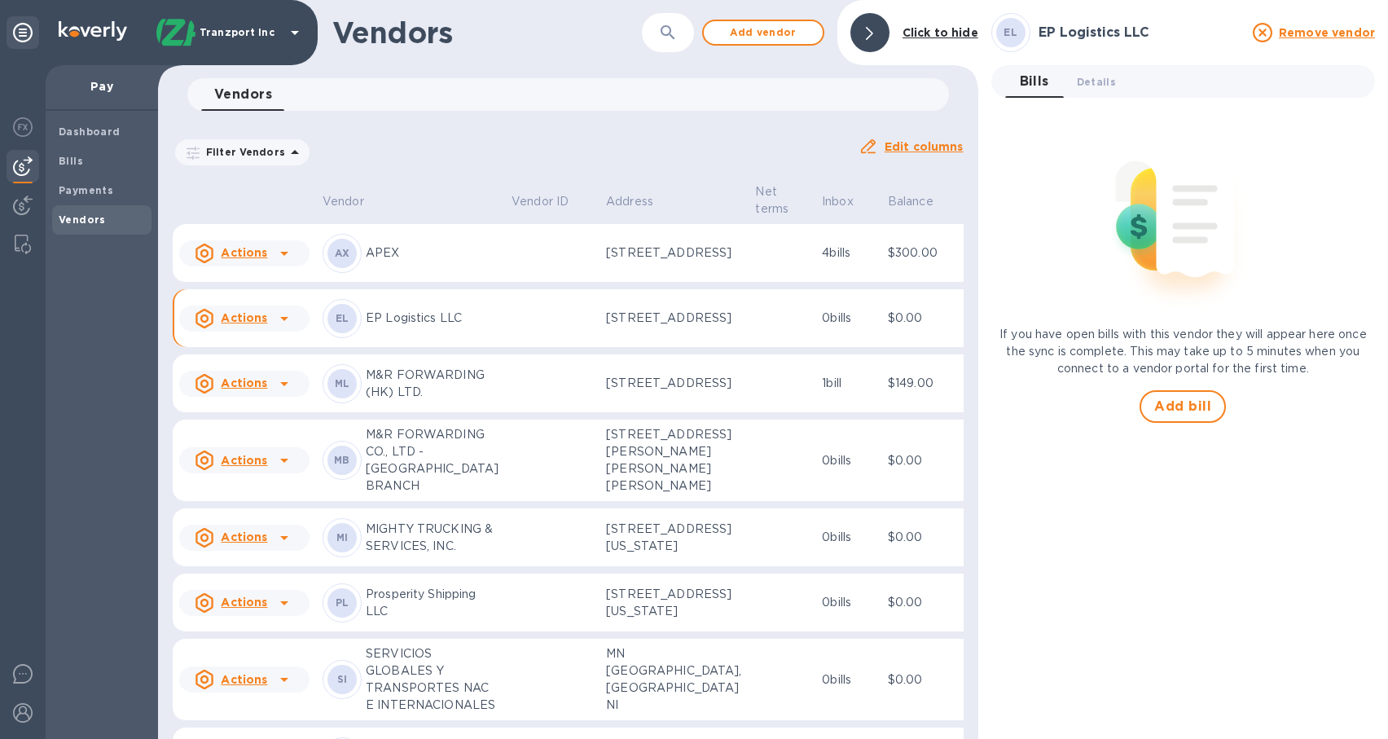
click at [599, 348] on td "[STREET_ADDRESS]" at bounding box center [673, 318] width 148 height 59
click at [1091, 81] on span "Details 0" at bounding box center [1096, 81] width 39 height 17
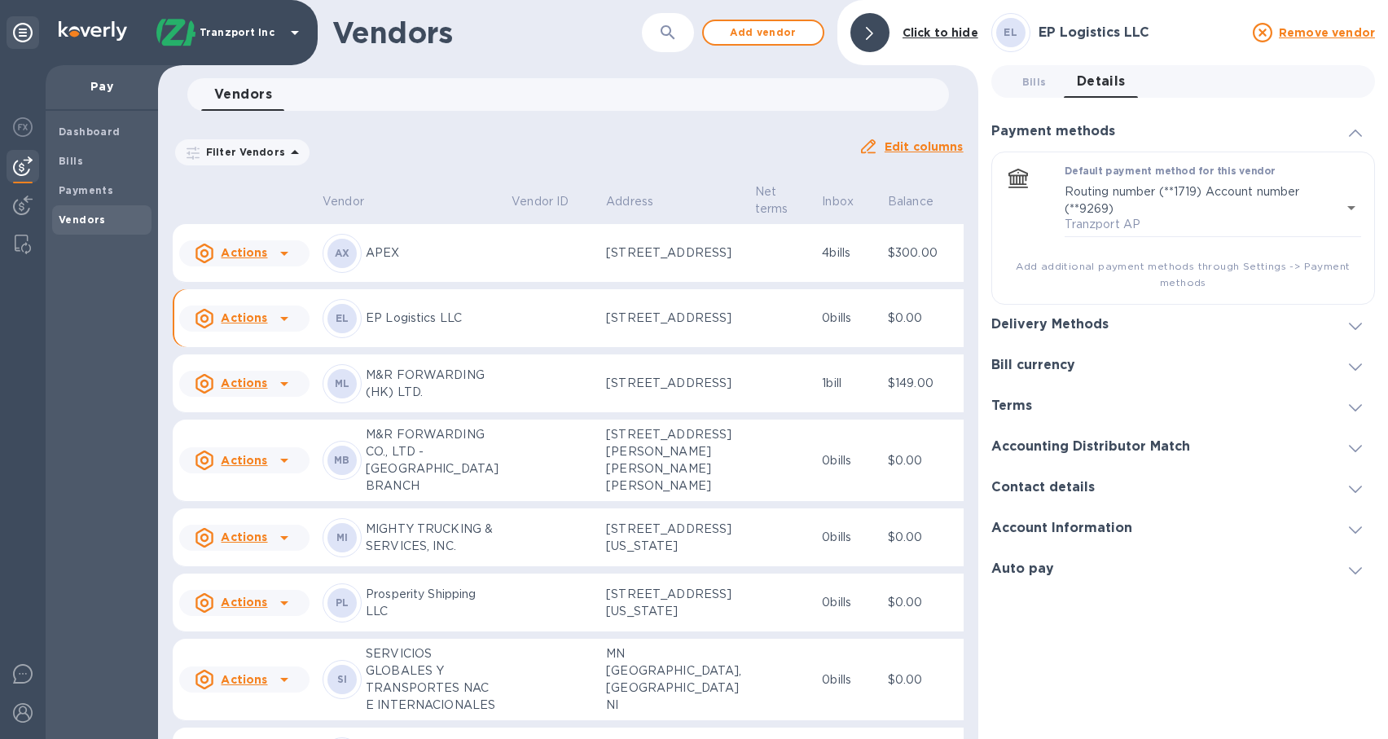
click at [1110, 485] on div "Contact details" at bounding box center [1183, 487] width 384 height 41
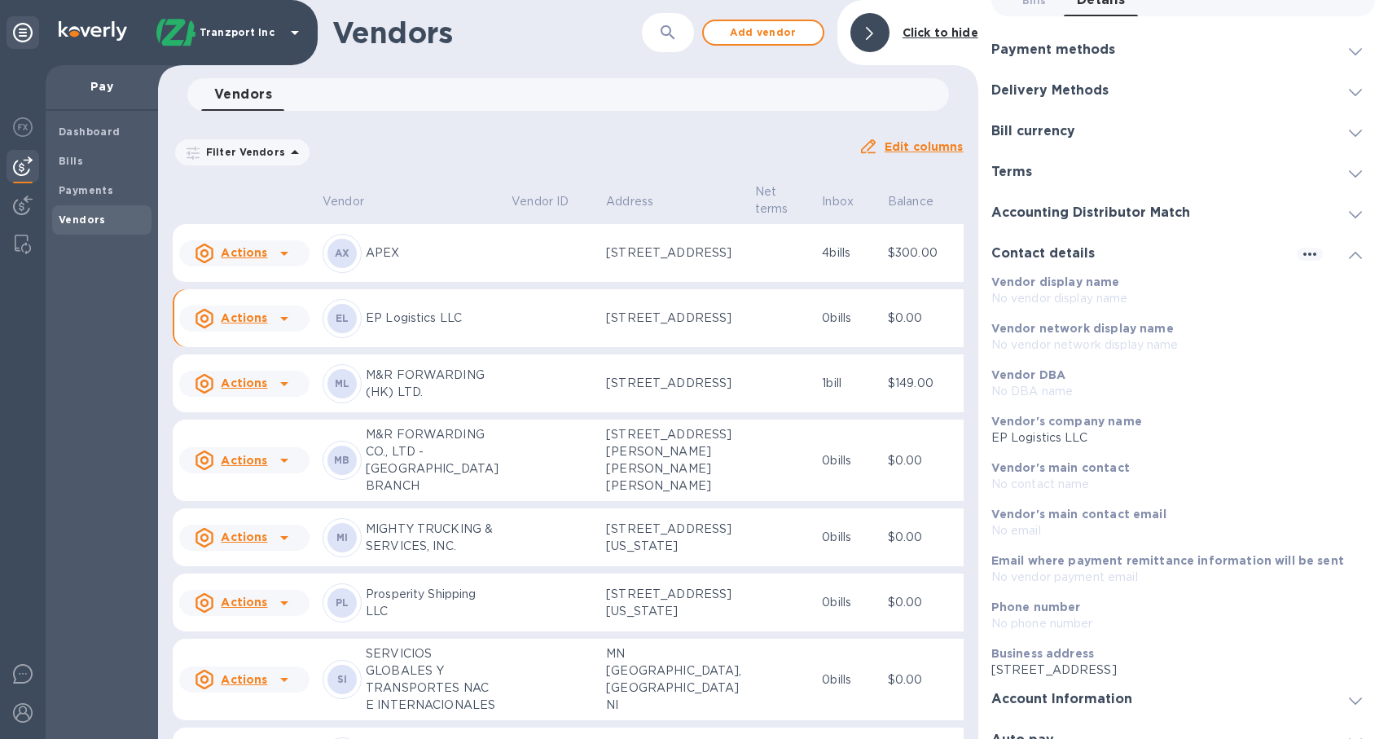
scroll to position [103, 0]
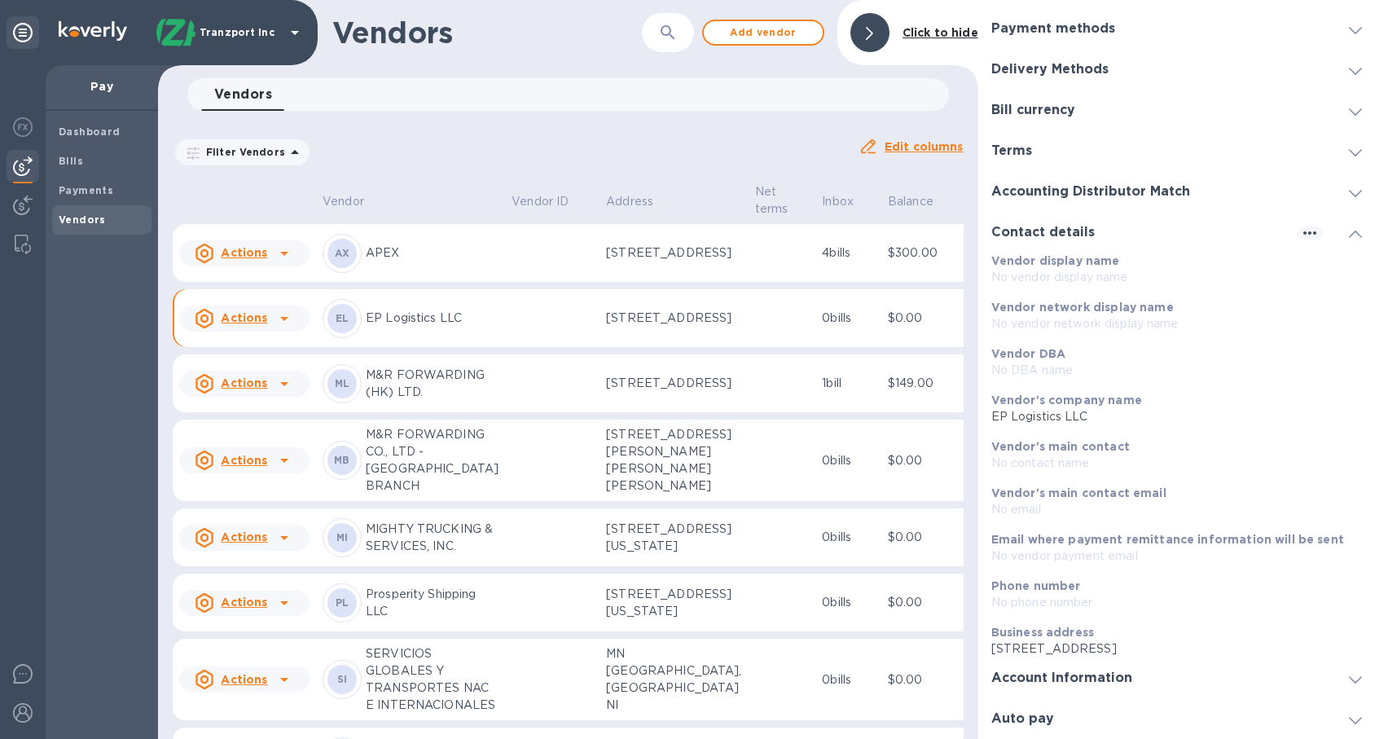
click at [1103, 473] on div "Vendor's main contact No contact name" at bounding box center [1177, 455] width 384 height 46
click at [1103, 460] on p "No contact name" at bounding box center [1176, 462] width 371 height 17
click at [1310, 230] on icon "button" at bounding box center [1310, 233] width 20 height 20
